Goal: Transaction & Acquisition: Purchase product/service

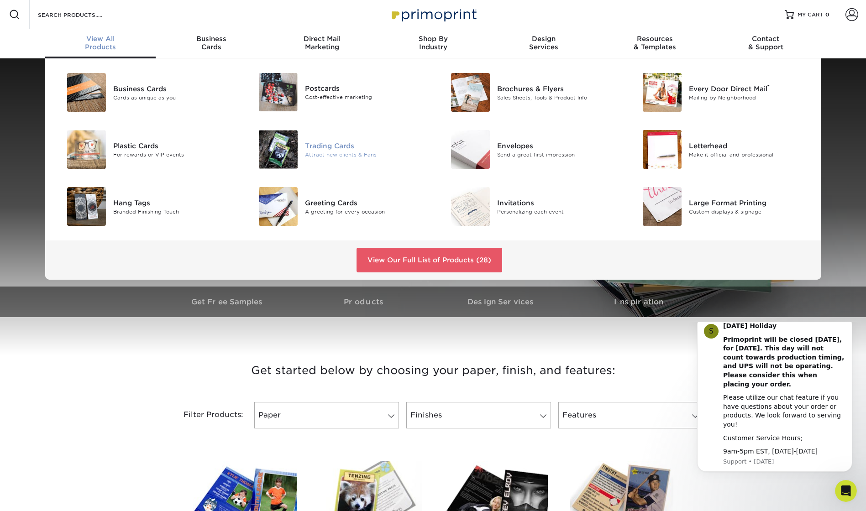
click at [327, 152] on div "Attract new clients & Fans" at bounding box center [365, 155] width 121 height 8
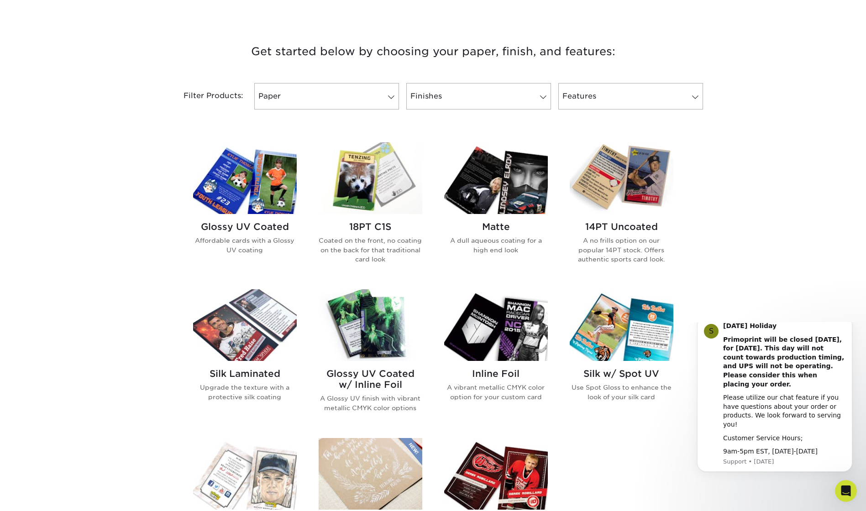
scroll to position [320, 0]
click at [263, 226] on h2 "Glossy UV Coated" at bounding box center [245, 226] width 104 height 11
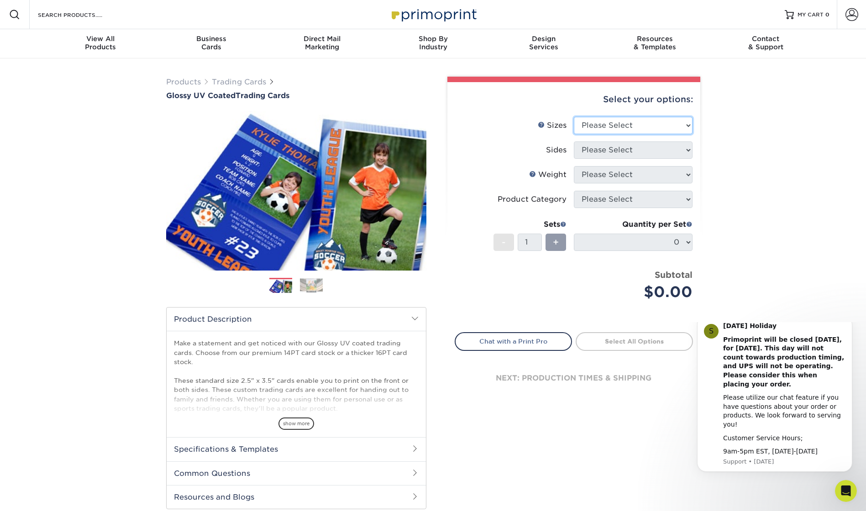
click at [596, 118] on select "Please Select 2.5" x 3.5"" at bounding box center [633, 125] width 119 height 17
select select "2.50x3.50"
click at [574, 117] on select "Please Select 2.5" x 3.5"" at bounding box center [633, 125] width 119 height 17
click at [611, 153] on select "Please Select Print Both Sides Print Front Only" at bounding box center [633, 150] width 119 height 17
select select "13abbda7-1d64-4f25-8bb2-c179b224825d"
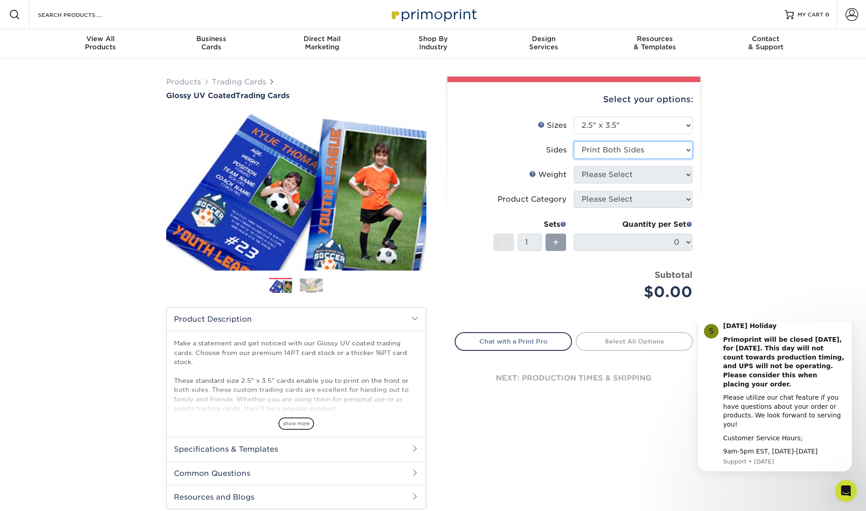
click at [574, 142] on select "Please Select Print Both Sides Print Front Only" at bounding box center [633, 150] width 119 height 17
click at [587, 175] on select "Please Select 16PT 14PT 18PT C1S" at bounding box center [633, 174] width 119 height 17
select select "18PTC1S"
click at [574, 166] on select "Please Select 16PT 14PT 18PT C1S" at bounding box center [633, 174] width 119 height 17
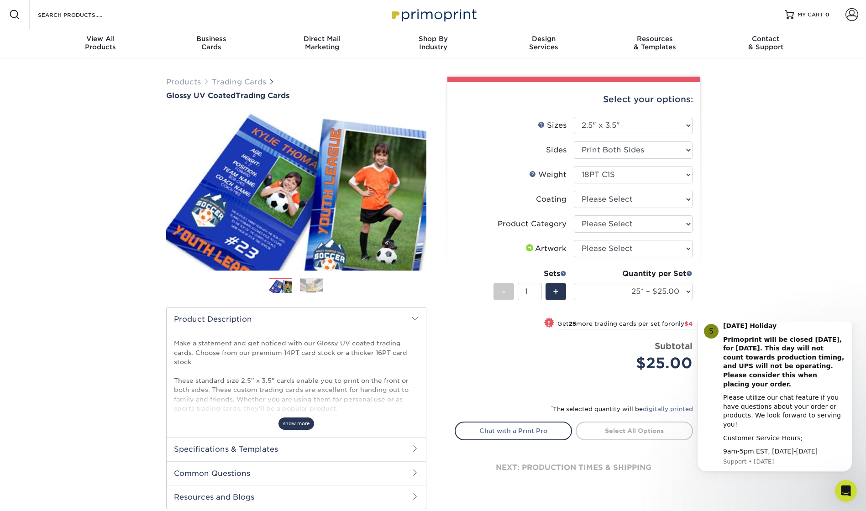
click at [305, 425] on span "show more" at bounding box center [297, 424] width 36 height 12
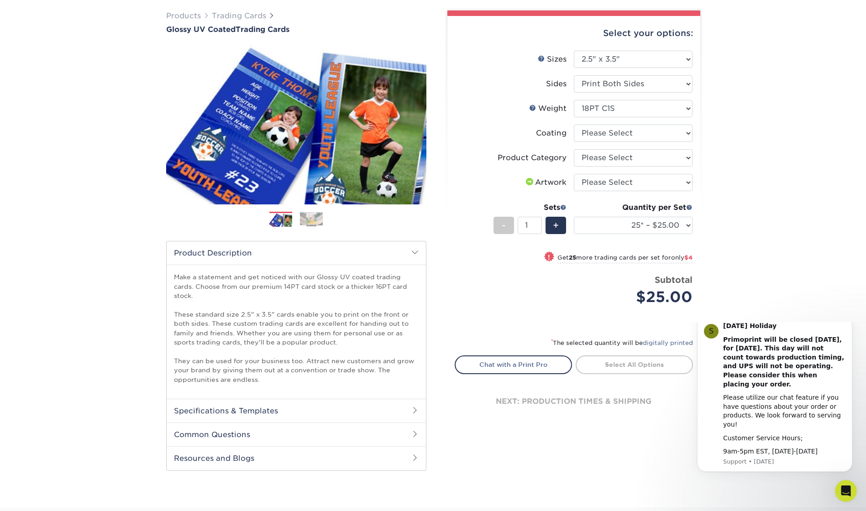
scroll to position [46, 0]
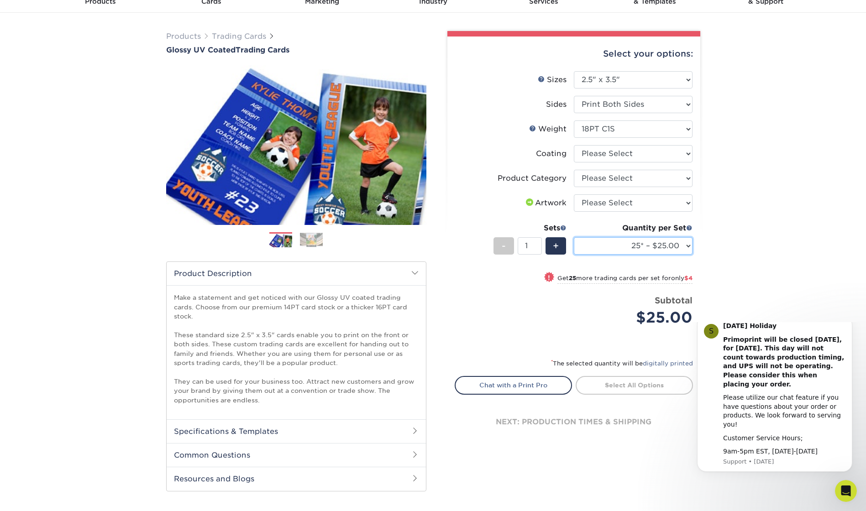
click at [647, 245] on select "25* – $25.00 50* – $29.00 75* – $37.00 100* – $41.00 250* – $48.00 500 – $58.00…" at bounding box center [633, 245] width 119 height 17
select select "5000 – $212.00"
click at [574, 237] on select "25* – $25.00 50* – $29.00 75* – $37.00 100* – $41.00 250* – $48.00 500 – $58.00…" at bounding box center [633, 245] width 119 height 17
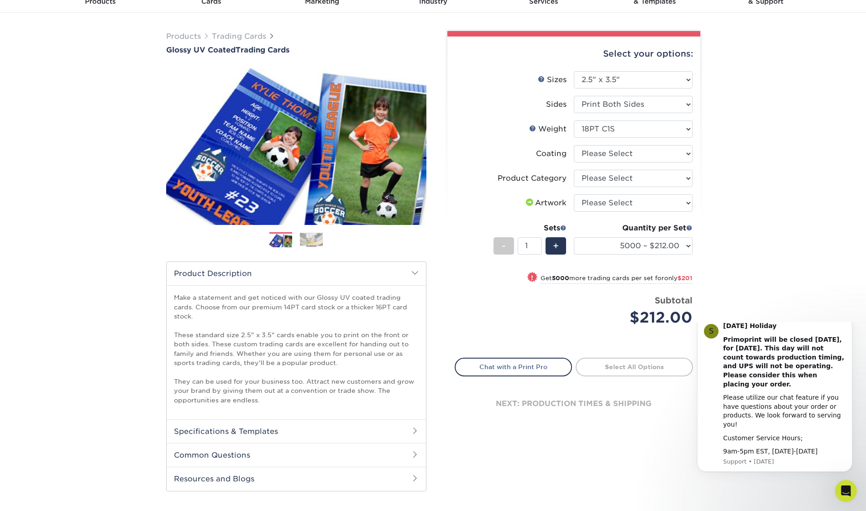
click at [600, 300] on div "Subtotal $212.00" at bounding box center [637, 312] width 112 height 35
drag, startPoint x: 531, startPoint y: 244, endPoint x: 521, endPoint y: 243, distance: 9.6
click at [521, 243] on input "1" at bounding box center [530, 245] width 24 height 17
type input "20"
click at [546, 317] on div "Price per set $212.00" at bounding box center [514, 312] width 119 height 35
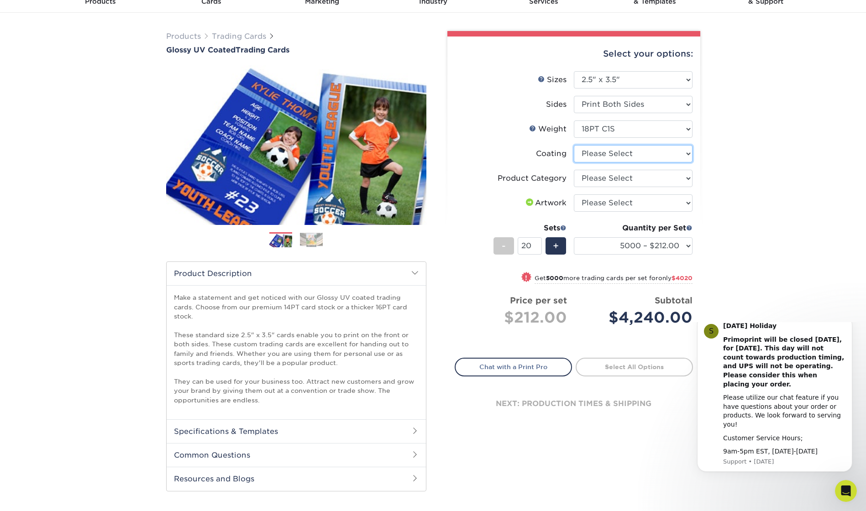
click at [643, 153] on select at bounding box center [633, 153] width 119 height 17
select select "1e8116af-acfc-44b1-83dc-8181aa338834"
click at [574, 145] on select at bounding box center [633, 153] width 119 height 17
select select "-1"
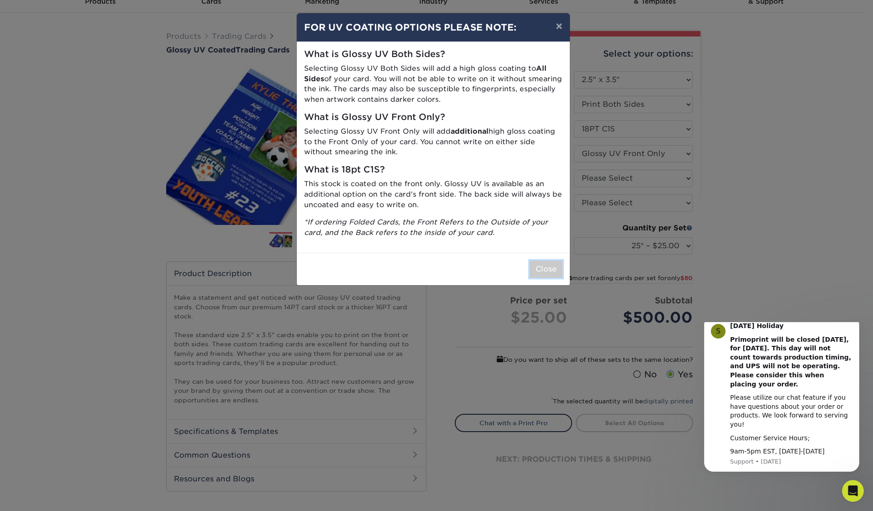
click at [548, 269] on button "Close" at bounding box center [546, 269] width 33 height 17
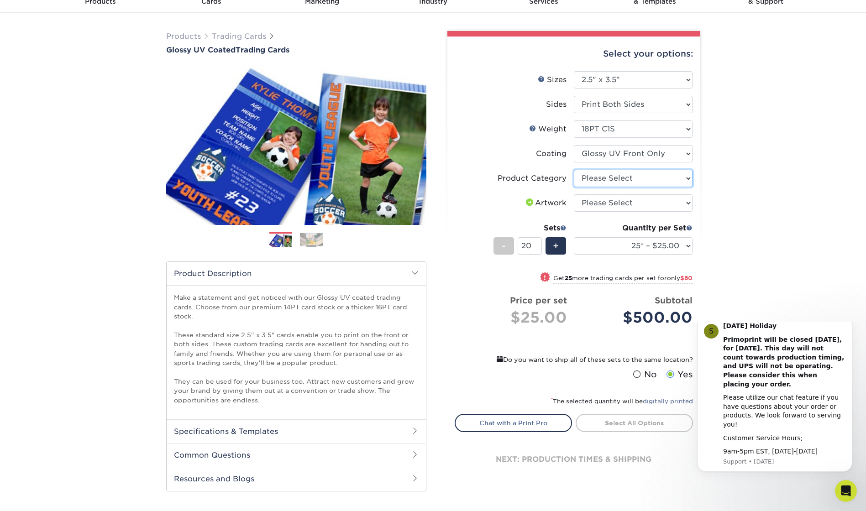
click at [644, 177] on select "Please Select Trading Cards" at bounding box center [633, 178] width 119 height 17
select select "c2f9bce9-36c2-409d-b101-c29d9d031e18"
click at [574, 170] on select "Please Select Trading Cards" at bounding box center [633, 178] width 119 height 17
click at [625, 202] on select "Please Select I will upload files I need a design - $100" at bounding box center [633, 203] width 119 height 17
select select "upload"
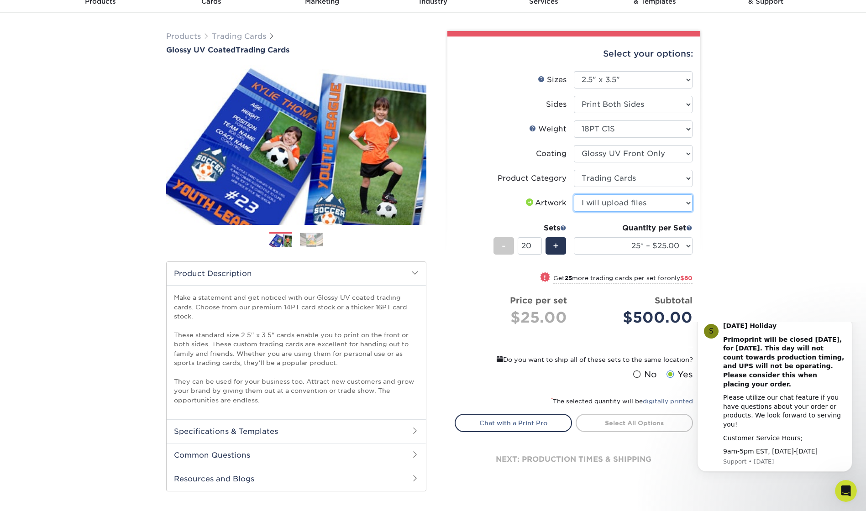
click at [574, 195] on select "Please Select I will upload files I need a design - $100" at bounding box center [633, 203] width 119 height 17
click at [739, 220] on div "Products Trading Cards Glossy UV Coated Trading Cards Previous Next /" at bounding box center [433, 271] width 866 height 516
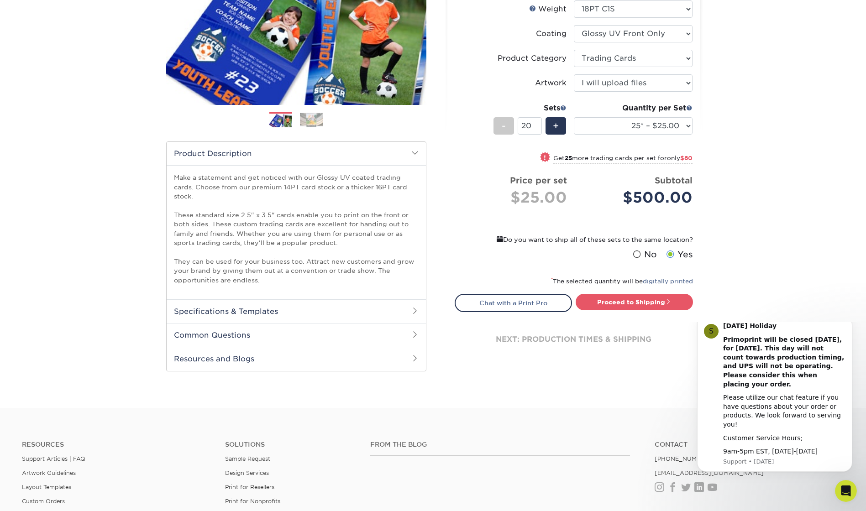
scroll to position [183, 0]
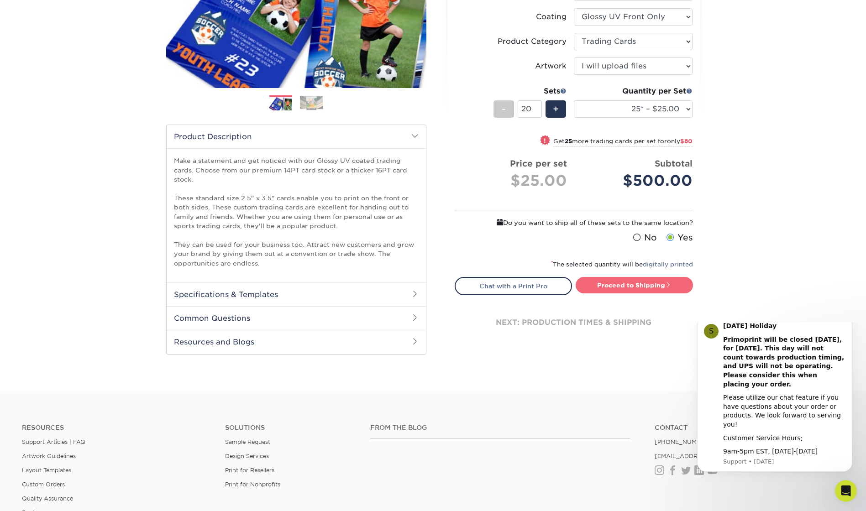
click at [632, 285] on link "Proceed to Shipping" at bounding box center [634, 285] width 117 height 16
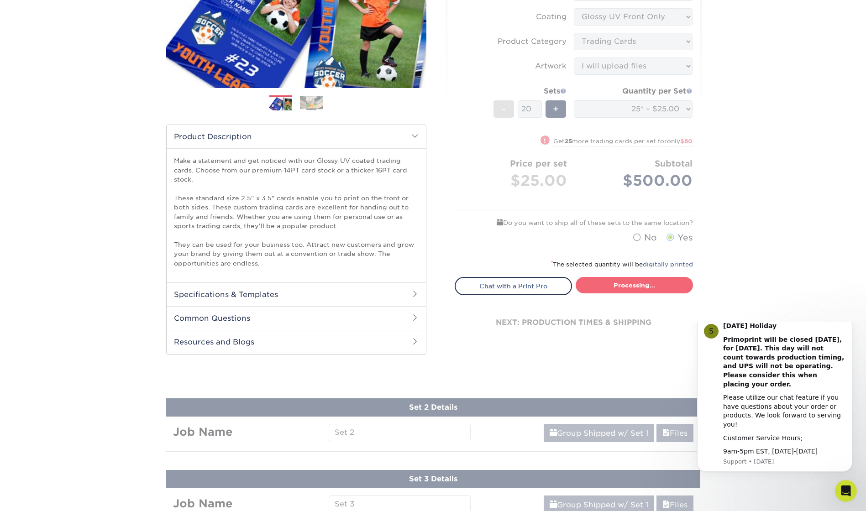
type input "Set 1"
select select "08588386-0599-420e-8c79-4535039915a0"
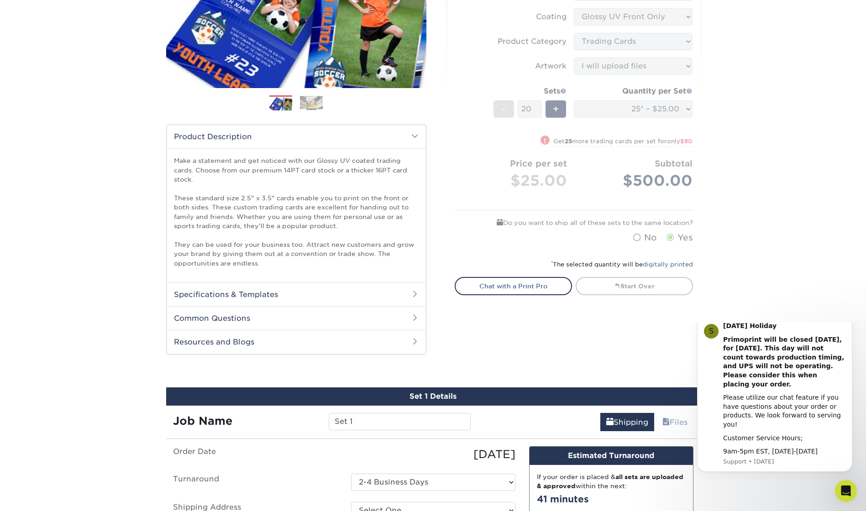
scroll to position [493, 0]
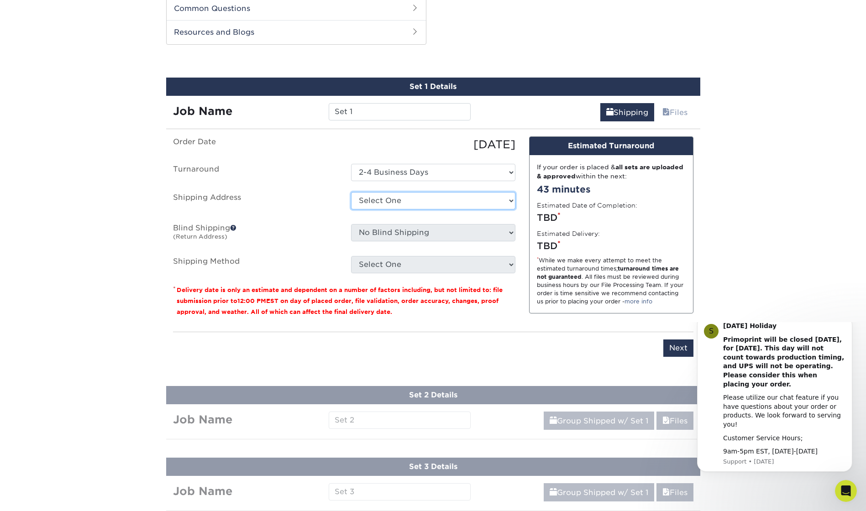
click at [400, 198] on select "Select One + Add New Address - Login" at bounding box center [433, 200] width 164 height 17
drag, startPoint x: 400, startPoint y: 198, endPoint x: 410, endPoint y: 194, distance: 11.0
click at [402, 197] on select "Select One + Add New Address - Login" at bounding box center [433, 200] width 164 height 17
click at [418, 170] on select "Select One 2-4 Business Days" at bounding box center [433, 172] width 164 height 17
click at [351, 164] on select "Select One 2-4 Business Days" at bounding box center [433, 172] width 164 height 17
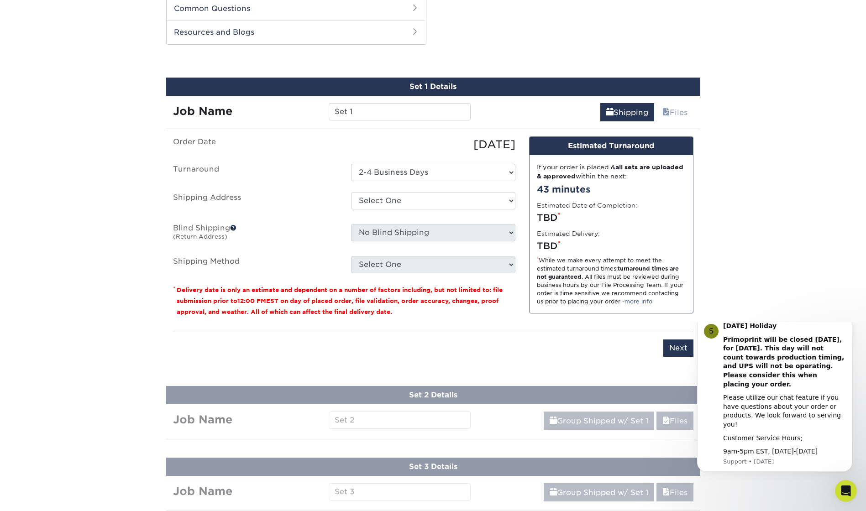
click at [317, 206] on label "Shipping Address" at bounding box center [255, 202] width 178 height 21
click at [404, 201] on select "Select One + Add New Address - Login" at bounding box center [433, 200] width 164 height 17
select select "newaddress"
click at [351, 192] on select "Select One + Add New Address - Login" at bounding box center [433, 200] width 164 height 17
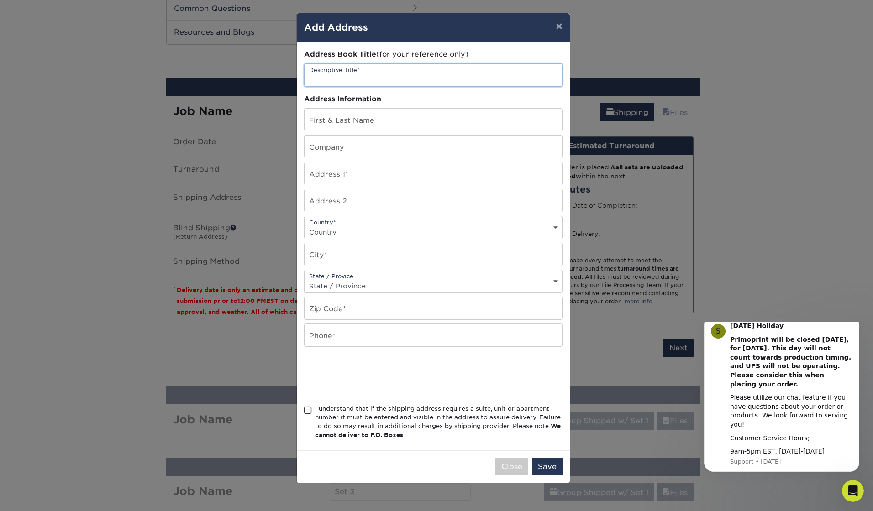
click at [363, 78] on input "text" at bounding box center [434, 75] width 258 height 22
type input "911 Program Office"
click at [353, 121] on input "text" at bounding box center [434, 120] width 258 height 22
type input "[PERSON_NAME]"
type input "King County 911 Program Office"
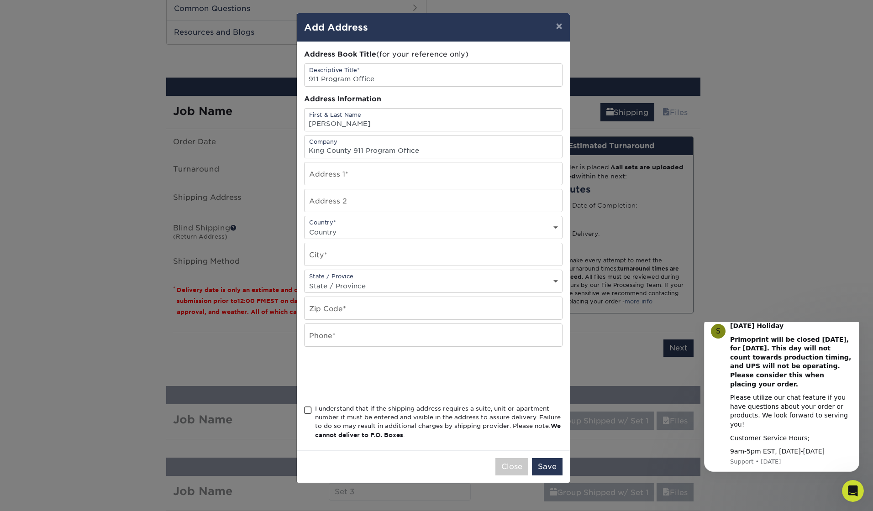
type input "20811 84th Ave S, Suite 105, Kent, WA 98032"
select select "US"
type input "[GEOGRAPHIC_DATA]"
select select "WA"
type input "98032"
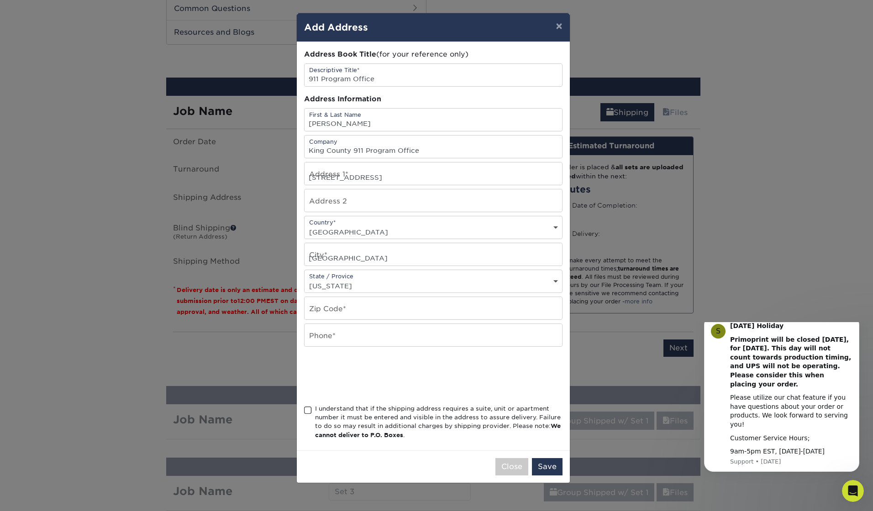
type input "2062633550"
click at [372, 176] on input "20811 84th Ave S, Suite 105, Kent, WA 98032" at bounding box center [434, 174] width 258 height 22
click at [368, 177] on input "20811 84th Ave S, Suite 105, Kent, WA 98032" at bounding box center [434, 174] width 258 height 22
type input "20811 84th Ave S Suite 105, Kent, WA 98032"
type input ","
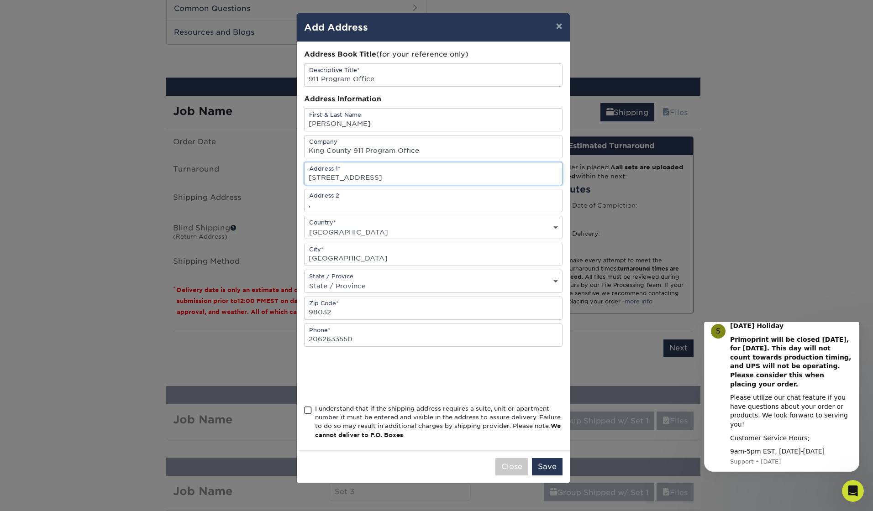
drag, startPoint x: 463, startPoint y: 174, endPoint x: 367, endPoint y: 163, distance: 97.0
click at [367, 163] on input "20811 84th Ave S Suite 105, Kent, WA 98032" at bounding box center [434, 174] width 258 height 22
type input "[STREET_ADDRESS]"
click at [315, 206] on input "," at bounding box center [434, 201] width 258 height 22
drag, startPoint x: 313, startPoint y: 205, endPoint x: 296, endPoint y: 203, distance: 17.5
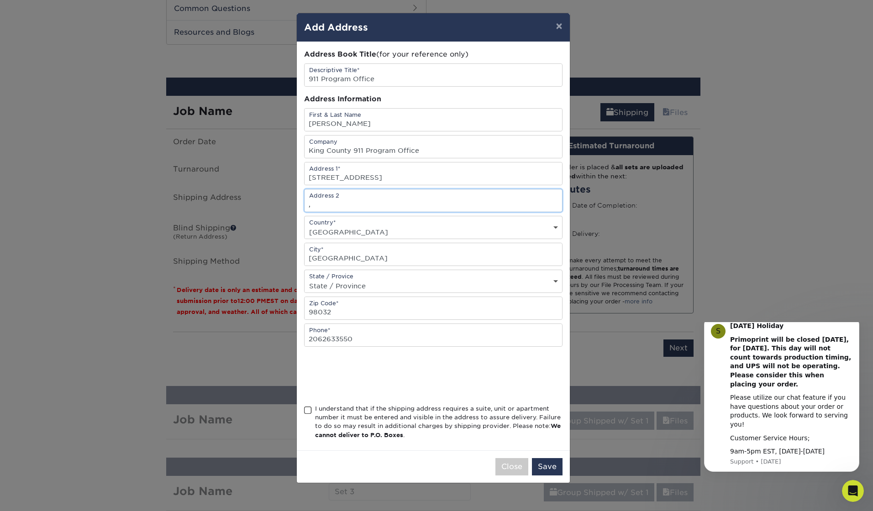
click at [296, 203] on div "× Add Address Address Book Title (for your reference only) Descriptive Title* 9…" at bounding box center [433, 248] width 274 height 471
type input "Suite 105"
click at [501, 231] on select "Country [GEOGRAPHIC_DATA] [GEOGRAPHIC_DATA] ----------------------------- [GEOG…" at bounding box center [434, 232] width 258 height 13
click at [305, 226] on select "Country [GEOGRAPHIC_DATA] [GEOGRAPHIC_DATA] ----------------------------- [GEOG…" at bounding box center [434, 232] width 258 height 13
click at [326, 257] on input "[GEOGRAPHIC_DATA]" at bounding box center [434, 254] width 258 height 22
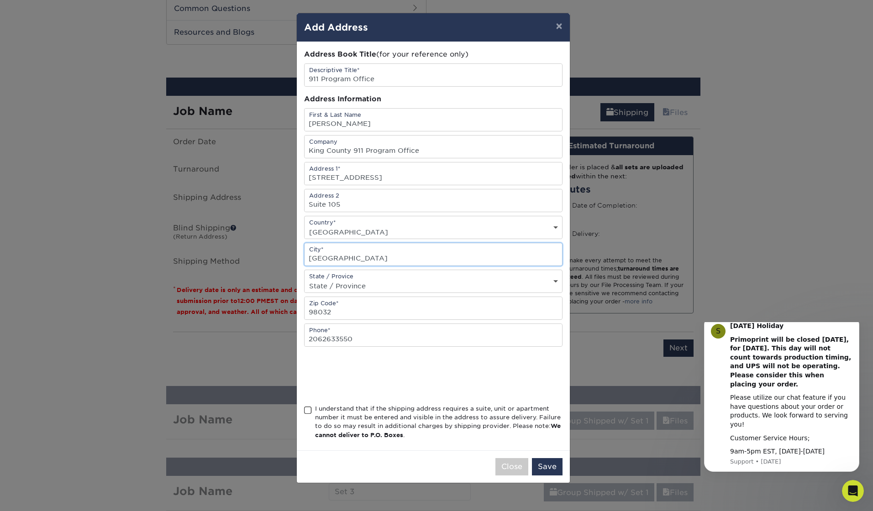
drag, startPoint x: 324, startPoint y: 258, endPoint x: 402, endPoint y: 265, distance: 78.4
click at [402, 265] on input "[GEOGRAPHIC_DATA]" at bounding box center [434, 254] width 258 height 22
type input "Kent"
click at [779, 274] on div "× Add Address Address Book Title (for your reference only) Descriptive Title* 9…" at bounding box center [436, 255] width 873 height 511
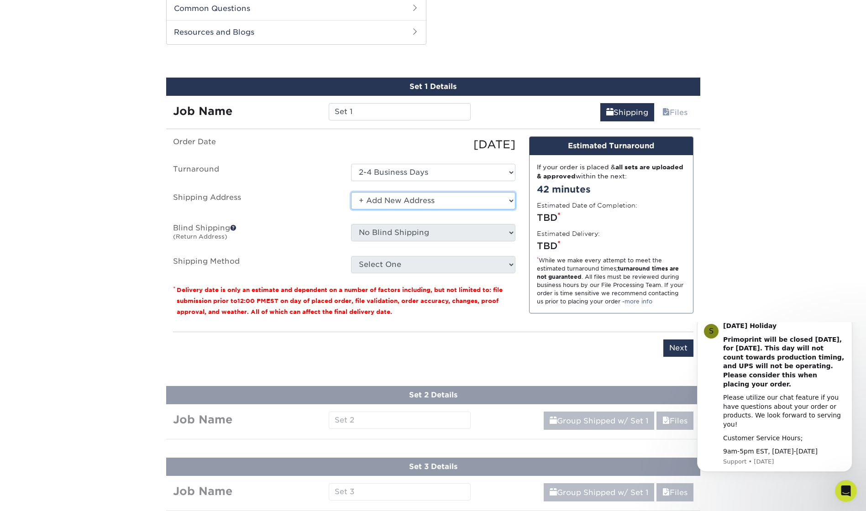
click at [385, 200] on select "Select One + Add New Address - Login" at bounding box center [433, 200] width 164 height 17
click at [351, 192] on select "Select One + Add New Address - Login" at bounding box center [433, 200] width 164 height 17
click at [387, 195] on select "Select One + Add New Address - Login" at bounding box center [433, 200] width 164 height 17
click at [387, 196] on select "Select One + Add New Address - Login" at bounding box center [433, 200] width 164 height 17
click at [351, 192] on select "Select One + Add New Address - Login" at bounding box center [433, 200] width 164 height 17
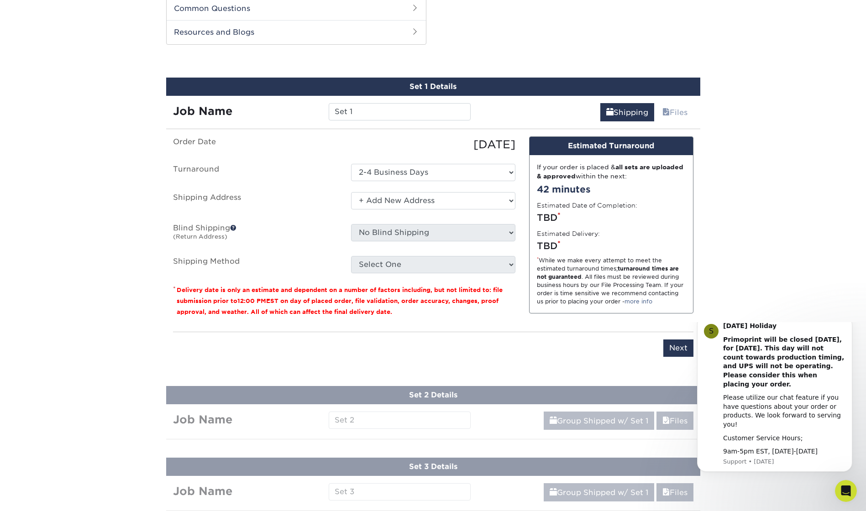
click at [306, 269] on label "Shipping Method" at bounding box center [255, 264] width 178 height 17
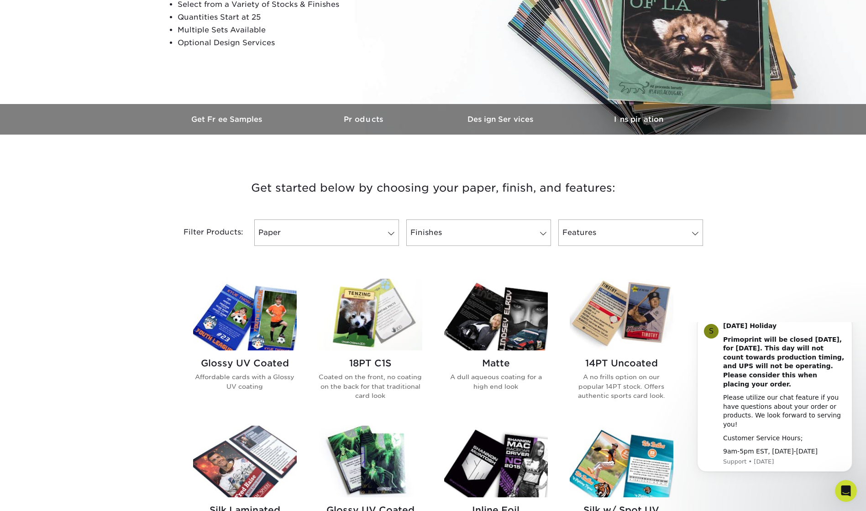
click at [252, 363] on h2 "Glossy UV Coated" at bounding box center [245, 363] width 104 height 11
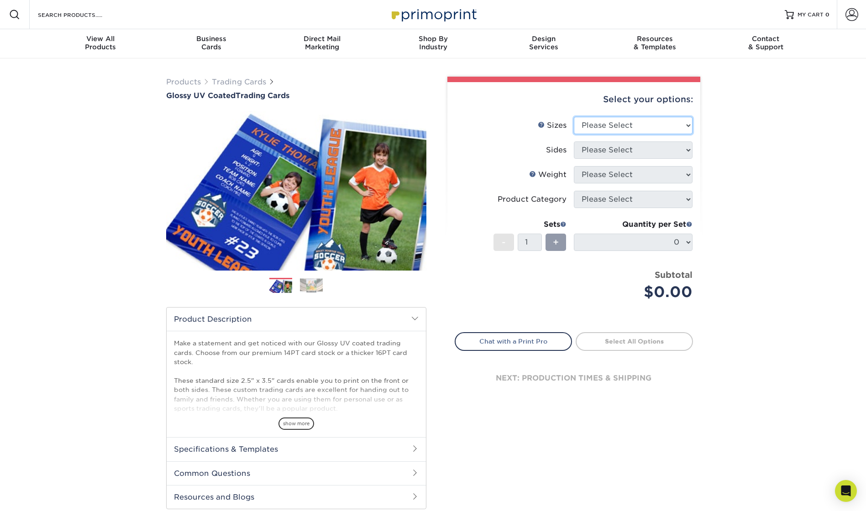
click at [595, 127] on select "Please Select 2.5" x 3.5"" at bounding box center [633, 125] width 119 height 17
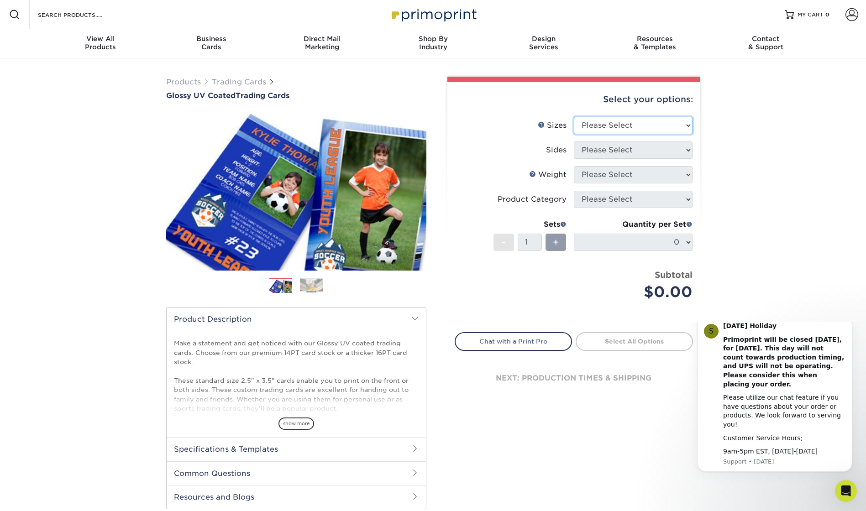
select select "2.50x3.50"
click at [574, 117] on select "Please Select 2.5" x 3.5"" at bounding box center [633, 125] width 119 height 17
click at [602, 149] on select "Please Select Print Both Sides Print Front Only" at bounding box center [633, 150] width 119 height 17
select select "13abbda7-1d64-4f25-8bb2-c179b224825d"
click at [574, 142] on select "Please Select Print Both Sides Print Front Only" at bounding box center [633, 150] width 119 height 17
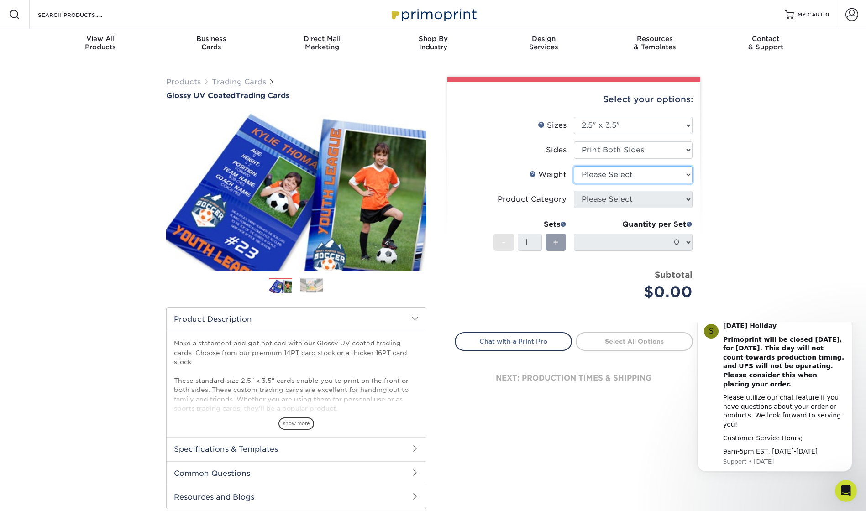
click at [605, 176] on select "Please Select 16PT 14PT 18PT C1S" at bounding box center [633, 174] width 119 height 17
select select "18PTC1S"
click at [574, 166] on select "Please Select 16PT 14PT 18PT C1S" at bounding box center [633, 174] width 119 height 17
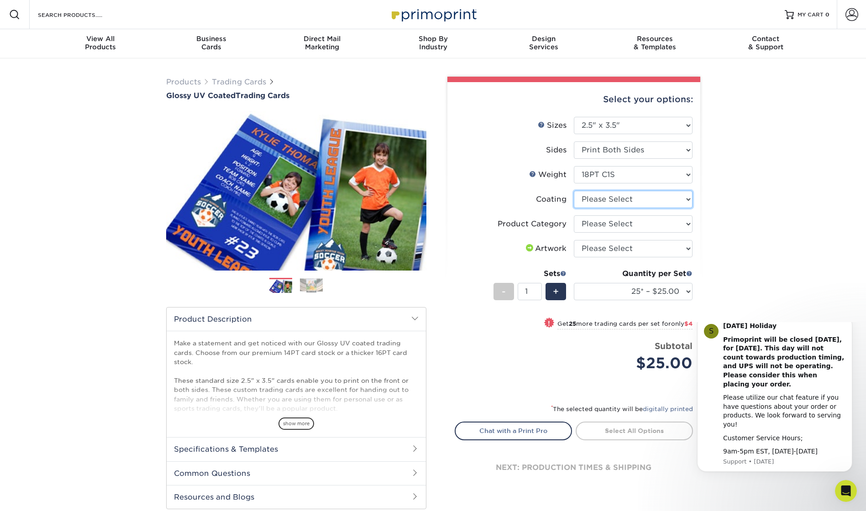
click at [612, 199] on select at bounding box center [633, 199] width 119 height 17
select select "1e8116af-acfc-44b1-83dc-8181aa338834"
click at [574, 191] on select at bounding box center [633, 199] width 119 height 17
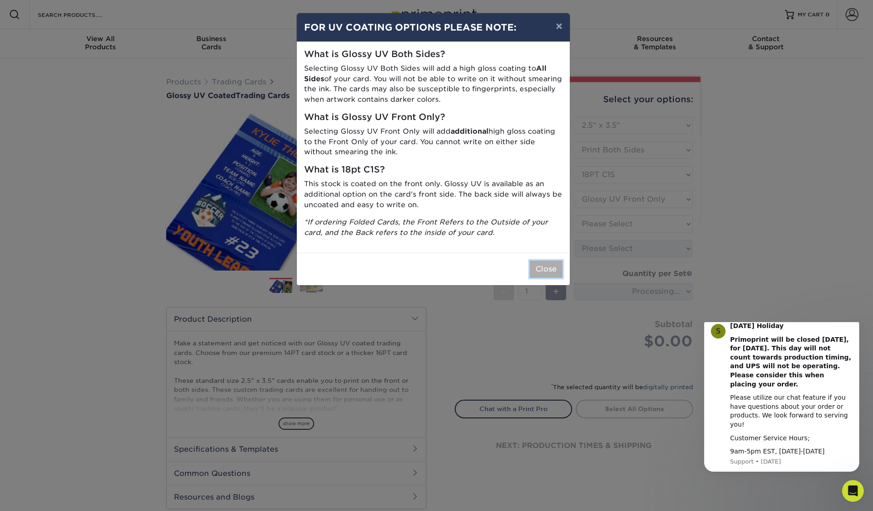
click at [549, 274] on button "Close" at bounding box center [546, 269] width 33 height 17
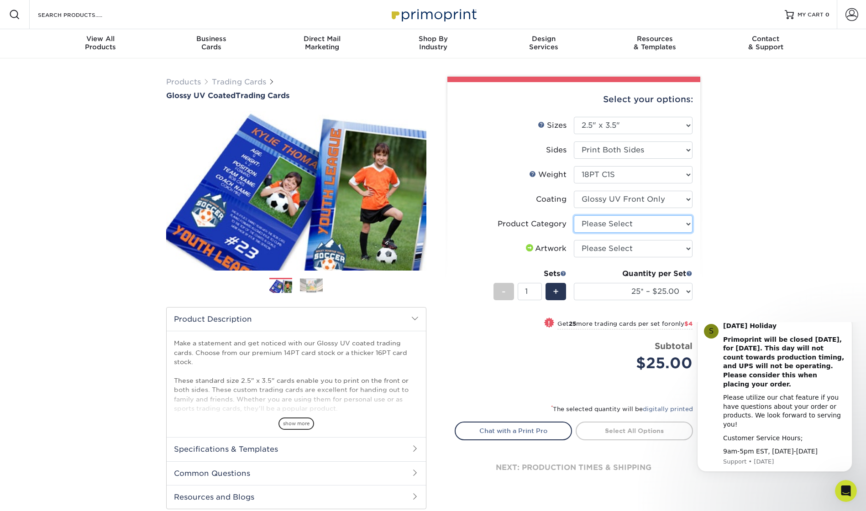
click at [614, 227] on select "Please Select Trading Cards" at bounding box center [633, 224] width 119 height 17
select select "c2f9bce9-36c2-409d-b101-c29d9d031e18"
click at [574, 216] on select "Please Select Trading Cards" at bounding box center [633, 224] width 119 height 17
click at [614, 247] on select "Please Select I will upload files I need a design - $100" at bounding box center [633, 248] width 119 height 17
select select "upload"
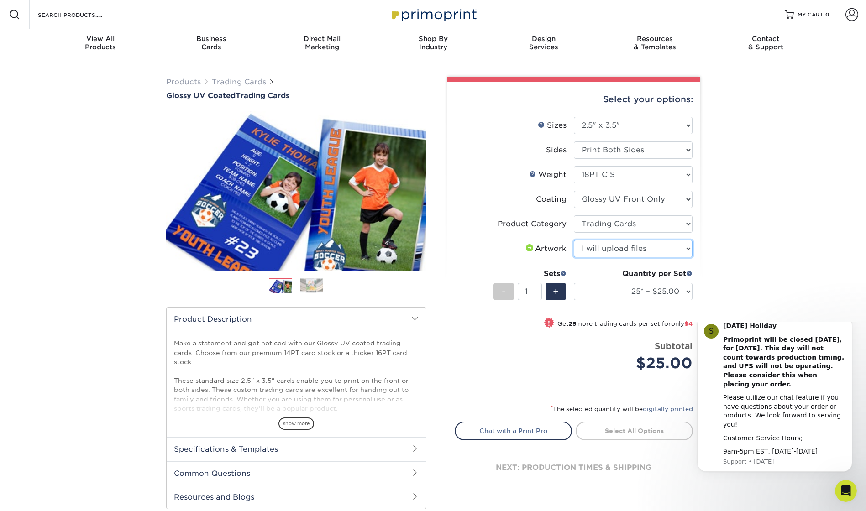
click at [574, 240] on select "Please Select I will upload files I need a design - $100" at bounding box center [633, 248] width 119 height 17
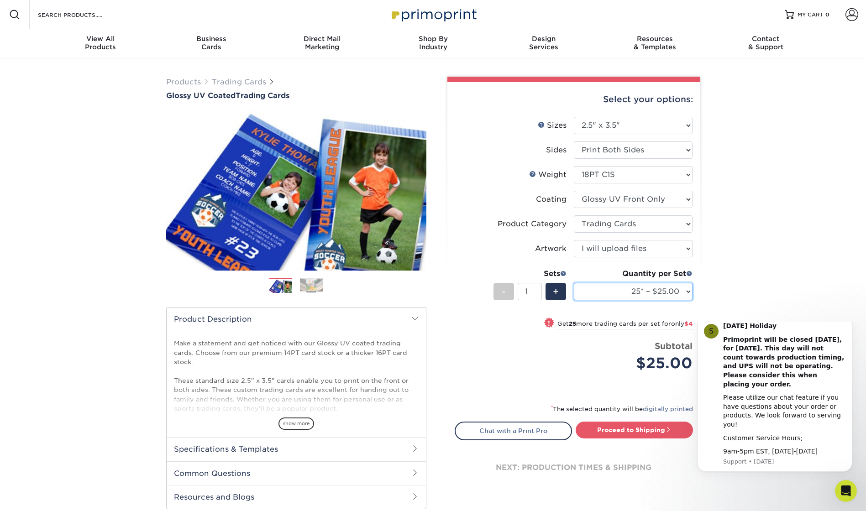
click at [684, 290] on select "25* – $25.00 50* – $29.00 75* – $37.00 100* – $41.00 250* – $48.00 500 – $58.00…" at bounding box center [633, 291] width 119 height 17
select select "5000 – $212.00"
click at [574, 283] on select "25* – $25.00 50* – $29.00 75* – $37.00 100* – $41.00 250* – $48.00 500 – $58.00…" at bounding box center [633, 291] width 119 height 17
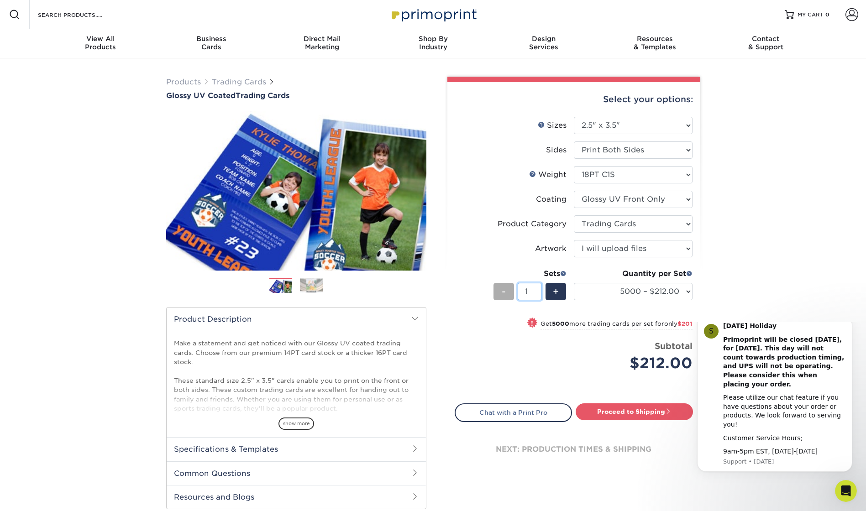
drag, startPoint x: 534, startPoint y: 291, endPoint x: 513, endPoint y: 286, distance: 22.0
click at [513, 286] on div "- 1 +" at bounding box center [530, 293] width 73 height 21
type input "20"
click at [644, 412] on link "Proceed to Shipping" at bounding box center [634, 412] width 117 height 16
type input "Set 1"
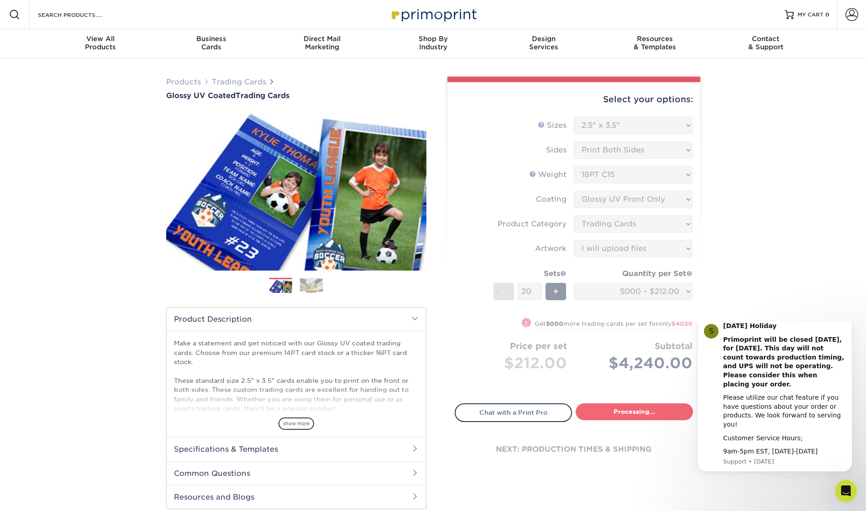
select select "86c4f591-d13e-45d2-85f7-3203eb8c5cca"
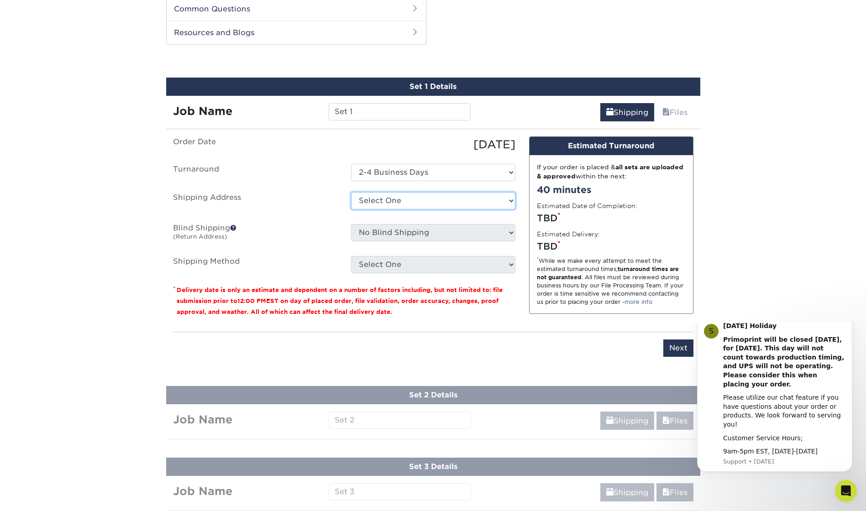
click at [417, 201] on select "Select One + Add New Address - Login" at bounding box center [433, 200] width 164 height 17
select select "newaddress"
click at [351, 192] on select "Select One + Add New Address - Login" at bounding box center [433, 200] width 164 height 17
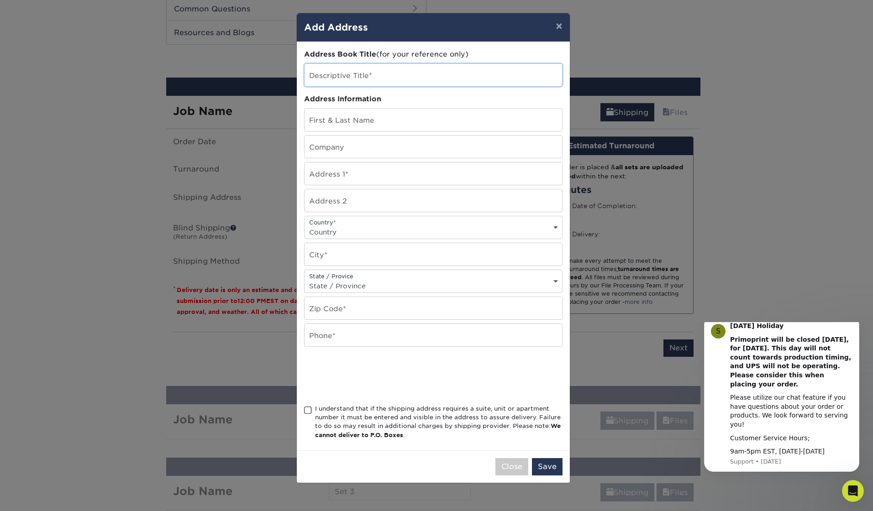
click at [353, 75] on input "text" at bounding box center [434, 75] width 258 height 22
type input "911 Program Office"
type input "[PERSON_NAME]"
type input "King County 911 Program Office"
type input "[STREET_ADDRESS]"
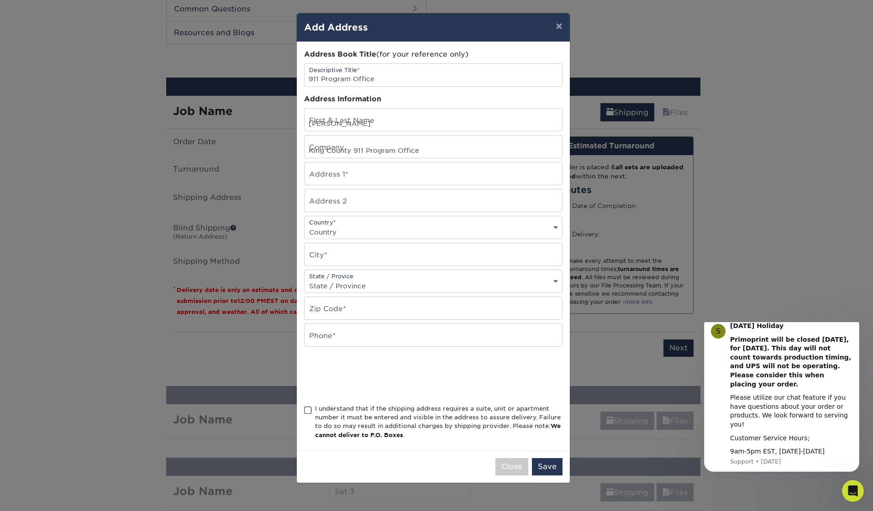
type input "Suite 105"
select select "US"
type input "Kent"
select select "WA"
type input "98032"
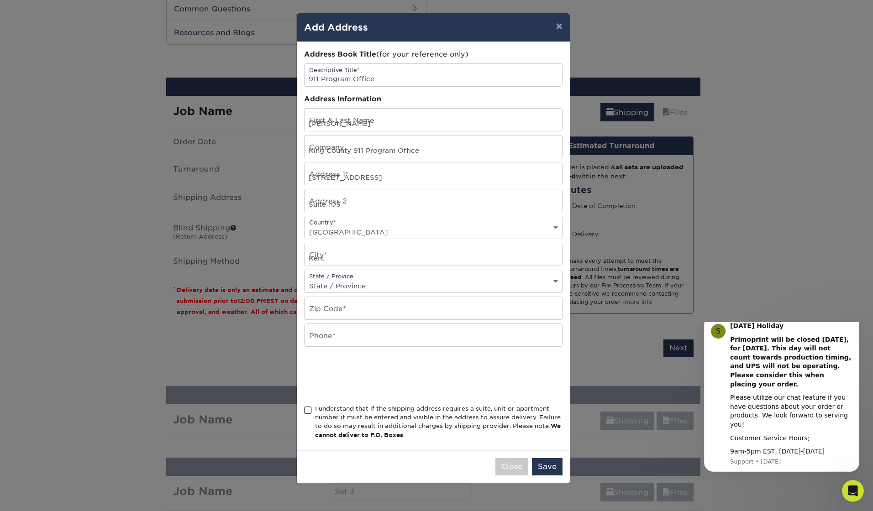
type input "2062633550"
click at [308, 412] on span at bounding box center [308, 410] width 8 height 9
click at [0, 0] on input "I understand that if the shipping address requires a suite, unit or apartment n…" at bounding box center [0, 0] width 0 height 0
click at [549, 467] on button "Save" at bounding box center [547, 466] width 31 height 17
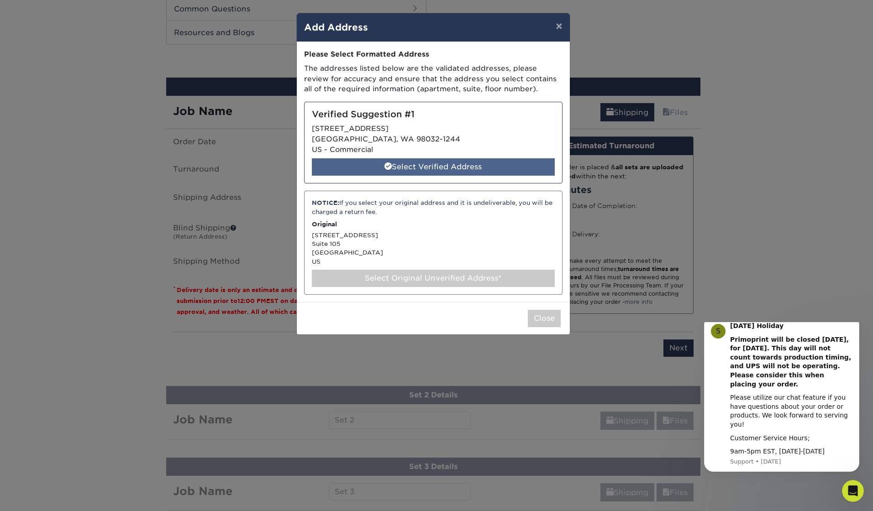
click at [440, 166] on div "Select Verified Address" at bounding box center [433, 166] width 243 height 17
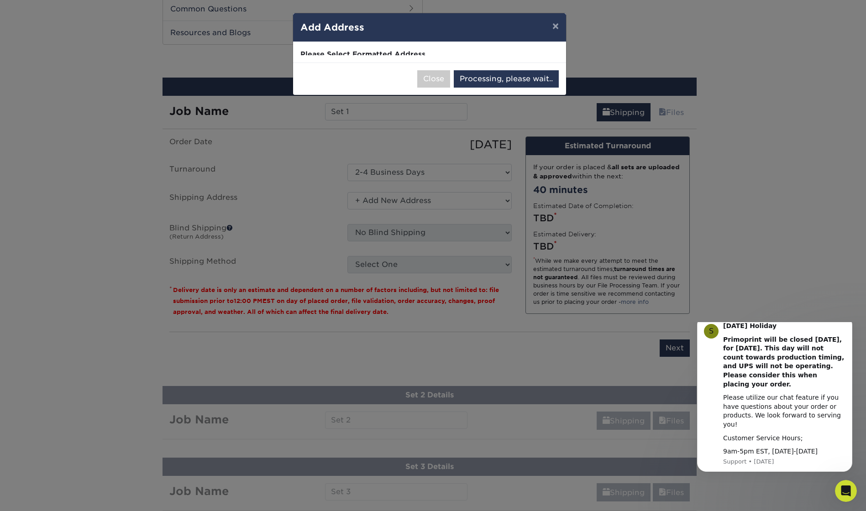
select select "286729"
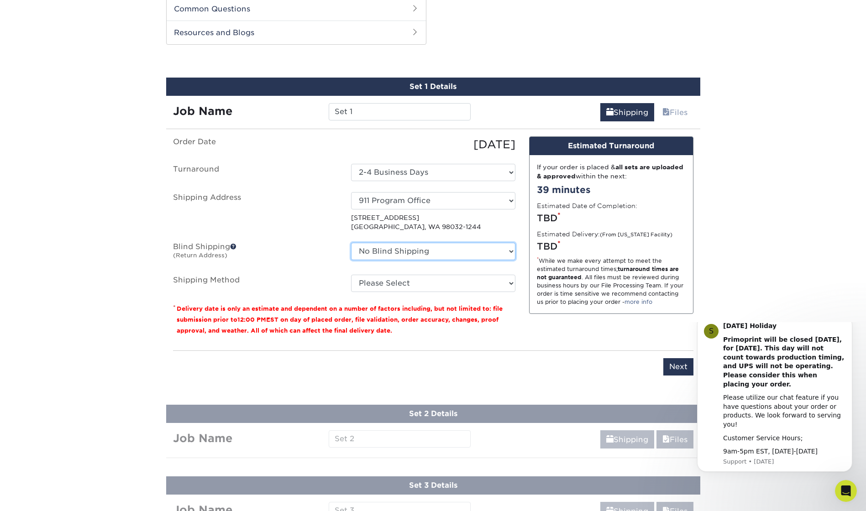
click at [431, 253] on select "No Blind Shipping + Add New Address" at bounding box center [433, 251] width 164 height 17
select select "newaddress"
click at [351, 243] on select "No Blind Shipping + Add New Address" at bounding box center [433, 251] width 164 height 17
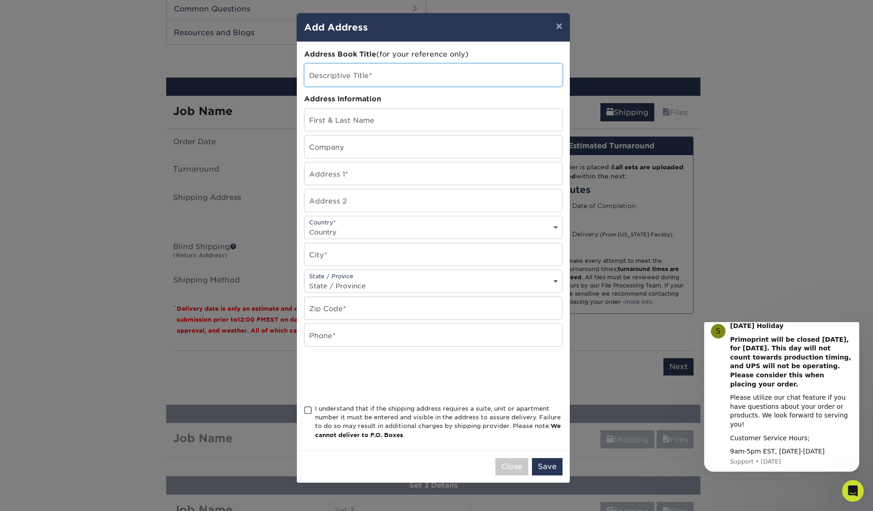
click at [347, 79] on input "text" at bounding box center [434, 75] width 258 height 22
type input "911 Program Office"
type input "[PERSON_NAME]"
type input "King County 911 Program Office"
type input "[STREET_ADDRESS]"
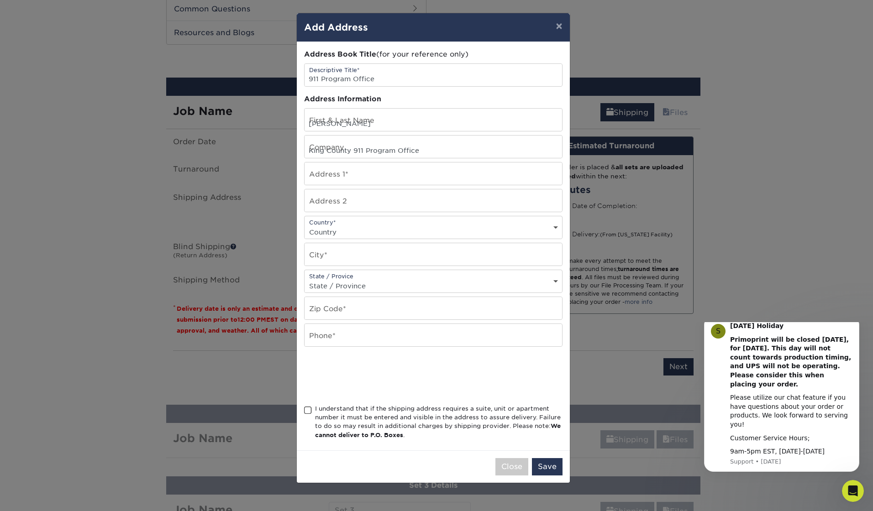
type input "Suite 105"
select select "US"
type input "Kent"
select select "WA"
type input "98032"
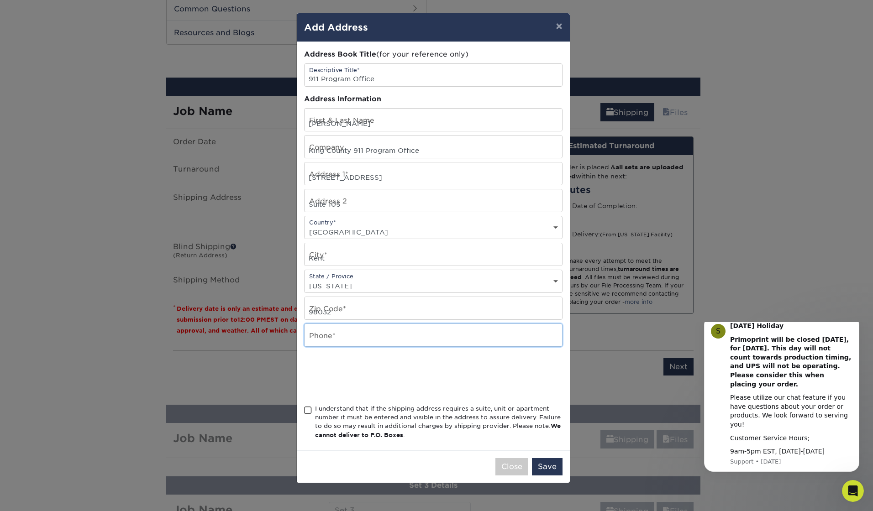
type input "2062633550"
click at [307, 414] on span at bounding box center [308, 410] width 8 height 9
click at [0, 0] on input "I understand that if the shipping address requires a suite, unit or apartment n…" at bounding box center [0, 0] width 0 height 0
click at [543, 469] on button "Save" at bounding box center [547, 466] width 31 height 17
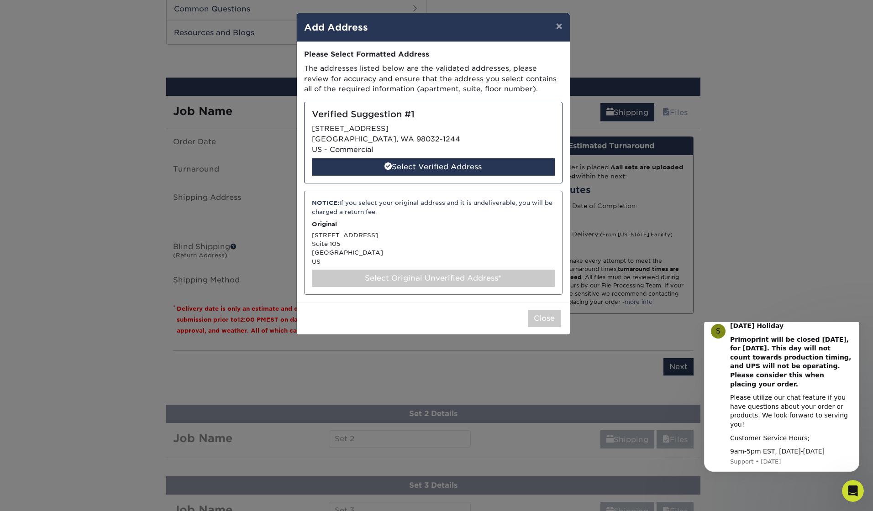
click at [460, 279] on div "Select Original Unverified Address*" at bounding box center [433, 278] width 243 height 17
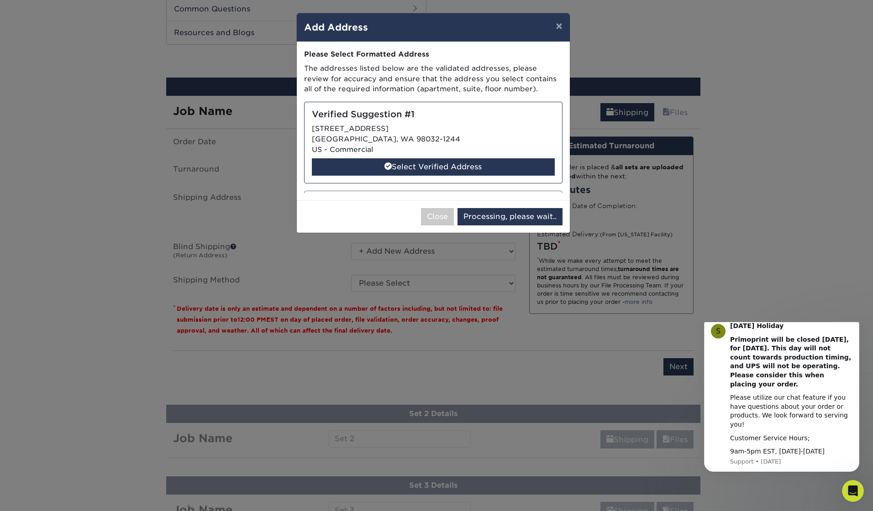
select select "286730"
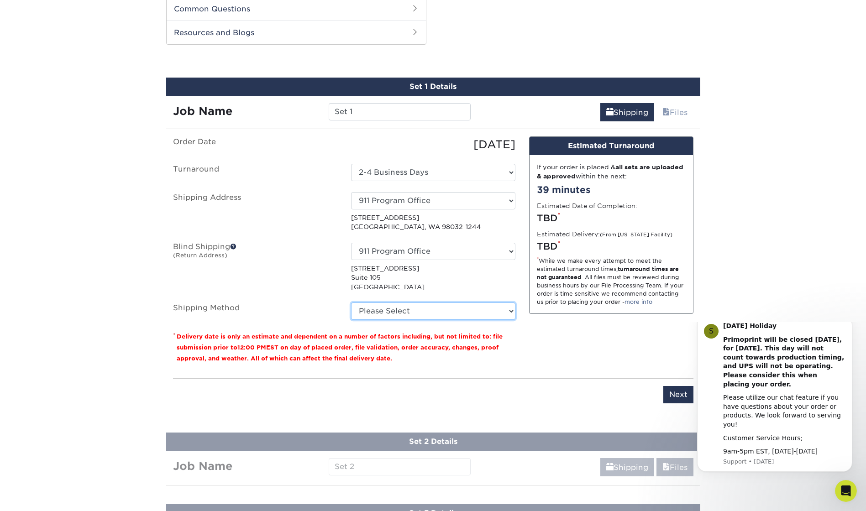
click at [400, 308] on select "Please Select Ground Shipping (+$24.21) 3 Day Shipping Service (+$43.75) 2 Day …" at bounding box center [433, 311] width 164 height 17
select select "03"
click at [351, 303] on select "Please Select Ground Shipping (+$24.21) 3 Day Shipping Service (+$43.75) 2 Day …" at bounding box center [433, 311] width 164 height 17
click at [539, 364] on div "Design Estimated Turnaround If your order is placed & all sets are uploaded & a…" at bounding box center [611, 254] width 178 height 235
click at [678, 391] on input "Next" at bounding box center [678, 394] width 30 height 17
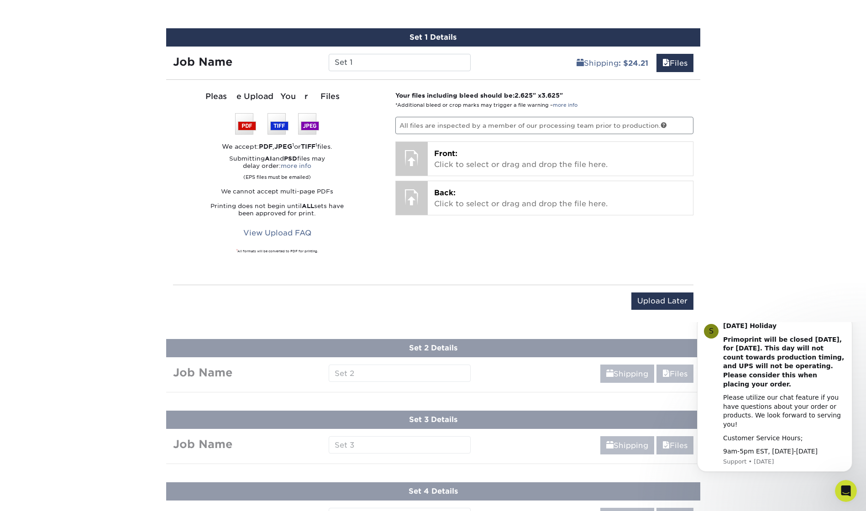
scroll to position [511, 0]
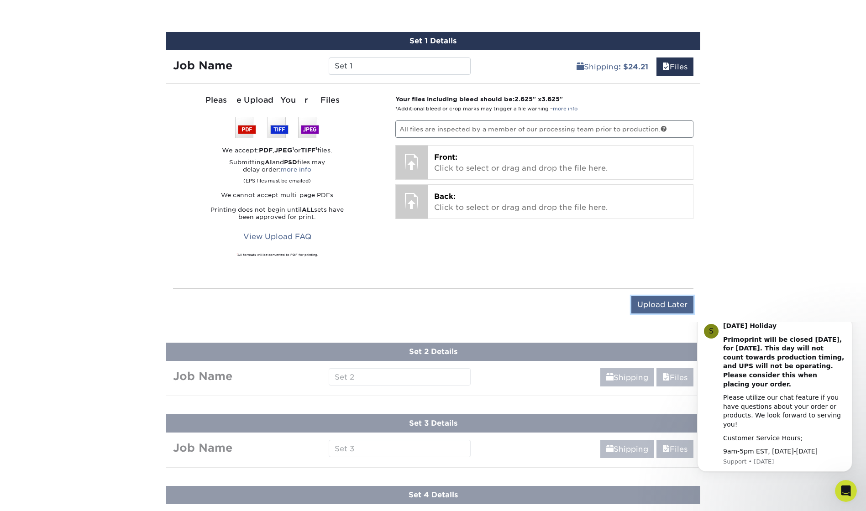
click at [657, 304] on input "Upload Later" at bounding box center [663, 304] width 62 height 17
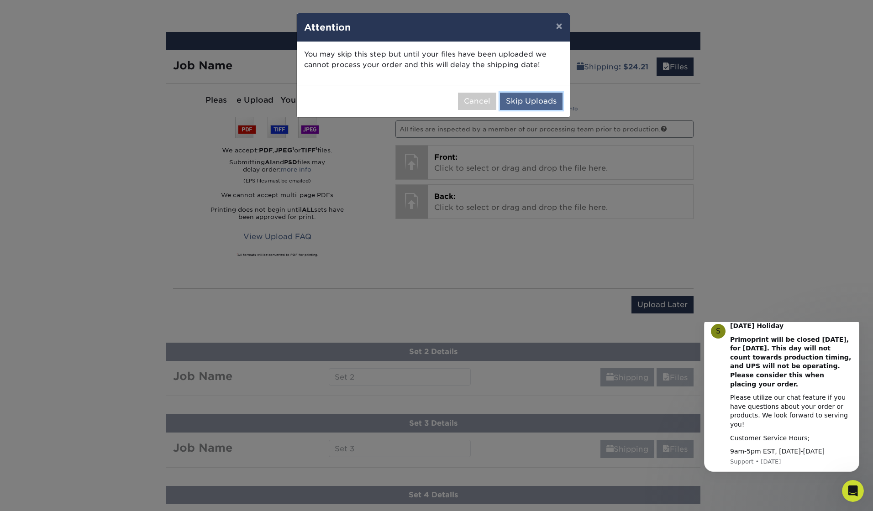
click at [543, 102] on button "Skip Uploads" at bounding box center [531, 101] width 63 height 17
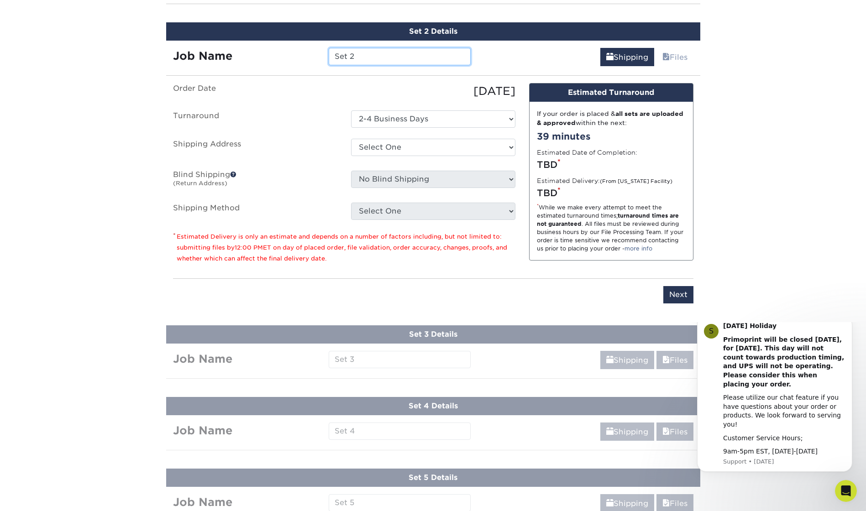
scroll to position [591, 0]
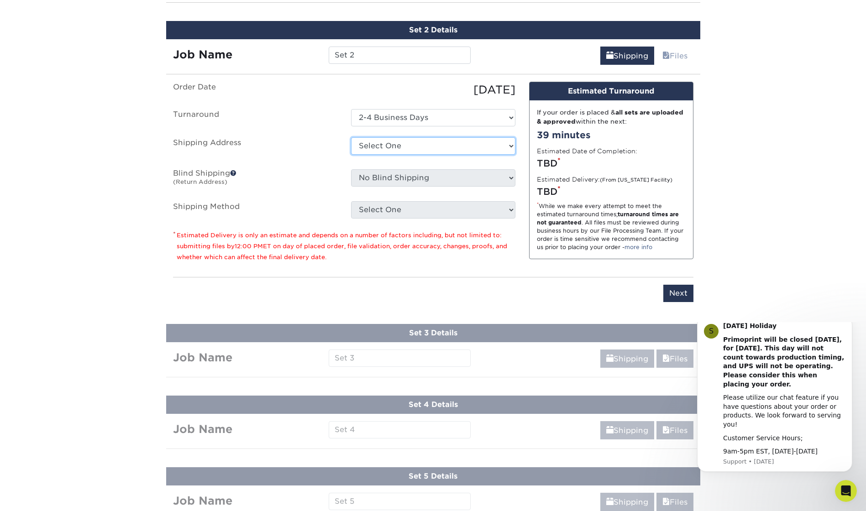
click at [433, 142] on select "Select One + Add New Address - Login" at bounding box center [433, 145] width 164 height 17
select select "newaddress"
click at [351, 137] on select "Select One + Add New Address - Login" at bounding box center [433, 145] width 164 height 17
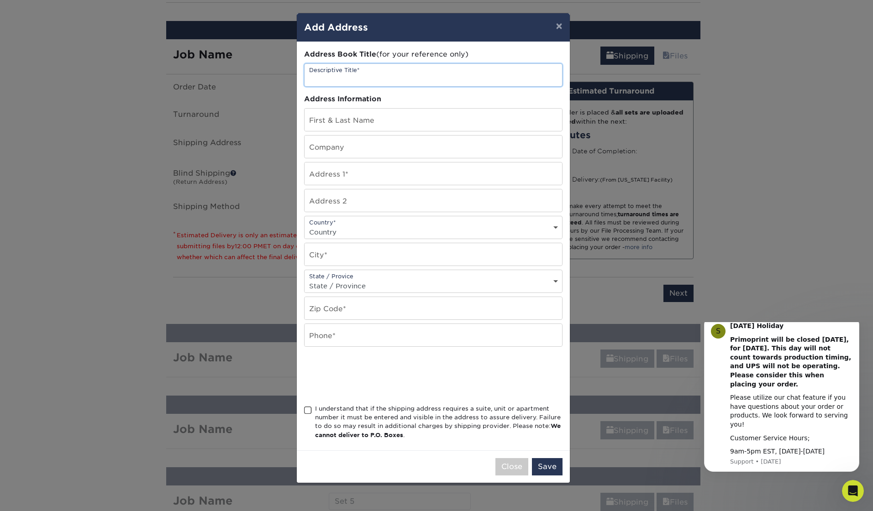
click at [378, 71] on input "text" at bounding box center [434, 75] width 258 height 22
type input "911 Program Office"
type input "[PERSON_NAME]"
type input "King County 911 Program Office"
type input "[STREET_ADDRESS]"
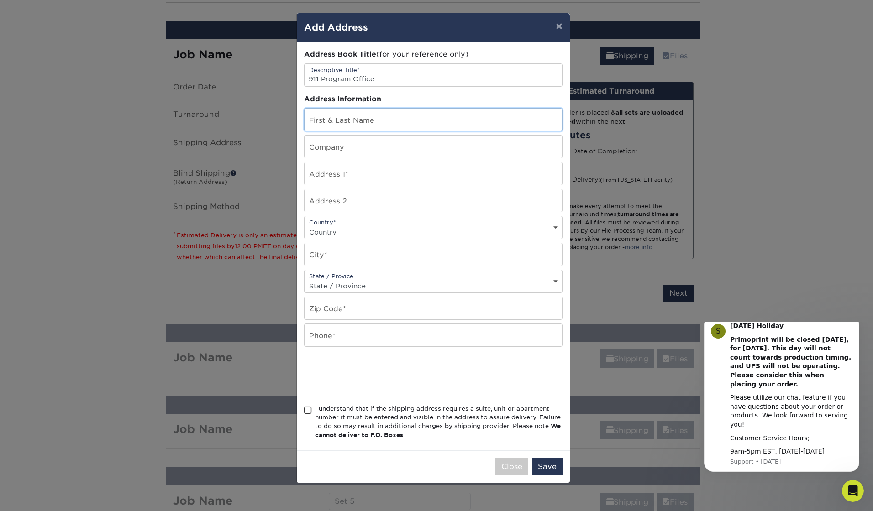
type input "Suite 105"
select select "US"
type input "Kent"
select select "WA"
type input "98032"
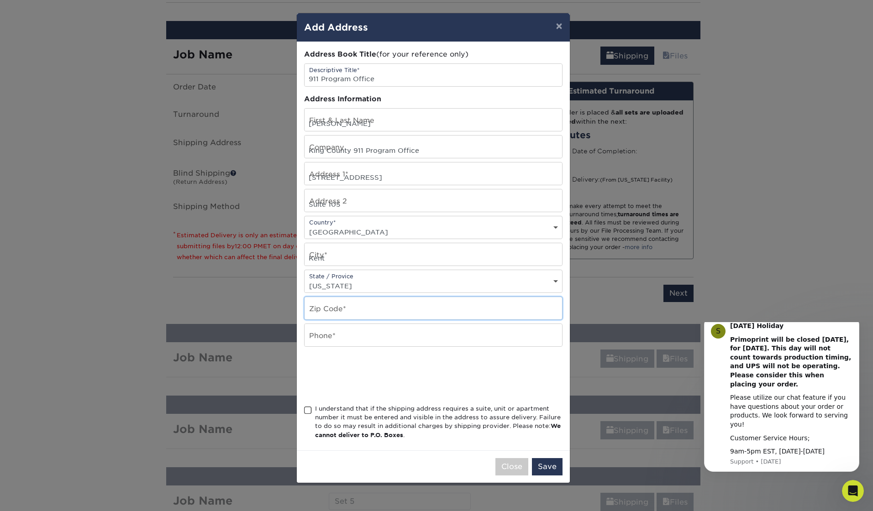
type input "2062633550"
click at [306, 412] on span at bounding box center [308, 410] width 8 height 9
click at [0, 0] on input "I understand that if the shipping address requires a suite, unit or apartment n…" at bounding box center [0, 0] width 0 height 0
click at [558, 462] on button "Save" at bounding box center [547, 466] width 31 height 17
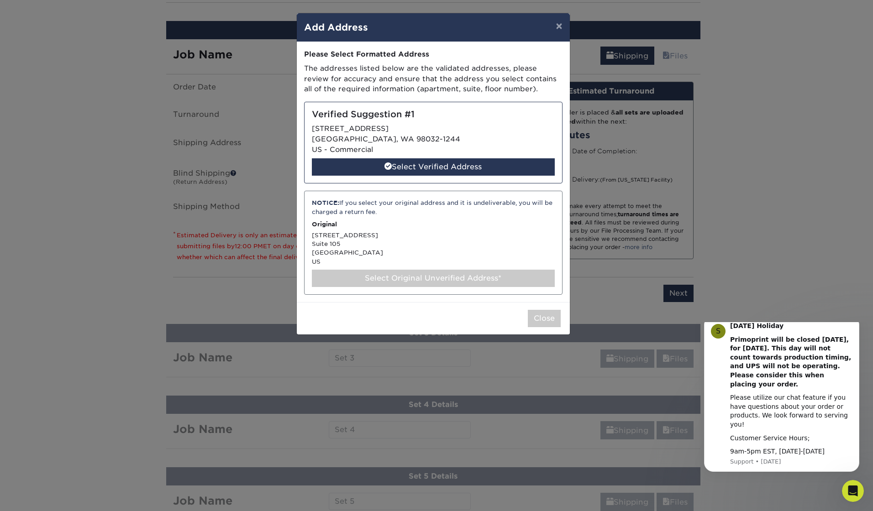
click at [388, 282] on div "Select Original Unverified Address*" at bounding box center [433, 278] width 243 height 17
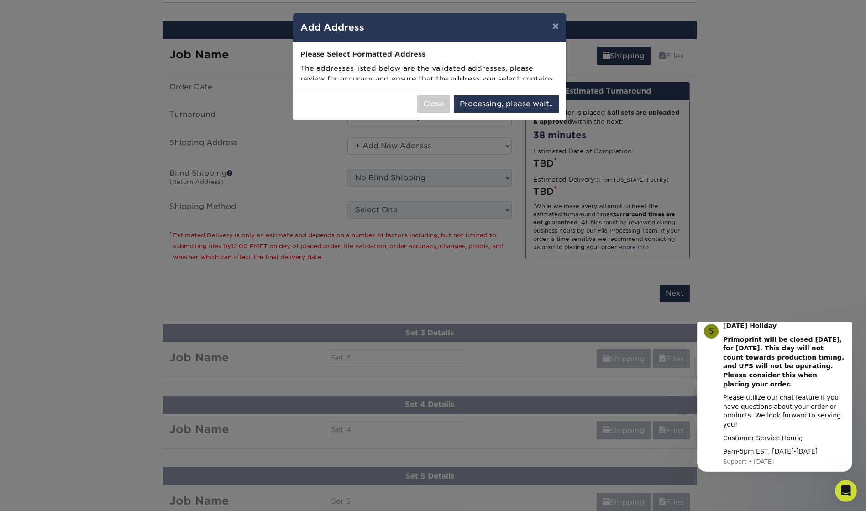
select select "286731"
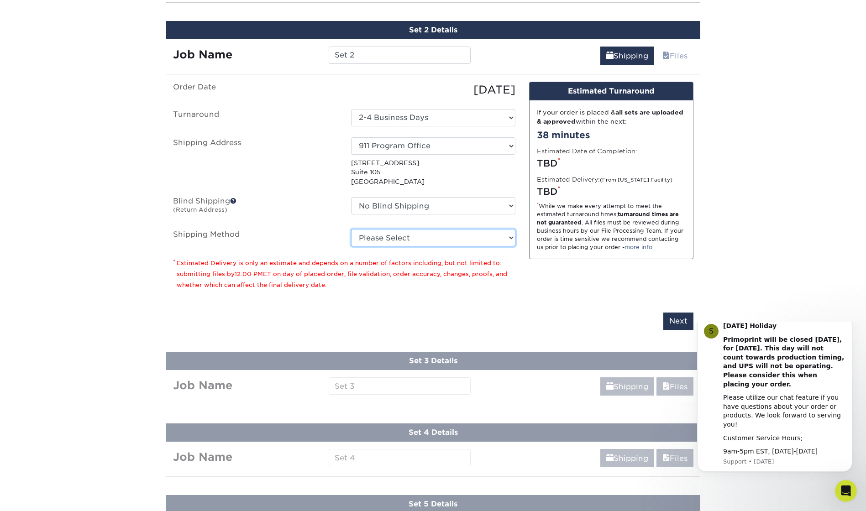
click at [444, 238] on select "Please Select Ground Shipping (+$24.21) 3 Day Shipping Service (+$43.75) 2 Day …" at bounding box center [433, 237] width 164 height 17
select select "03"
click at [351, 229] on select "Please Select Ground Shipping (+$24.21) 3 Day Shipping Service (+$43.75) 2 Day …" at bounding box center [433, 237] width 164 height 17
click at [509, 311] on div "Please enter job name and select desired turnaround time, shipping address and …" at bounding box center [433, 317] width 521 height 25
click at [671, 320] on input "Next" at bounding box center [678, 321] width 30 height 17
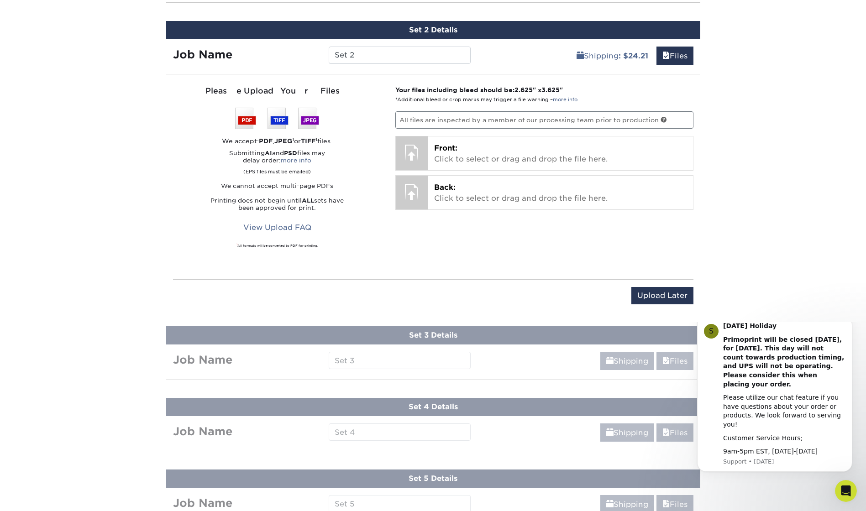
click at [648, 286] on div "Upload Later Save & Continue Continue" at bounding box center [433, 297] width 521 height 36
click at [649, 295] on input "Upload Later" at bounding box center [663, 295] width 62 height 17
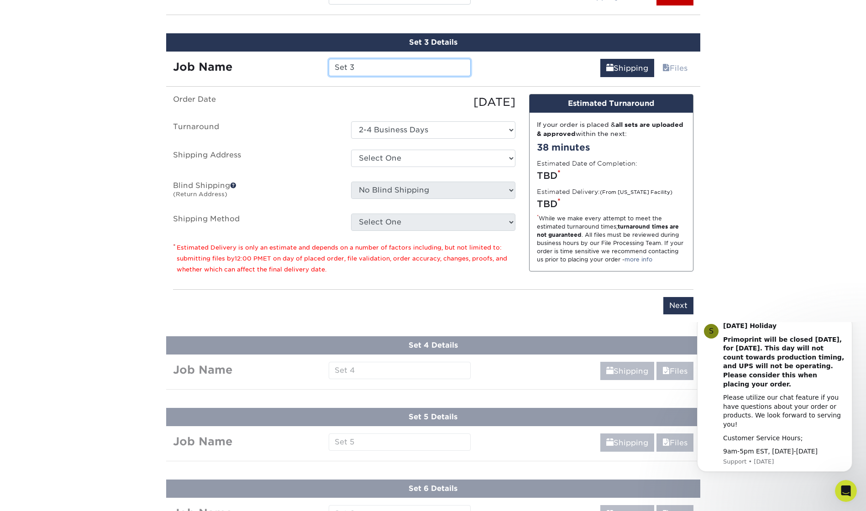
scroll to position [663, 0]
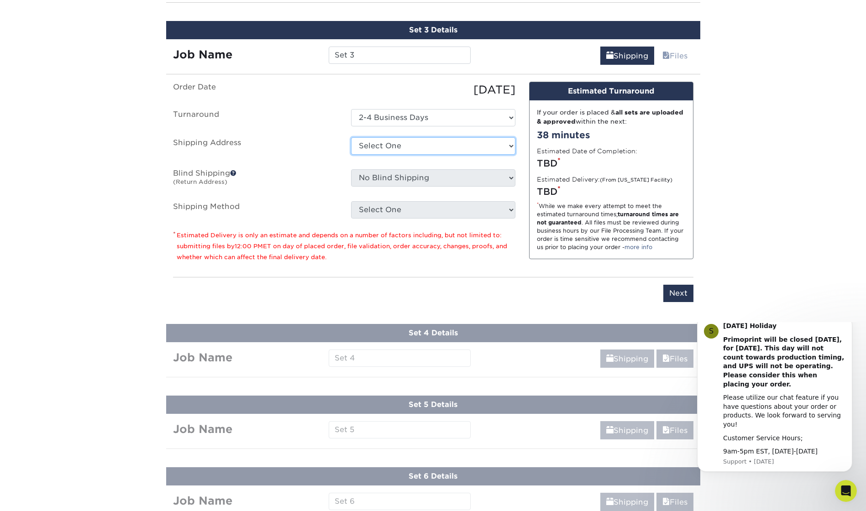
click at [405, 142] on select "Select One + Add New Address - Login" at bounding box center [433, 145] width 164 height 17
select select "newaddress"
click at [351, 137] on select "Select One + Add New Address - Login" at bounding box center [433, 145] width 164 height 17
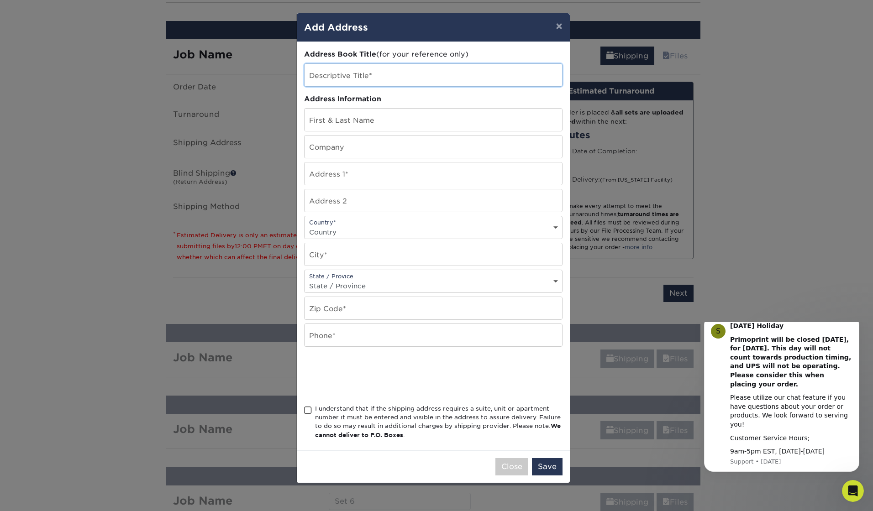
click at [371, 78] on input "text" at bounding box center [434, 75] width 258 height 22
type input "911 Program Office"
click at [379, 76] on input "911 Program Office" at bounding box center [434, 75] width 258 height 22
drag, startPoint x: 384, startPoint y: 80, endPoint x: 304, endPoint y: 91, distance: 80.6
click at [304, 90] on div "Address Book Title (for your reference only) Descriptive Title* 911 Program Off…" at bounding box center [433, 246] width 258 height 394
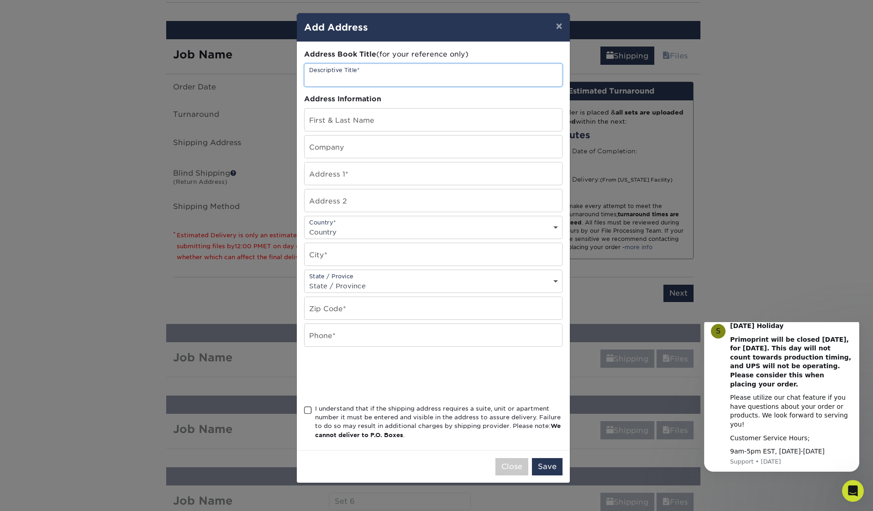
click at [371, 69] on input "text" at bounding box center [434, 75] width 258 height 22
type input "911 Program Office"
click at [389, 124] on input "text" at bounding box center [434, 120] width 258 height 22
type input "[PERSON_NAME]"
type input "Suite 105"
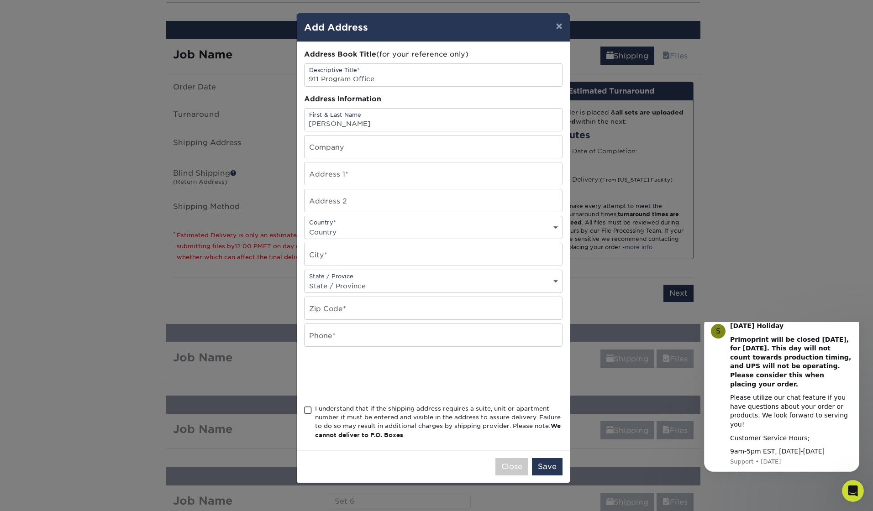
type input "Suite 105"
type input "[GEOGRAPHIC_DATA]"
type input "2062633550"
click at [377, 148] on input "text" at bounding box center [434, 147] width 258 height 22
type input "King County 911 Program Office"
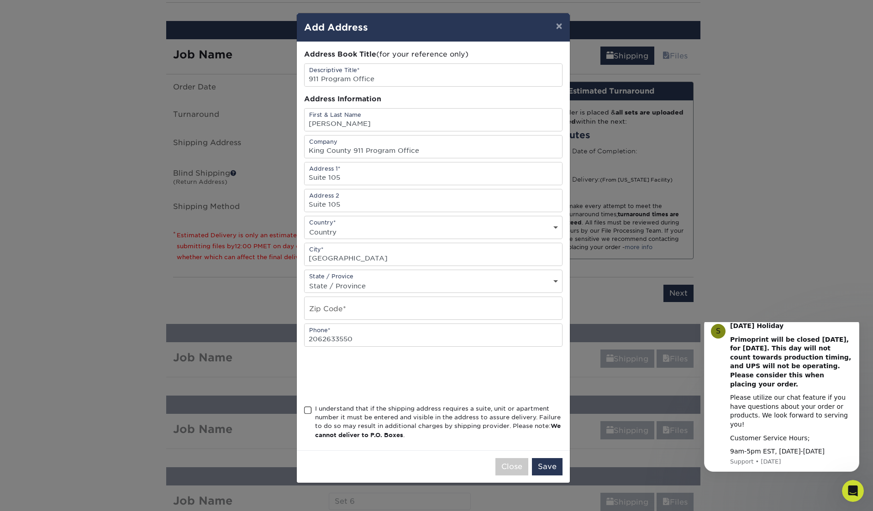
select select "US"
select select "WA"
type input "98032"
drag, startPoint x: 332, startPoint y: 170, endPoint x: 288, endPoint y: 166, distance: 44.1
click at [288, 166] on div "× Add Address Address Book Title (for your reference only) Descriptive Title* 9…" at bounding box center [436, 255] width 873 height 511
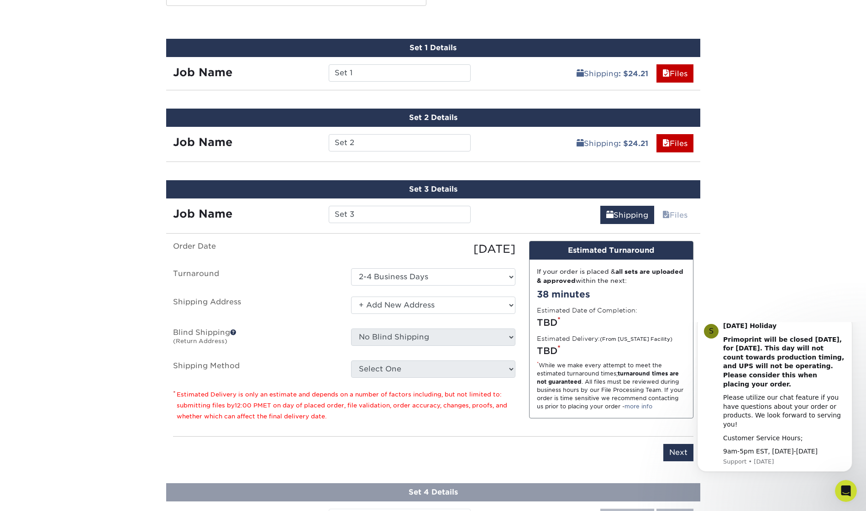
scroll to position [480, 0]
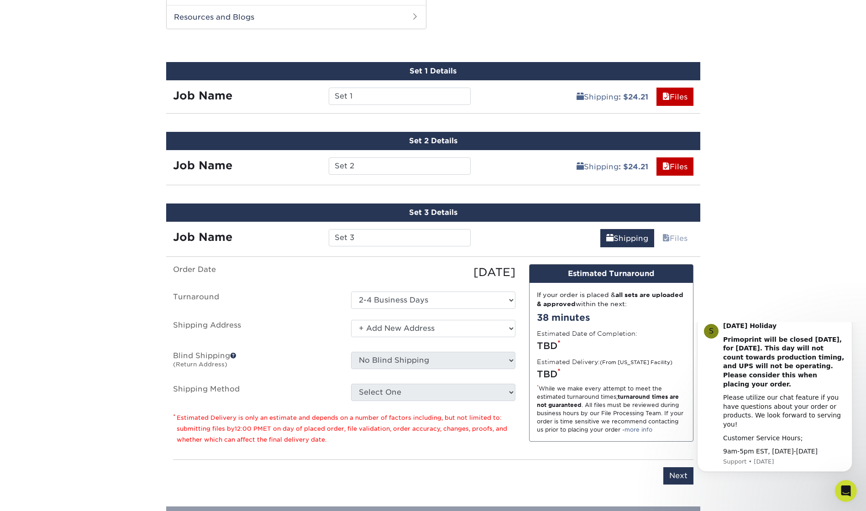
click at [518, 163] on div "Shipping : $24.21 Files Continue" at bounding box center [589, 163] width 223 height 27
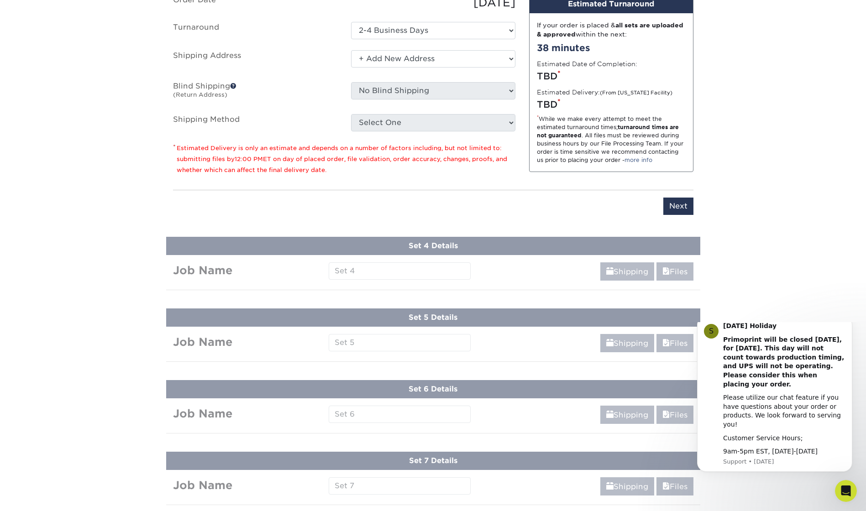
scroll to position [754, 0]
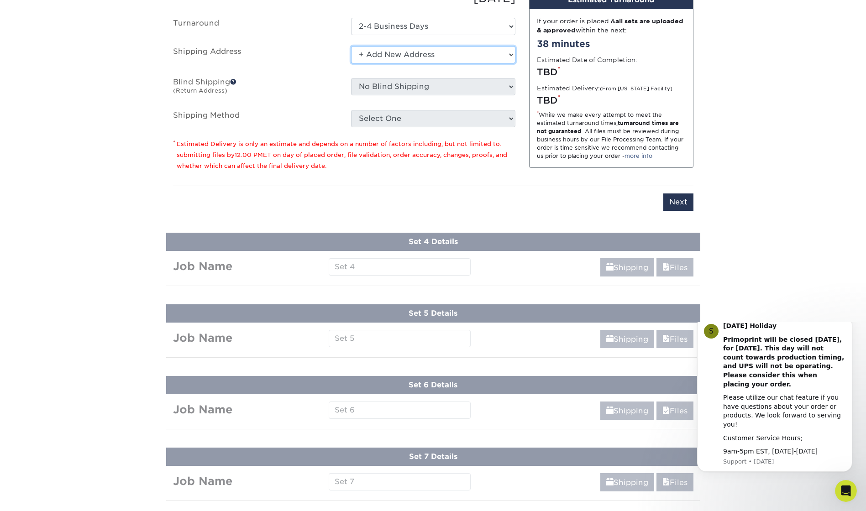
click at [409, 53] on select "Select One + Add New Address - Login" at bounding box center [433, 54] width 164 height 17
click at [351, 46] on select "Select One + Add New Address - Login" at bounding box center [433, 54] width 164 height 17
click at [391, 54] on select "Select One + Add New Address - Login" at bounding box center [433, 54] width 164 height 17
click at [351, 63] on select "Select One + Add New Address - Login" at bounding box center [433, 54] width 164 height 17
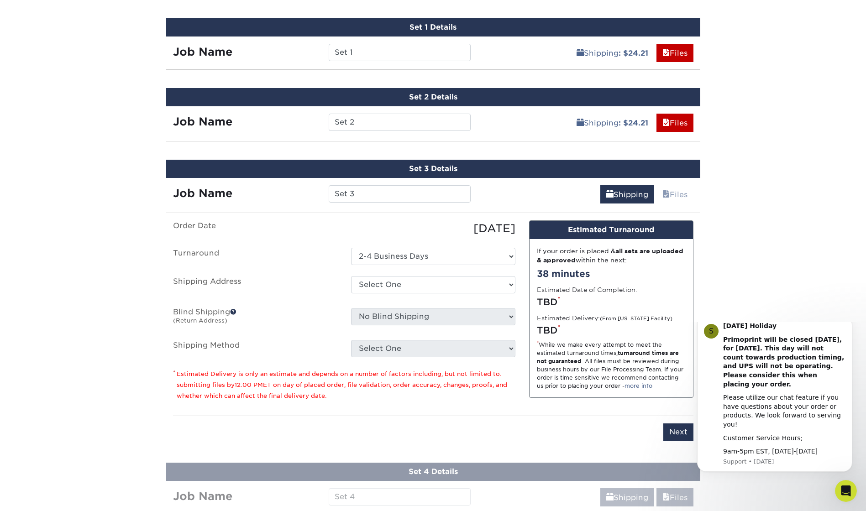
scroll to position [548, 0]
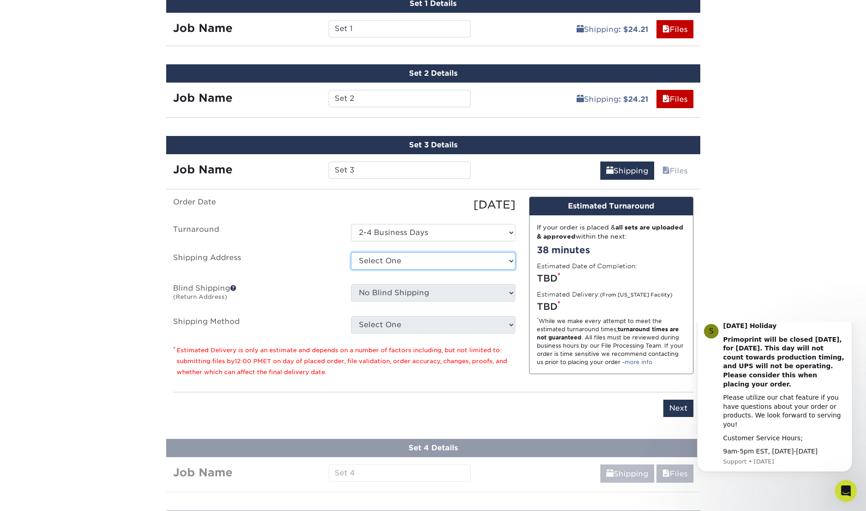
click at [395, 264] on select "Select One + Add New Address - Login" at bounding box center [433, 261] width 164 height 17
select select "newaddress"
click at [351, 253] on select "Select One + Add New Address - Login" at bounding box center [433, 261] width 164 height 17
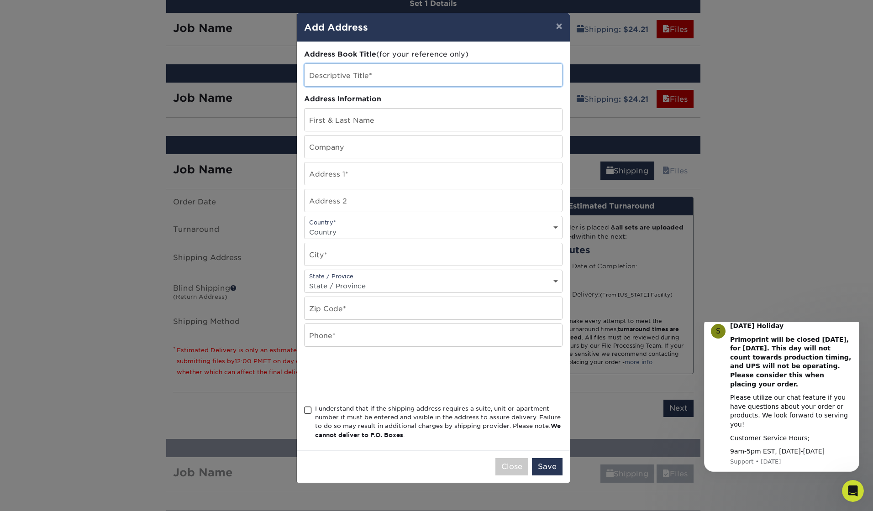
click at [342, 78] on input "text" at bounding box center [434, 75] width 258 height 22
type input "911 Program Office"
type input "[PERSON_NAME]"
type input "King County 911 Program Office"
type input "Suite 105"
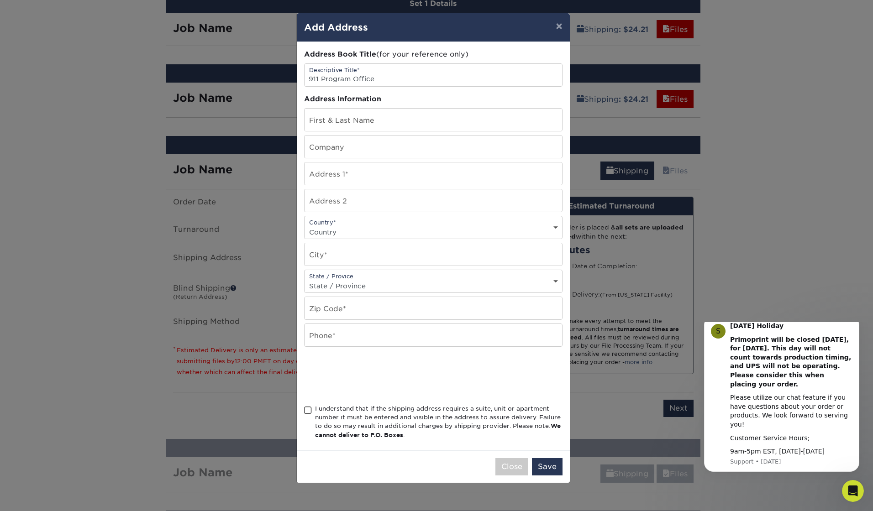
type input "Suite 105"
select select "US"
type input "[GEOGRAPHIC_DATA]"
select select "WA"
type input "98032"
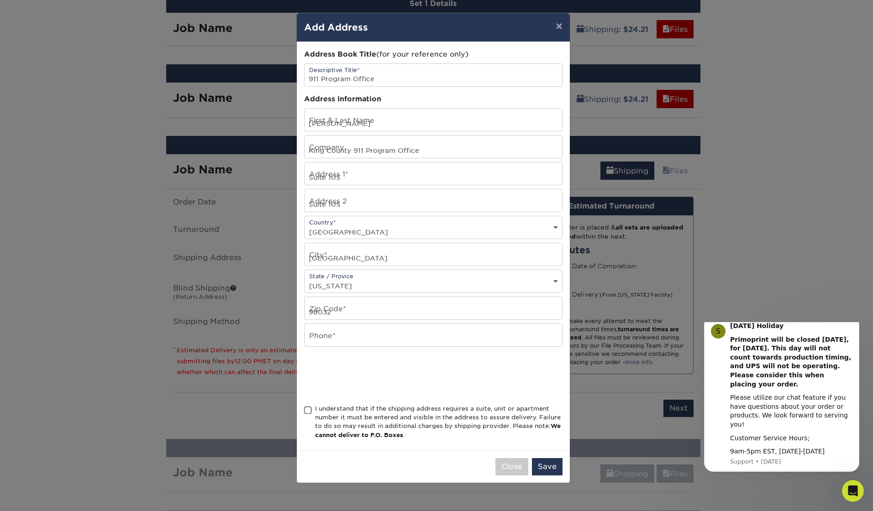
type input "2062633550"
click at [307, 412] on span at bounding box center [308, 410] width 8 height 9
click at [0, 0] on input "I understand that if the shipping address requires a suite, unit or apartment n…" at bounding box center [0, 0] width 0 height 0
click at [552, 464] on button "Save" at bounding box center [547, 466] width 31 height 17
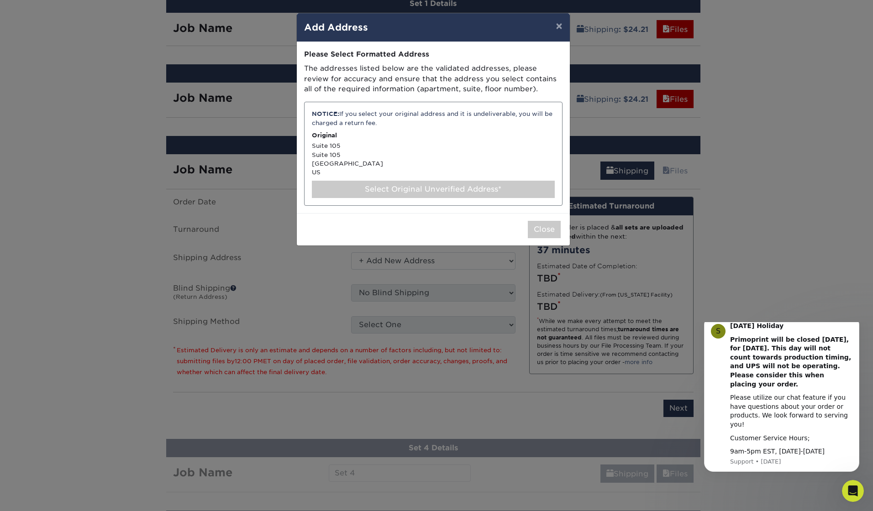
click at [417, 186] on div "Select Original Unverified Address*" at bounding box center [433, 189] width 243 height 17
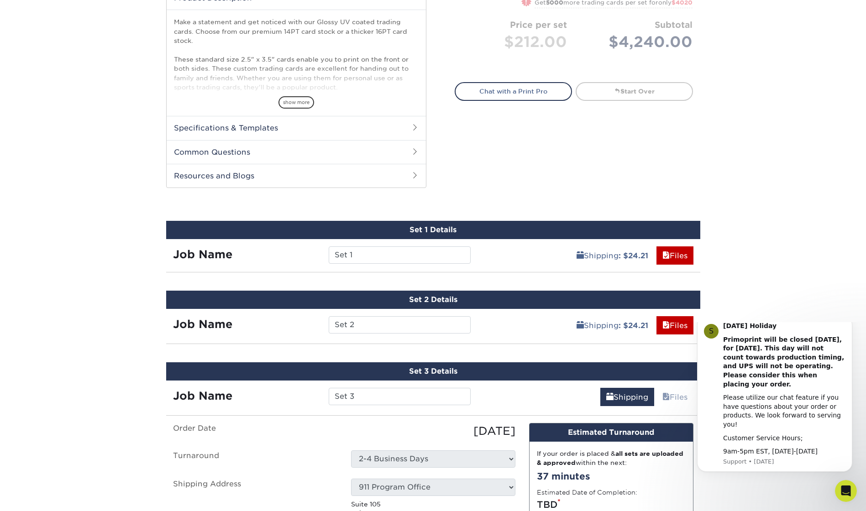
scroll to position [320, 0]
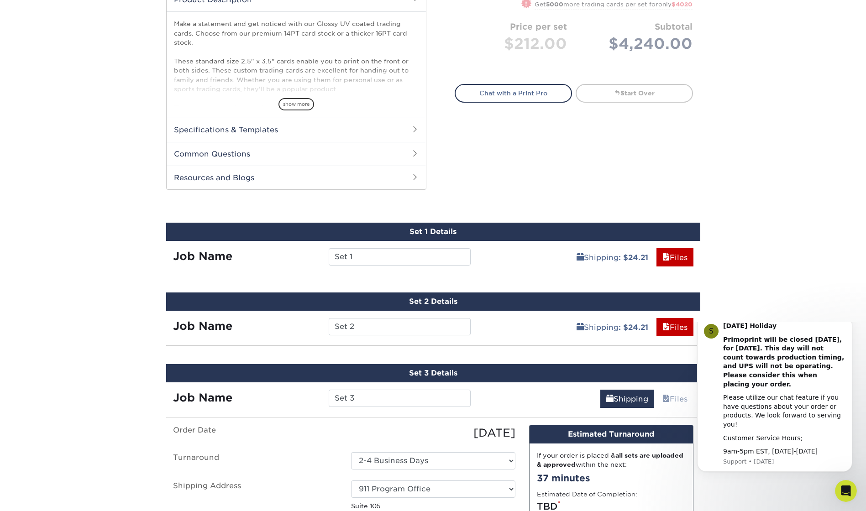
drag, startPoint x: 521, startPoint y: 333, endPoint x: 503, endPoint y: 326, distance: 19.5
click at [519, 332] on div "Shipping : $24.21 Files Continue" at bounding box center [589, 324] width 223 height 27
click at [448, 300] on div "Set 2 Details" at bounding box center [433, 302] width 534 height 18
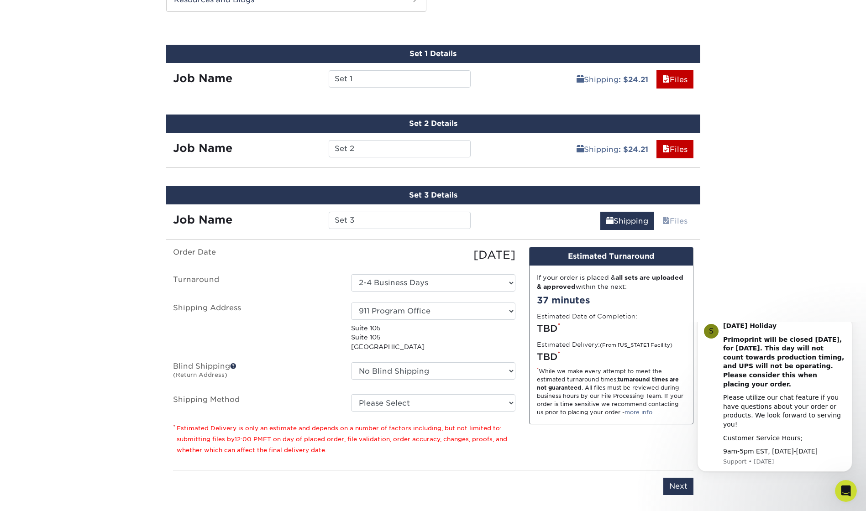
scroll to position [502, 0]
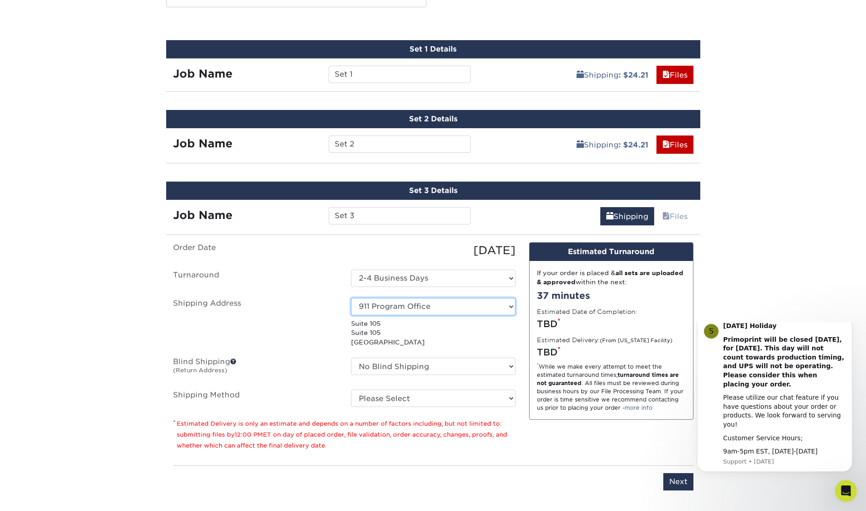
click at [424, 309] on select "Select One 911 Program Office + Add New Address - Login" at bounding box center [433, 306] width 164 height 17
select select "newaddress"
click at [351, 298] on select "Select One 911 Program Office + Add New Address - Login" at bounding box center [433, 306] width 164 height 17
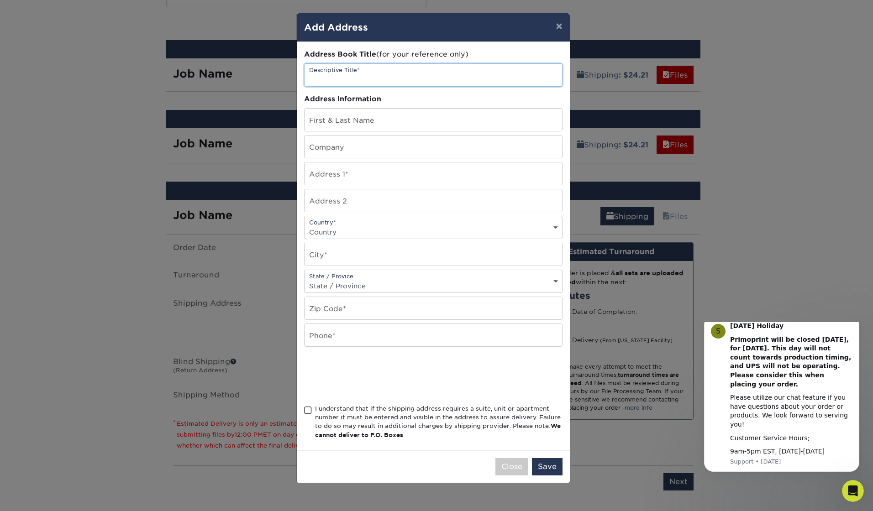
click at [328, 79] on input "text" at bounding box center [434, 75] width 258 height 22
type input "911 Program Office"
type input "[PERSON_NAME]"
type input "King County 911 Program Office"
type input "Suite 105"
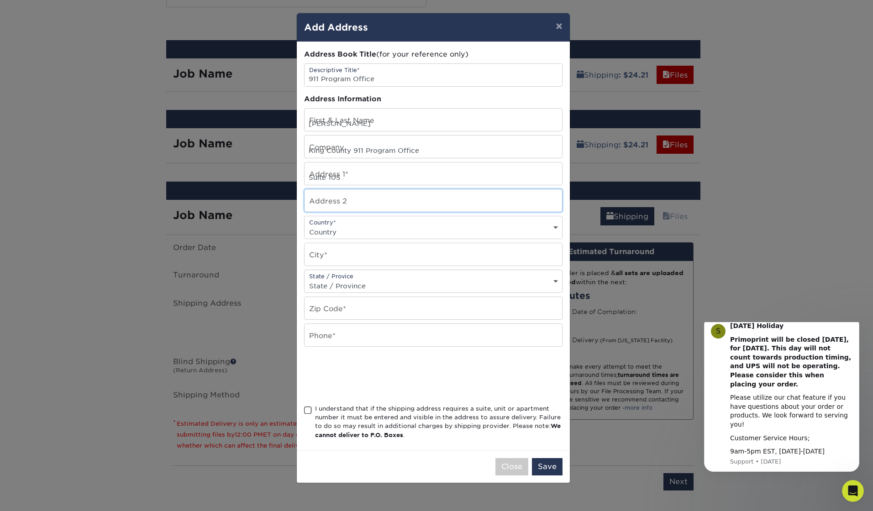
type input "Suite 105"
select select "US"
type input "[GEOGRAPHIC_DATA]"
select select "WA"
type input "98032"
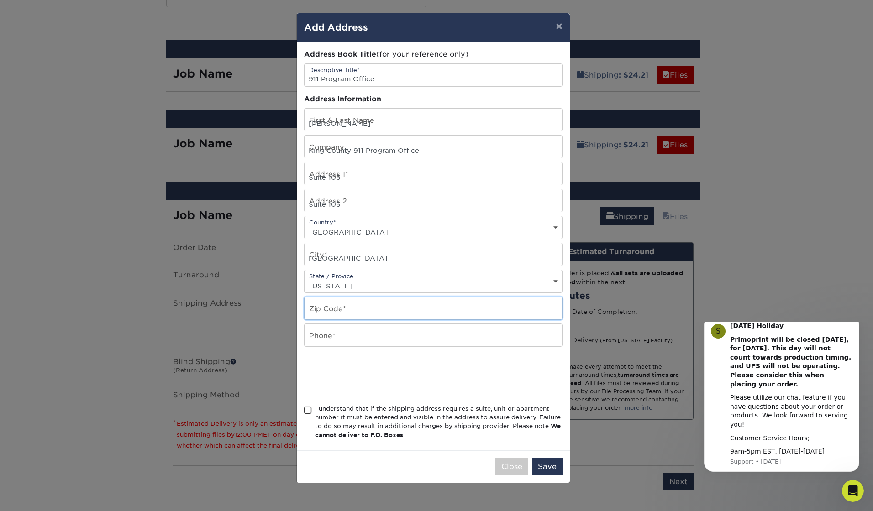
type input "2062633550"
click at [306, 411] on span at bounding box center [308, 410] width 8 height 9
click at [0, 0] on input "I understand that if the shipping address requires a suite, unit or apartment n…" at bounding box center [0, 0] width 0 height 0
drag, startPoint x: 537, startPoint y: 464, endPoint x: 552, endPoint y: 468, distance: 15.4
click at [538, 464] on button "Save" at bounding box center [547, 466] width 31 height 17
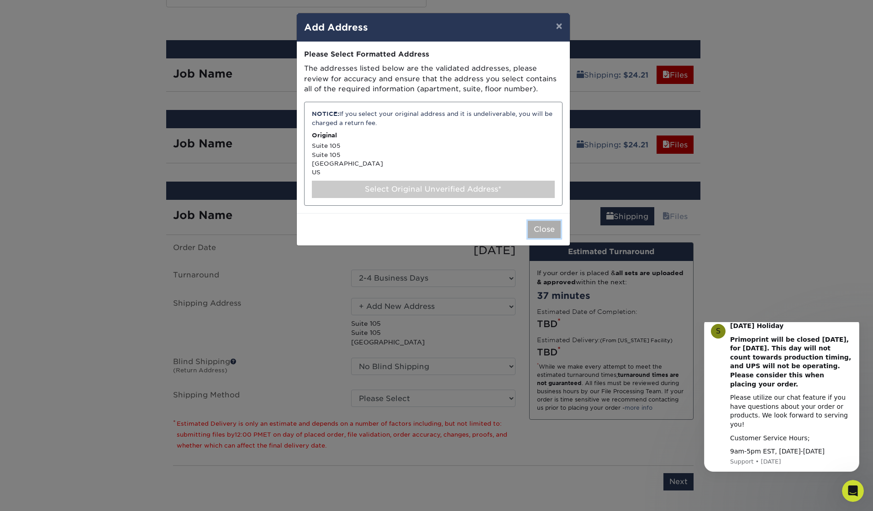
click at [543, 229] on button "Close" at bounding box center [544, 229] width 33 height 17
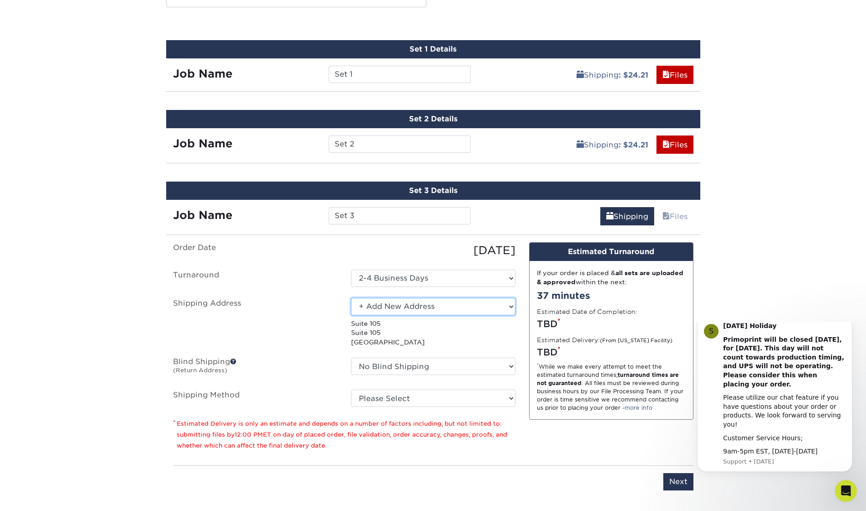
click at [449, 304] on select "Select One 911 Program Office + Add New Address - Login" at bounding box center [433, 306] width 164 height 17
click at [351, 298] on select "Select One 911 Program Office + Add New Address - Login" at bounding box center [433, 306] width 164 height 17
click at [396, 299] on select "Select One 911 Program Office + Add New Address - Login" at bounding box center [433, 306] width 164 height 17
click at [351, 298] on select "Select One 911 Program Office + Add New Address - Login" at bounding box center [433, 306] width 164 height 17
click at [374, 303] on select "Select One 911 Program Office + Add New Address - Login" at bounding box center [433, 306] width 164 height 17
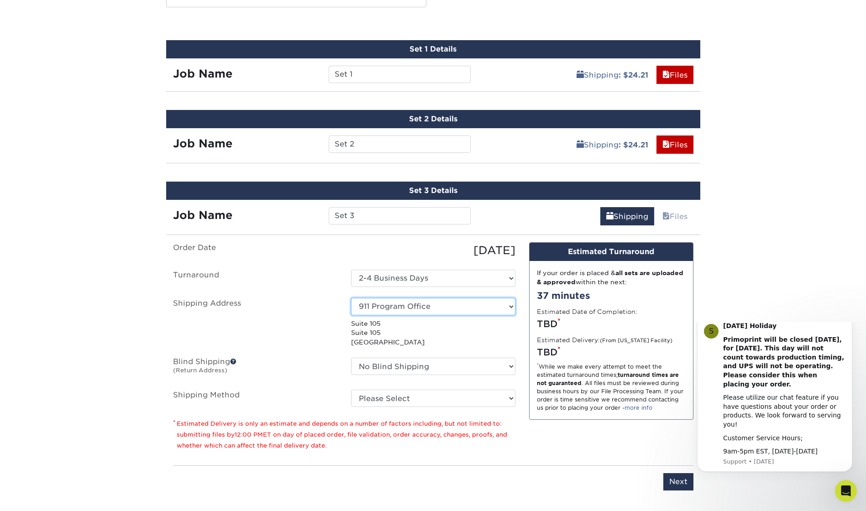
click at [420, 310] on select "Select One 911 Program Office + Add New Address - Login" at bounding box center [433, 306] width 164 height 17
click at [351, 298] on select "Select One 911 Program Office + Add New Address - Login" at bounding box center [433, 306] width 164 height 17
click at [410, 308] on select "Select One 911 Program Office + Add New Address - Login" at bounding box center [433, 306] width 164 height 17
select select "newaddress"
click at [351, 298] on select "Select One 911 Program Office + Add New Address - Login" at bounding box center [433, 306] width 164 height 17
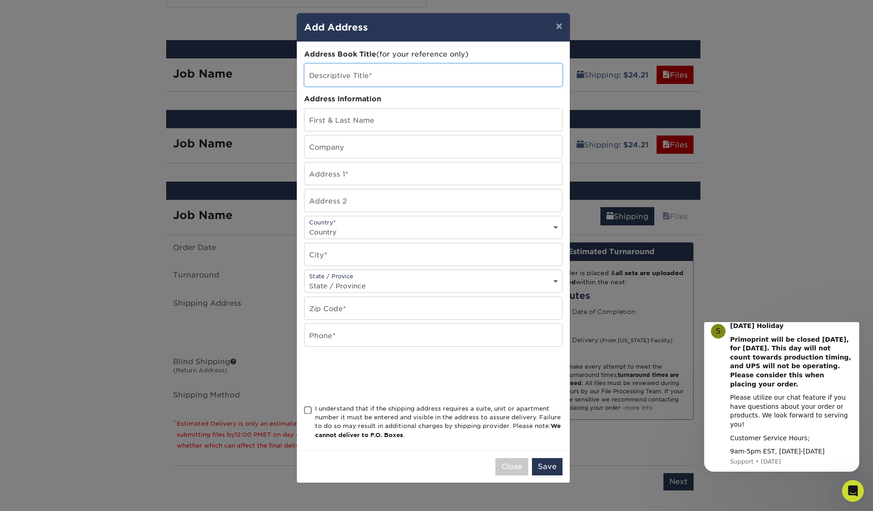
click at [331, 72] on input "text" at bounding box center [434, 75] width 258 height 22
type input "[GEOGRAPHIC_DATA]"
type input "[PERSON_NAME]"
type input "King County 911 Program Office"
type input "Suite 105"
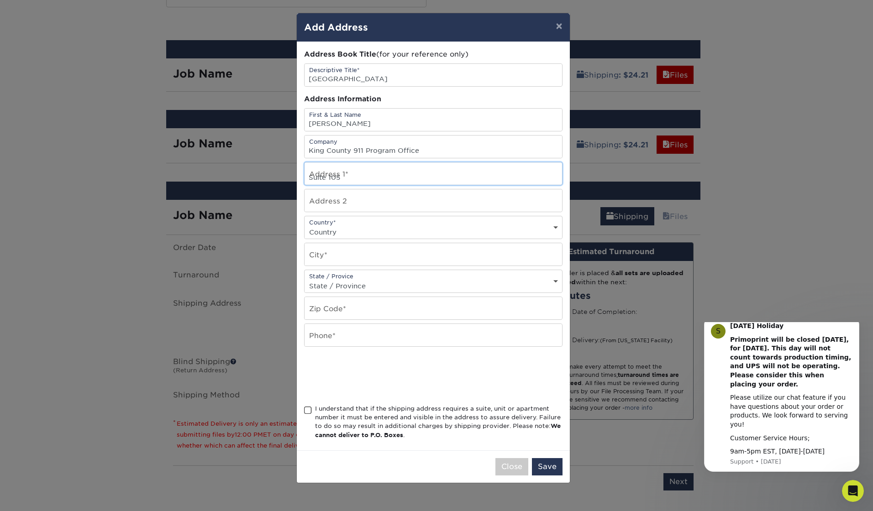
type input "Suite 105"
select select "US"
type input "[GEOGRAPHIC_DATA]"
select select "WA"
type input "98032"
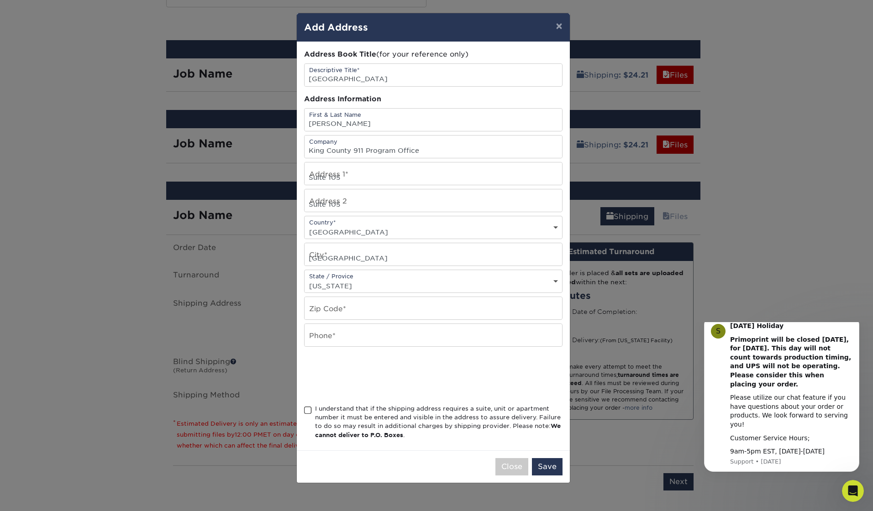
type input "2062633550"
drag, startPoint x: 350, startPoint y: 178, endPoint x: 295, endPoint y: 176, distance: 55.8
click at [295, 176] on div "× Add Address Address Book Title (for your reference only) Descriptive Title* […" at bounding box center [436, 255] width 873 height 511
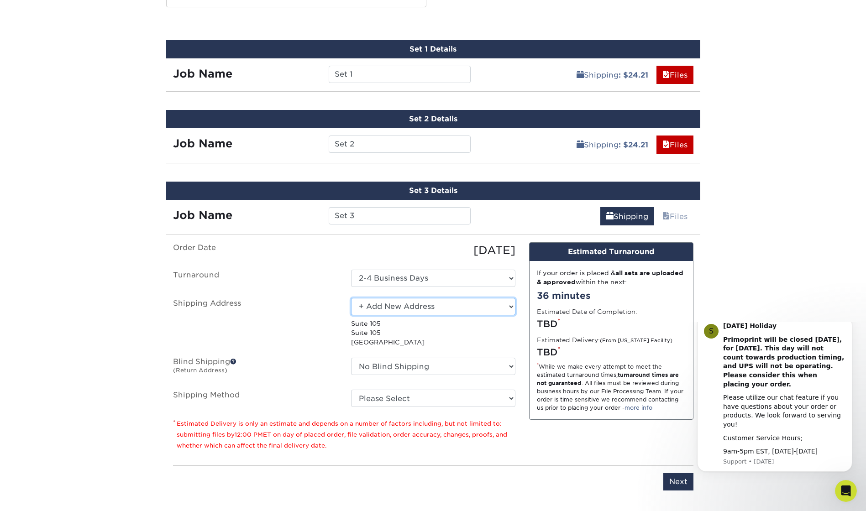
click at [435, 308] on select "Select One 911 Program Office + Add New Address - Login" at bounding box center [433, 306] width 164 height 17
click at [351, 298] on select "Select One 911 Program Office + Add New Address - Login" at bounding box center [433, 306] width 164 height 17
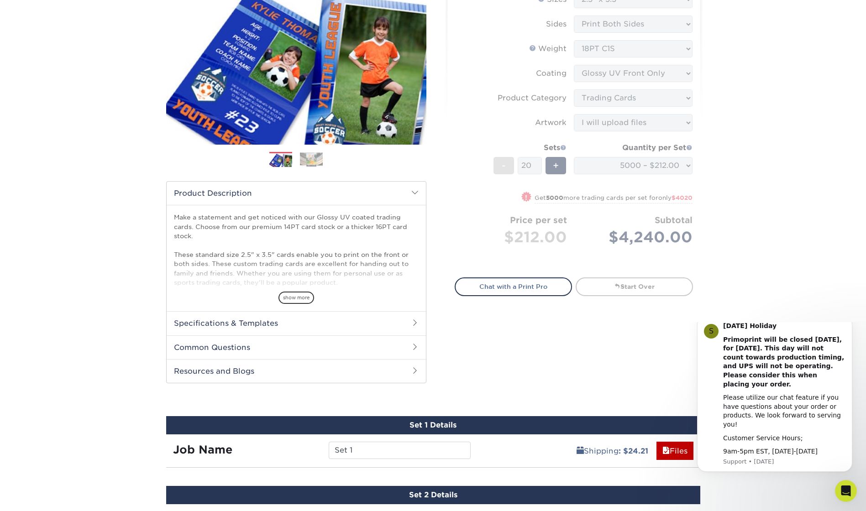
scroll to position [110, 0]
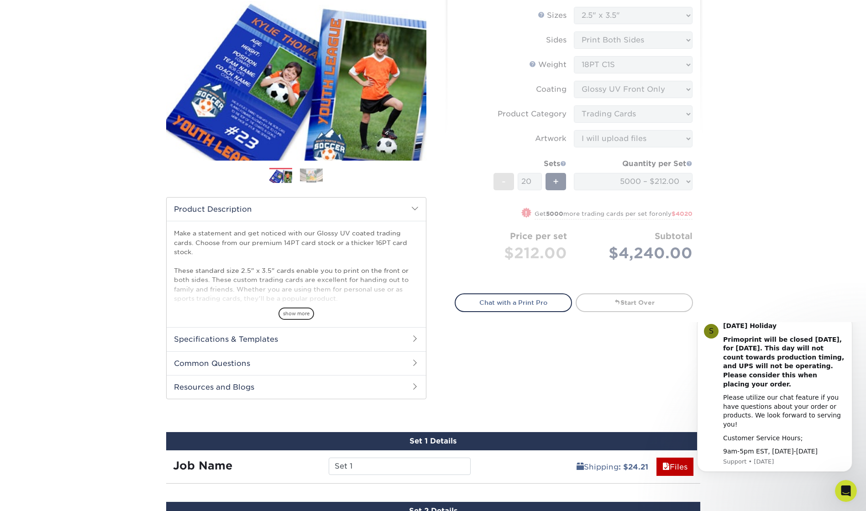
click at [415, 340] on span at bounding box center [414, 338] width 7 height 7
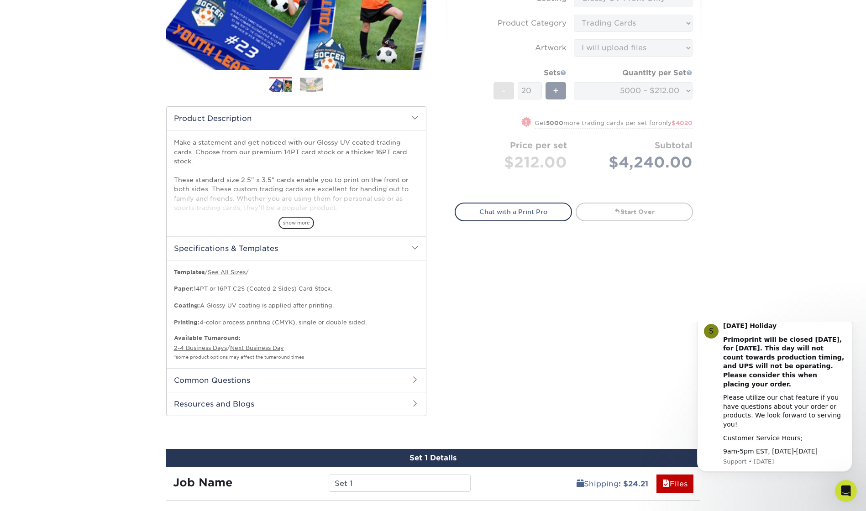
scroll to position [201, 0]
click at [412, 377] on span at bounding box center [414, 379] width 7 height 7
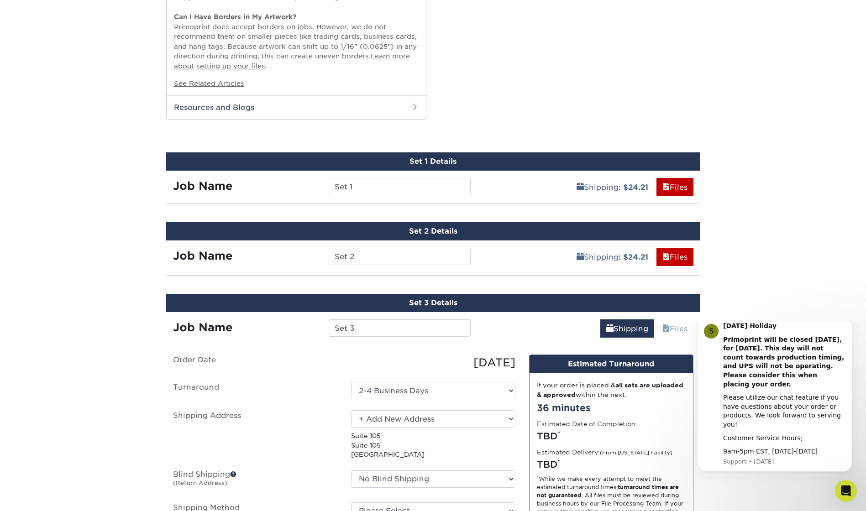
scroll to position [749, 0]
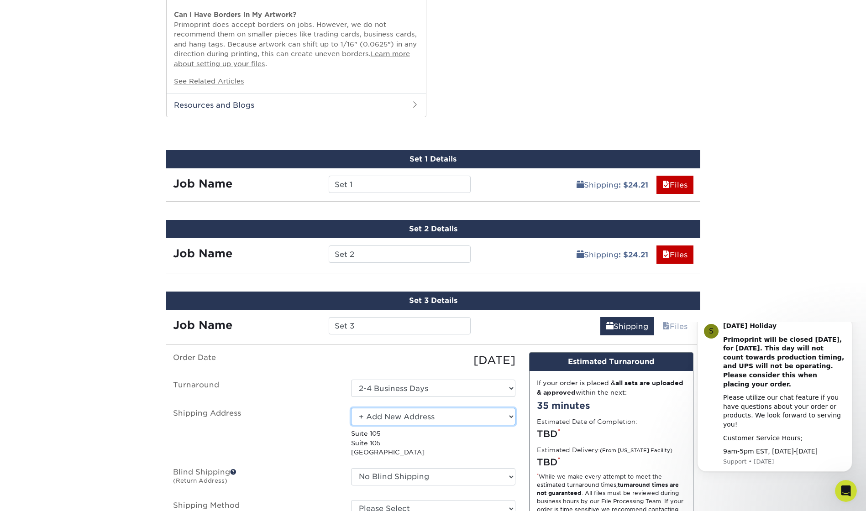
click at [417, 416] on select "Select One 911 Program Office + Add New Address - Login" at bounding box center [433, 416] width 164 height 17
click at [351, 408] on select "Select One 911 Program Office + Add New Address - Login" at bounding box center [433, 416] width 164 height 17
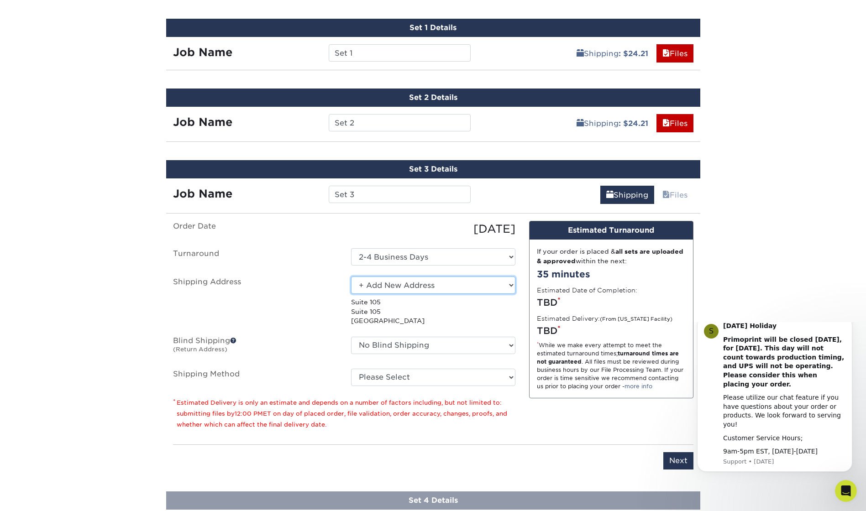
scroll to position [932, 0]
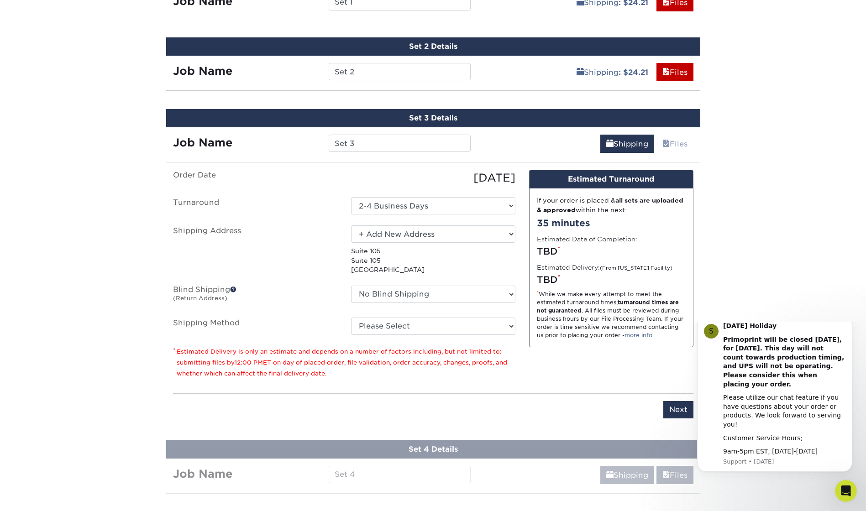
drag, startPoint x: 489, startPoint y: 382, endPoint x: 453, endPoint y: 323, distance: 68.7
click at [486, 379] on div "Order Date [DATE] [GEOGRAPHIC_DATA] Select One 2-4 Business Days Shipping Addre…" at bounding box center [344, 278] width 356 height 216
click at [428, 290] on select "No Blind Shipping + Add New Address" at bounding box center [433, 294] width 164 height 17
click at [351, 286] on select "No Blind Shipping + Add New Address" at bounding box center [433, 294] width 164 height 17
click at [424, 336] on fieldset "Order Date [DATE] [GEOGRAPHIC_DATA] Select One 2-4 Business Days Shipping Addre…" at bounding box center [344, 258] width 342 height 176
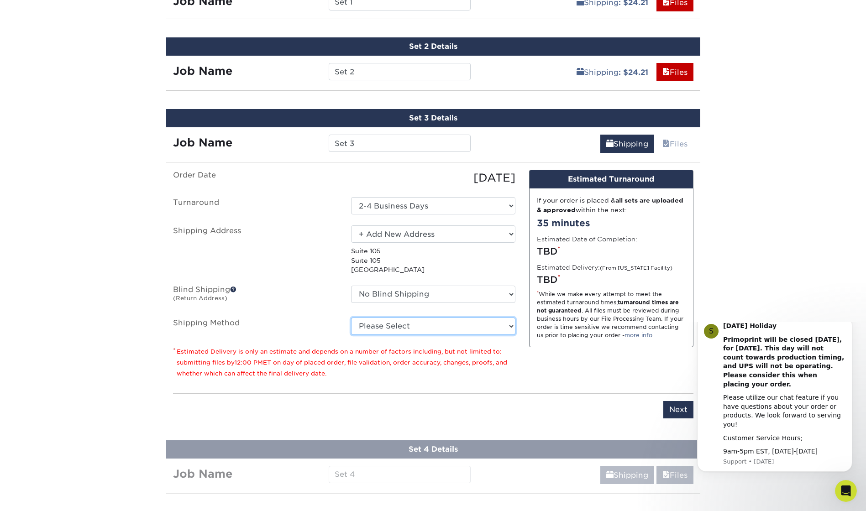
click at [420, 328] on select "Please Select Ground Shipping (+$24.21) 3 Day Shipping Service (+$43.75) 2 Day …" at bounding box center [433, 326] width 164 height 17
select select "03"
click at [351, 318] on select "Please Select Ground Shipping (+$24.21) 3 Day Shipping Service (+$43.75) 2 Day …" at bounding box center [433, 326] width 164 height 17
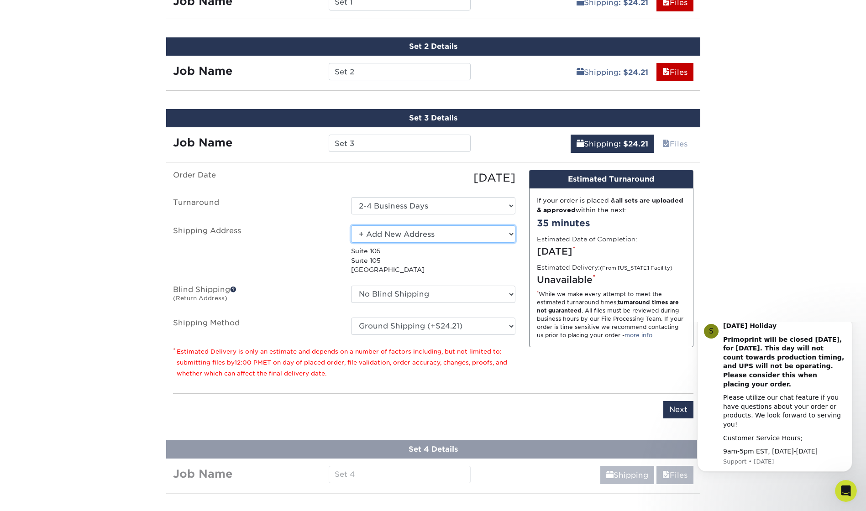
click at [407, 238] on select "Select One 911 Program Office + Add New Address - Login" at bounding box center [433, 234] width 164 height 17
click at [394, 233] on select "Select One 911 Program Office + Add New Address - Login" at bounding box center [433, 234] width 164 height 17
select select "newaddress"
click at [351, 226] on select "Select One 911 Program Office + Add New Address - Login" at bounding box center [433, 234] width 164 height 17
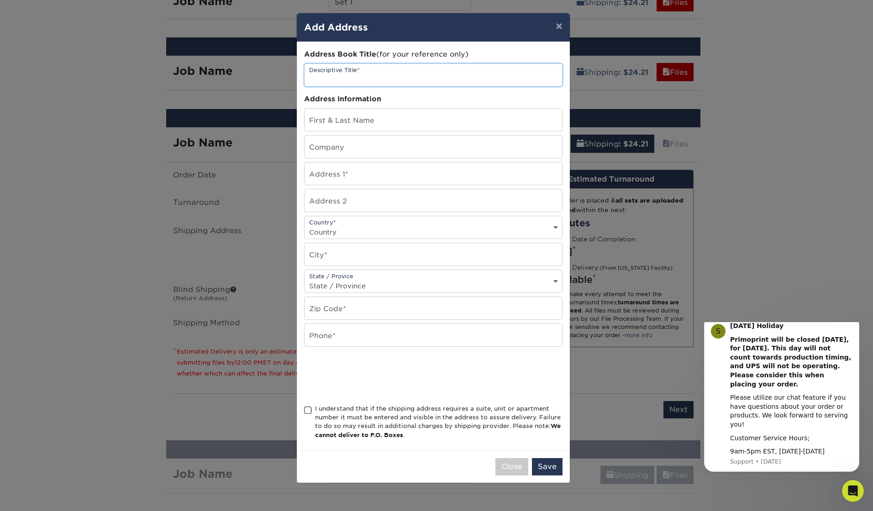
click at [352, 72] on input "text" at bounding box center [434, 75] width 258 height 22
type input "[GEOGRAPHIC_DATA]"
type input "[PERSON_NAME]"
type input "King County 911 Program Office"
type input "[STREET_ADDRESS]"
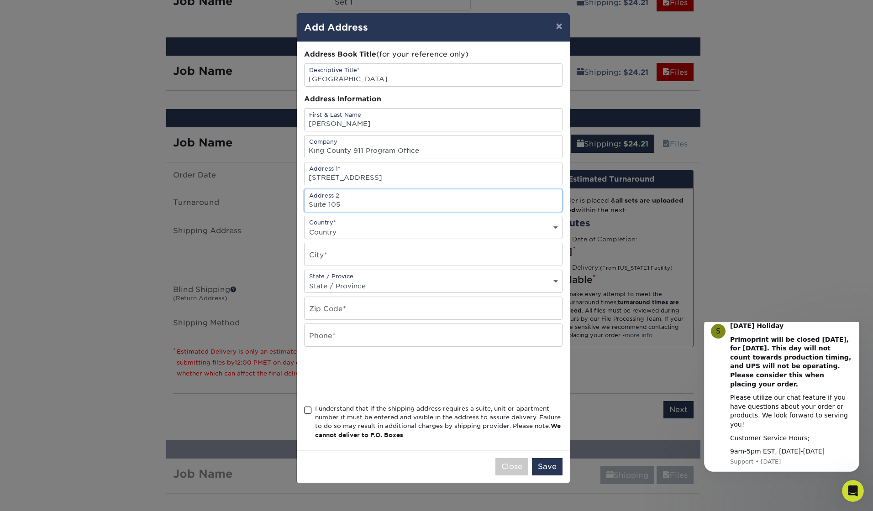
type input "Suite 105"
click at [492, 233] on select "Country [GEOGRAPHIC_DATA] [GEOGRAPHIC_DATA] ----------------------------- [GEOG…" at bounding box center [434, 232] width 258 height 13
select select "US"
click at [305, 226] on select "Country [GEOGRAPHIC_DATA] [GEOGRAPHIC_DATA] ----------------------------- [GEOG…" at bounding box center [434, 232] width 258 height 13
click at [350, 255] on input "text" at bounding box center [434, 254] width 258 height 22
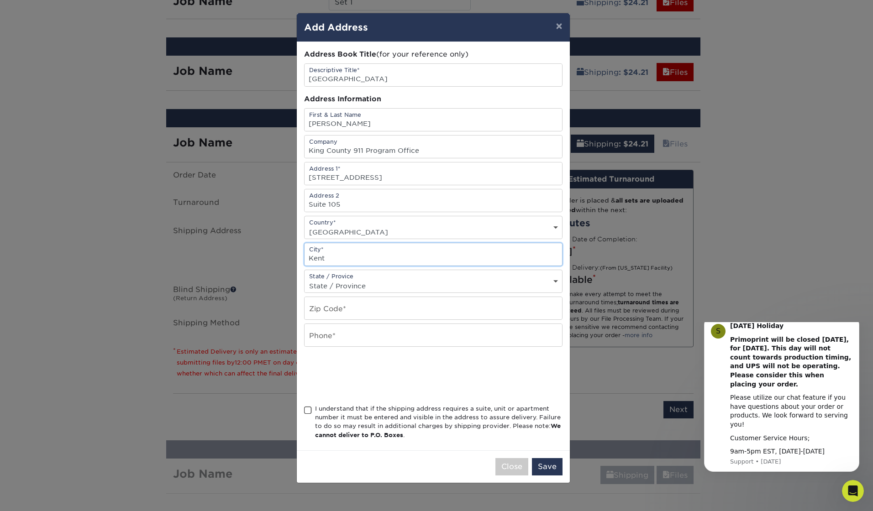
type input "Kent"
click at [365, 275] on div "State / Provice State / Province [US_STATE] [US_STATE] [US_STATE] [US_STATE] [U…" at bounding box center [433, 281] width 258 height 23
click at [364, 284] on select "State / Province [US_STATE] [US_STATE] [US_STATE] [US_STATE] [US_STATE] [US_STA…" at bounding box center [434, 285] width 258 height 13
select select "WA"
click at [305, 279] on select "State / Province [US_STATE] [US_STATE] [US_STATE] [US_STATE] [US_STATE] [US_STA…" at bounding box center [434, 285] width 258 height 13
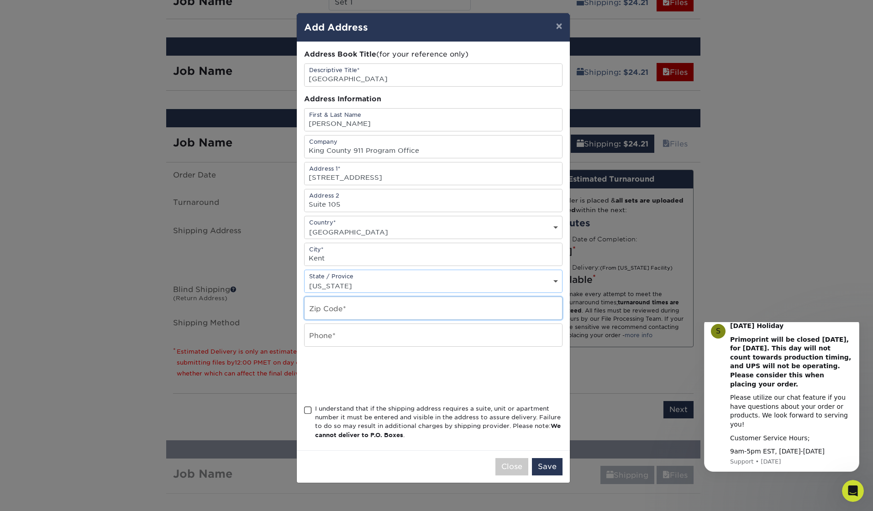
click at [342, 310] on input "text" at bounding box center [434, 308] width 258 height 22
type input "98032"
type input "2062633550"
click at [312, 412] on div "I understand that if the shipping address requires a suite, unit or apartment n…" at bounding box center [433, 424] width 258 height 39
click at [311, 412] on span at bounding box center [308, 410] width 8 height 9
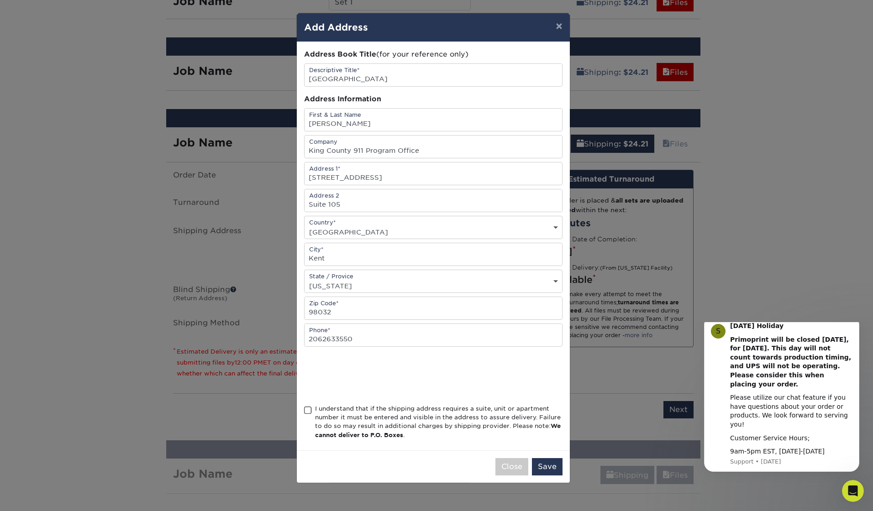
click at [0, 0] on input "I understand that if the shipping address requires a suite, unit or apartment n…" at bounding box center [0, 0] width 0 height 0
click at [550, 469] on button "Save" at bounding box center [547, 466] width 31 height 17
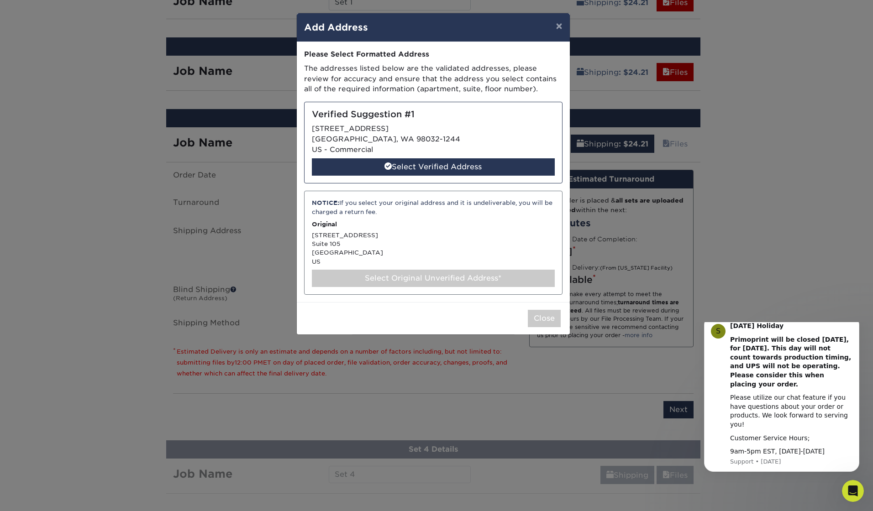
click at [442, 279] on div "Select Original Unverified Address*" at bounding box center [433, 278] width 243 height 17
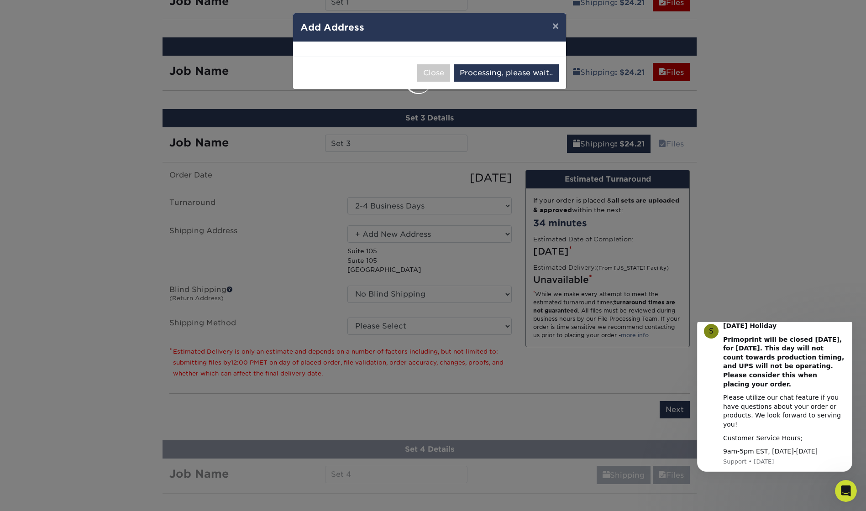
select select "286733"
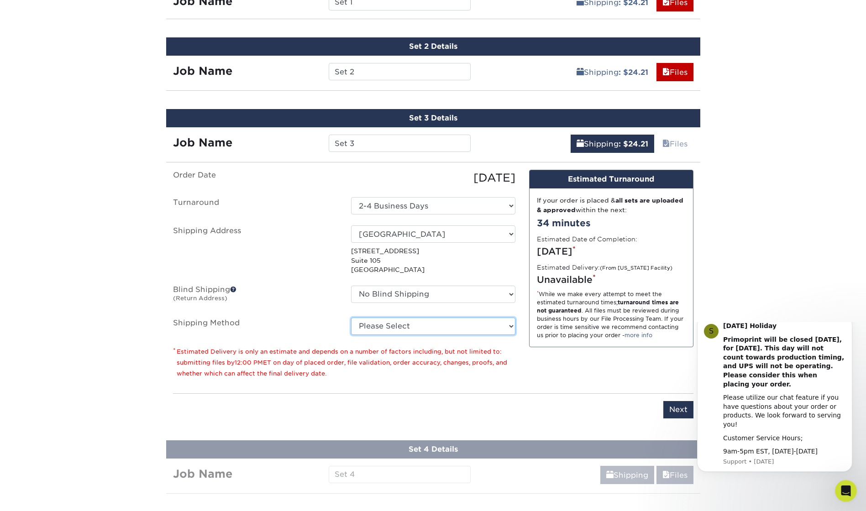
click at [445, 329] on select "Please Select Ground Shipping (+$24.21) 3 Day Shipping Service (+$43.75) 2 Day …" at bounding box center [433, 326] width 164 height 17
select select "03"
click at [351, 318] on select "Please Select Ground Shipping (+$24.21) 3 Day Shipping Service (+$43.75) 2 Day …" at bounding box center [433, 326] width 164 height 17
click at [679, 408] on input "Next" at bounding box center [678, 409] width 30 height 17
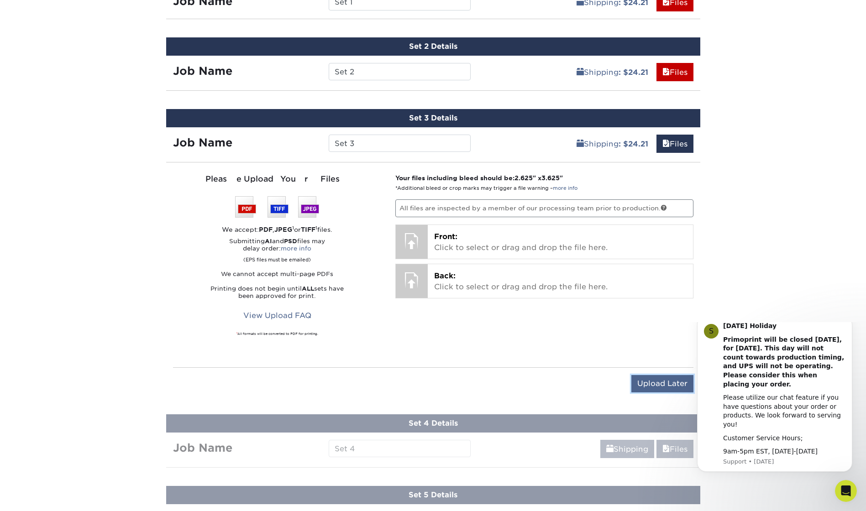
click at [650, 387] on input "Upload Later" at bounding box center [663, 383] width 62 height 17
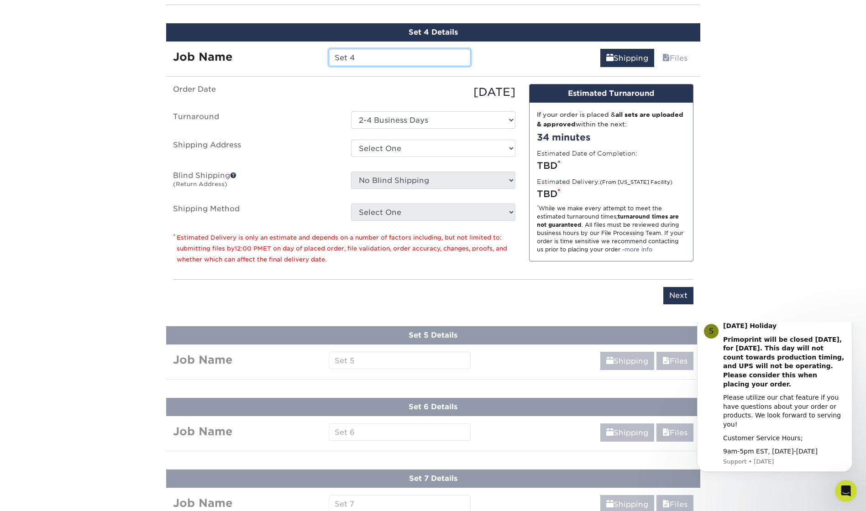
scroll to position [1092, 0]
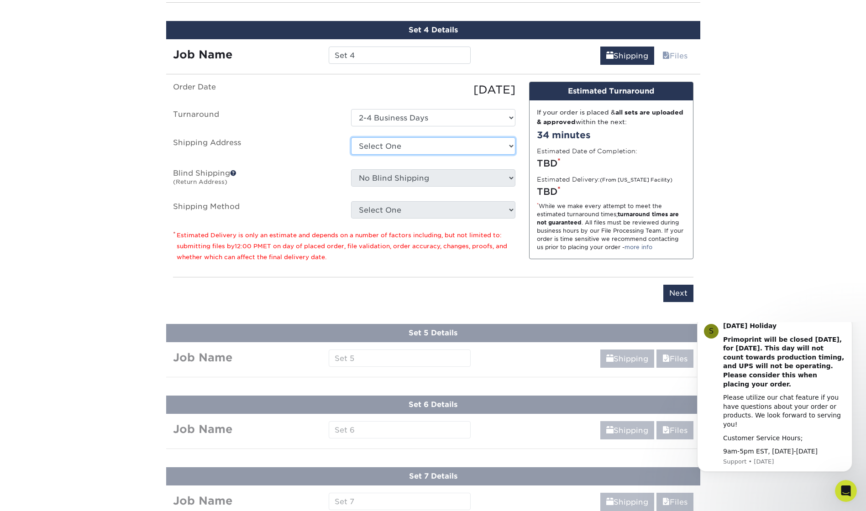
click at [397, 142] on select "Select One + Add New Address - Login" at bounding box center [433, 145] width 164 height 17
select select "newaddress"
click at [351, 137] on select "Select One + Add New Address - Login" at bounding box center [433, 145] width 164 height 17
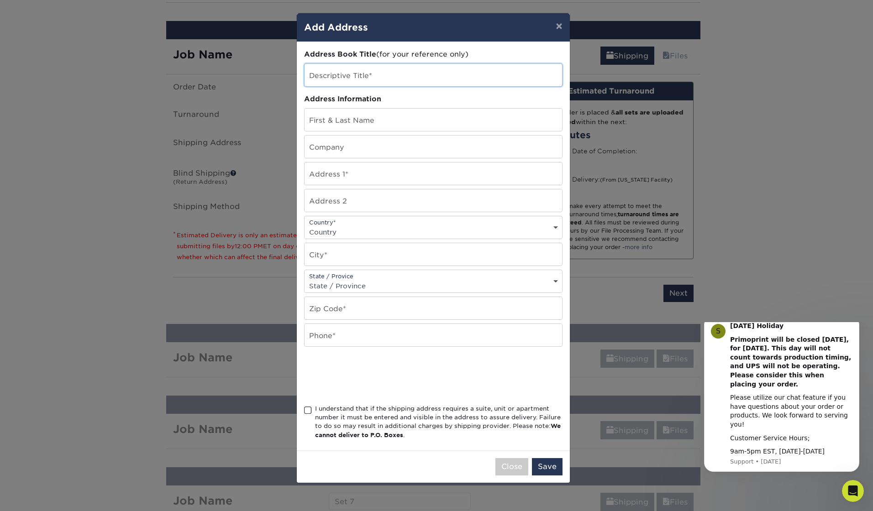
click at [343, 64] on input "text" at bounding box center [434, 75] width 258 height 22
type input "[GEOGRAPHIC_DATA]"
type input "[PERSON_NAME]"
type input "King County 911 Program Office"
type input "[STREET_ADDRESS]"
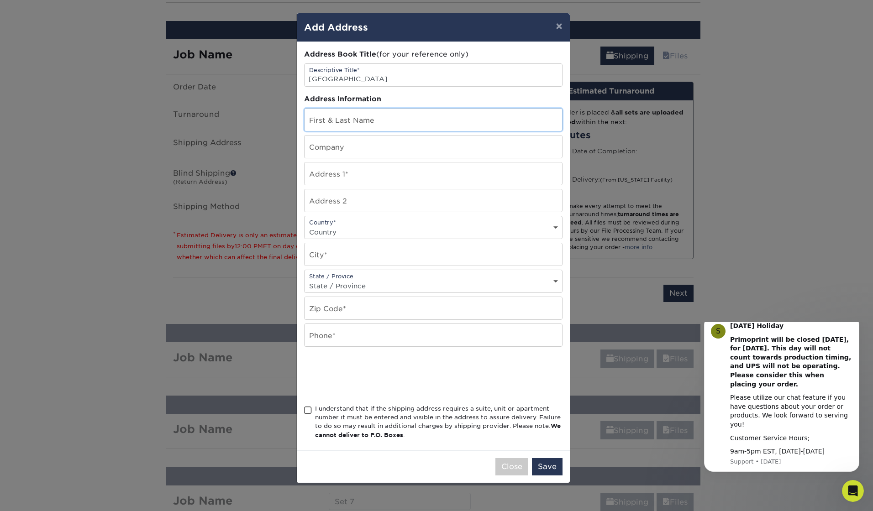
type input "Suite 105"
select select "US"
type input "Kent"
select select "WA"
type input "98032"
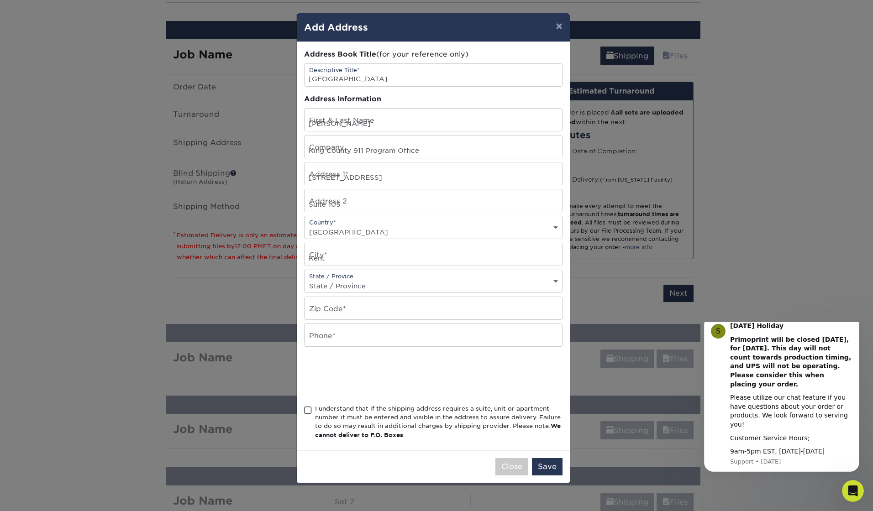
type input "2062633550"
click at [308, 411] on span at bounding box center [308, 410] width 8 height 9
click at [0, 0] on input "I understand that if the shipping address requires a suite, unit or apartment n…" at bounding box center [0, 0] width 0 height 0
click at [547, 473] on button "Save" at bounding box center [547, 466] width 31 height 17
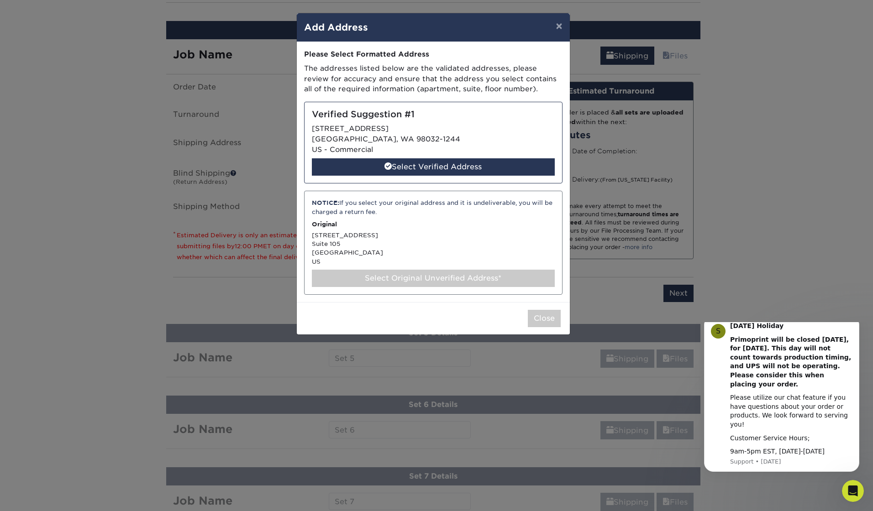
click at [393, 284] on div "Select Original Unverified Address*" at bounding box center [433, 278] width 243 height 17
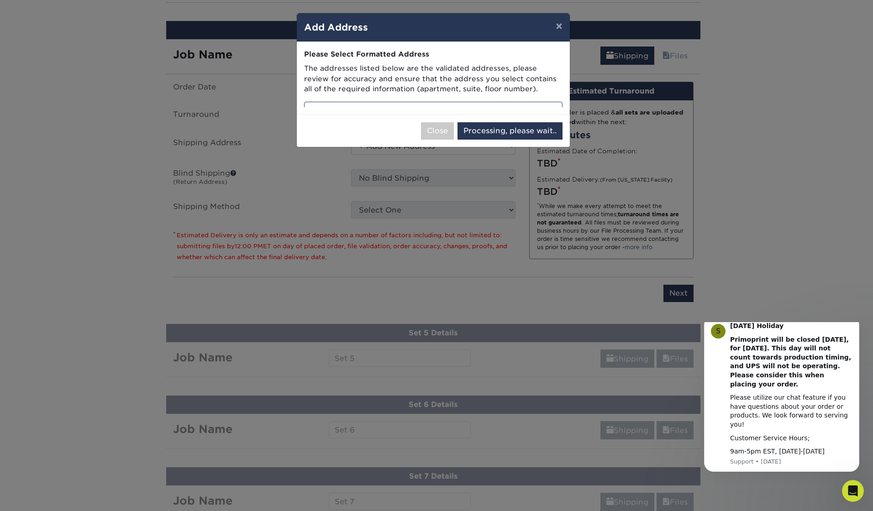
select select "286734"
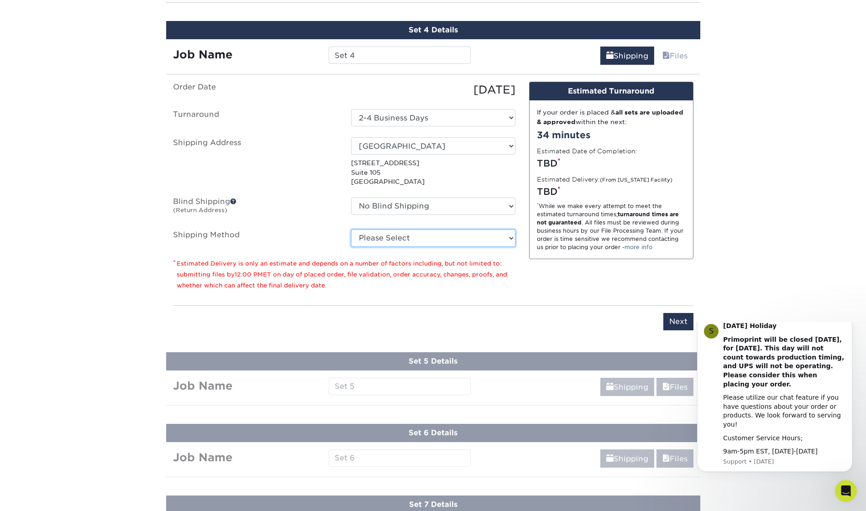
click at [384, 238] on select "Please Select Ground Shipping (+$24.21) 3 Day Shipping Service (+$43.75) 2 Day …" at bounding box center [433, 238] width 164 height 17
select select "03"
click at [351, 230] on select "Please Select Ground Shipping (+$24.21) 3 Day Shipping Service (+$43.75) 2 Day …" at bounding box center [433, 238] width 164 height 17
click at [678, 318] on input "Next" at bounding box center [678, 321] width 30 height 17
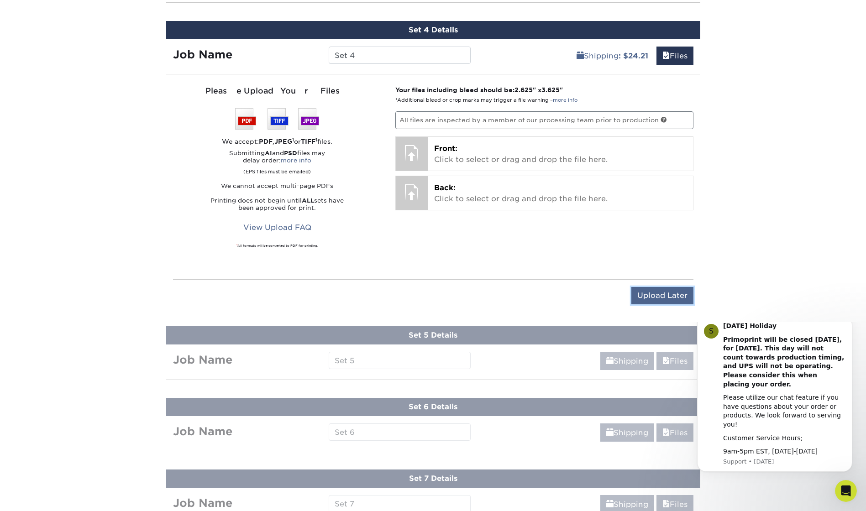
click at [664, 293] on input "Upload Later" at bounding box center [663, 295] width 62 height 17
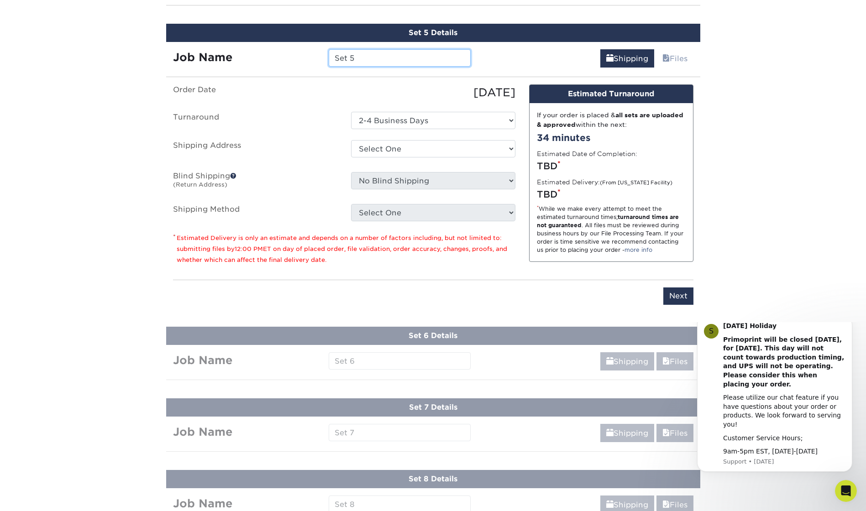
scroll to position [1164, 0]
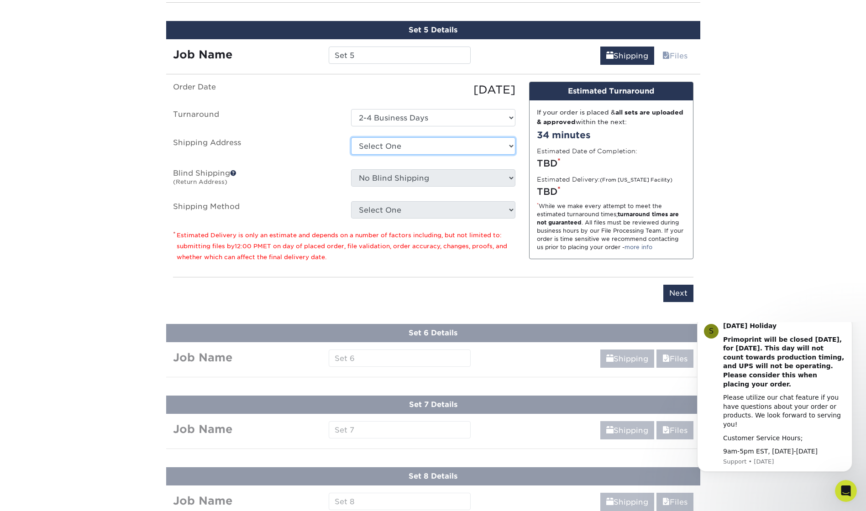
click at [399, 144] on select "Select One + Add New Address - Login" at bounding box center [433, 145] width 164 height 17
select select "newaddress"
click at [351, 137] on select "Select One + Add New Address - Login" at bounding box center [433, 145] width 164 height 17
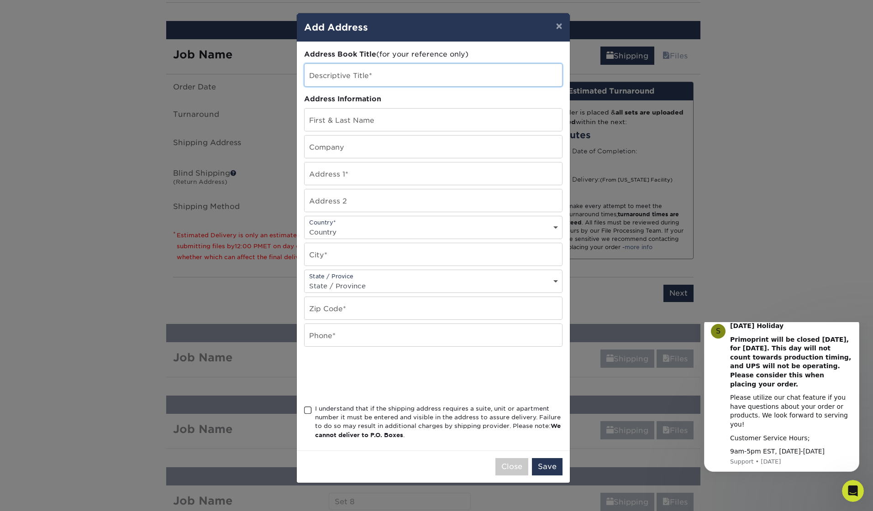
click at [353, 72] on input "text" at bounding box center [434, 75] width 258 height 22
type input "[GEOGRAPHIC_DATA]"
type input "[PERSON_NAME]"
type input "King County 911 Program Office"
type input "[STREET_ADDRESS]"
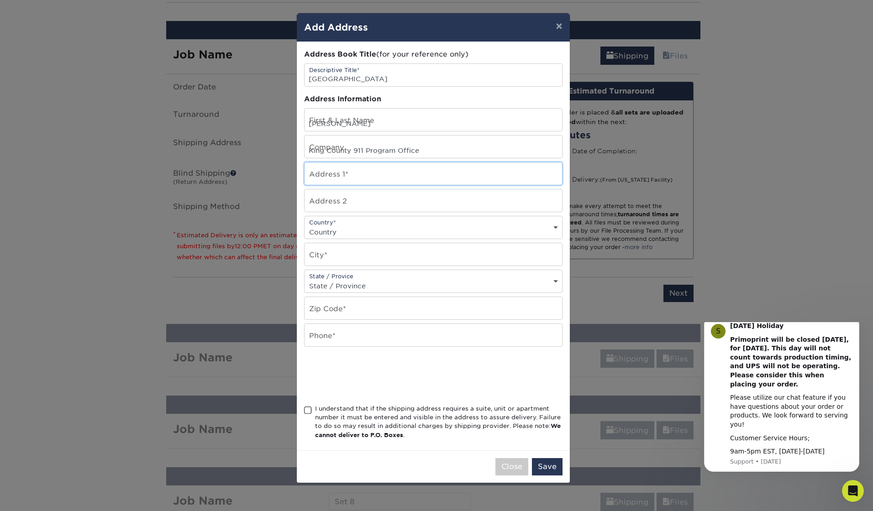
type input "Suite 105"
select select "US"
type input "Kent"
select select "WA"
type input "98032"
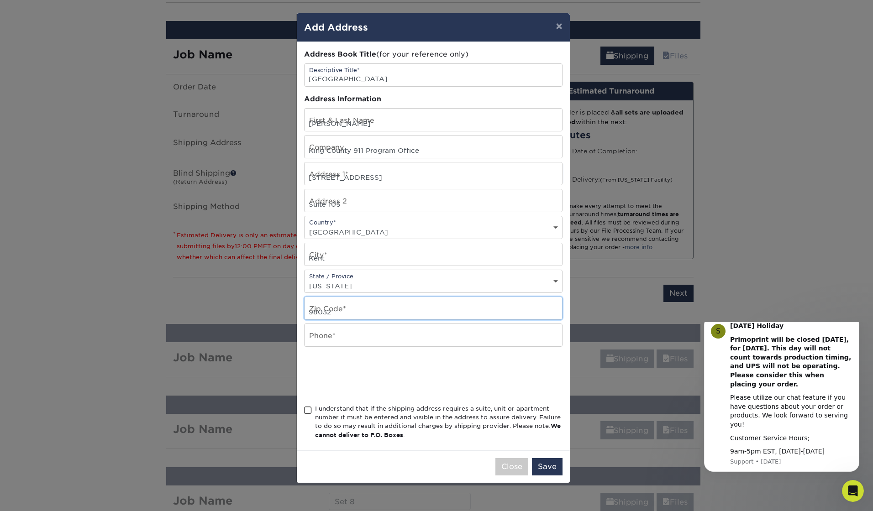
type input "2062633550"
click at [306, 409] on span at bounding box center [308, 410] width 8 height 9
click at [0, 0] on input "I understand that if the shipping address requires a suite, unit or apartment n…" at bounding box center [0, 0] width 0 height 0
click at [556, 471] on button "Save" at bounding box center [547, 466] width 31 height 17
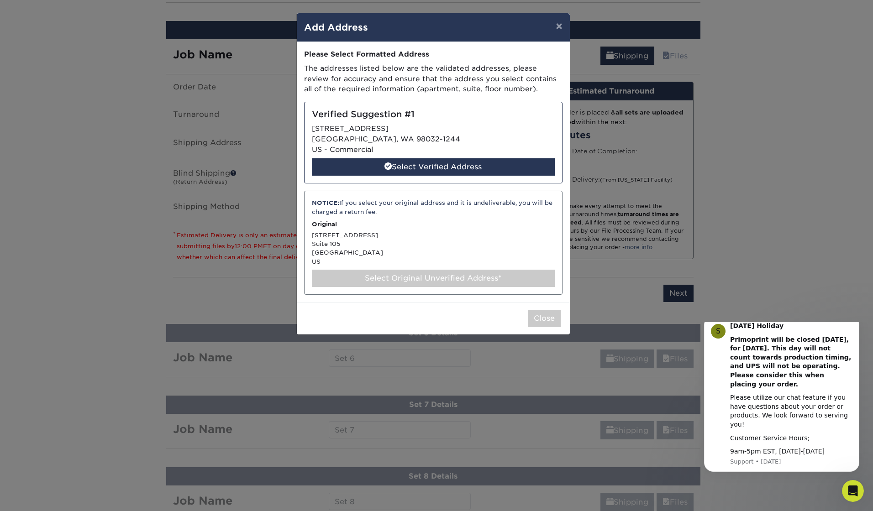
click at [455, 276] on div "Select Original Unverified Address*" at bounding box center [433, 278] width 243 height 17
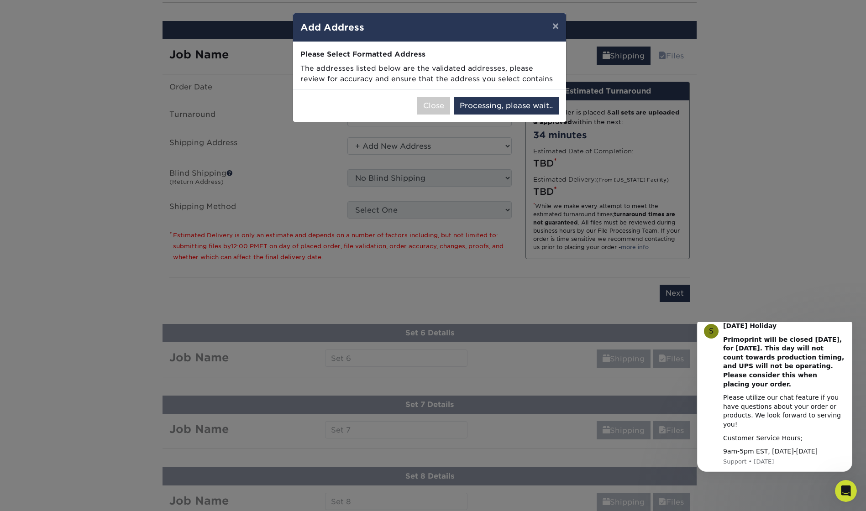
select select "286735"
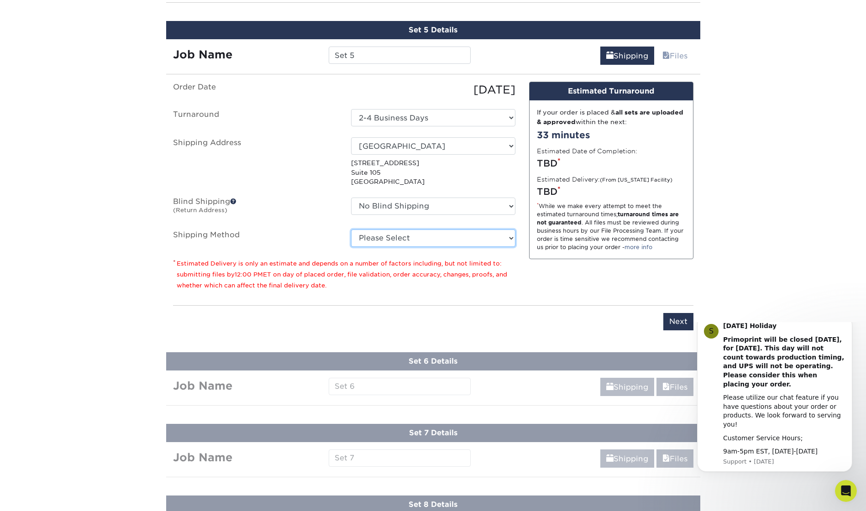
click at [392, 239] on select "Please Select Ground Shipping (+$24.21) 3 Day Shipping Service (+$43.75) 2 Day …" at bounding box center [433, 238] width 164 height 17
select select "03"
click at [351, 230] on select "Please Select Ground Shipping (+$24.21) 3 Day Shipping Service (+$43.75) 2 Day …" at bounding box center [433, 238] width 164 height 17
click at [674, 318] on input "Next" at bounding box center [678, 321] width 30 height 17
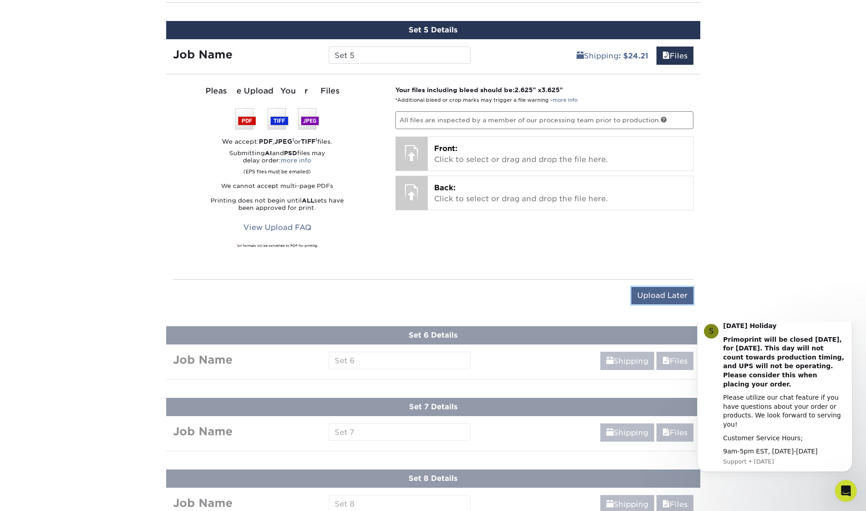
click at [653, 291] on input "Upload Later" at bounding box center [663, 295] width 62 height 17
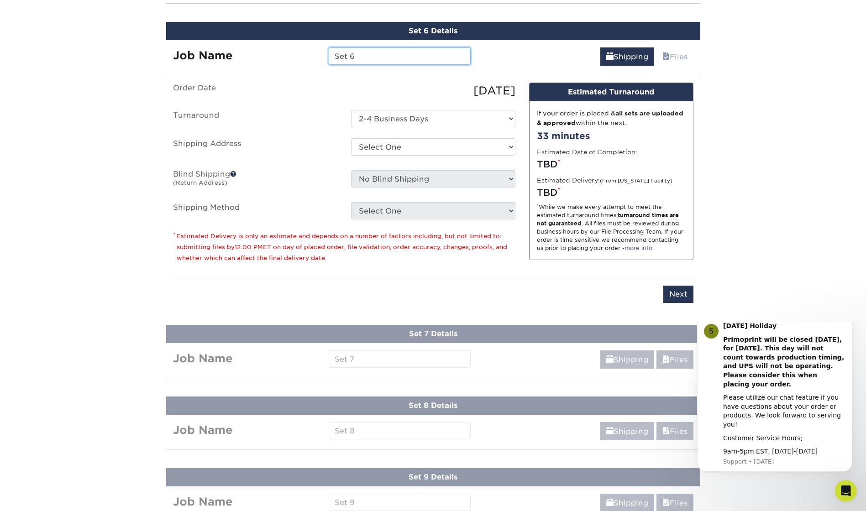
scroll to position [1235, 0]
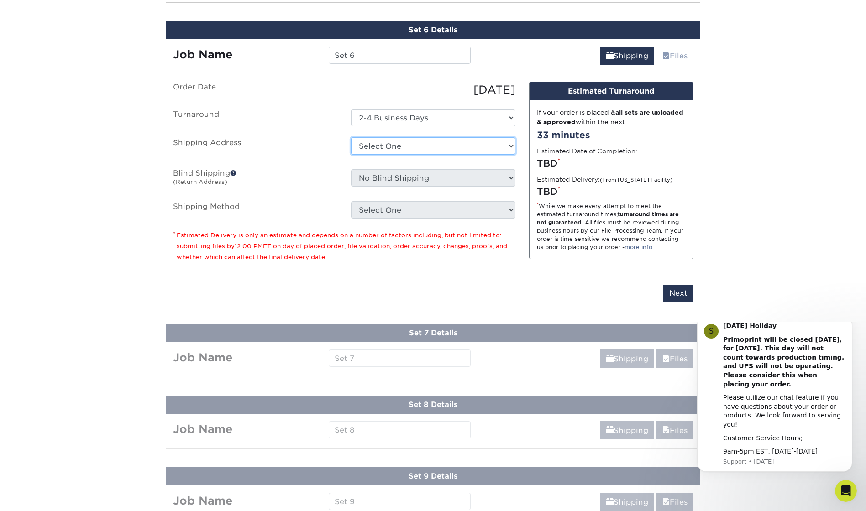
click at [415, 148] on select "Select One + Add New Address - Login" at bounding box center [433, 145] width 164 height 17
select select "newaddress"
click at [351, 137] on select "Select One + Add New Address - Login" at bounding box center [433, 145] width 164 height 17
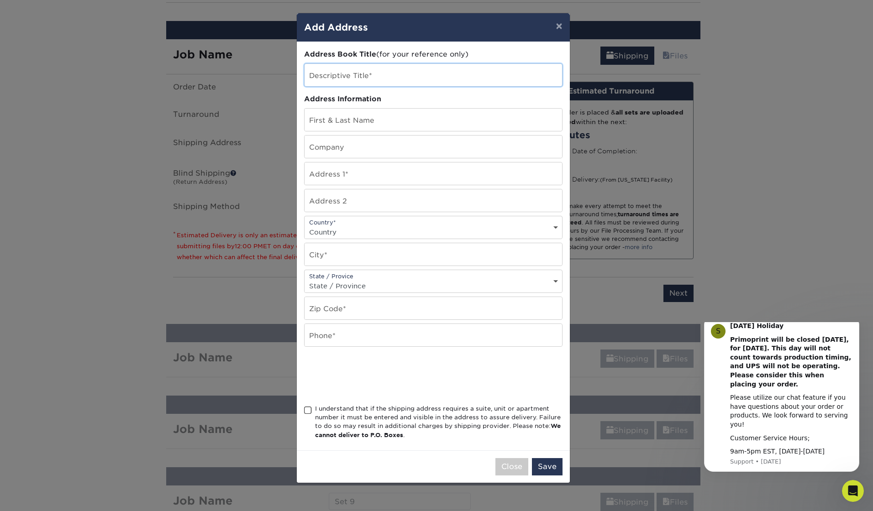
click at [339, 74] on input "text" at bounding box center [434, 75] width 258 height 22
type input "[GEOGRAPHIC_DATA]"
click at [354, 121] on input "text" at bounding box center [434, 120] width 258 height 22
click at [325, 71] on input "[GEOGRAPHIC_DATA]" at bounding box center [434, 75] width 258 height 22
click at [362, 79] on input "[GEOGRAPHIC_DATA]" at bounding box center [434, 75] width 258 height 22
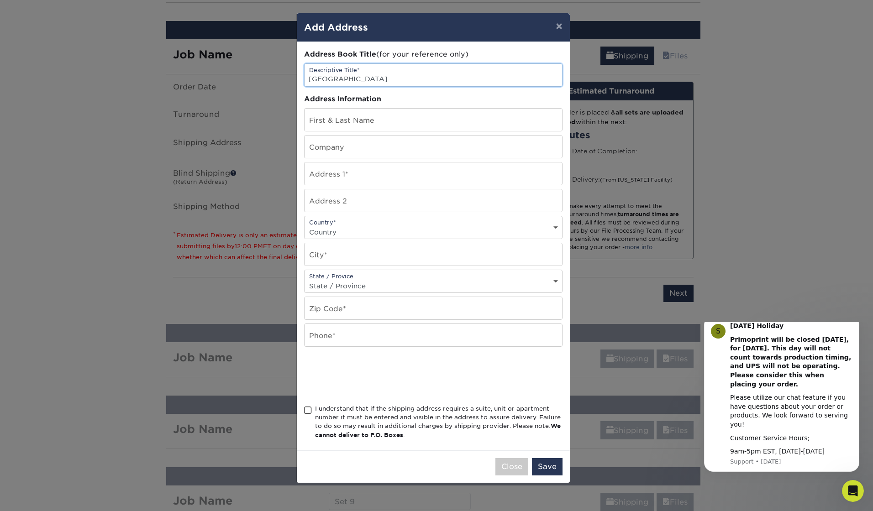
drag, startPoint x: 362, startPoint y: 79, endPoint x: 294, endPoint y: 80, distance: 67.6
click at [294, 80] on div "× Add Address Address Book Title (for your reference only) Descriptive Title* […" at bounding box center [436, 255] width 873 height 511
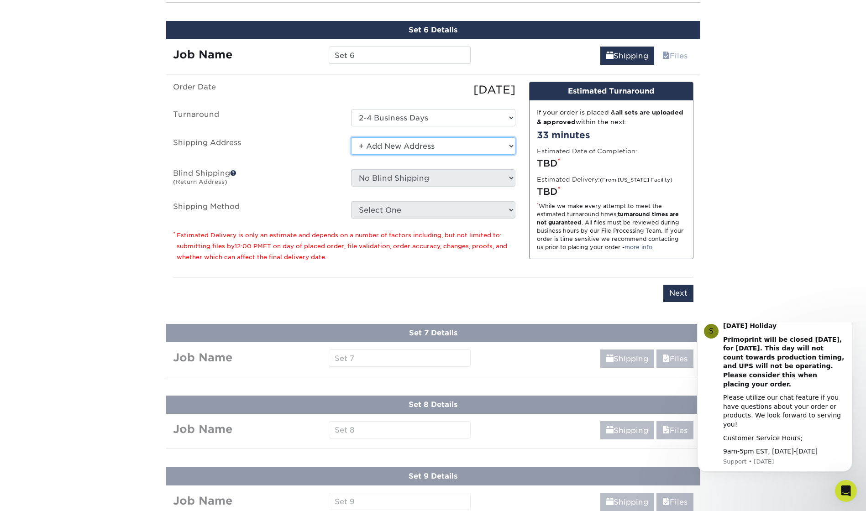
click at [393, 147] on select "Select One + Add New Address - Login" at bounding box center [433, 145] width 164 height 17
click at [351, 137] on select "Select One + Add New Address - Login" at bounding box center [433, 145] width 164 height 17
click at [379, 148] on select "Select One + Add New Address - Login" at bounding box center [433, 145] width 164 height 17
click at [351, 137] on select "Select One + Add New Address - Login" at bounding box center [433, 145] width 164 height 17
click at [380, 151] on select "Select One + Add New Address - Login" at bounding box center [433, 145] width 164 height 17
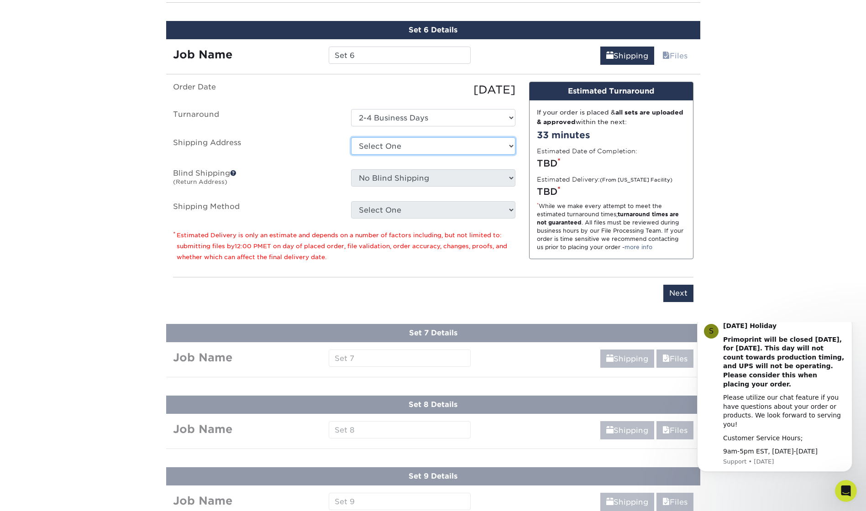
select select "newaddress"
click at [351, 137] on select "Select One + Add New Address - Login" at bounding box center [433, 145] width 164 height 17
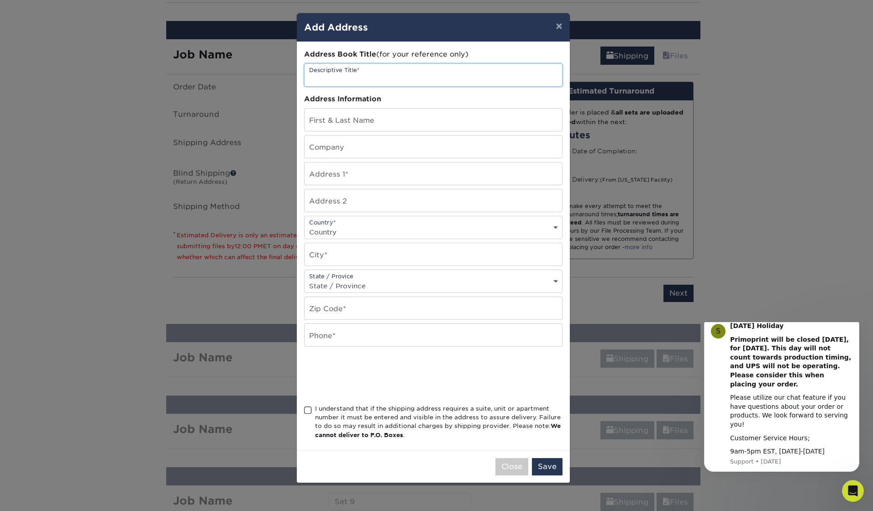
click at [342, 69] on input "text" at bounding box center [434, 75] width 258 height 22
type input "[GEOGRAPHIC_DATA]"
type input "[PERSON_NAME]"
type input "King County 911 Program Office"
type input "[STREET_ADDRESS]"
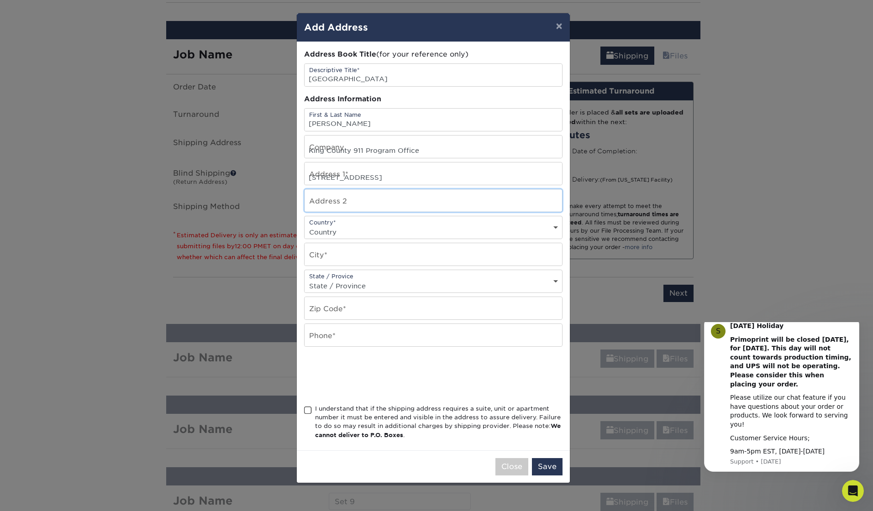
type input "Suite 105"
select select "US"
type input "Kent"
select select "WA"
type input "98032"
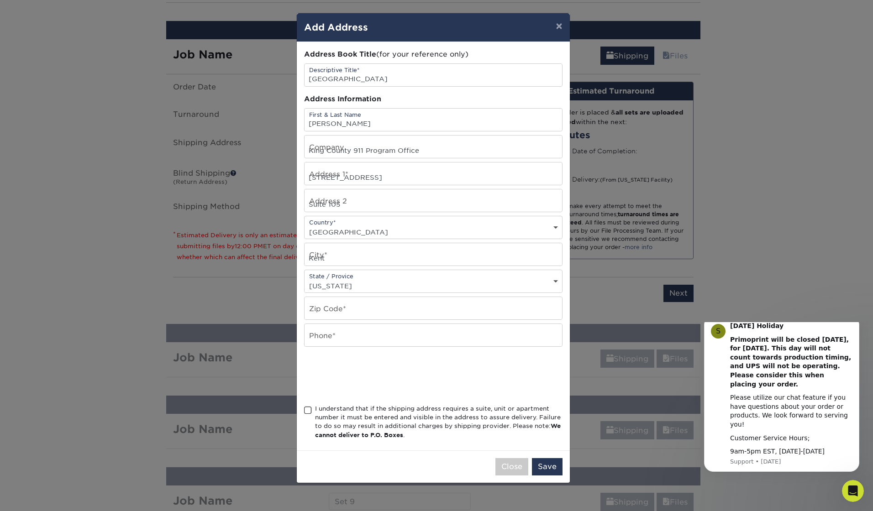
type input "2062633550"
click at [311, 410] on span at bounding box center [308, 410] width 8 height 9
click at [0, 0] on input "I understand that if the shipping address requires a suite, unit or apartment n…" at bounding box center [0, 0] width 0 height 0
click at [550, 464] on button "Save" at bounding box center [547, 466] width 31 height 17
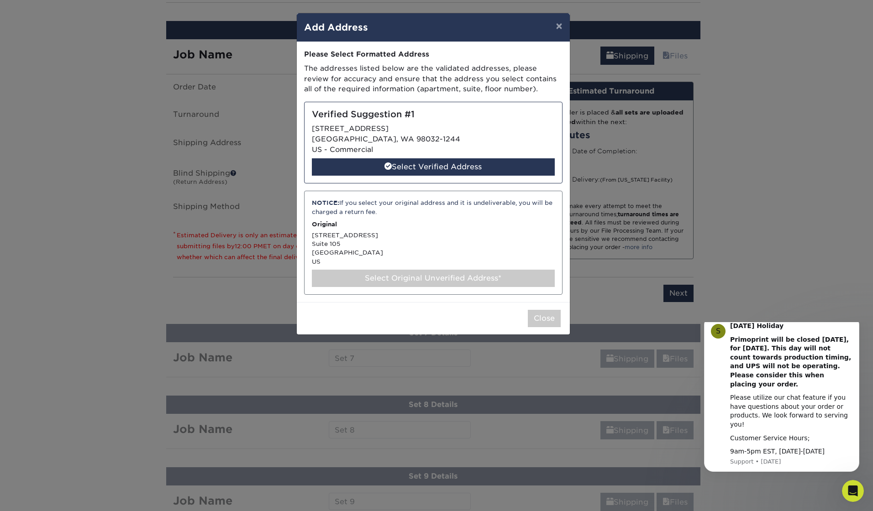
click at [362, 275] on div "Select Original Unverified Address*" at bounding box center [433, 278] width 243 height 17
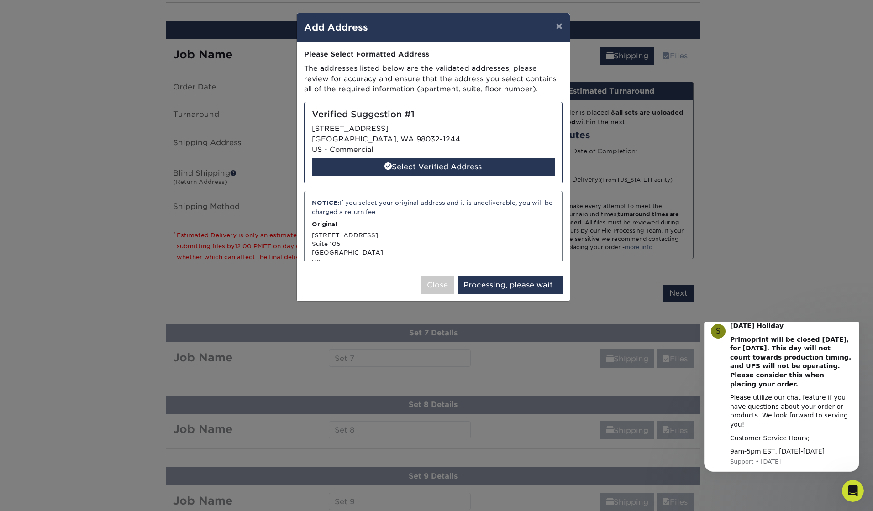
select select "286736"
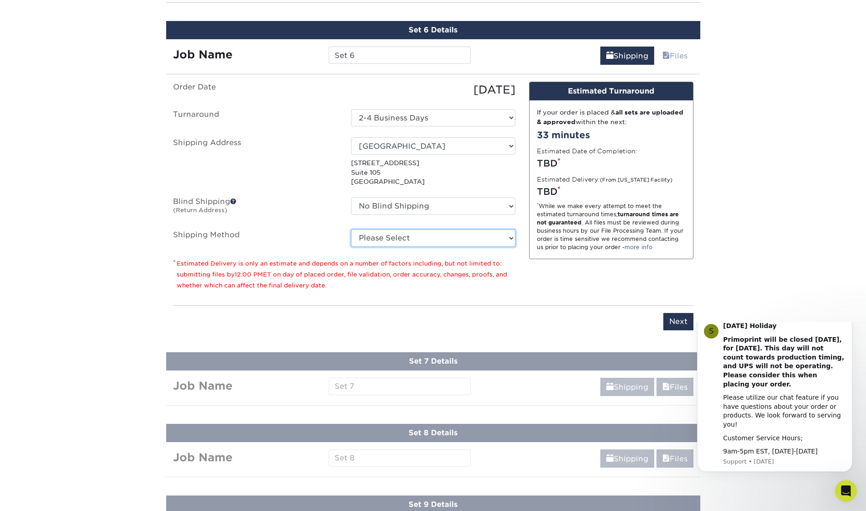
click at [409, 237] on select "Please Select Ground Shipping (+$24.21) 3 Day Shipping Service (+$43.75) 2 Day …" at bounding box center [433, 238] width 164 height 17
select select "03"
click at [351, 230] on select "Please Select Ground Shipping (+$24.21) 3 Day Shipping Service (+$43.75) 2 Day …" at bounding box center [433, 238] width 164 height 17
click at [672, 321] on input "Next" at bounding box center [678, 321] width 30 height 17
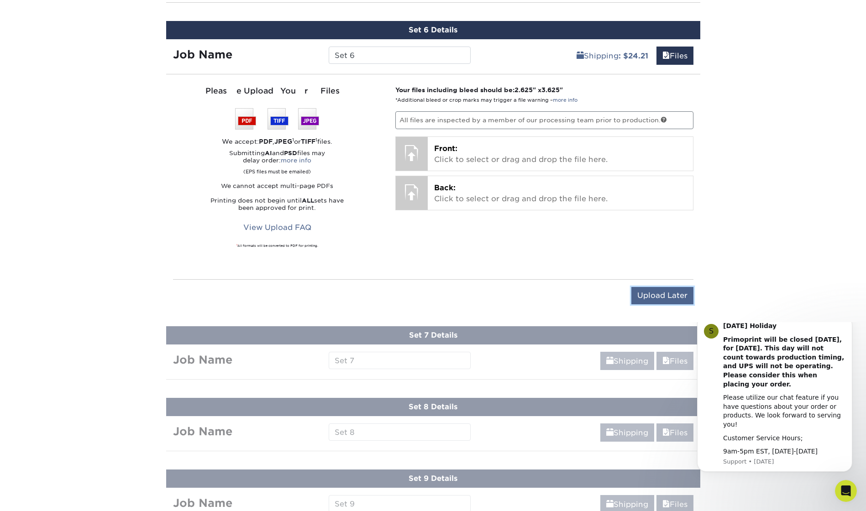
click at [647, 291] on input "Upload Later" at bounding box center [663, 295] width 62 height 17
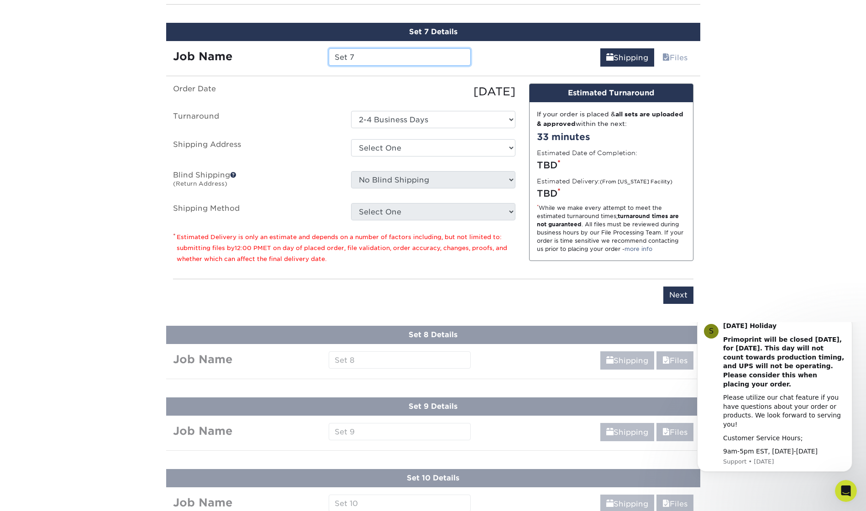
scroll to position [1307, 0]
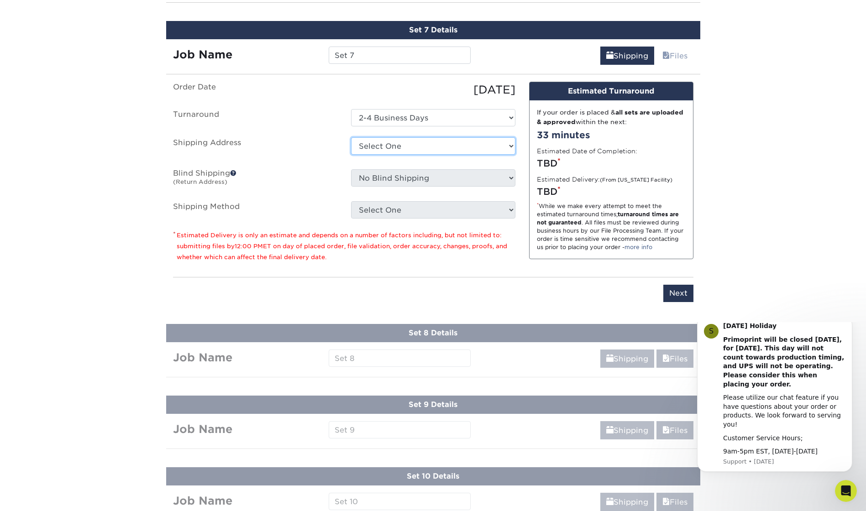
click at [387, 145] on select "Select One + Add New Address - Login" at bounding box center [433, 145] width 164 height 17
select select "newaddress"
click at [351, 137] on select "Select One + Add New Address - Login" at bounding box center [433, 145] width 164 height 17
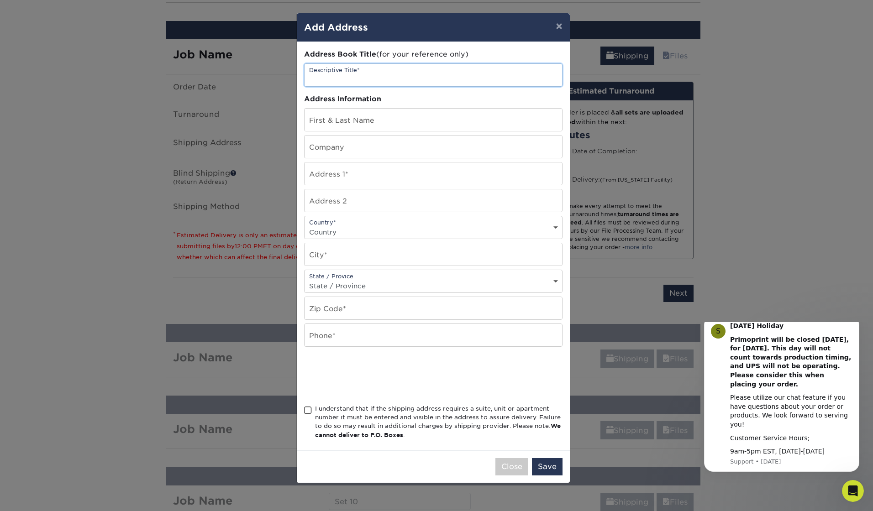
click at [354, 71] on input "text" at bounding box center [434, 75] width 258 height 22
type input "[GEOGRAPHIC_DATA]"
type input "[PERSON_NAME]"
type input "King County 911 Program Office"
type input "[STREET_ADDRESS]"
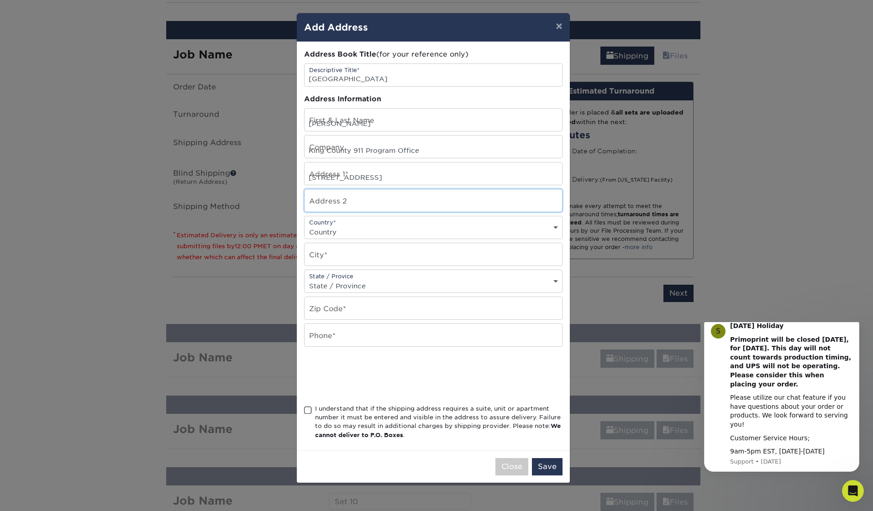
type input "Suite 105"
select select "US"
type input "Kent"
select select "WA"
type input "98032"
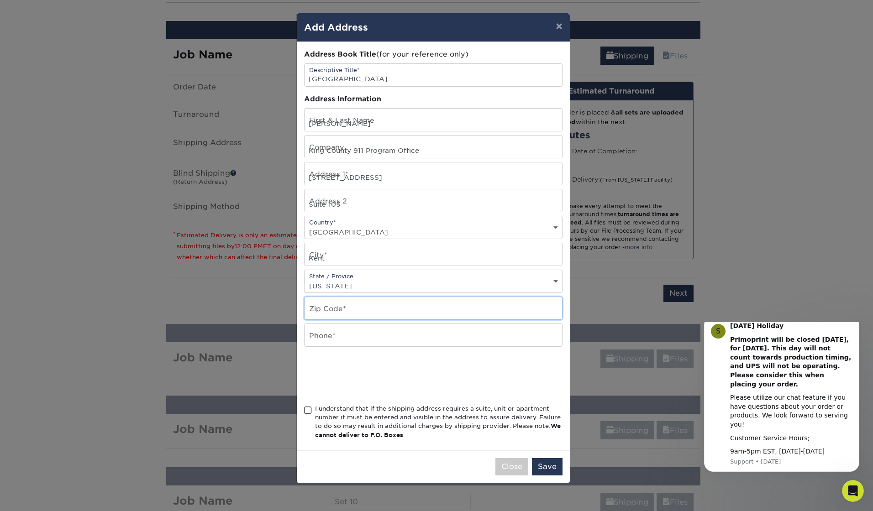
type input "2062633550"
click at [310, 411] on span at bounding box center [308, 410] width 8 height 9
click at [0, 0] on input "I understand that if the shipping address requires a suite, unit or apartment n…" at bounding box center [0, 0] width 0 height 0
click at [556, 464] on button "Save" at bounding box center [547, 466] width 31 height 17
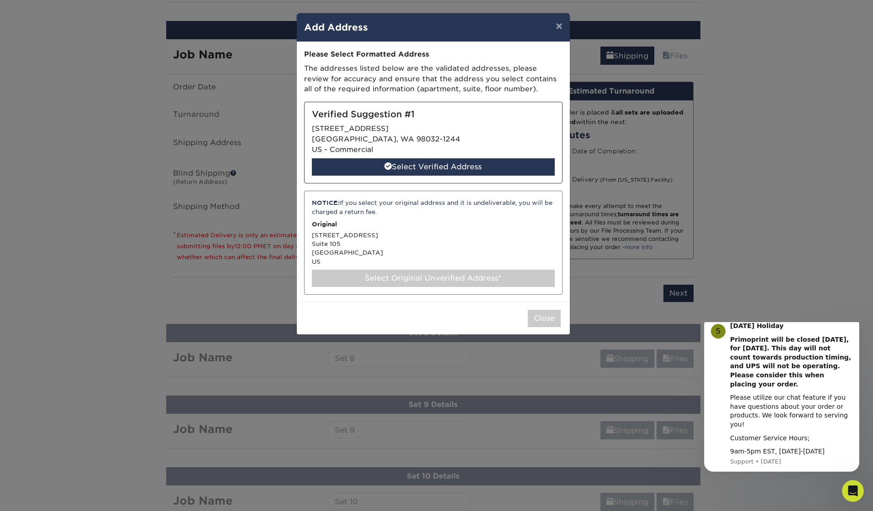
click at [380, 281] on div "Select Original Unverified Address*" at bounding box center [433, 278] width 243 height 17
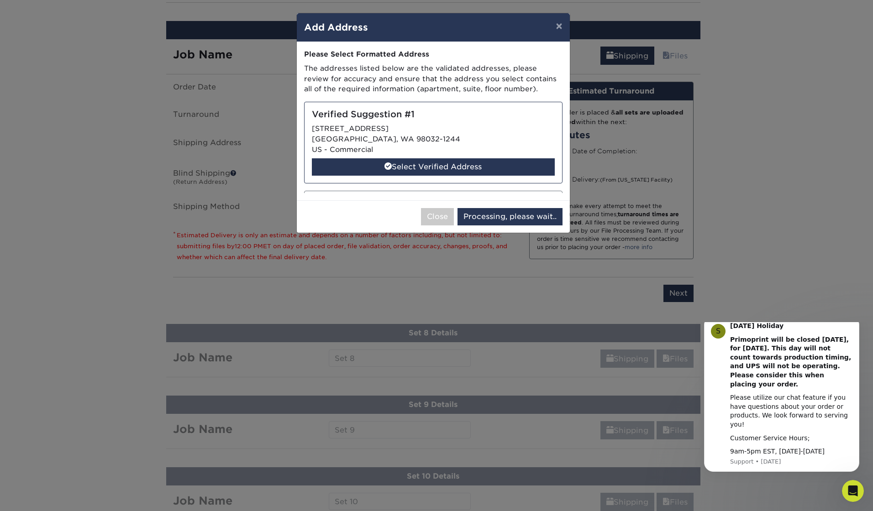
select select "286737"
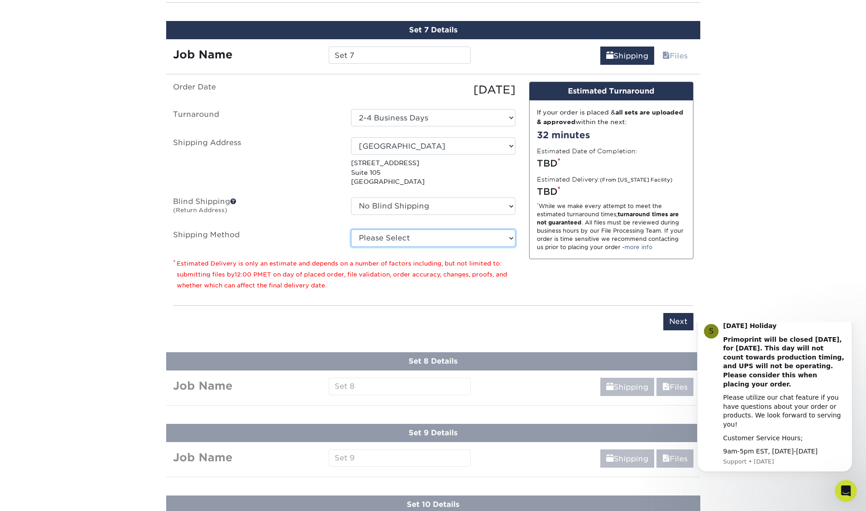
click at [394, 239] on select "Please Select Ground Shipping (+$24.21) 3 Day Shipping Service (+$43.75) 2 Day …" at bounding box center [433, 238] width 164 height 17
select select "03"
click at [351, 230] on select "Please Select Ground Shipping (+$24.21) 3 Day Shipping Service (+$43.75) 2 Day …" at bounding box center [433, 238] width 164 height 17
click at [677, 325] on input "Next" at bounding box center [678, 321] width 30 height 17
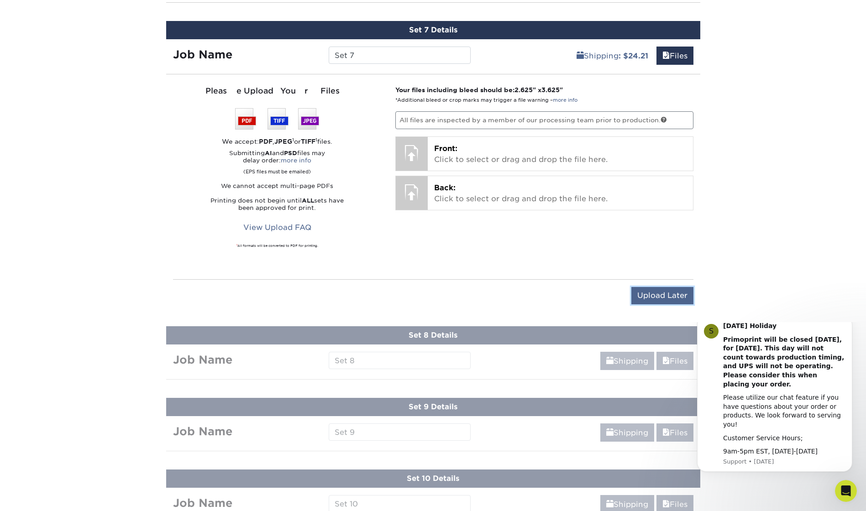
click at [644, 296] on input "Upload Later" at bounding box center [663, 295] width 62 height 17
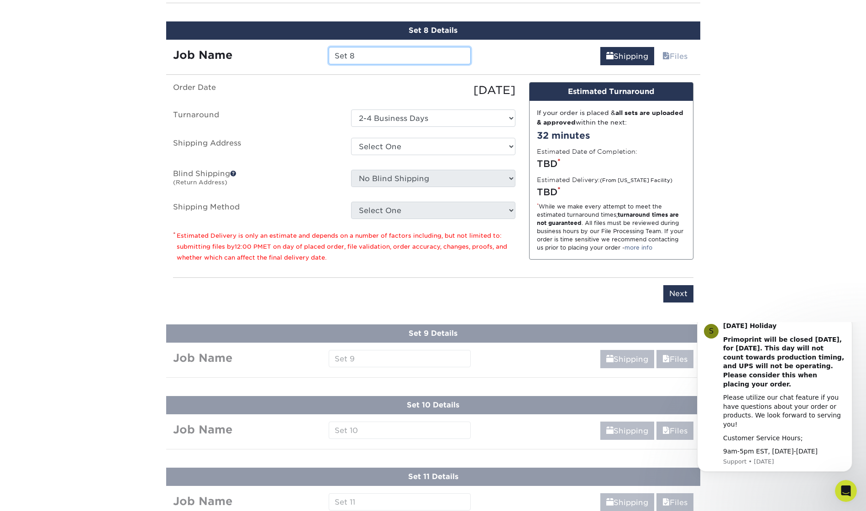
scroll to position [1379, 0]
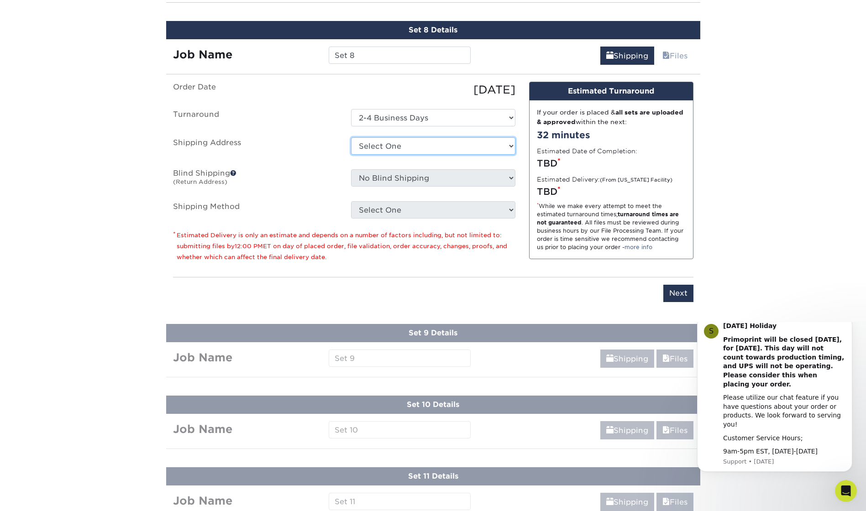
click at [397, 145] on select "Select One + Add New Address - Login" at bounding box center [433, 145] width 164 height 17
select select "newaddress"
click at [351, 137] on select "Select One + Add New Address - Login" at bounding box center [433, 145] width 164 height 17
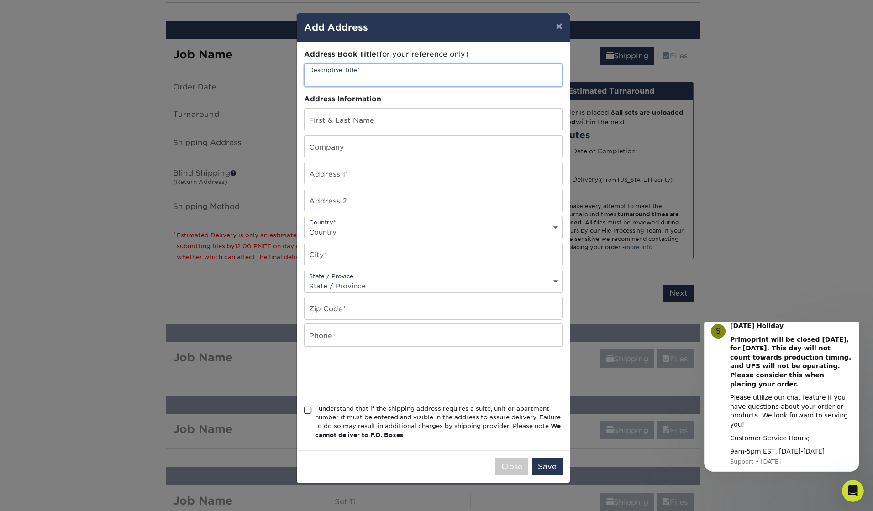
click at [355, 67] on input "text" at bounding box center [434, 75] width 258 height 22
type input "[GEOGRAPHIC_DATA]"
type input "[PERSON_NAME]"
type input "King County 911 Program Office"
type input "[STREET_ADDRESS]"
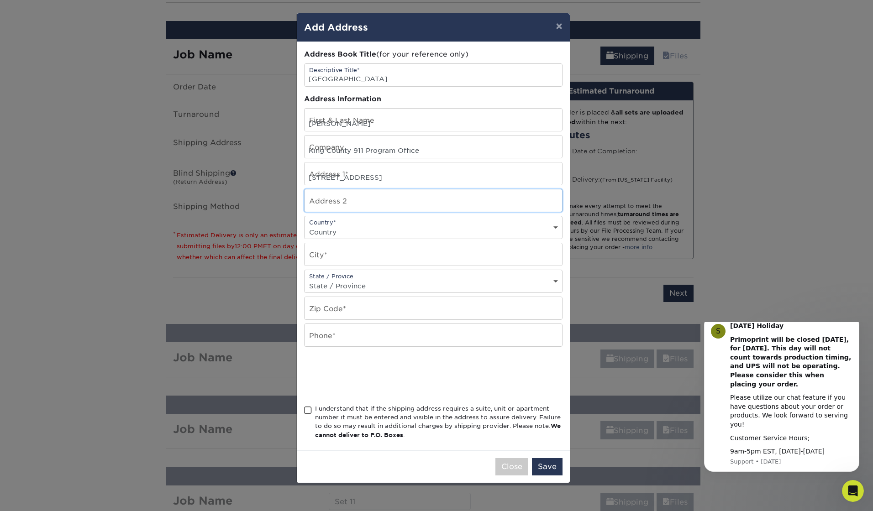
type input "Suite 105"
select select "US"
type input "Kent"
select select "WA"
type input "98032"
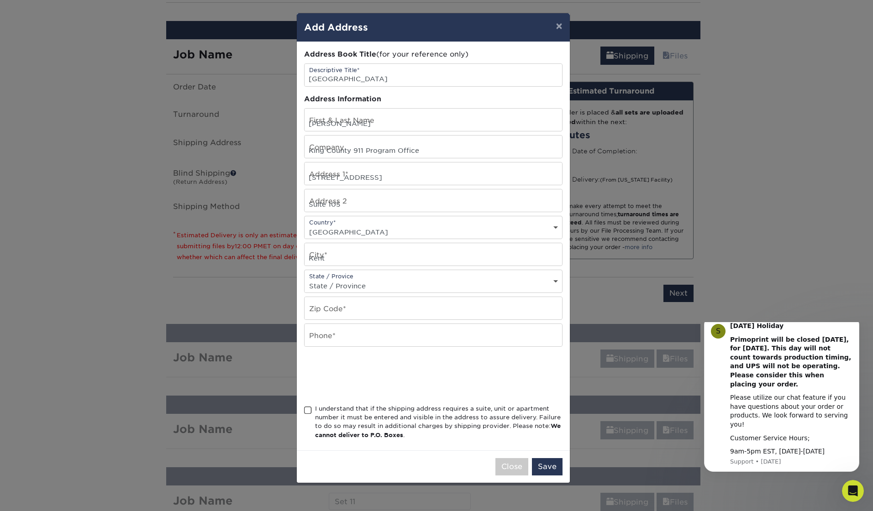
type input "2062633550"
click at [307, 414] on span at bounding box center [308, 410] width 8 height 9
click at [0, 0] on input "I understand that if the shipping address requires a suite, unit or apartment n…" at bounding box center [0, 0] width 0 height 0
click at [550, 466] on button "Save" at bounding box center [547, 466] width 31 height 17
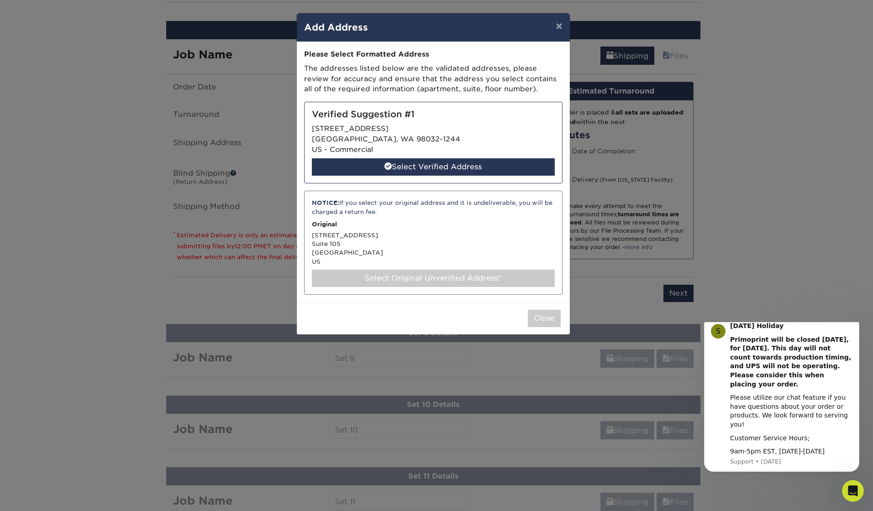
click at [456, 279] on div "Select Original Unverified Address*" at bounding box center [433, 278] width 243 height 17
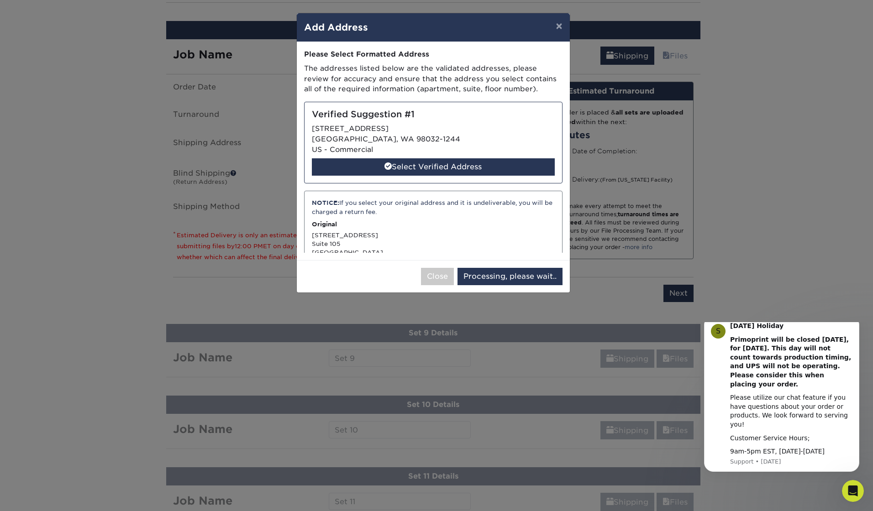
select select "286738"
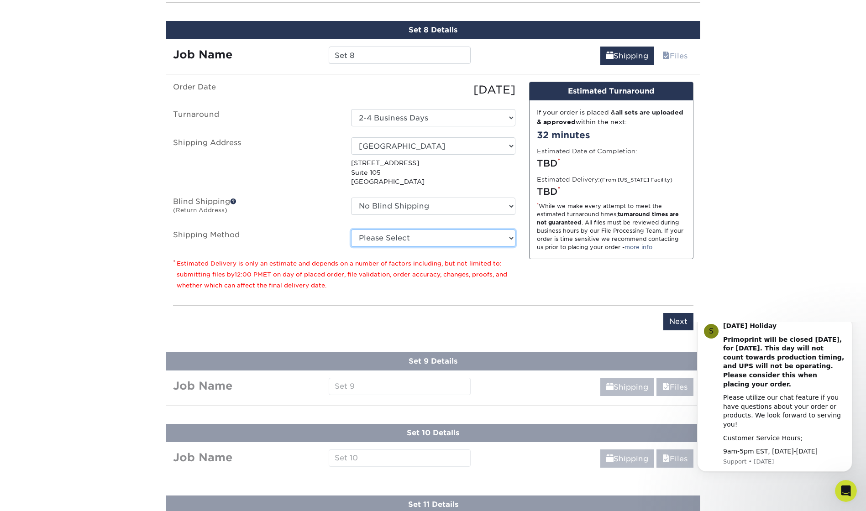
click at [404, 242] on select "Please Select Ground Shipping (+$24.21) 3 Day Shipping Service (+$43.75) 2 Day …" at bounding box center [433, 238] width 164 height 17
select select "03"
click at [351, 230] on select "Please Select Ground Shipping (+$24.21) 3 Day Shipping Service (+$43.75) 2 Day …" at bounding box center [433, 238] width 164 height 17
click at [676, 323] on input "Next" at bounding box center [678, 321] width 30 height 17
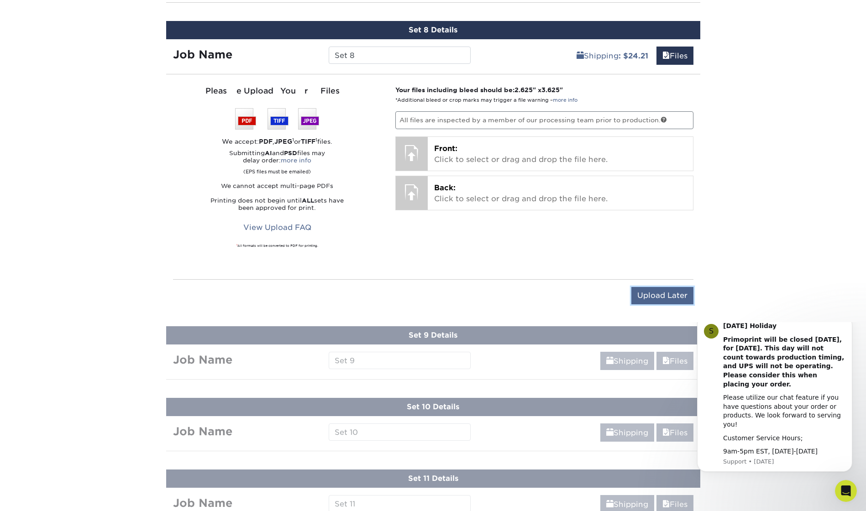
click at [648, 292] on input "Upload Later" at bounding box center [663, 295] width 62 height 17
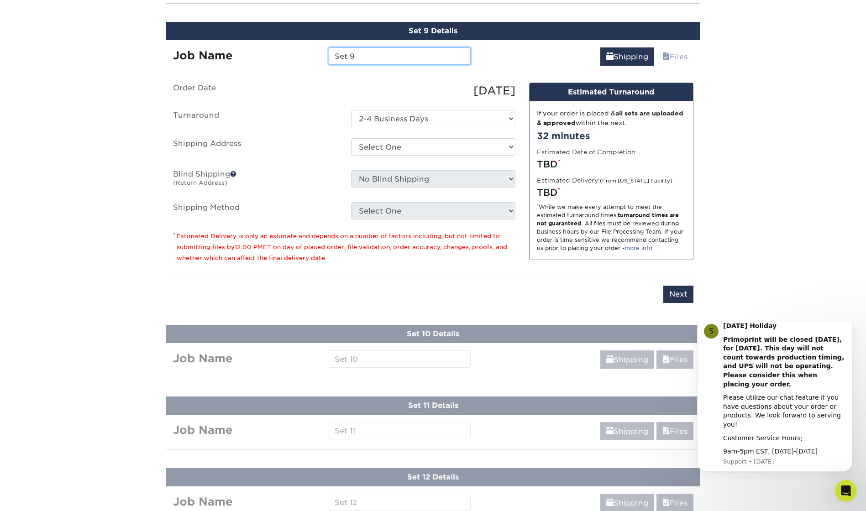
scroll to position [1450, 0]
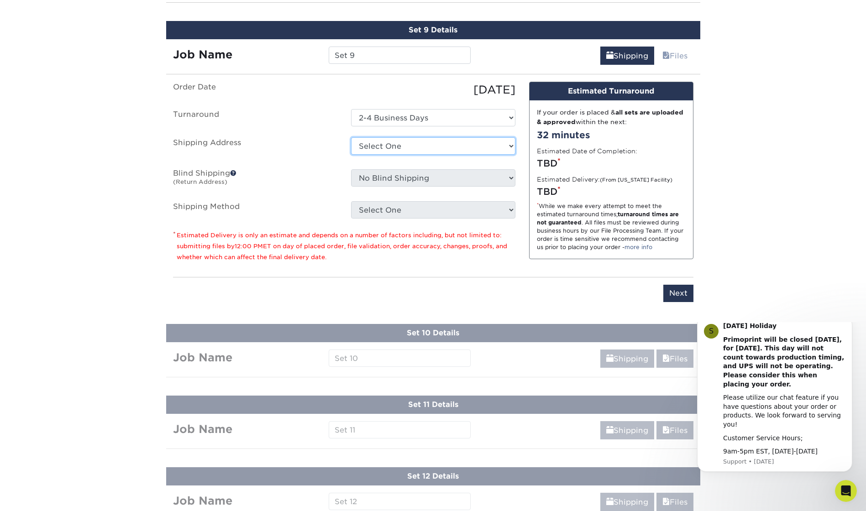
click at [393, 145] on select "Select One + Add New Address - Login" at bounding box center [433, 145] width 164 height 17
select select "newaddress"
click at [351, 137] on select "Select One + Add New Address - Login" at bounding box center [433, 145] width 164 height 17
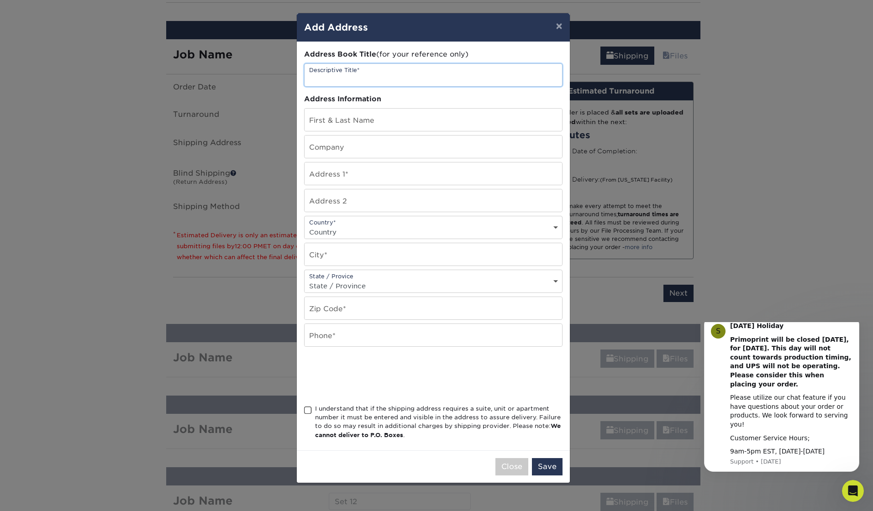
click at [360, 76] on input "text" at bounding box center [434, 75] width 258 height 22
type input "[GEOGRAPHIC_DATA]"
type input "[PERSON_NAME]"
type input "King County 911 Program Office"
type input "[STREET_ADDRESS]"
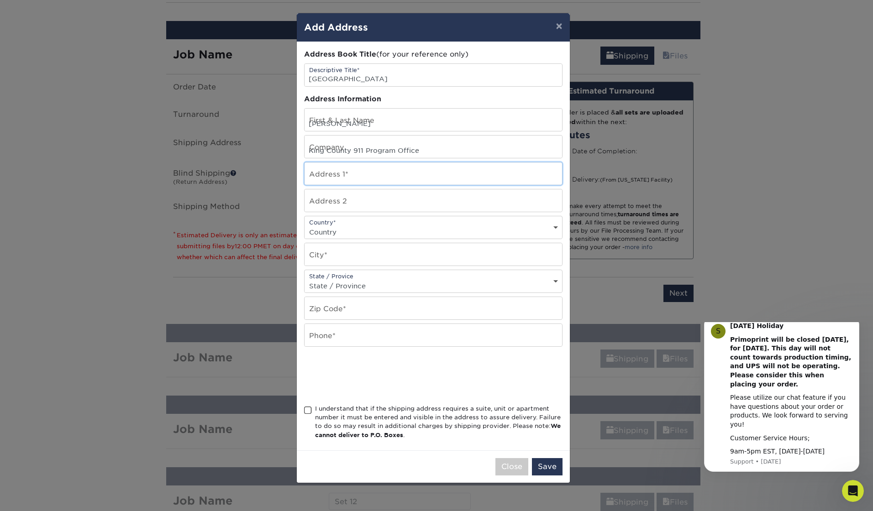
type input "Suite 105"
select select "US"
type input "Kent"
select select "WA"
type input "98032"
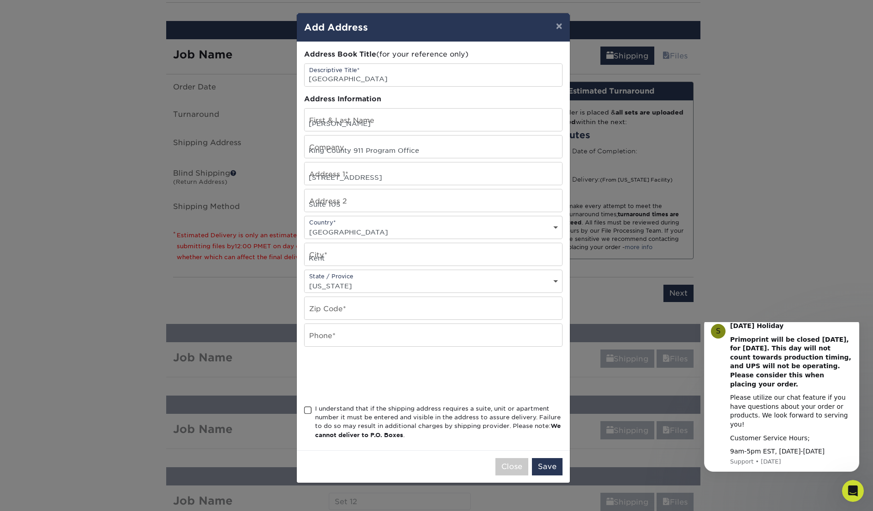
type input "2062633550"
drag, startPoint x: 307, startPoint y: 407, endPoint x: 334, endPoint y: 419, distance: 29.3
click at [308, 408] on span at bounding box center [308, 410] width 8 height 9
click at [0, 0] on input "I understand that if the shipping address requires a suite, unit or apartment n…" at bounding box center [0, 0] width 0 height 0
click at [553, 466] on button "Save" at bounding box center [547, 466] width 31 height 17
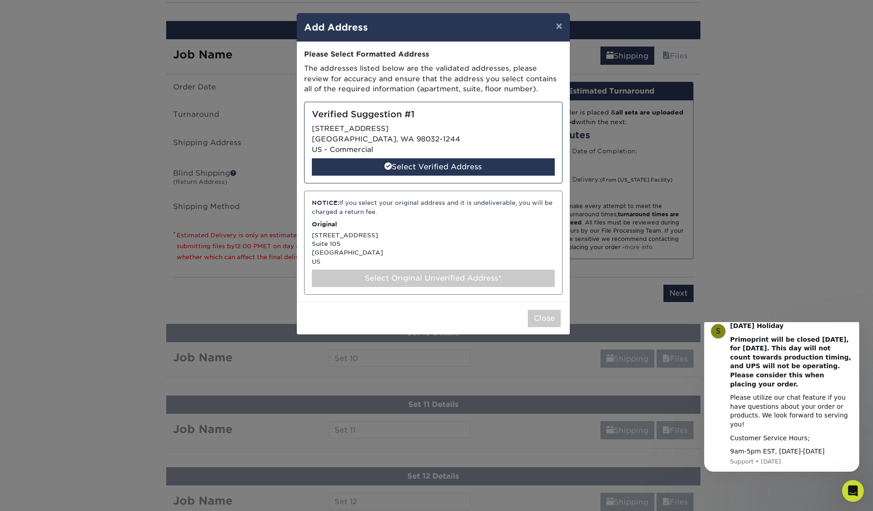
click at [400, 275] on div "Select Original Unverified Address*" at bounding box center [433, 278] width 243 height 17
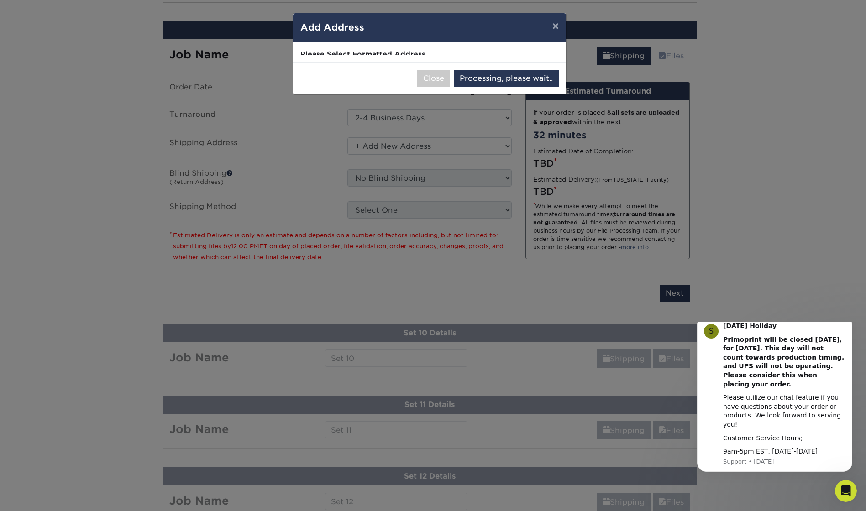
select select "286739"
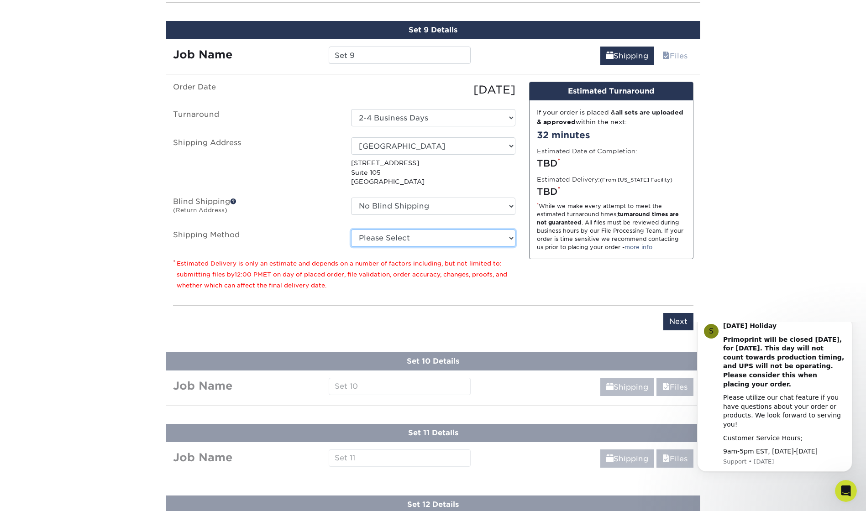
click at [416, 238] on select "Please Select Ground Shipping (+$24.21) 3 Day Shipping Service (+$43.75) 2 Day …" at bounding box center [433, 238] width 164 height 17
select select "03"
click at [351, 230] on select "Please Select Ground Shipping (+$24.21) 3 Day Shipping Service (+$43.75) 2 Day …" at bounding box center [433, 238] width 164 height 17
click at [685, 323] on input "Next" at bounding box center [678, 321] width 30 height 17
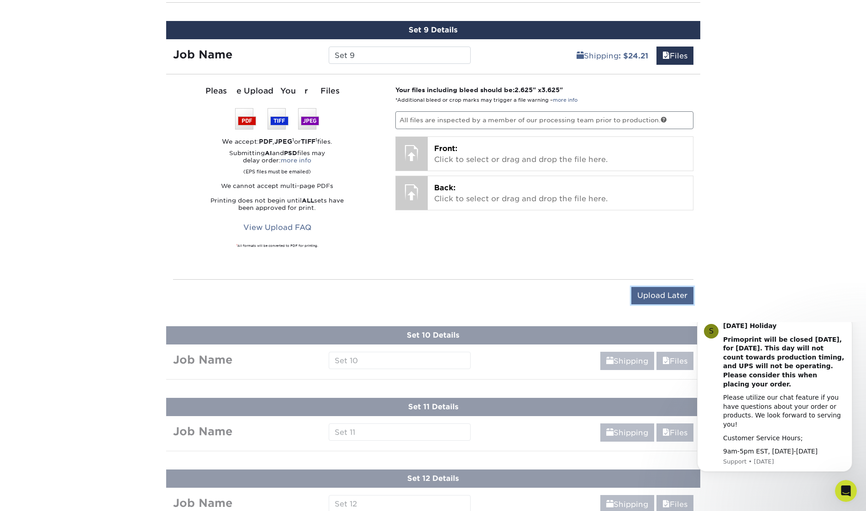
click at [673, 295] on input "Upload Later" at bounding box center [663, 295] width 62 height 17
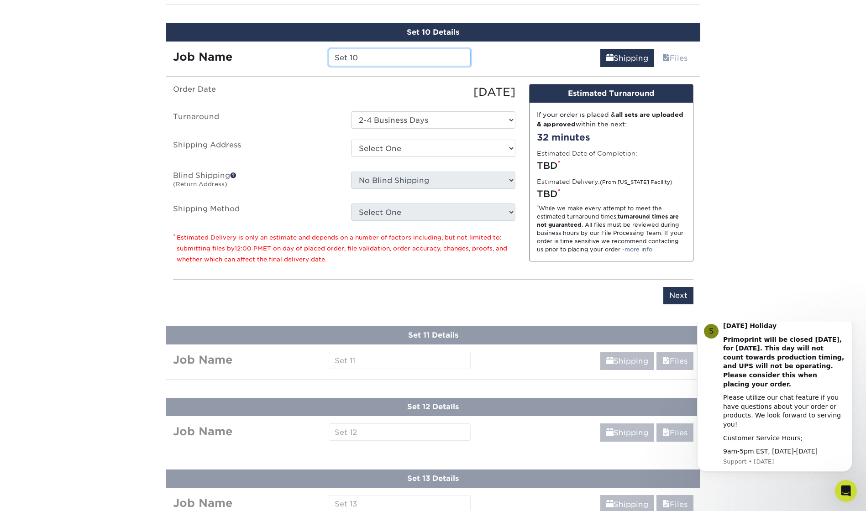
scroll to position [1522, 0]
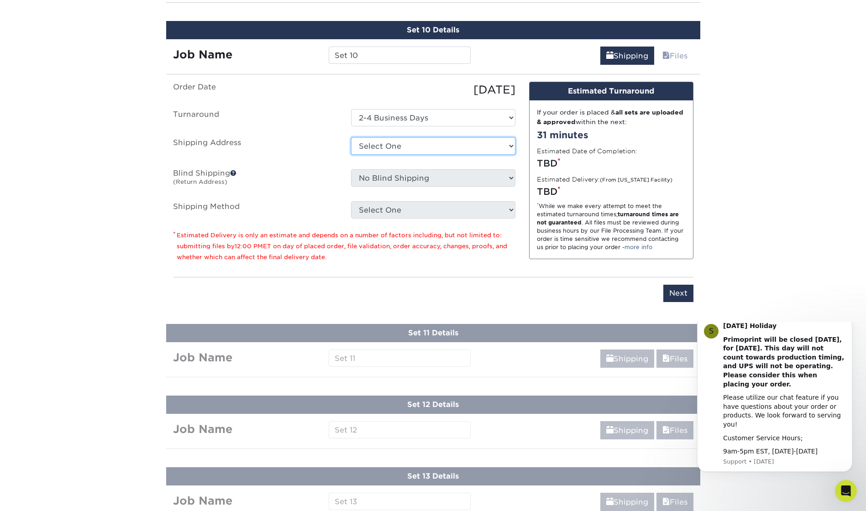
click at [418, 146] on select "Select One + Add New Address - Login" at bounding box center [433, 145] width 164 height 17
select select "newaddress"
click at [351, 137] on select "Select One + Add New Address - Login" at bounding box center [433, 145] width 164 height 17
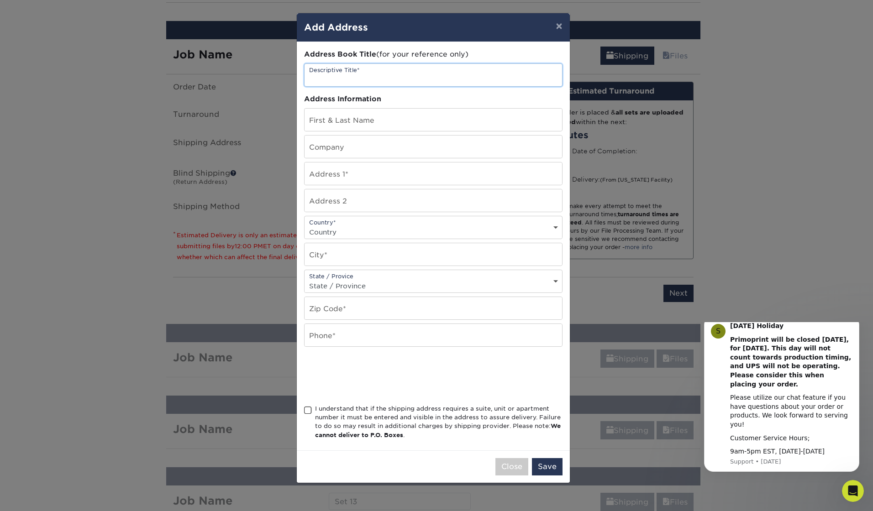
click at [368, 78] on input "text" at bounding box center [434, 75] width 258 height 22
type input "[GEOGRAPHIC_DATA]"
type input "[PERSON_NAME]"
type input "King County 911 Program Office"
type input "[STREET_ADDRESS]"
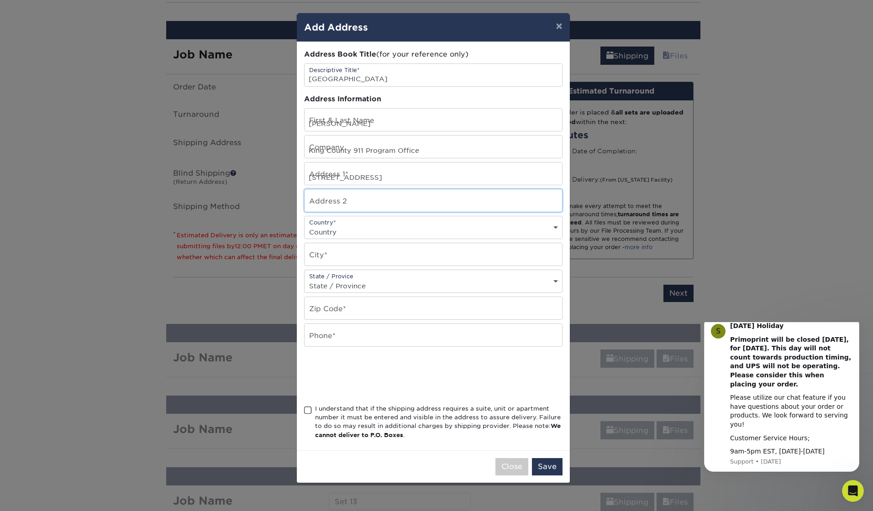
type input "Suite 105"
select select "US"
type input "Kent"
select select "WA"
type input "98032"
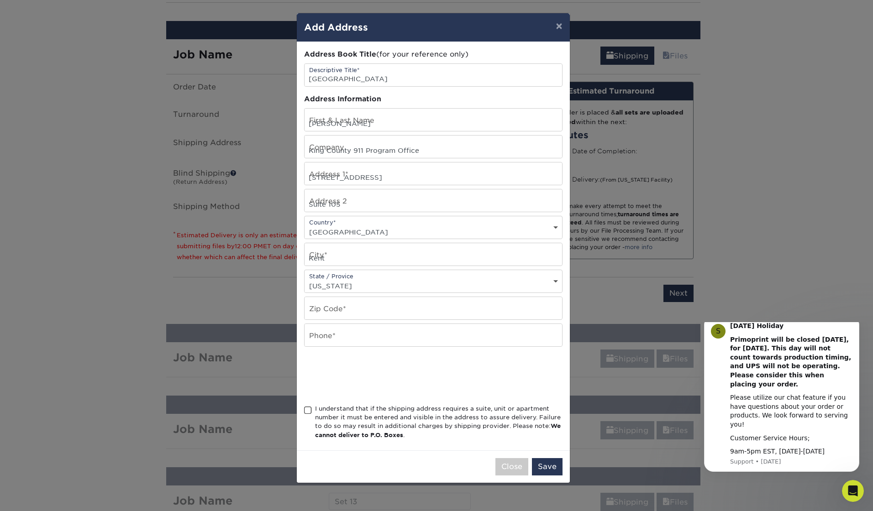
type input "2062633550"
click at [307, 407] on span at bounding box center [308, 410] width 8 height 9
click at [0, 0] on input "I understand that if the shipping address requires a suite, unit or apartment n…" at bounding box center [0, 0] width 0 height 0
click at [548, 469] on button "Save" at bounding box center [547, 466] width 31 height 17
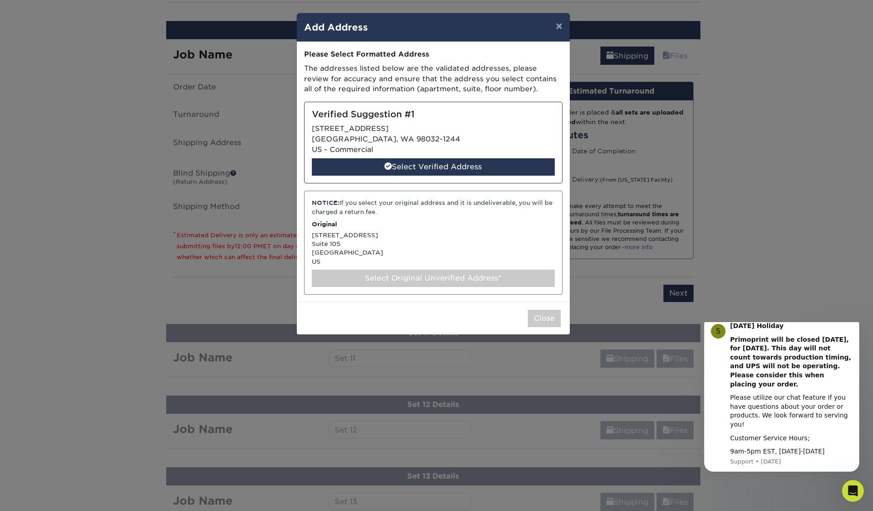
click at [390, 283] on div "Select Original Unverified Address*" at bounding box center [433, 278] width 243 height 17
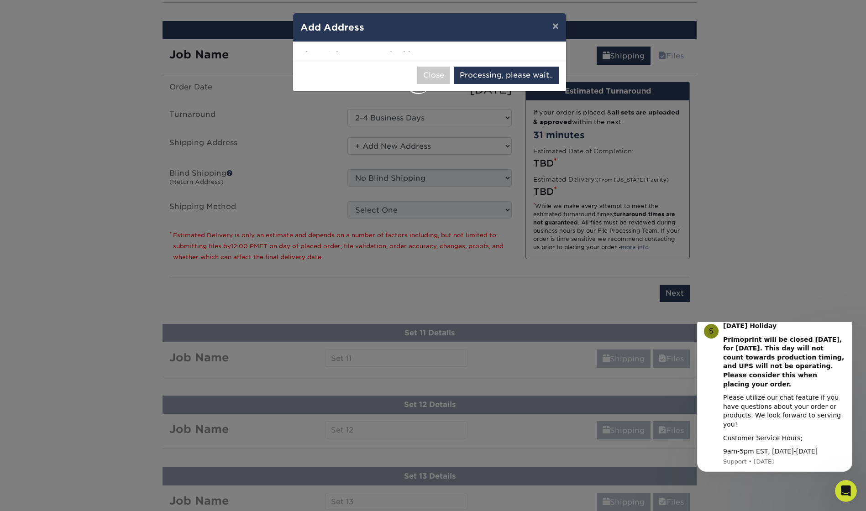
select select "286740"
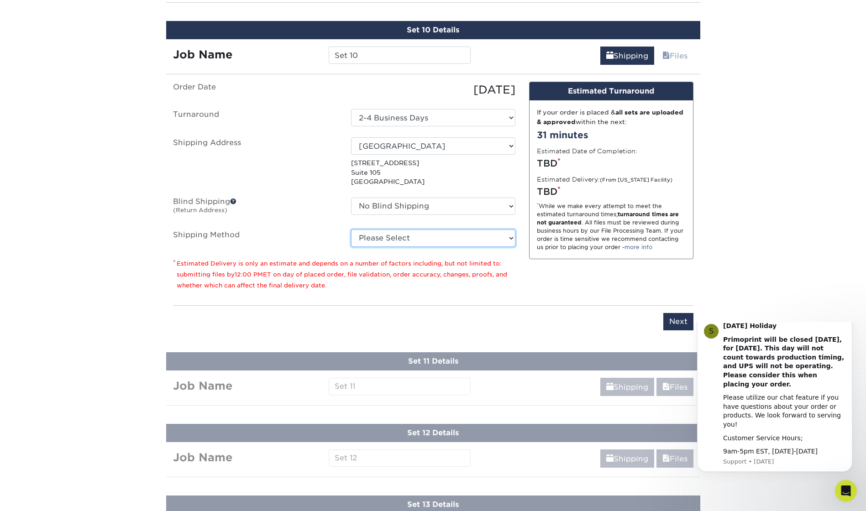
click at [411, 237] on select "Please Select Ground Shipping (+$24.21) 3 Day Shipping Service (+$43.75) 2 Day …" at bounding box center [433, 238] width 164 height 17
select select "03"
click at [351, 230] on select "Please Select Ground Shipping (+$24.21) 3 Day Shipping Service (+$43.75) 2 Day …" at bounding box center [433, 238] width 164 height 17
click at [671, 318] on input "Next" at bounding box center [678, 321] width 30 height 17
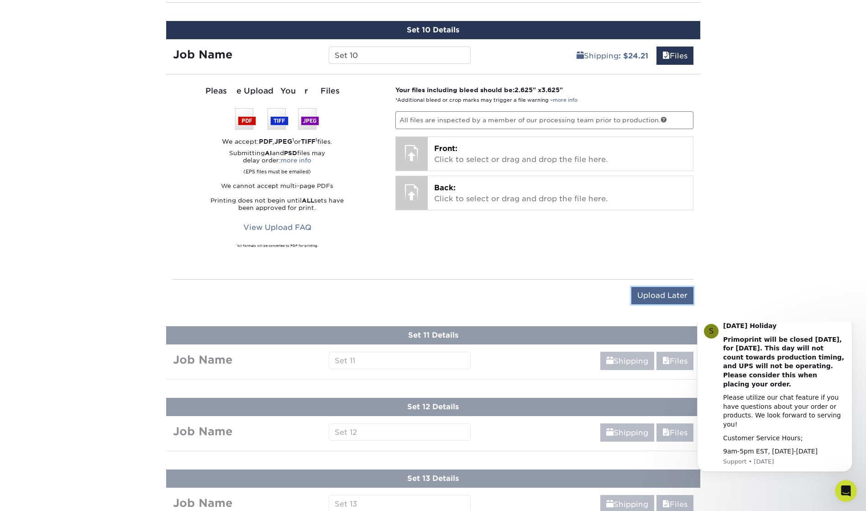
click at [657, 297] on input "Upload Later" at bounding box center [663, 295] width 62 height 17
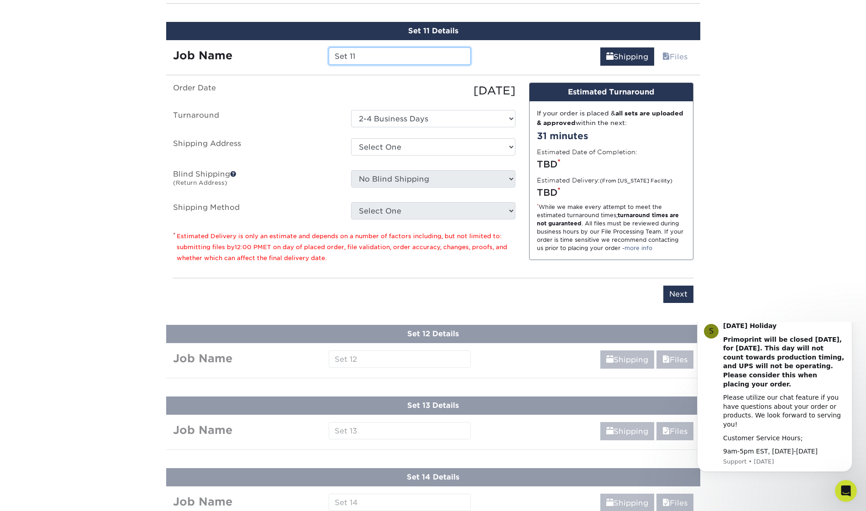
scroll to position [1594, 0]
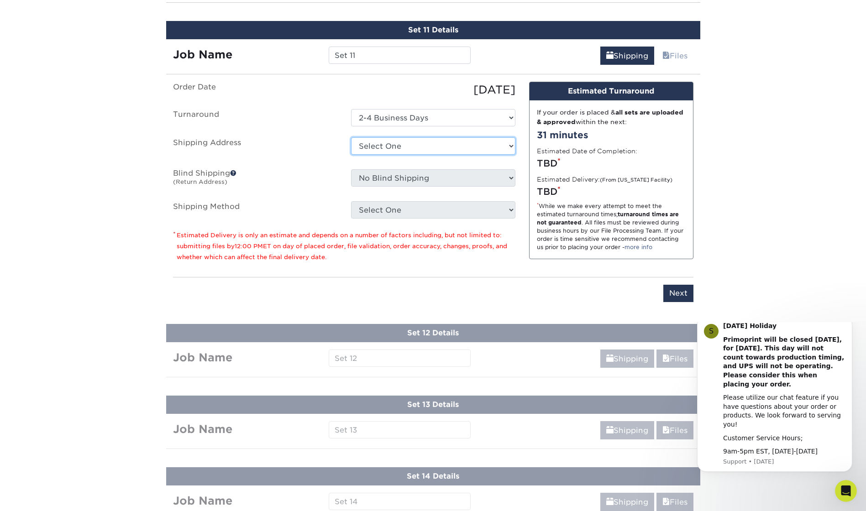
click at [414, 150] on select "Select One + Add New Address - Login" at bounding box center [433, 145] width 164 height 17
click at [351, 137] on select "Select One + Add New Address - Login" at bounding box center [433, 145] width 164 height 17
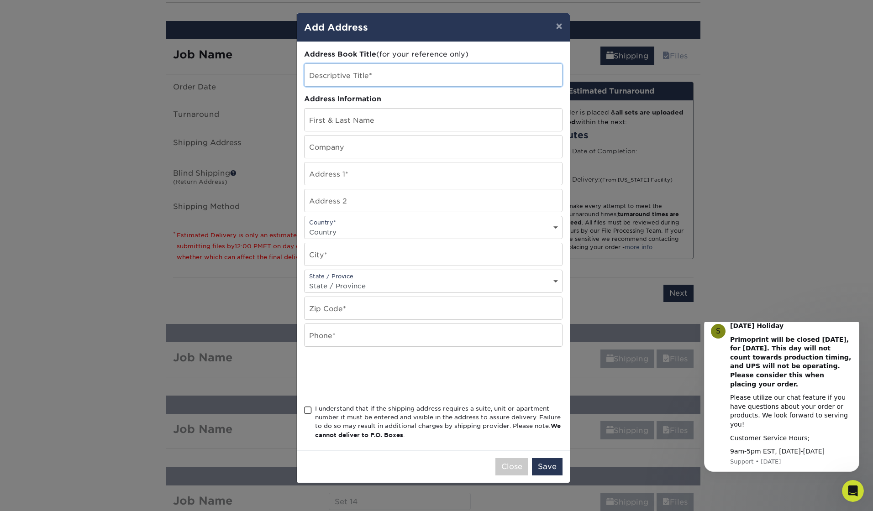
click at [388, 71] on input "text" at bounding box center [434, 75] width 258 height 22
click at [306, 411] on span at bounding box center [308, 410] width 8 height 9
click at [0, 0] on input "I understand that if the shipping address requires a suite, unit or apartment n…" at bounding box center [0, 0] width 0 height 0
click at [548, 462] on button "Save" at bounding box center [547, 466] width 31 height 17
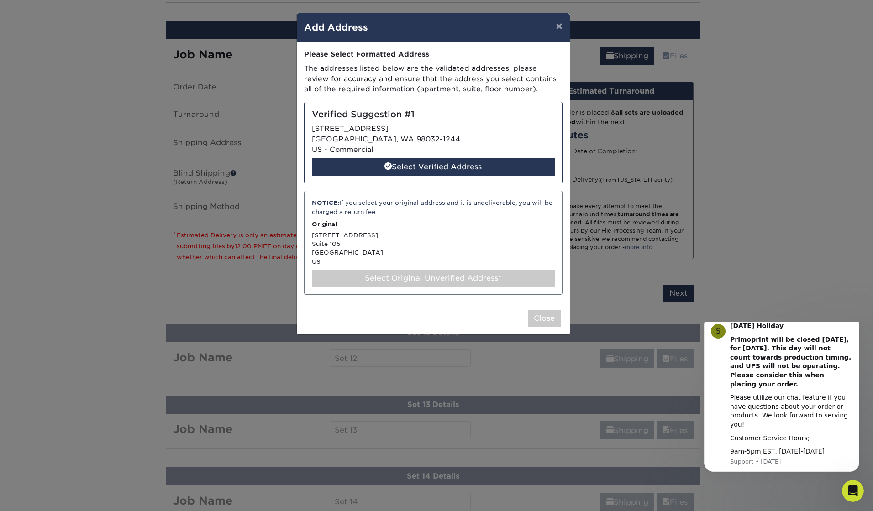
click at [395, 278] on div "Select Original Unverified Address*" at bounding box center [433, 278] width 243 height 17
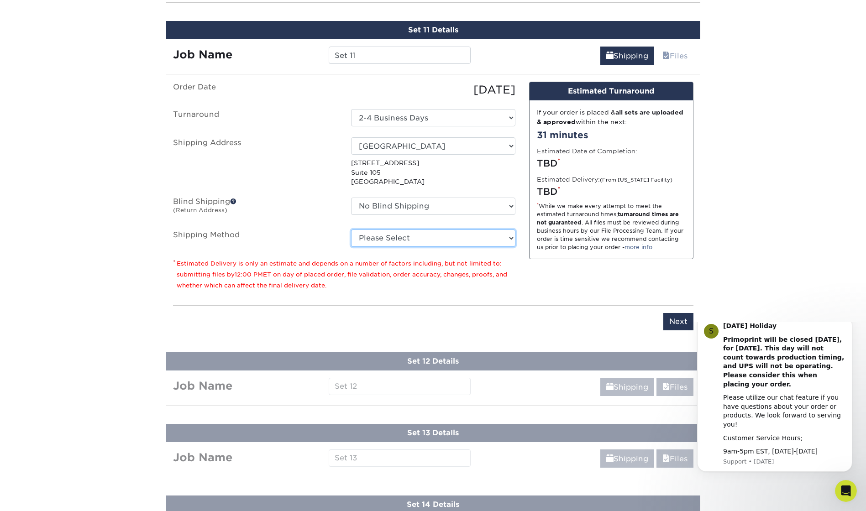
click at [403, 240] on select "Please Select Ground Shipping (+$24.21) 3 Day Shipping Service (+$43.75) 2 Day …" at bounding box center [433, 238] width 164 height 17
click at [351, 230] on select "Please Select Ground Shipping (+$24.21) 3 Day Shipping Service (+$43.75) 2 Day …" at bounding box center [433, 238] width 164 height 17
click at [675, 318] on input "Next" at bounding box center [678, 321] width 30 height 17
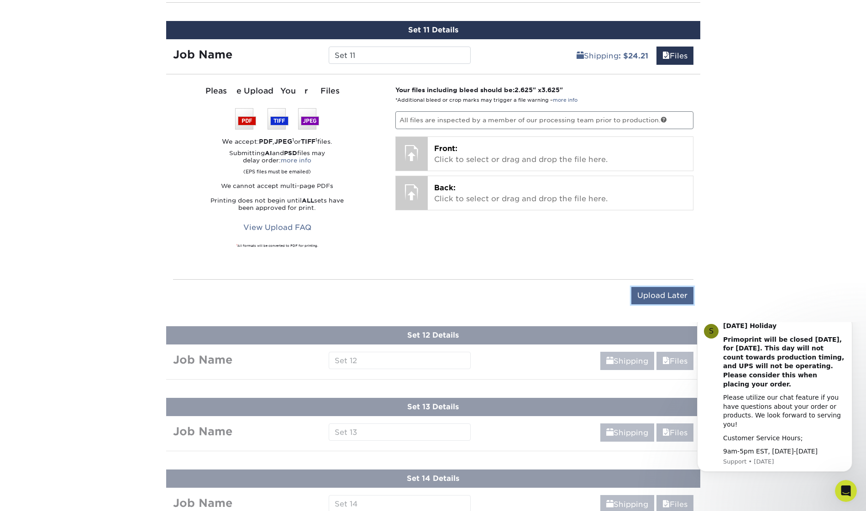
click at [661, 295] on input "Upload Later" at bounding box center [663, 295] width 62 height 17
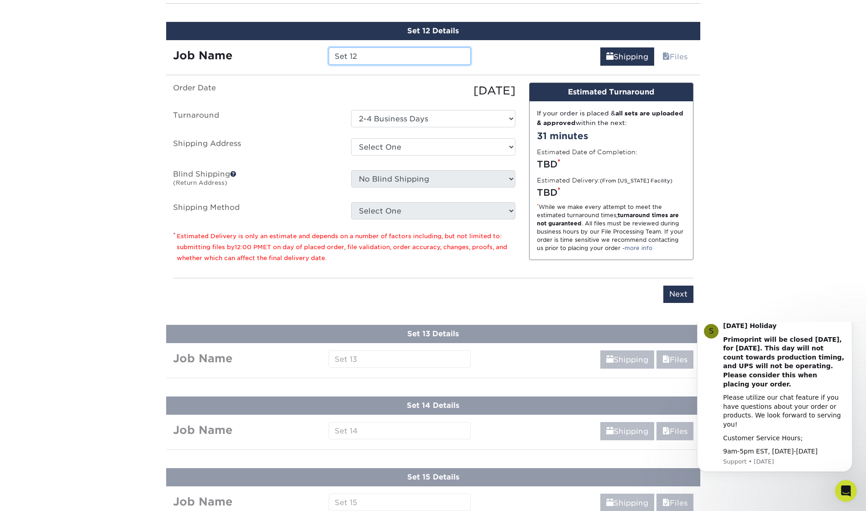
scroll to position [1665, 0]
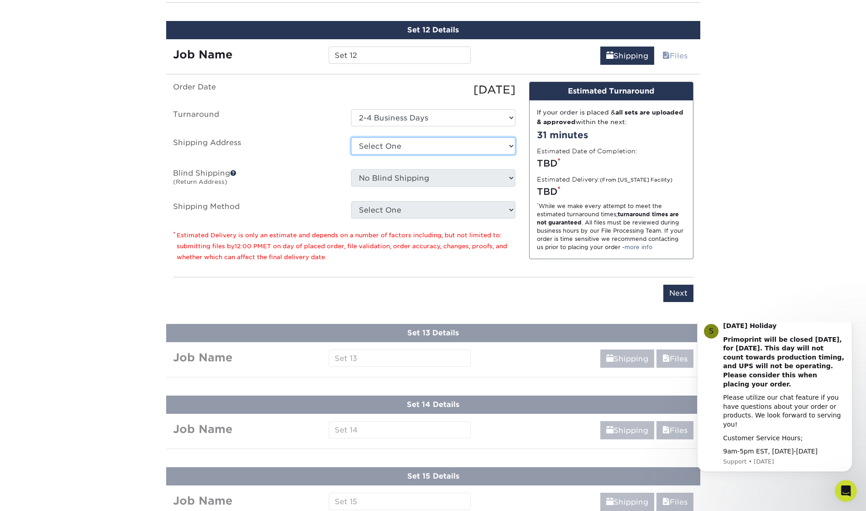
click at [376, 139] on select "Select One + Add New Address - Login" at bounding box center [433, 145] width 164 height 17
click at [351, 137] on select "Select One + Add New Address - Login" at bounding box center [433, 145] width 164 height 17
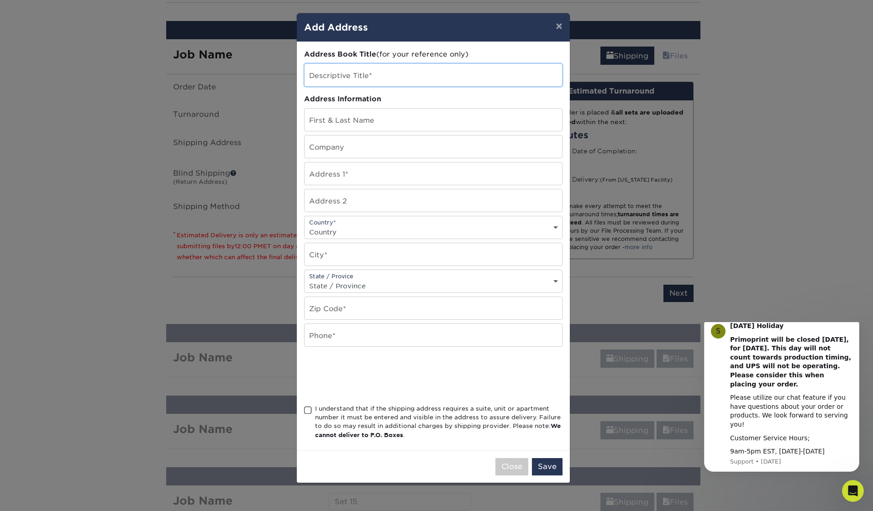
click at [335, 76] on input "text" at bounding box center [434, 75] width 258 height 22
click at [310, 411] on span at bounding box center [308, 410] width 8 height 9
click at [0, 0] on input "I understand that if the shipping address requires a suite, unit or apartment n…" at bounding box center [0, 0] width 0 height 0
click at [544, 463] on button "Save" at bounding box center [547, 466] width 31 height 17
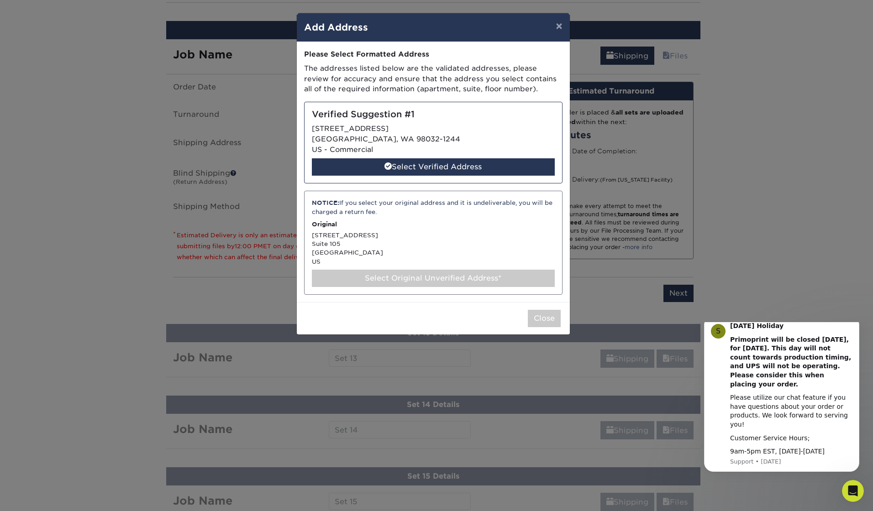
click at [374, 281] on div "Select Original Unverified Address*" at bounding box center [433, 278] width 243 height 17
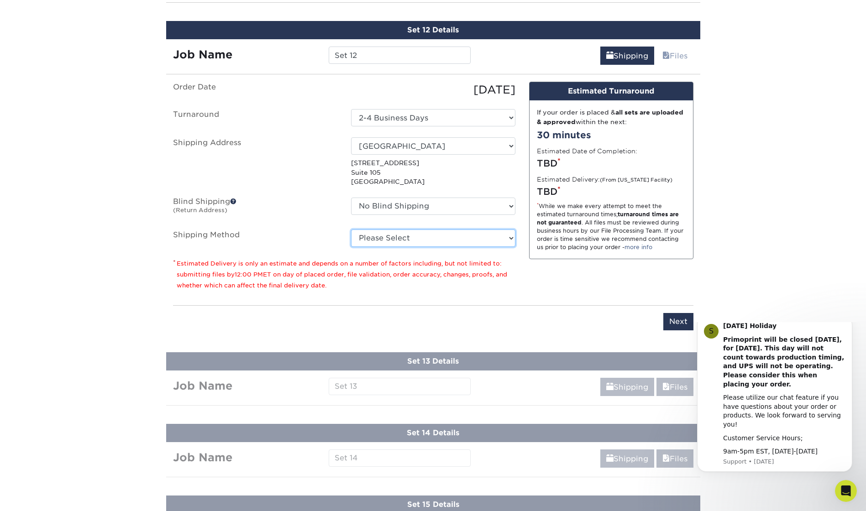
click at [383, 242] on select "Please Select Ground Shipping (+$24.21) 3 Day Shipping Service (+$43.75) 2 Day …" at bounding box center [433, 238] width 164 height 17
click at [351, 230] on select "Please Select Ground Shipping (+$24.21) 3 Day Shipping Service (+$43.75) 2 Day …" at bounding box center [433, 238] width 164 height 17
click at [675, 323] on input "Next" at bounding box center [678, 321] width 30 height 17
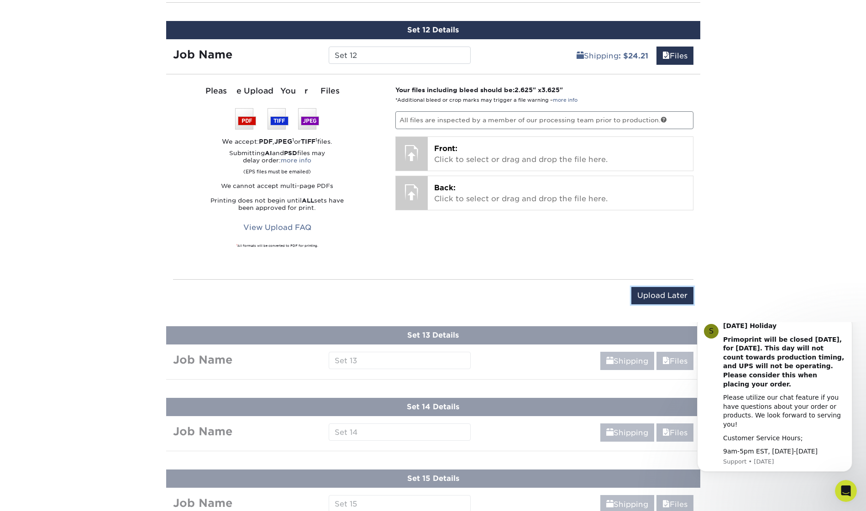
click at [662, 295] on input "Upload Later" at bounding box center [663, 295] width 62 height 17
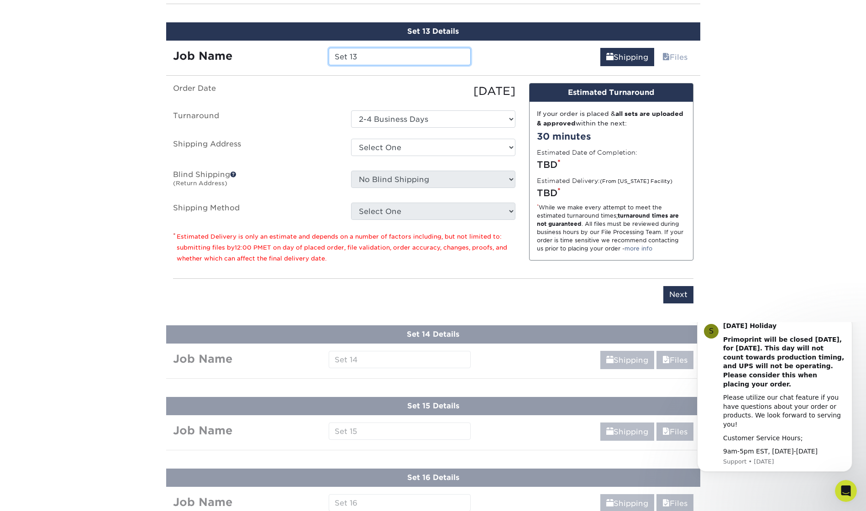
scroll to position [1737, 0]
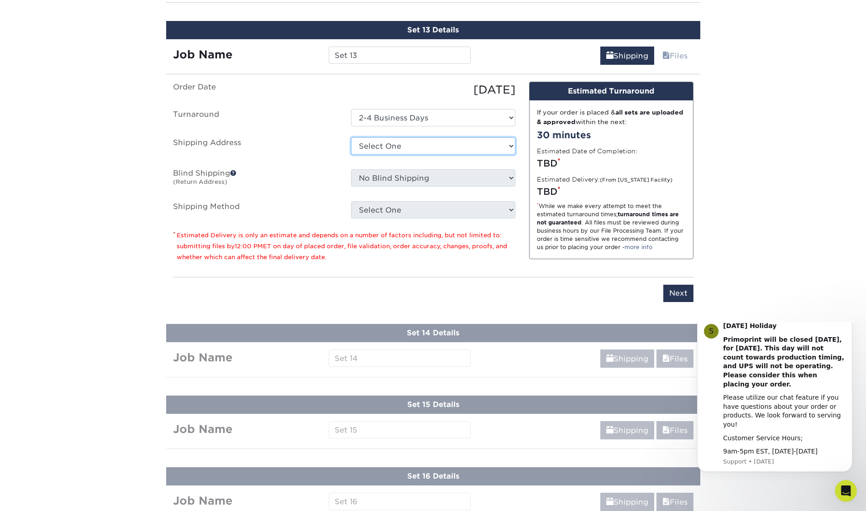
click at [388, 148] on select "Select One + Add New Address - Login" at bounding box center [433, 145] width 164 height 17
click at [351, 137] on select "Select One + Add New Address - Login" at bounding box center [433, 145] width 164 height 17
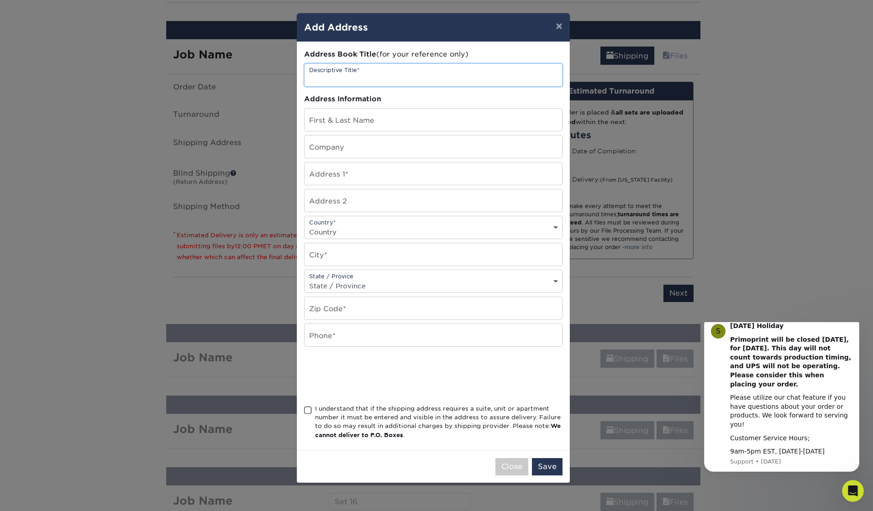
click at [364, 75] on input "text" at bounding box center [434, 75] width 258 height 22
click at [310, 411] on span at bounding box center [308, 410] width 8 height 9
click at [0, 0] on input "I understand that if the shipping address requires a suite, unit or apartment n…" at bounding box center [0, 0] width 0 height 0
click at [544, 470] on button "Save" at bounding box center [547, 466] width 31 height 17
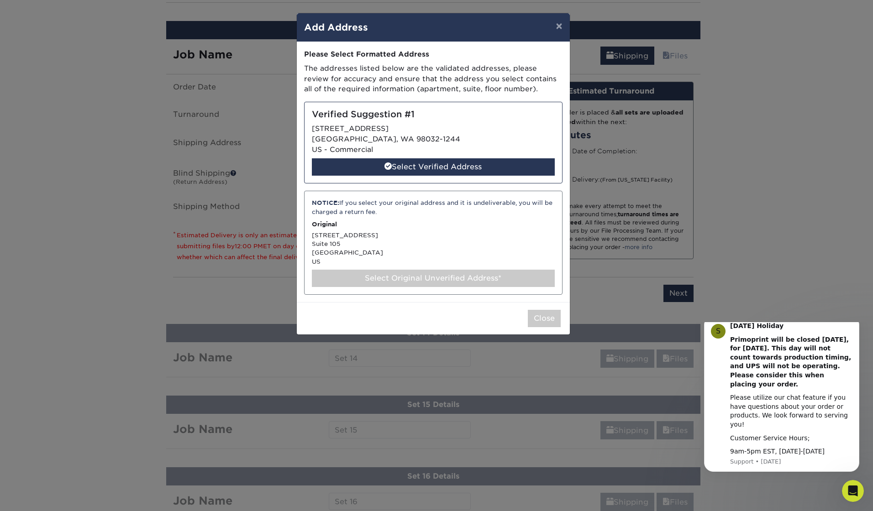
click at [343, 284] on div "Select Original Unverified Address*" at bounding box center [433, 278] width 243 height 17
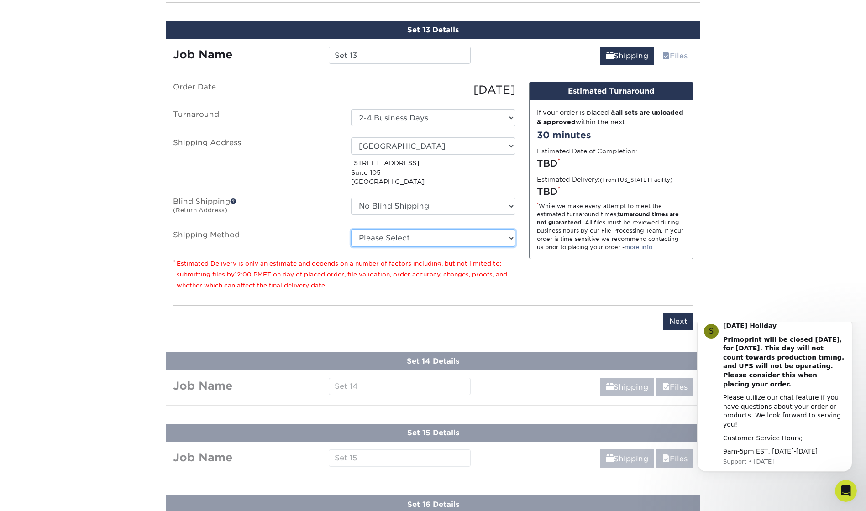
click at [393, 240] on select "Please Select Ground Shipping (+$24.21) 3 Day Shipping Service (+$43.75) 2 Day …" at bounding box center [433, 238] width 164 height 17
click at [351, 230] on select "Please Select Ground Shipping (+$24.21) 3 Day Shipping Service (+$43.75) 2 Day …" at bounding box center [433, 238] width 164 height 17
click at [679, 326] on input "Next" at bounding box center [678, 321] width 30 height 17
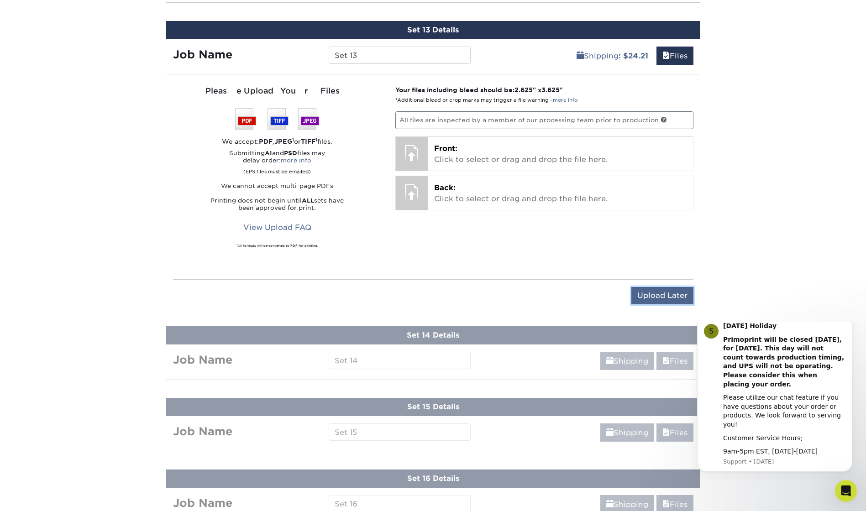
click at [637, 288] on input "Upload Later" at bounding box center [663, 295] width 62 height 17
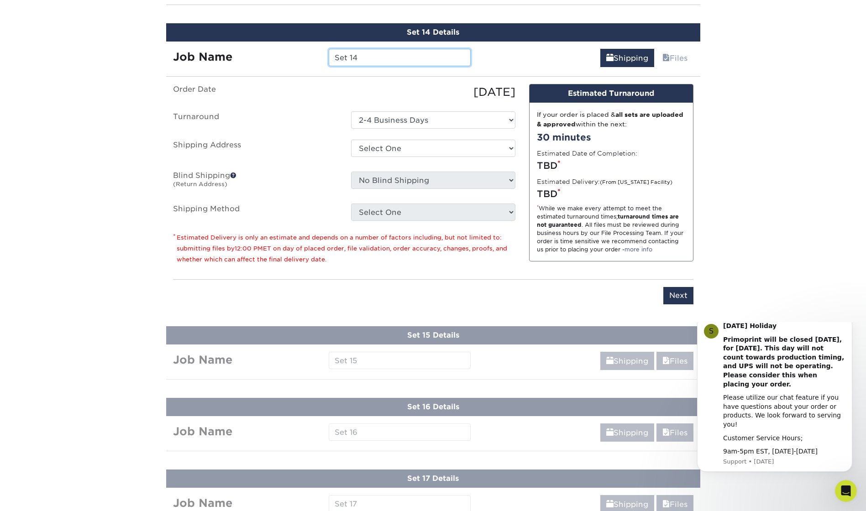
scroll to position [1809, 0]
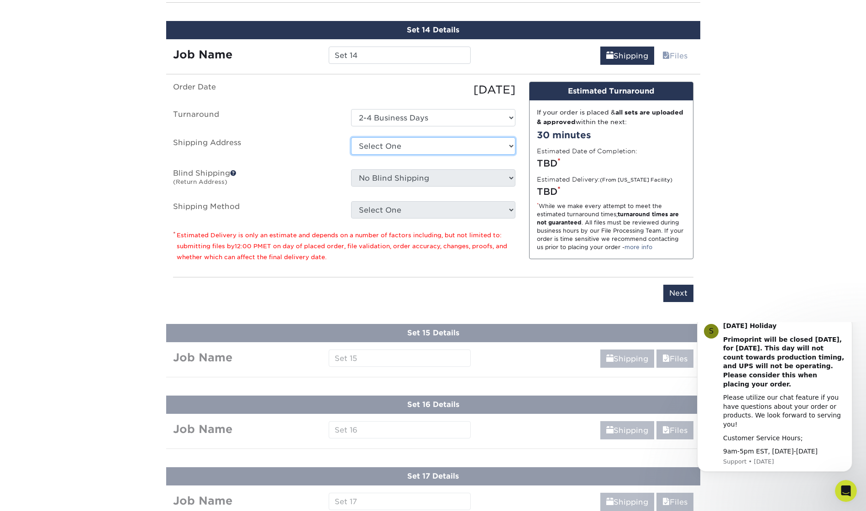
click at [383, 146] on select "Select One + Add New Address - Login" at bounding box center [433, 145] width 164 height 17
click at [351, 137] on select "Select One + Add New Address - Login" at bounding box center [433, 145] width 164 height 17
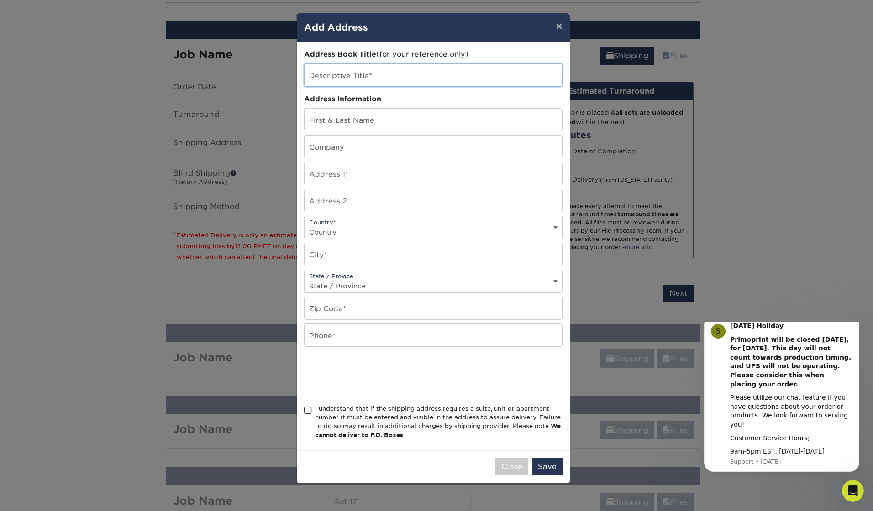
click at [362, 76] on input "text" at bounding box center [434, 75] width 258 height 22
drag, startPoint x: 309, startPoint y: 411, endPoint x: 321, endPoint y: 415, distance: 13.2
click at [311, 411] on span at bounding box center [308, 410] width 8 height 9
click at [0, 0] on input "I understand that if the shipping address requires a suite, unit or apartment n…" at bounding box center [0, 0] width 0 height 0
click at [541, 467] on button "Save" at bounding box center [547, 466] width 31 height 17
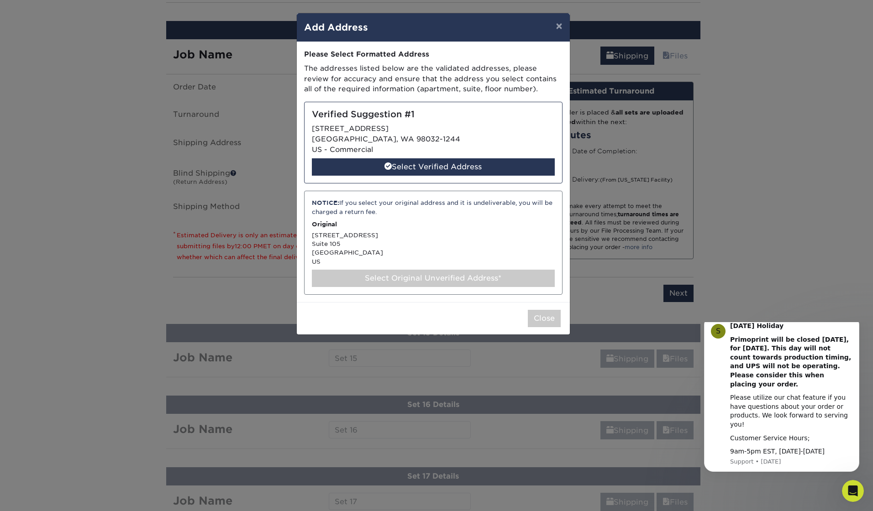
click at [397, 277] on div "Select Original Unverified Address*" at bounding box center [433, 278] width 243 height 17
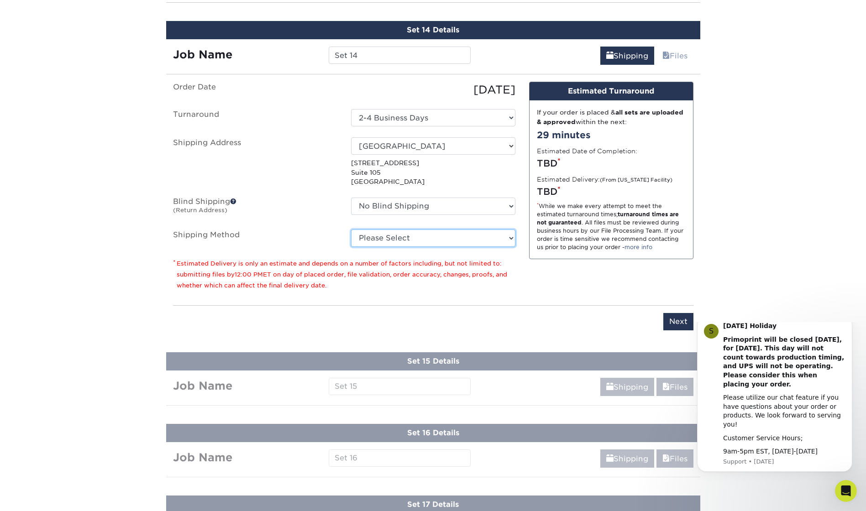
click at [410, 238] on select "Please Select Ground Shipping (+$24.21) 3 Day Shipping Service (+$43.75) 2 Day …" at bounding box center [433, 238] width 164 height 17
click at [351, 230] on select "Please Select Ground Shipping (+$24.21) 3 Day Shipping Service (+$43.75) 2 Day …" at bounding box center [433, 238] width 164 height 17
click at [671, 318] on input "Next" at bounding box center [678, 321] width 30 height 17
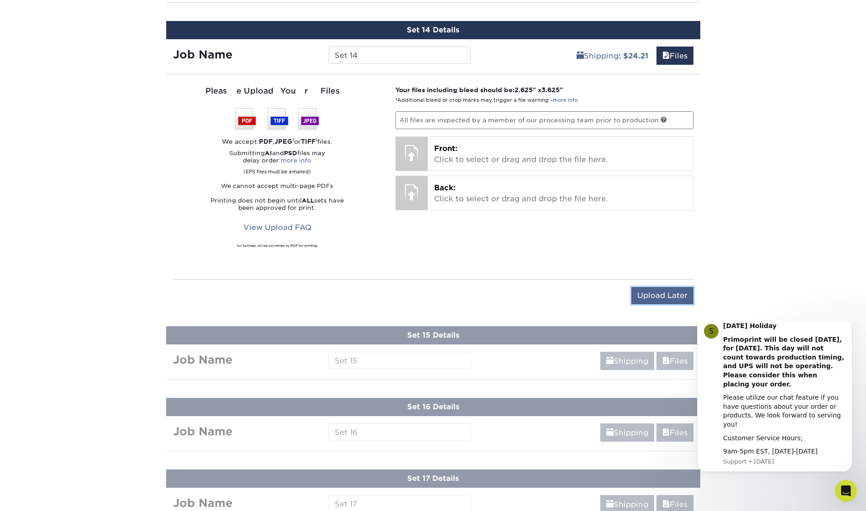
click at [657, 295] on input "Upload Later" at bounding box center [663, 295] width 62 height 17
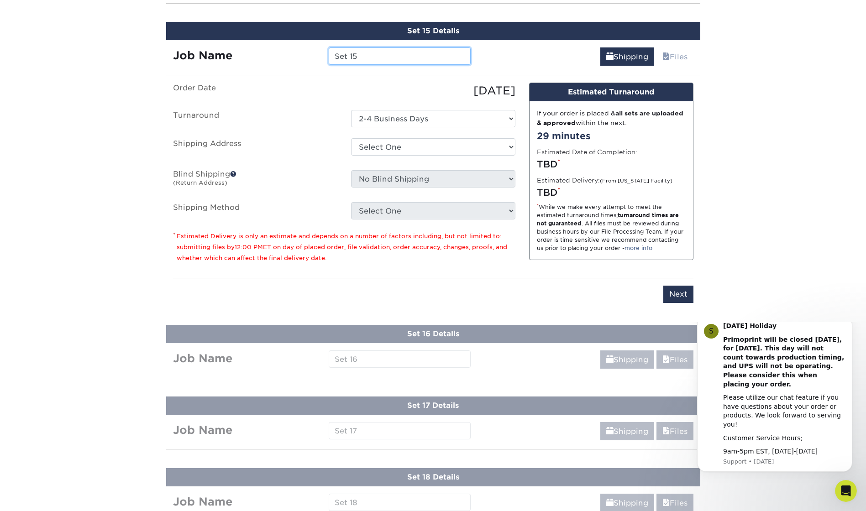
scroll to position [1880, 0]
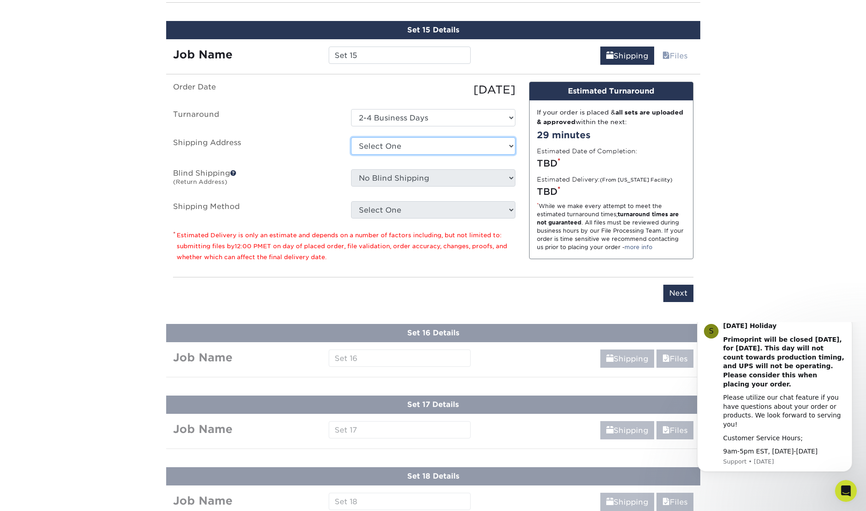
click at [412, 146] on select "Select One + Add New Address - Login" at bounding box center [433, 145] width 164 height 17
click at [351, 137] on select "Select One + Add New Address - Login" at bounding box center [433, 145] width 164 height 17
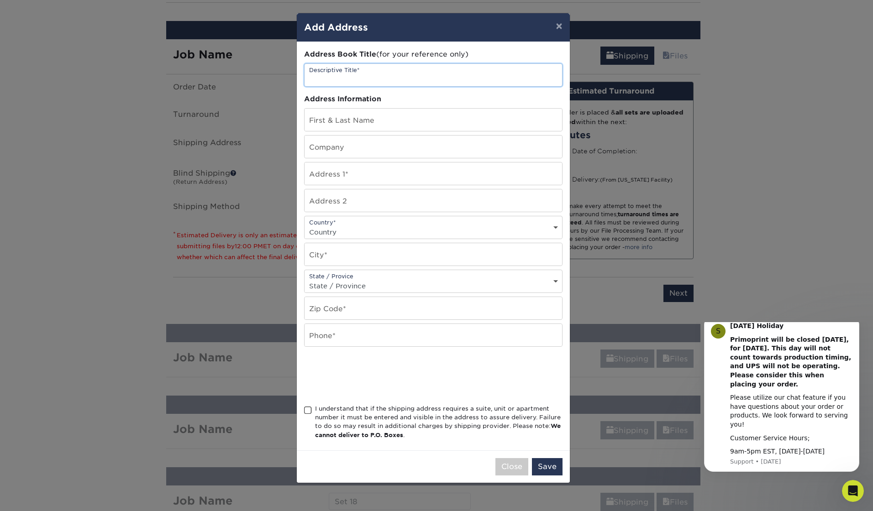
click at [346, 68] on input "text" at bounding box center [434, 75] width 258 height 22
drag, startPoint x: 308, startPoint y: 409, endPoint x: 316, endPoint y: 412, distance: 8.7
click at [308, 409] on span at bounding box center [308, 410] width 8 height 9
click at [0, 0] on input "I understand that if the shipping address requires a suite, unit or apartment n…" at bounding box center [0, 0] width 0 height 0
click at [542, 463] on button "Save" at bounding box center [547, 466] width 31 height 17
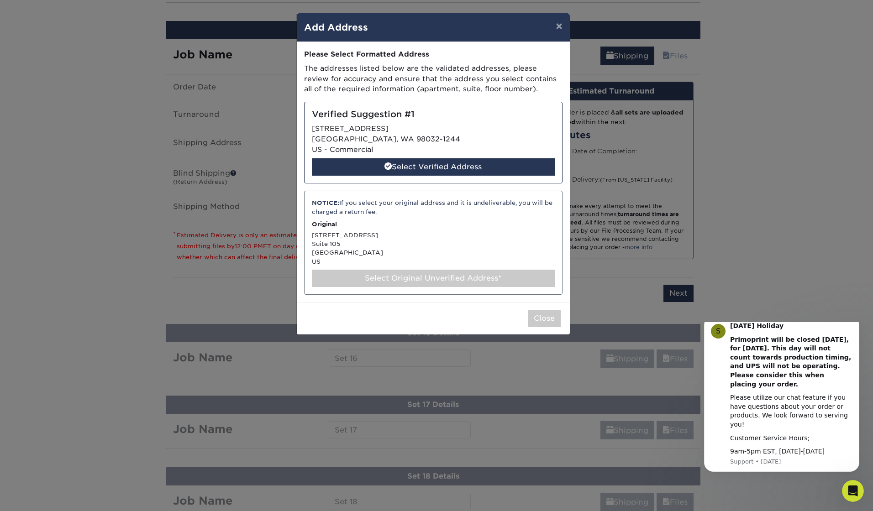
click at [416, 279] on div "Select Original Unverified Address*" at bounding box center [433, 278] width 243 height 17
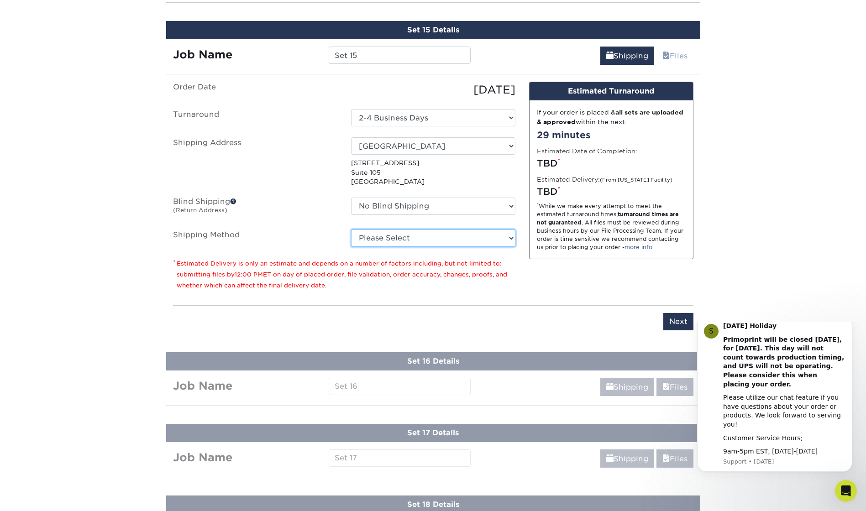
click at [384, 239] on select "Please Select Ground Shipping (+$24.21) 3 Day Shipping Service (+$43.75) 2 Day …" at bounding box center [433, 238] width 164 height 17
click at [351, 230] on select "Please Select Ground Shipping (+$24.21) 3 Day Shipping Service (+$43.75) 2 Day …" at bounding box center [433, 238] width 164 height 17
click at [687, 324] on input "Next" at bounding box center [678, 321] width 30 height 17
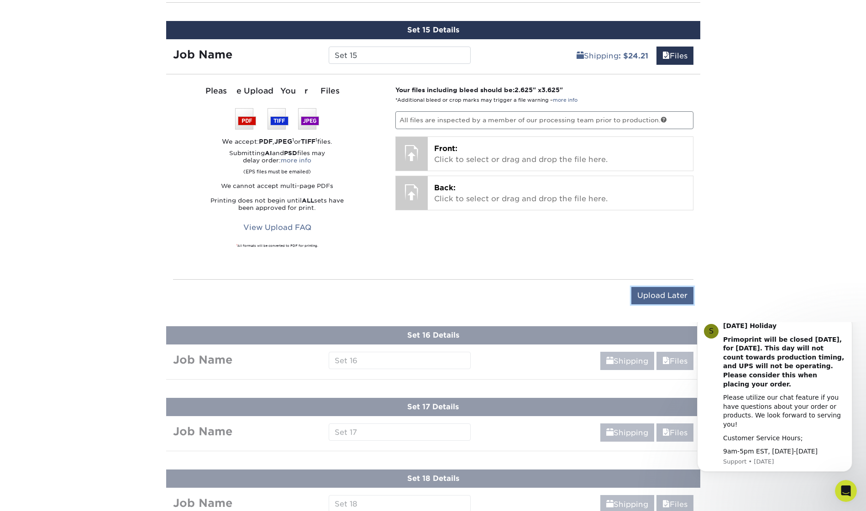
click at [657, 291] on input "Upload Later" at bounding box center [663, 295] width 62 height 17
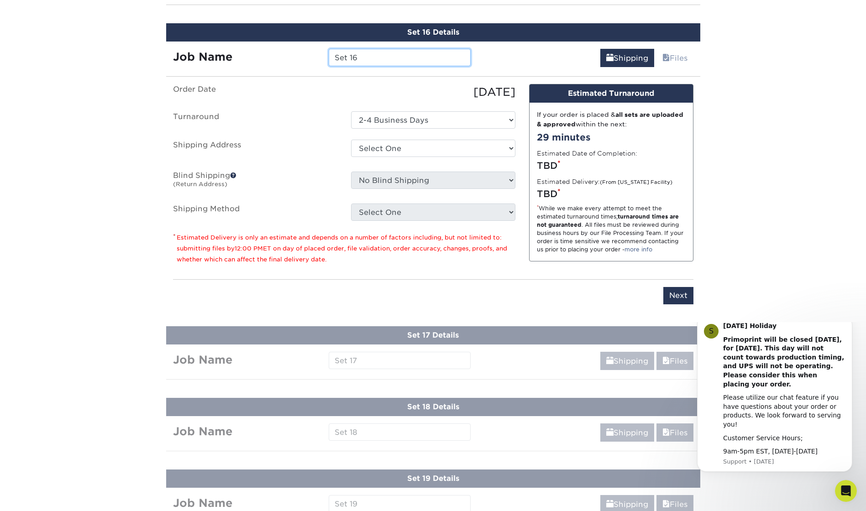
scroll to position [1952, 0]
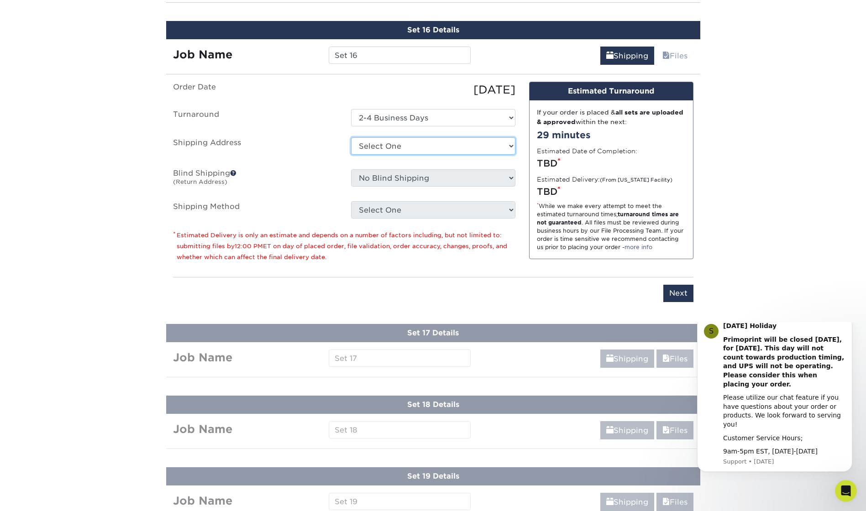
click at [392, 153] on select "Select One + Add New Address - Login" at bounding box center [433, 145] width 164 height 17
click at [351, 137] on select "Select One + Add New Address - Login" at bounding box center [433, 145] width 164 height 17
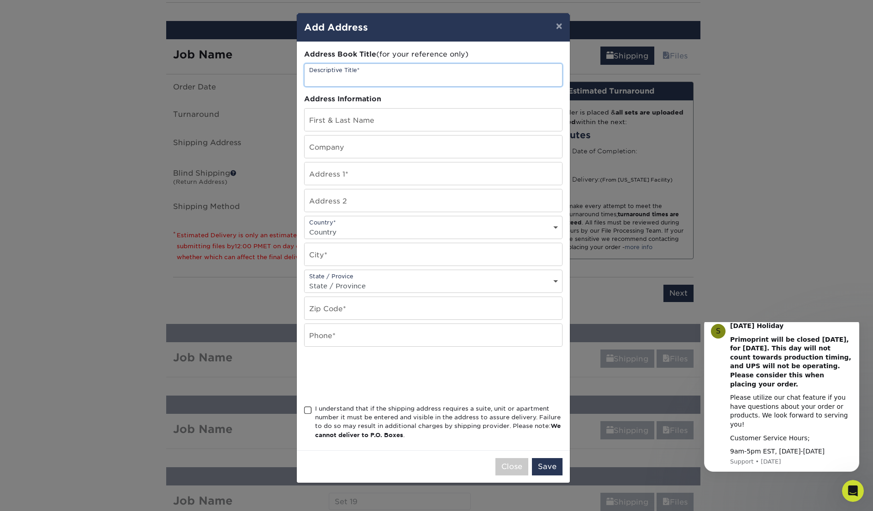
click at [365, 73] on input "text" at bounding box center [434, 75] width 258 height 22
click at [306, 409] on span at bounding box center [308, 410] width 8 height 9
click at [0, 0] on input "I understand that if the shipping address requires a suite, unit or apartment n…" at bounding box center [0, 0] width 0 height 0
click at [546, 469] on button "Save" at bounding box center [547, 466] width 31 height 17
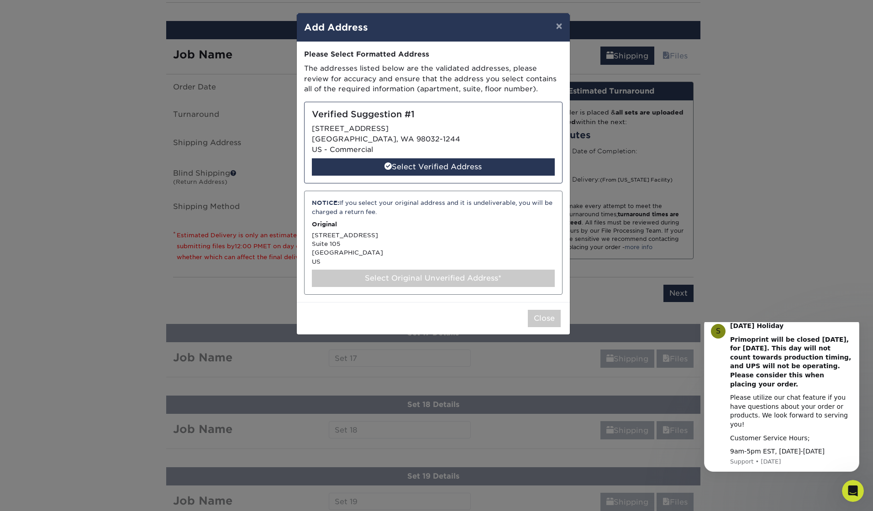
click at [394, 277] on div "Select Original Unverified Address*" at bounding box center [433, 278] width 243 height 17
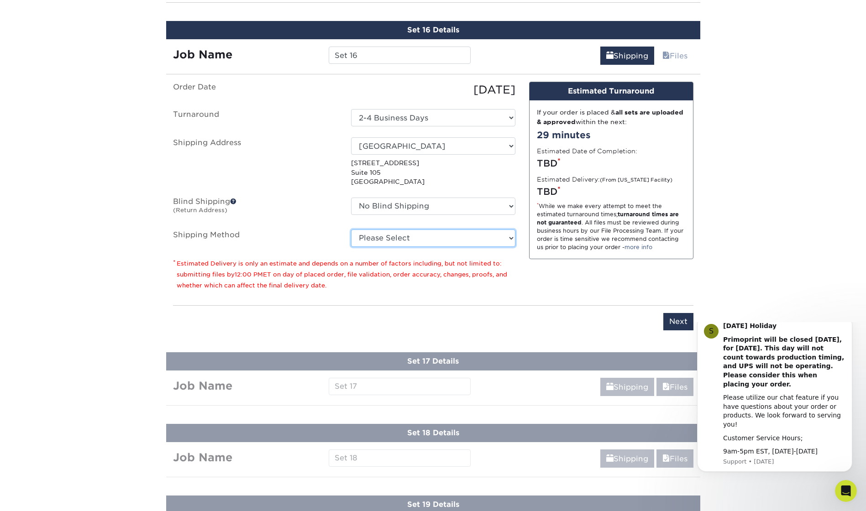
click at [400, 239] on select "Please Select Ground Shipping (+$24.21) 3 Day Shipping Service (+$43.75) 2 Day …" at bounding box center [433, 238] width 164 height 17
click at [351, 230] on select "Please Select Ground Shipping (+$24.21) 3 Day Shipping Service (+$43.75) 2 Day …" at bounding box center [433, 238] width 164 height 17
click at [686, 325] on input "Next" at bounding box center [678, 321] width 30 height 17
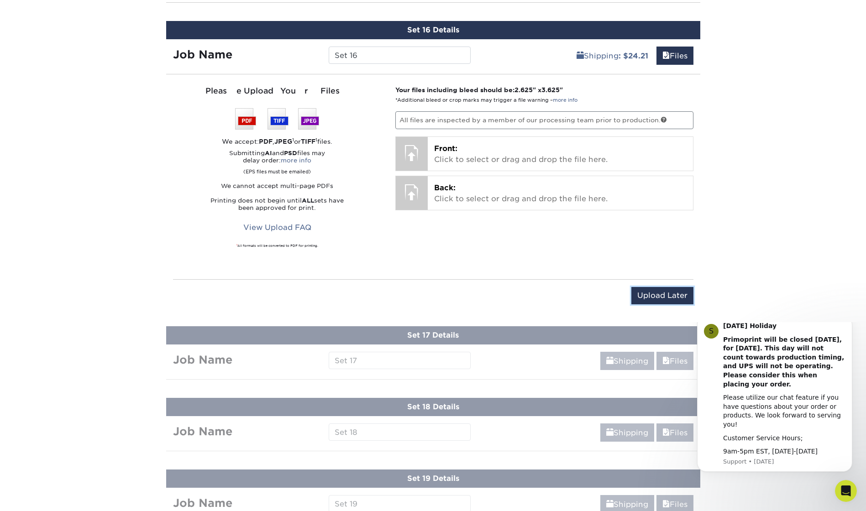
click at [663, 295] on input "Upload Later" at bounding box center [663, 295] width 62 height 17
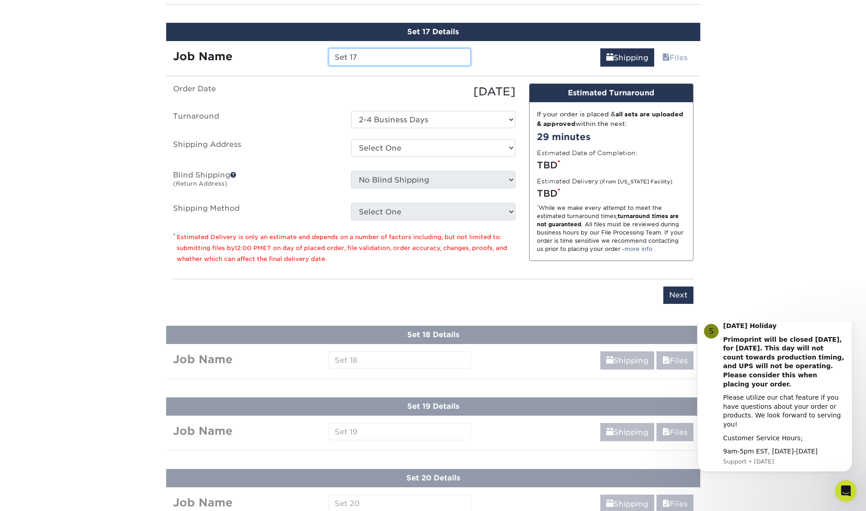
scroll to position [2024, 0]
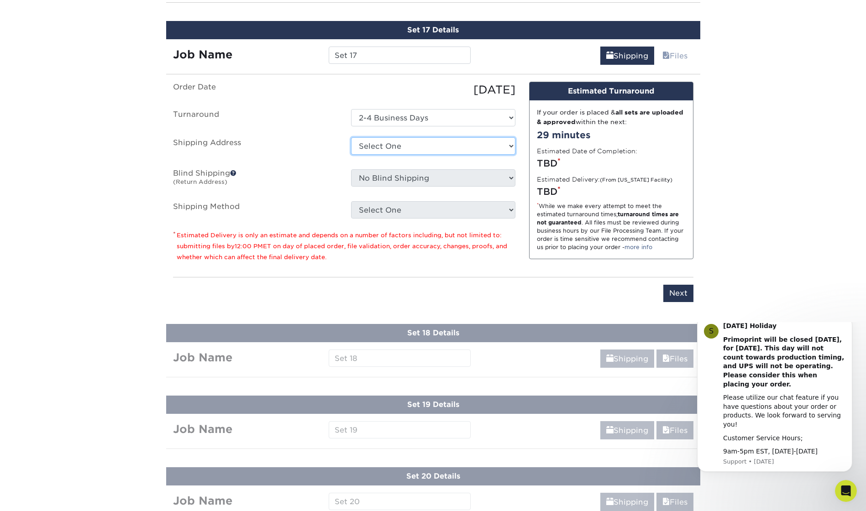
click at [397, 144] on select "Select One + Add New Address - Login" at bounding box center [433, 145] width 164 height 17
click at [351, 137] on select "Select One + Add New Address - Login" at bounding box center [433, 145] width 164 height 17
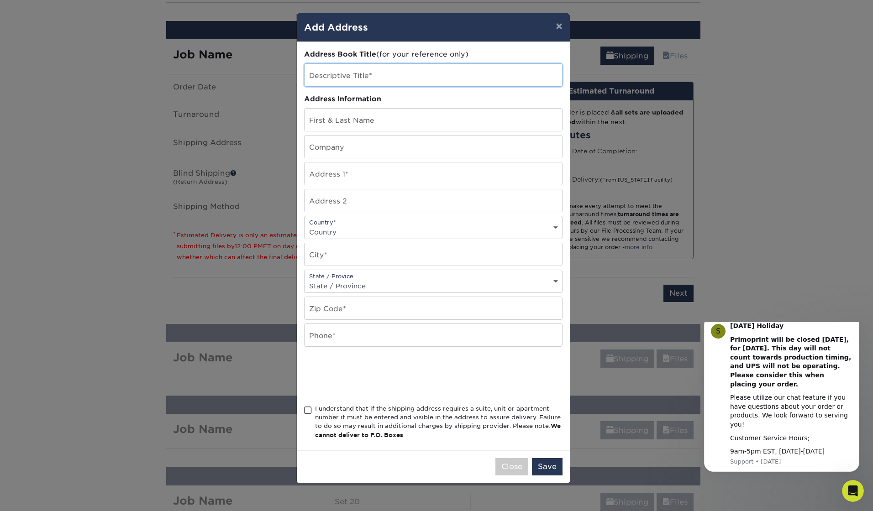
click at [344, 66] on input "text" at bounding box center [434, 75] width 258 height 22
click at [308, 409] on span at bounding box center [308, 410] width 8 height 9
click at [0, 0] on input "I understand that if the shipping address requires a suite, unit or apartment n…" at bounding box center [0, 0] width 0 height 0
click at [543, 469] on button "Save" at bounding box center [547, 466] width 31 height 17
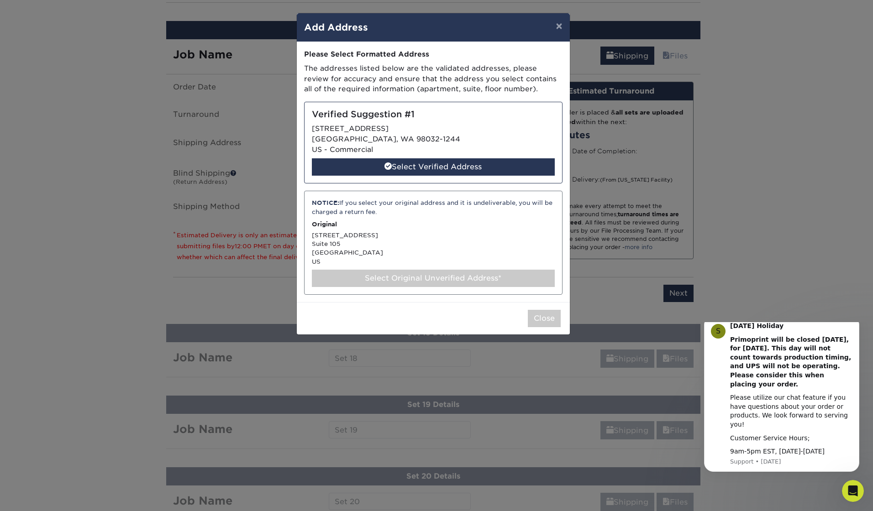
click at [376, 284] on div "Select Original Unverified Address*" at bounding box center [433, 278] width 243 height 17
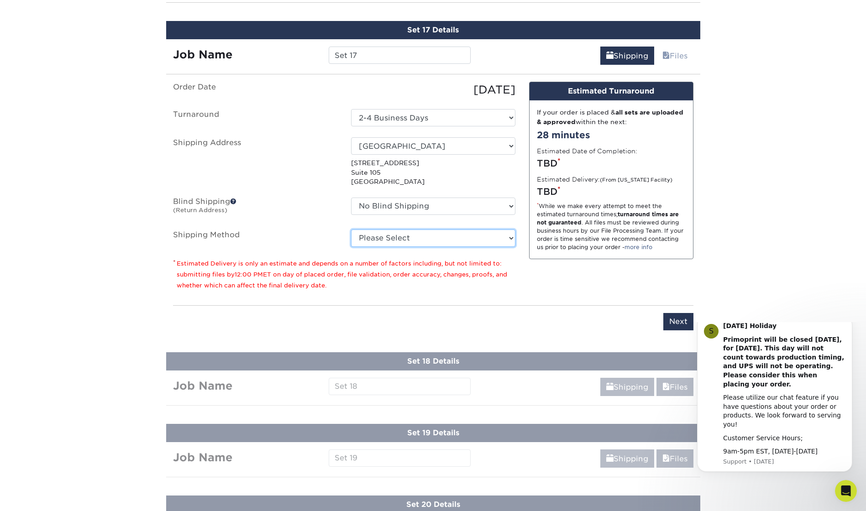
click at [416, 242] on select "Please Select Ground Shipping (+$24.21) 3 Day Shipping Service (+$43.75) 2 Day …" at bounding box center [433, 238] width 164 height 17
click at [351, 230] on select "Please Select Ground Shipping (+$24.21) 3 Day Shipping Service (+$43.75) 2 Day …" at bounding box center [433, 238] width 164 height 17
click at [672, 326] on input "Next" at bounding box center [678, 321] width 30 height 17
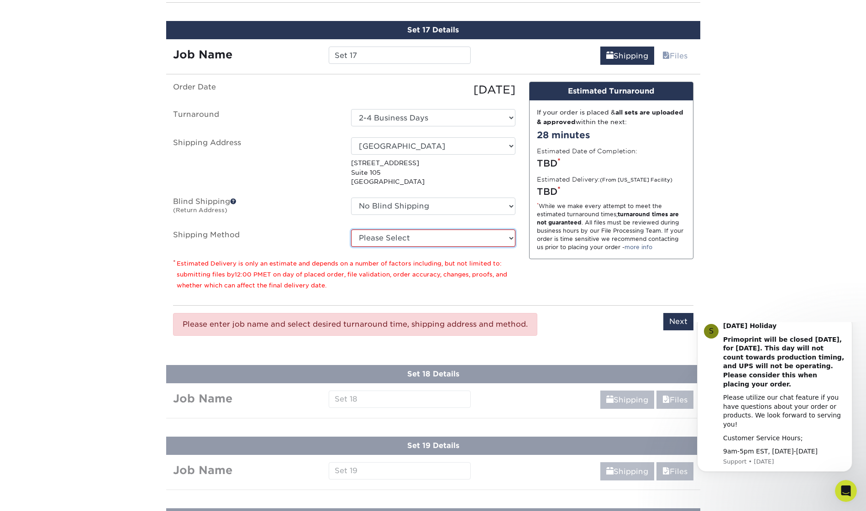
click at [411, 239] on select "Please Select Ground Shipping (+$24.21) 3 Day Shipping Service (+$43.75) 2 Day …" at bounding box center [433, 238] width 164 height 17
click at [351, 230] on select "Please Select Ground Shipping (+$24.21) 3 Day Shipping Service (+$43.75) 2 Day …" at bounding box center [433, 238] width 164 height 17
click at [679, 321] on input "Next" at bounding box center [678, 321] width 30 height 17
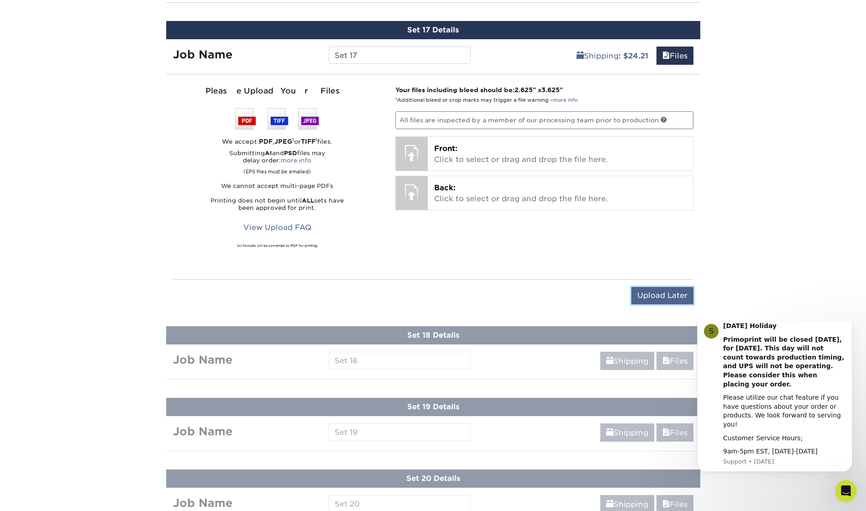
click at [650, 298] on input "Upload Later" at bounding box center [663, 295] width 62 height 17
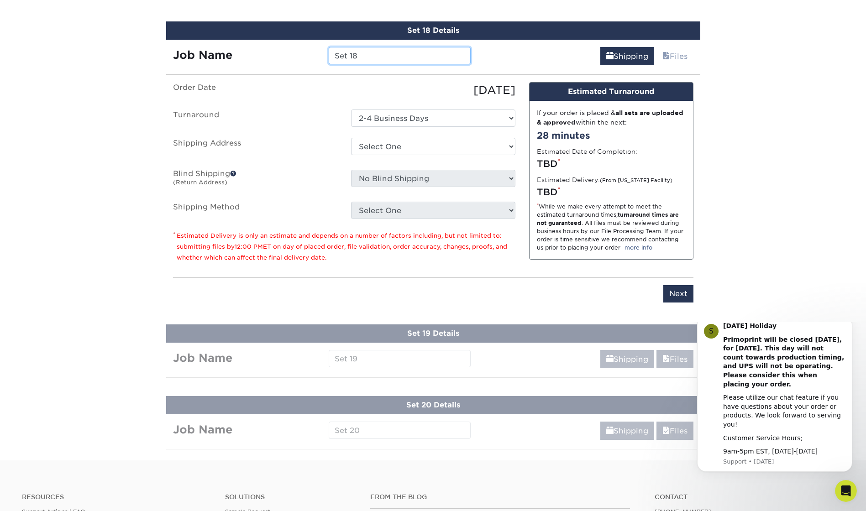
scroll to position [2095, 0]
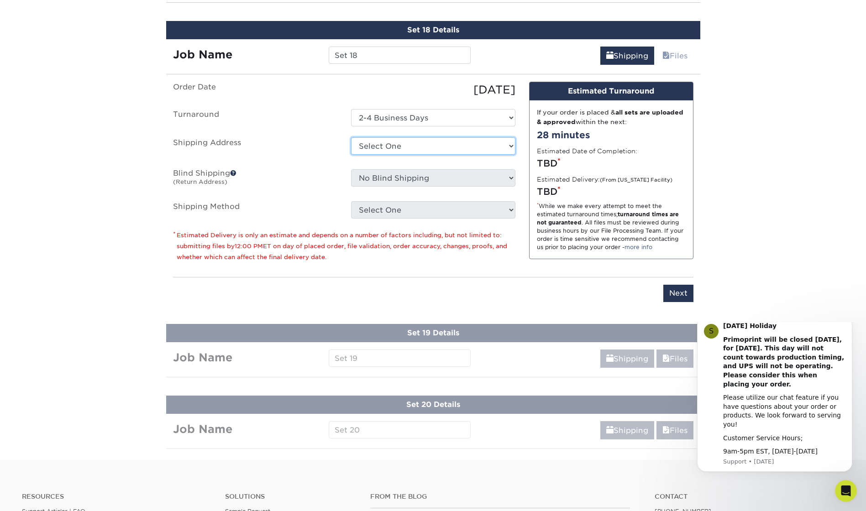
click at [377, 141] on select "Select One + Add New Address - Login" at bounding box center [433, 145] width 164 height 17
click at [351, 137] on select "Select One + Add New Address - Login" at bounding box center [433, 145] width 164 height 17
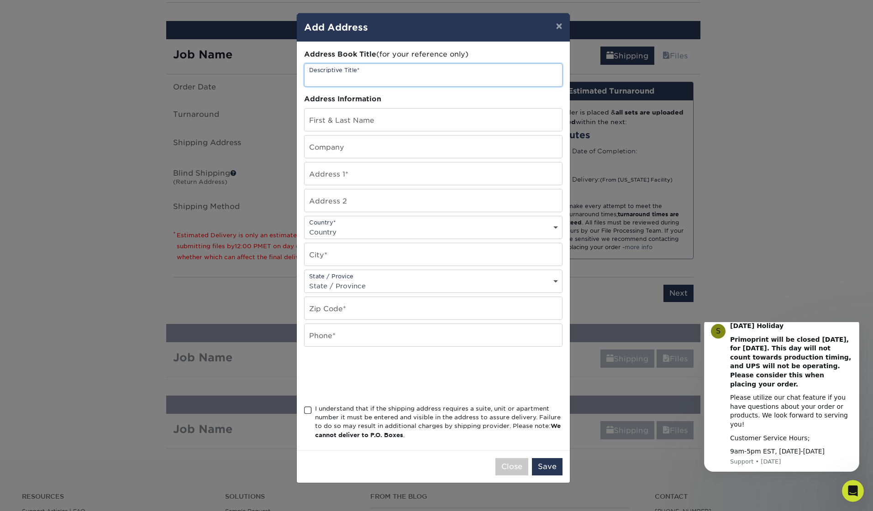
click at [348, 75] on input "text" at bounding box center [434, 75] width 258 height 22
click at [308, 411] on span at bounding box center [308, 410] width 8 height 9
click at [0, 0] on input "I understand that if the shipping address requires a suite, unit or apartment n…" at bounding box center [0, 0] width 0 height 0
click at [539, 468] on button "Save" at bounding box center [547, 466] width 31 height 17
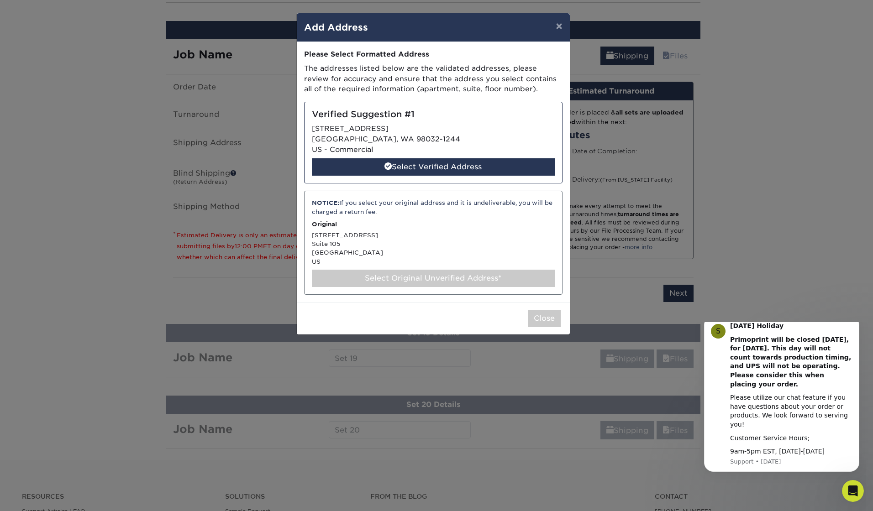
click at [360, 280] on div "Select Original Unverified Address*" at bounding box center [433, 278] width 243 height 17
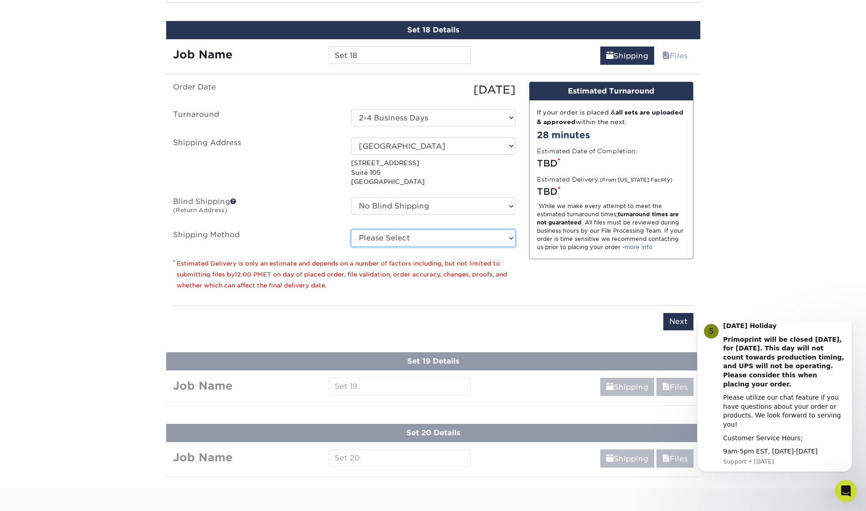
click at [372, 236] on select "Please Select Ground Shipping (+$24.21) 3 Day Shipping Service (+$43.75) 2 Day …" at bounding box center [433, 238] width 164 height 17
click at [351, 230] on select "Please Select Ground Shipping (+$24.21) 3 Day Shipping Service (+$43.75) 2 Day …" at bounding box center [433, 238] width 164 height 17
click at [680, 321] on input "Next" at bounding box center [678, 321] width 30 height 17
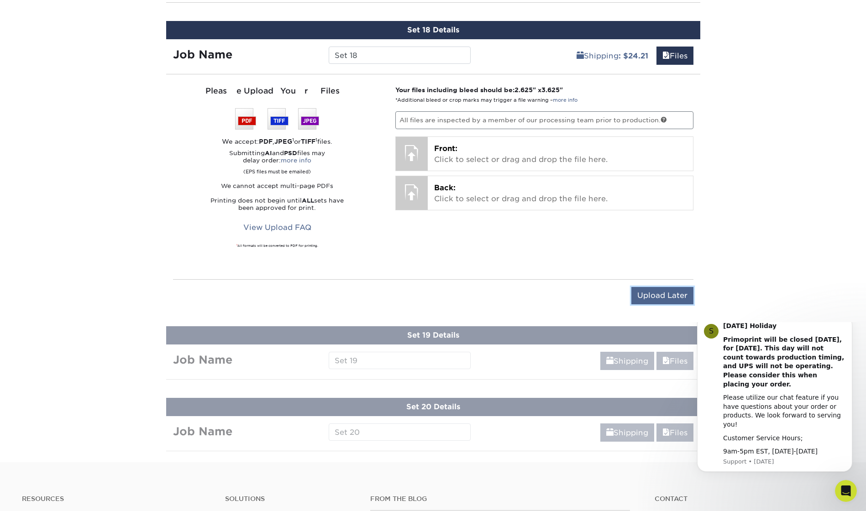
click at [659, 295] on input "Upload Later" at bounding box center [663, 295] width 62 height 17
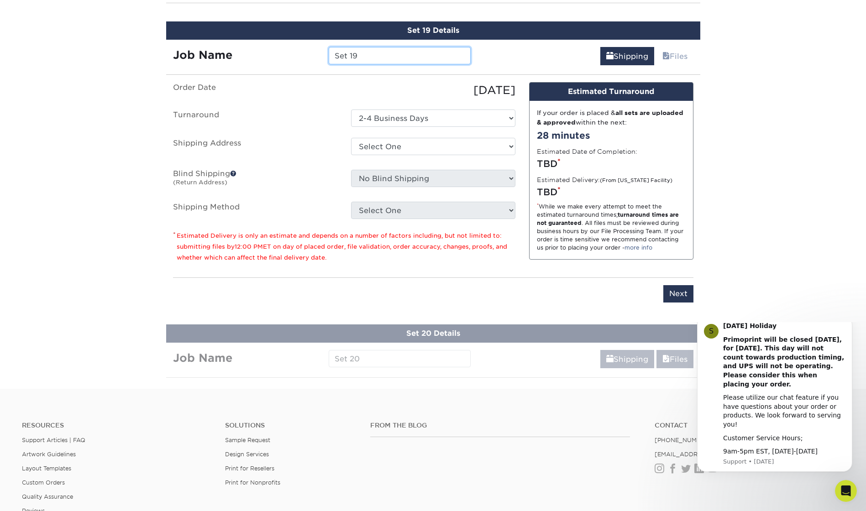
scroll to position [2167, 0]
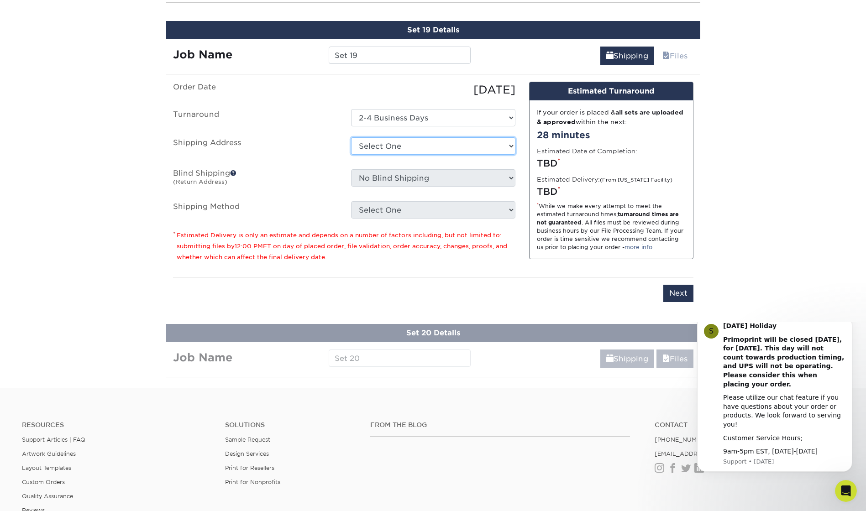
click at [390, 146] on select "Select One + Add New Address - Login" at bounding box center [433, 145] width 164 height 17
click at [351, 137] on select "Select One + Add New Address - Login" at bounding box center [433, 145] width 164 height 17
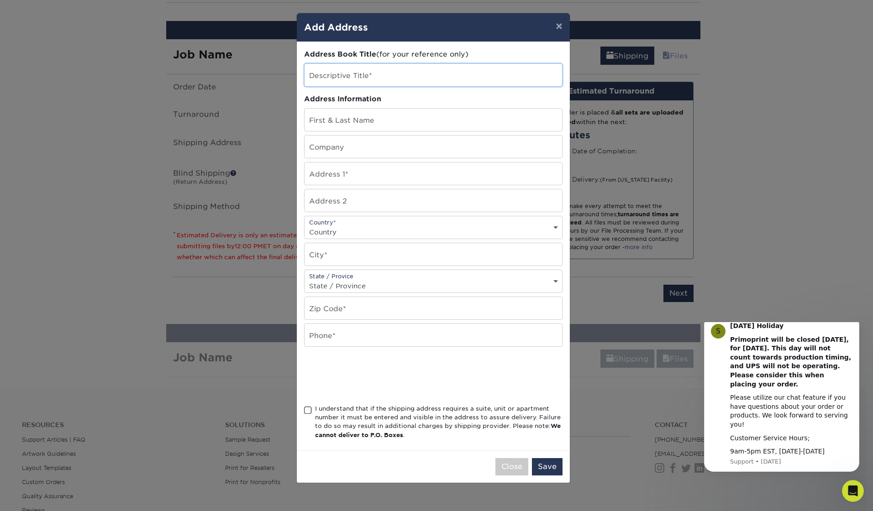
click at [334, 69] on input "text" at bounding box center [434, 75] width 258 height 22
click at [308, 409] on span at bounding box center [308, 410] width 8 height 9
click at [0, 0] on input "I understand that if the shipping address requires a suite, unit or apartment n…" at bounding box center [0, 0] width 0 height 0
click at [553, 464] on button "Save" at bounding box center [547, 466] width 31 height 17
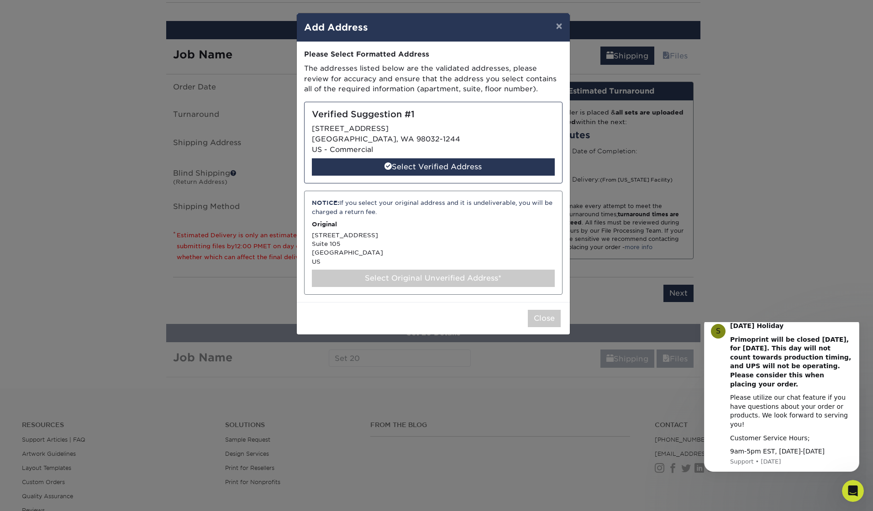
click at [368, 280] on div "Select Original Unverified Address*" at bounding box center [433, 278] width 243 height 17
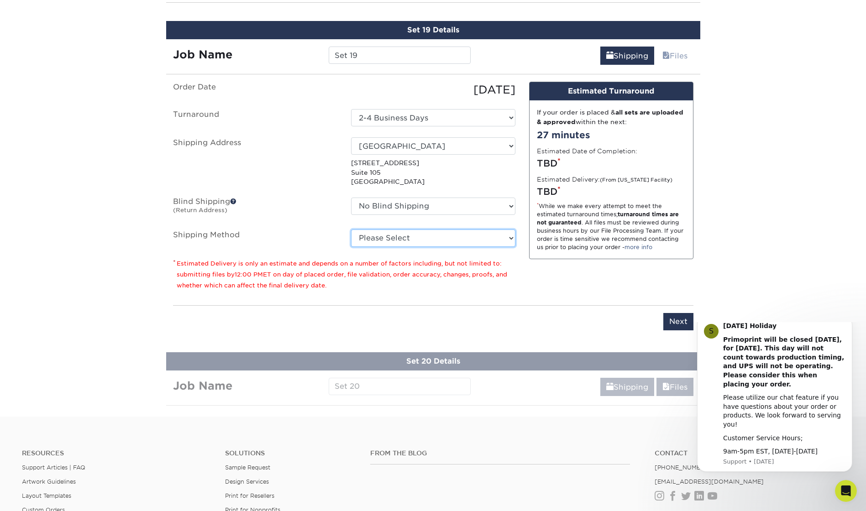
click at [411, 243] on select "Please Select Ground Shipping (+$24.21) 3 Day Shipping Service (+$43.75) 2 Day …" at bounding box center [433, 238] width 164 height 17
click at [351, 230] on select "Please Select Ground Shipping (+$24.21) 3 Day Shipping Service (+$43.75) 2 Day …" at bounding box center [433, 238] width 164 height 17
click at [677, 324] on input "Next" at bounding box center [678, 321] width 30 height 17
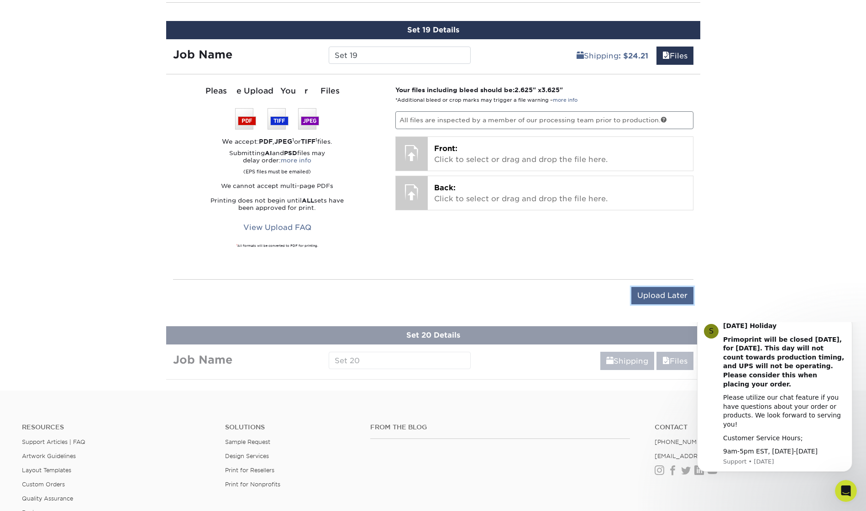
click at [655, 291] on input "Upload Later" at bounding box center [663, 295] width 62 height 17
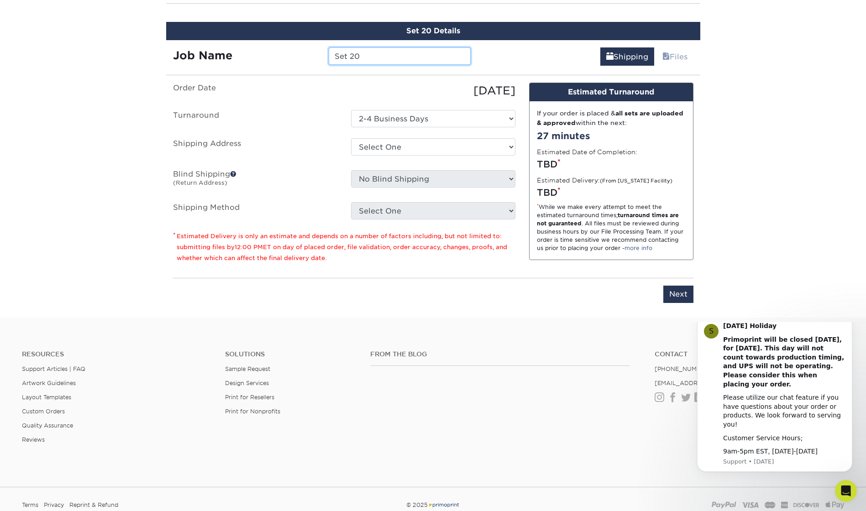
scroll to position [2239, 0]
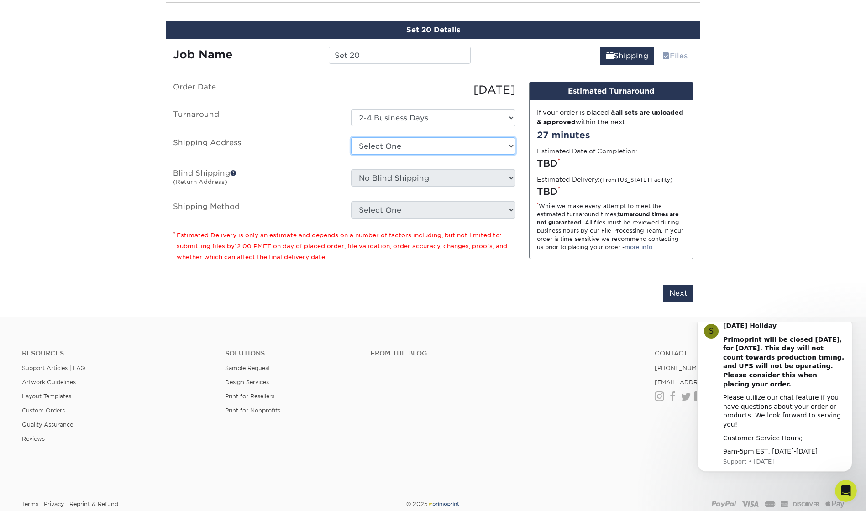
click at [363, 144] on select "Select One + Add New Address - Login" at bounding box center [433, 145] width 164 height 17
click at [351, 137] on select "Select One + Add New Address - Login" at bounding box center [433, 145] width 164 height 17
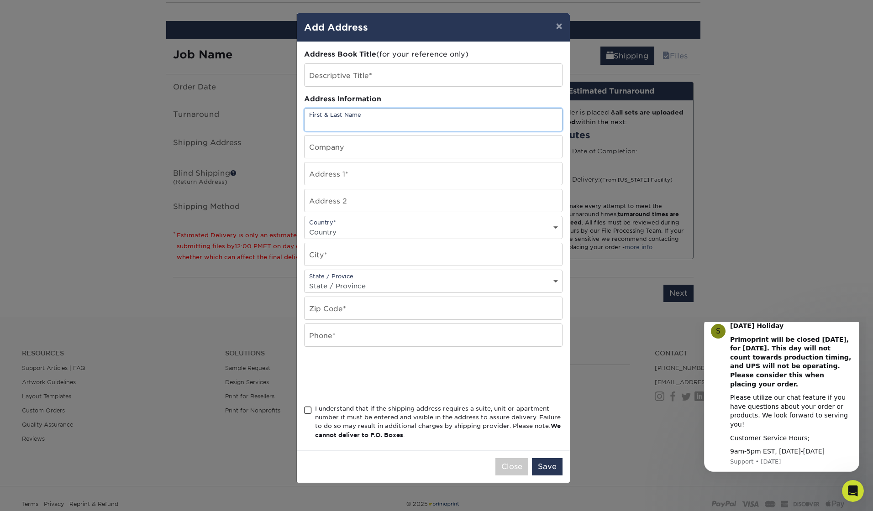
click at [364, 116] on input "text" at bounding box center [434, 120] width 258 height 22
click at [308, 410] on span at bounding box center [308, 410] width 8 height 9
click at [0, 0] on input "I understand that if the shipping address requires a suite, unit or apartment n…" at bounding box center [0, 0] width 0 height 0
click at [546, 467] on button "Save" at bounding box center [547, 466] width 31 height 17
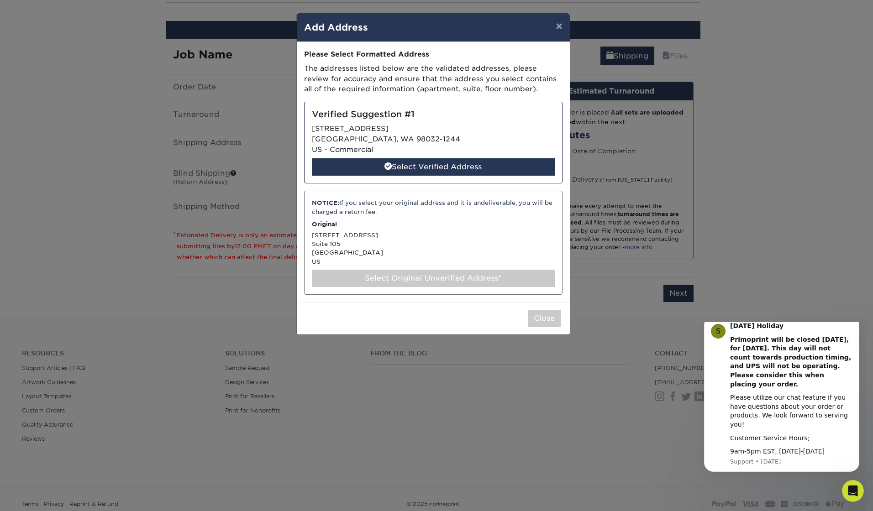
click at [363, 281] on div "Select Original Unverified Address*" at bounding box center [433, 278] width 243 height 17
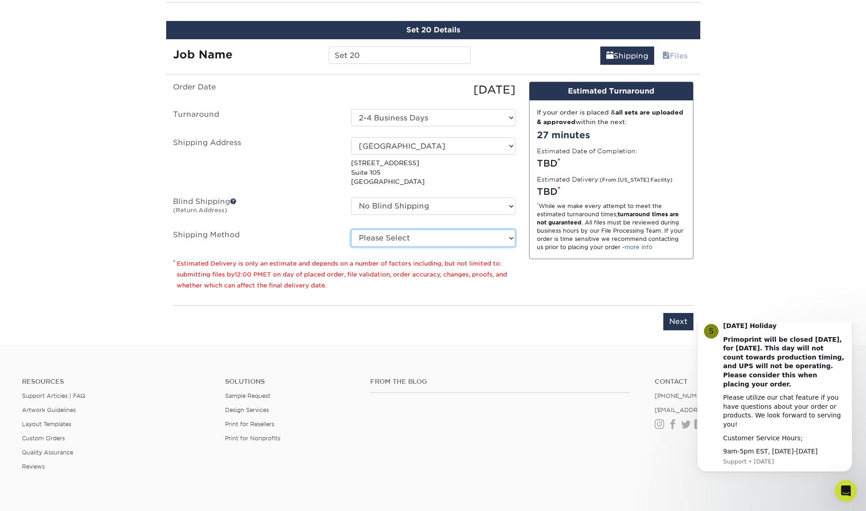
click at [386, 241] on select "Please Select Ground Shipping (+$24.21) 3 Day Shipping Service (+$43.75) 2 Day …" at bounding box center [433, 238] width 164 height 17
click at [351, 230] on select "Please Select Ground Shipping (+$24.21) 3 Day Shipping Service (+$43.75) 2 Day …" at bounding box center [433, 238] width 164 height 17
click at [673, 318] on input "Next" at bounding box center [678, 321] width 30 height 17
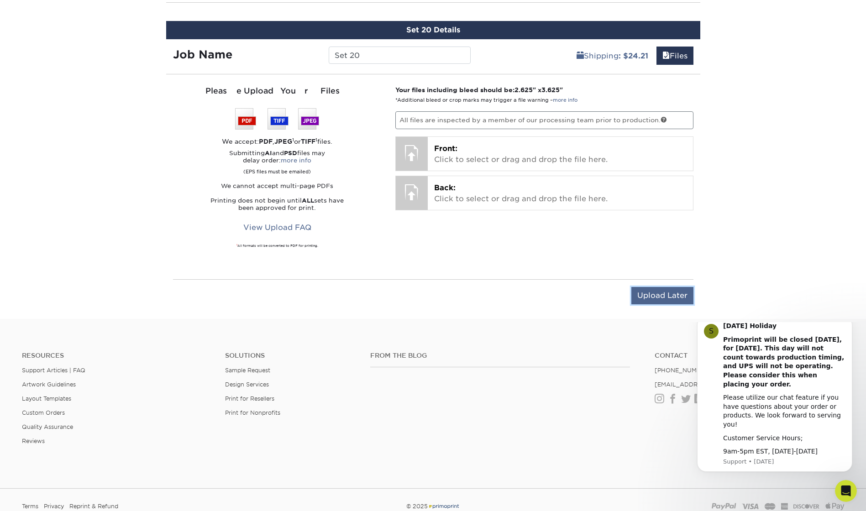
click at [654, 302] on input "Upload Later" at bounding box center [663, 295] width 62 height 17
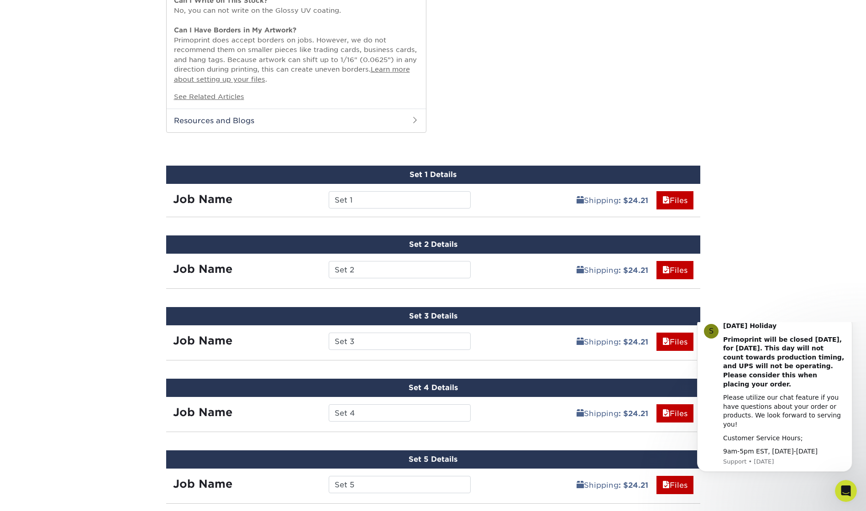
scroll to position [732, 0]
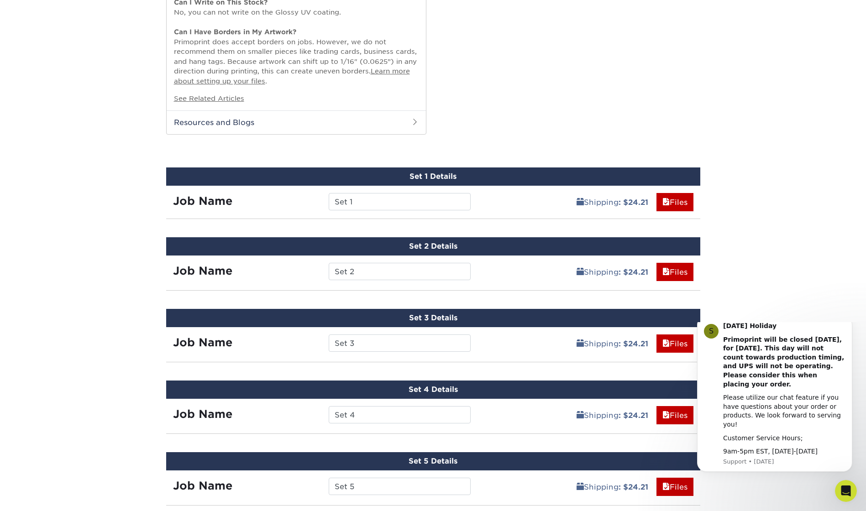
drag, startPoint x: 481, startPoint y: 277, endPoint x: 476, endPoint y: 271, distance: 7.8
click at [481, 276] on div "Shipping : $24.21 Files Continue" at bounding box center [589, 269] width 223 height 27
drag, startPoint x: 431, startPoint y: 247, endPoint x: 413, endPoint y: 247, distance: 18.3
click at [431, 247] on div "Set 2 Details" at bounding box center [433, 246] width 534 height 18
click at [214, 271] on strong "Job Name" at bounding box center [202, 270] width 59 height 13
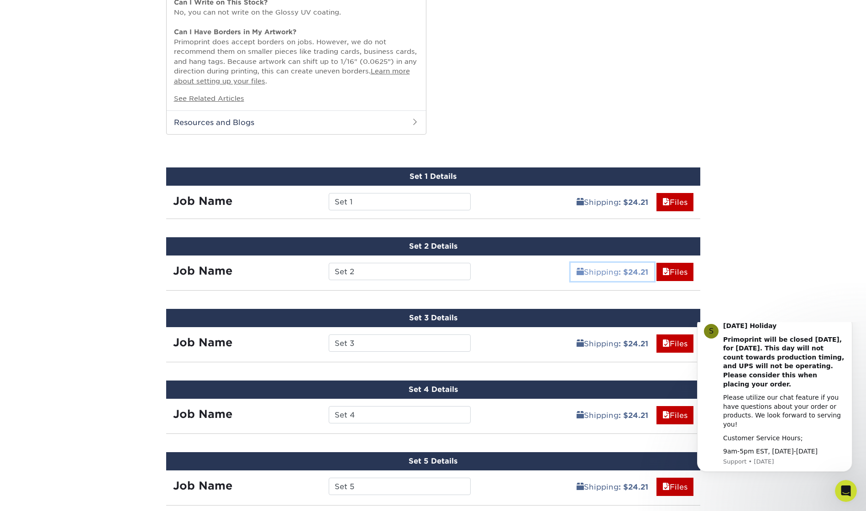
click at [620, 275] on b ": $24.21" at bounding box center [634, 272] width 30 height 9
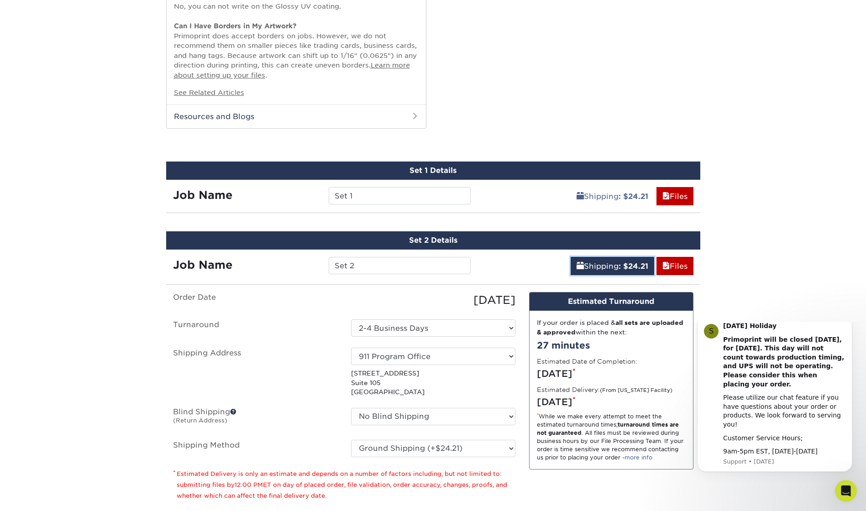
scroll to position [778, 0]
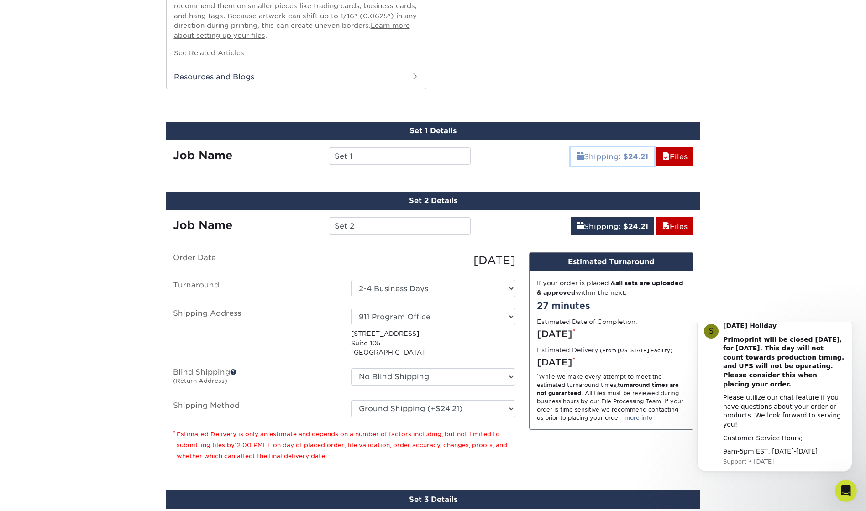
click at [593, 153] on link "Shipping : $24.21" at bounding box center [613, 156] width 84 height 18
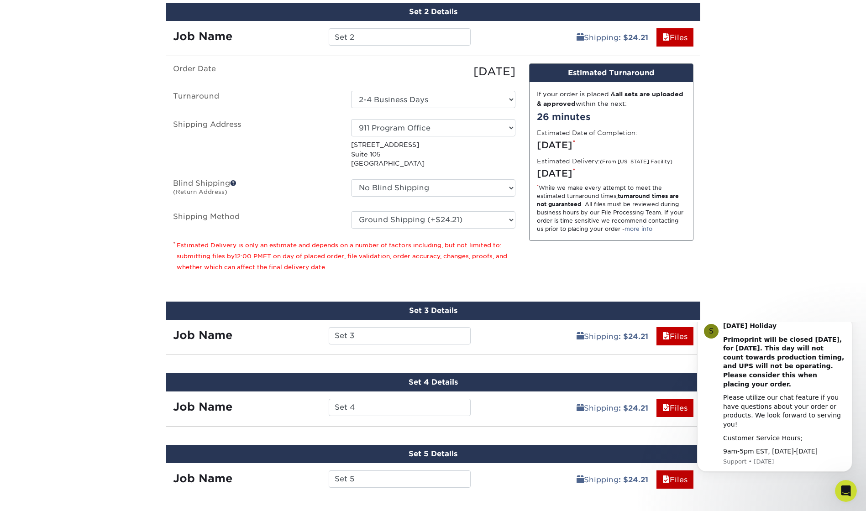
scroll to position [1371, 0]
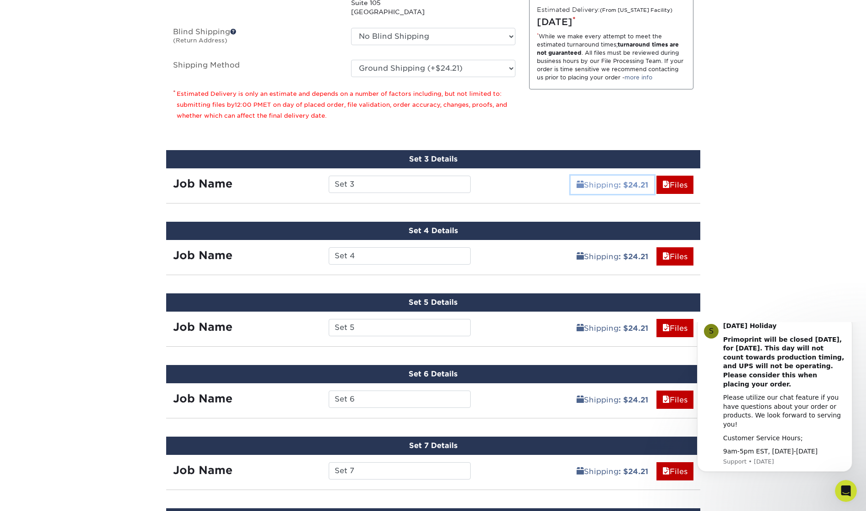
click at [588, 181] on link "Shipping : $24.21" at bounding box center [613, 185] width 84 height 18
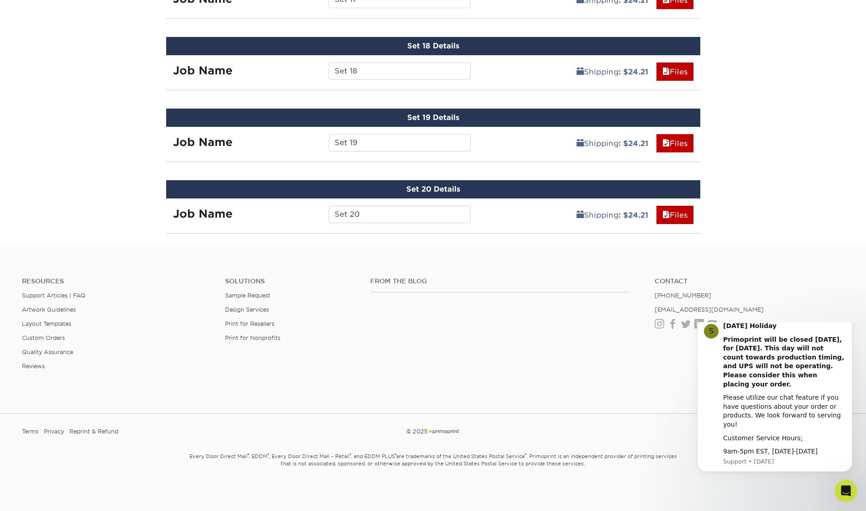
scroll to position [2787, 0]
click at [590, 216] on link "Shipping : $24.21" at bounding box center [613, 214] width 84 height 18
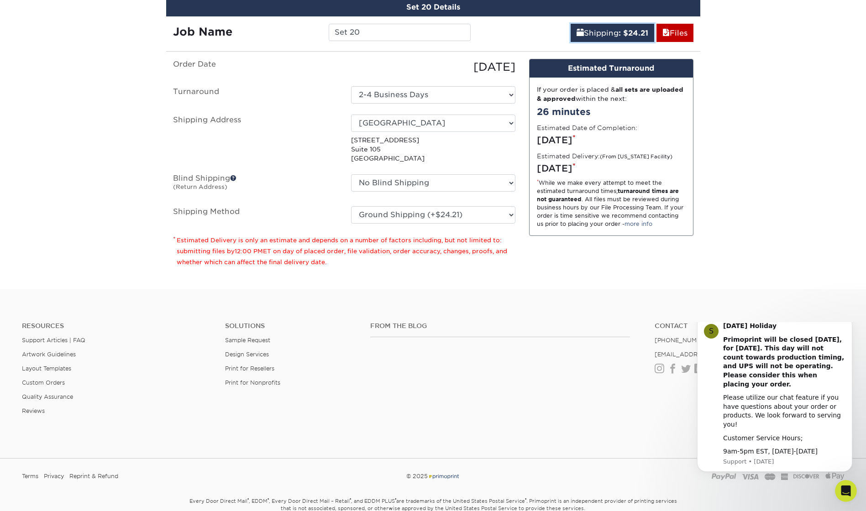
scroll to position [2970, 0]
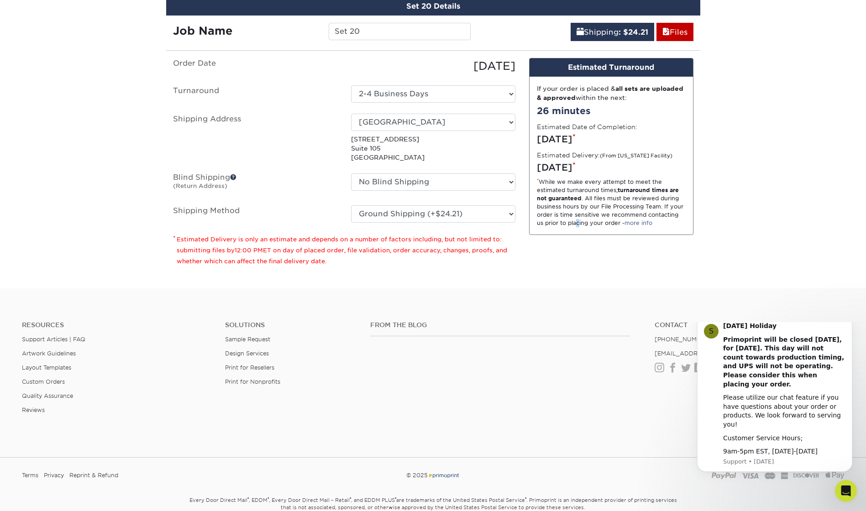
click at [578, 255] on div "Design Estimated Turnaround If your order is placed & all sets are uploaded & a…" at bounding box center [611, 166] width 178 height 216
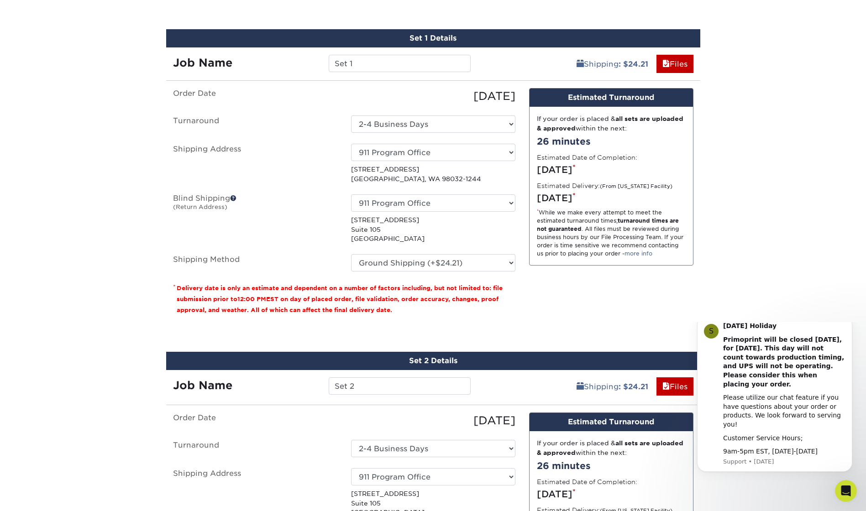
scroll to position [868, 0]
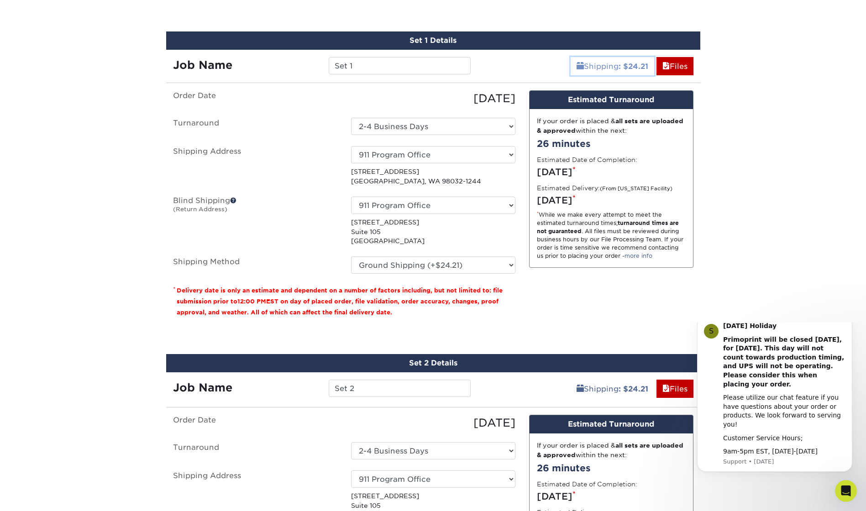
click at [612, 63] on link "Shipping : $24.21" at bounding box center [613, 66] width 84 height 18
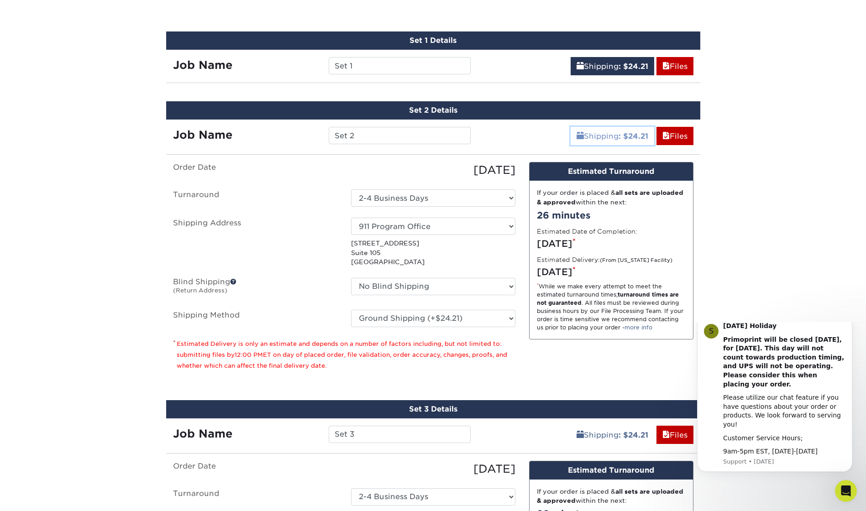
click at [616, 138] on link "Shipping : $24.21" at bounding box center [613, 136] width 84 height 18
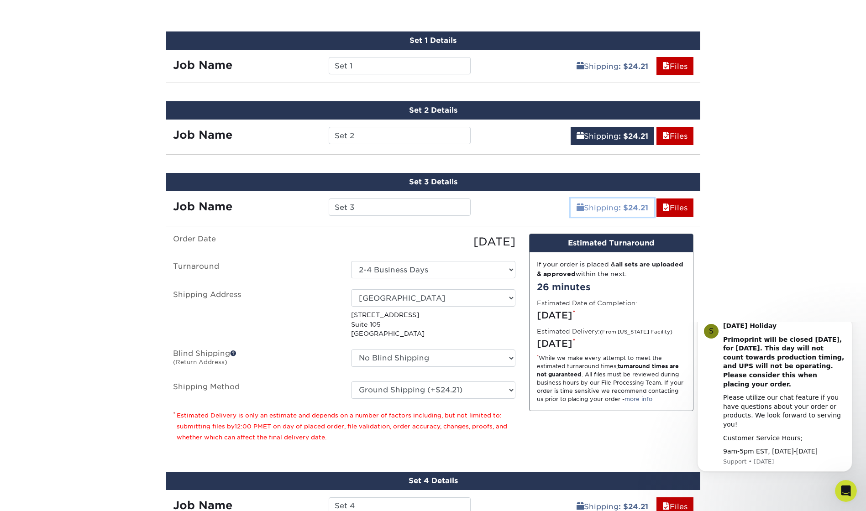
click at [605, 205] on link "Shipping : $24.21" at bounding box center [613, 208] width 84 height 18
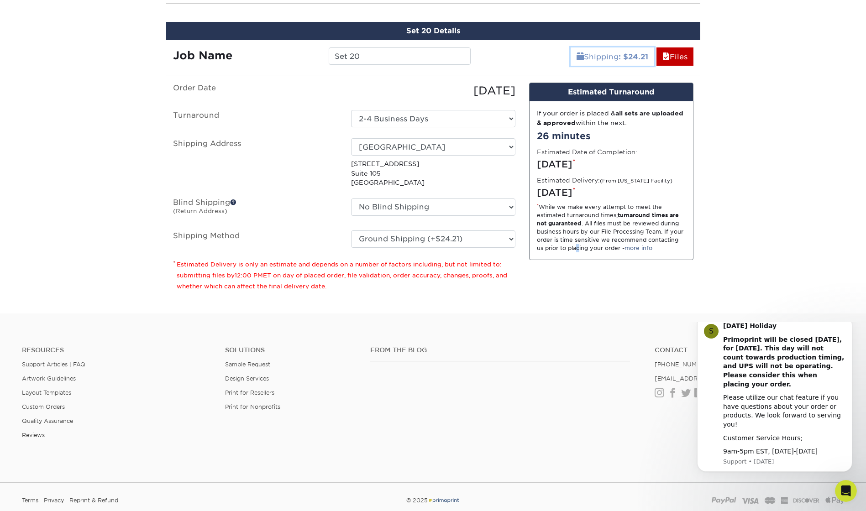
click at [585, 50] on link "Shipping : $24.21" at bounding box center [613, 56] width 84 height 18
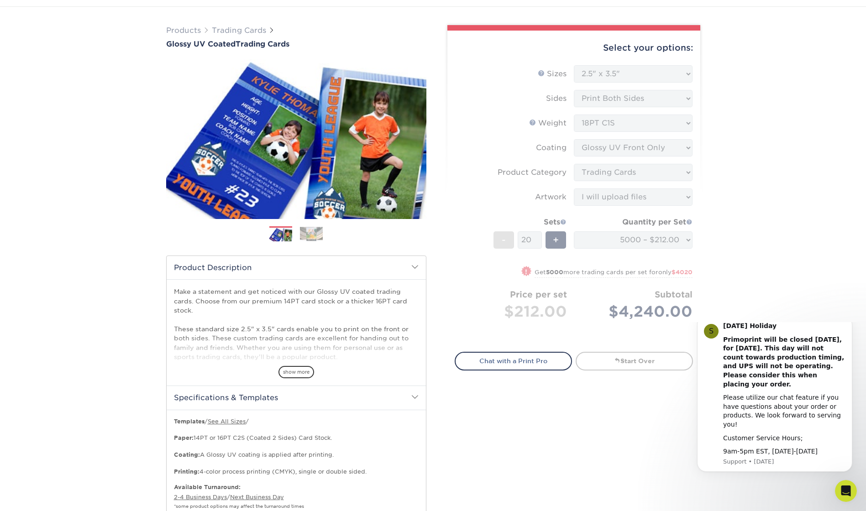
scroll to position [163, 0]
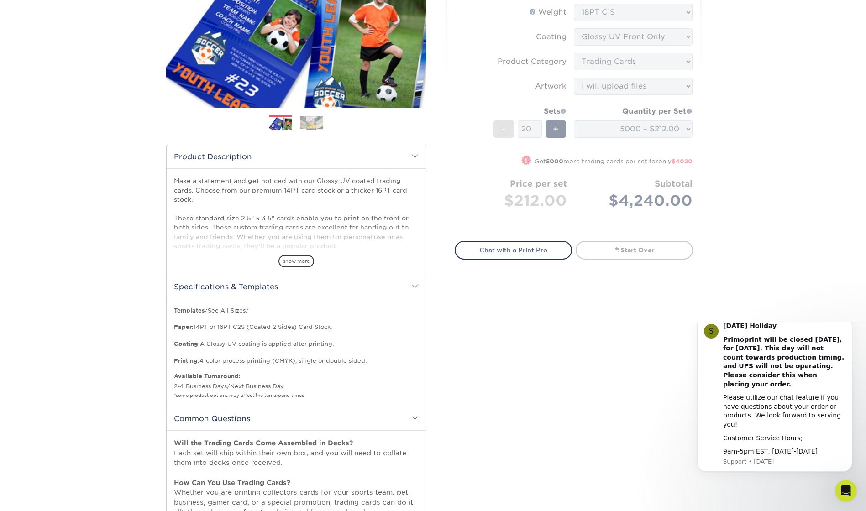
click at [416, 154] on span at bounding box center [414, 156] width 7 height 7
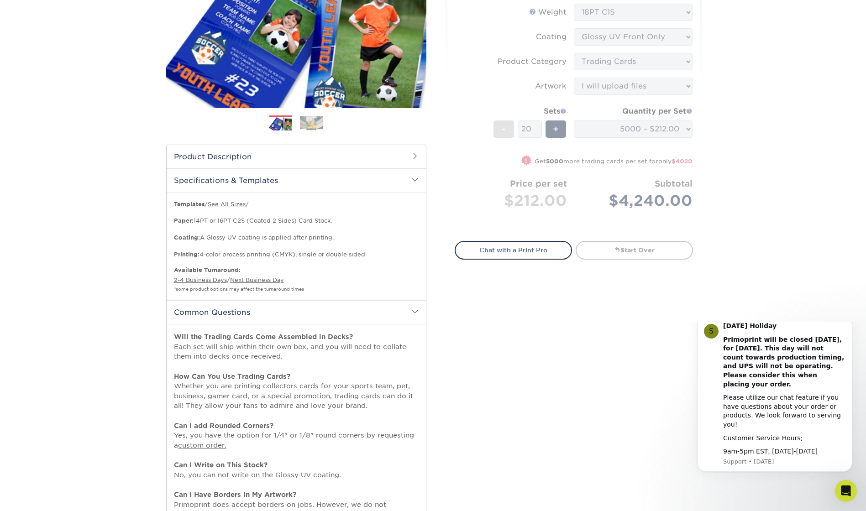
drag, startPoint x: 417, startPoint y: 180, endPoint x: 418, endPoint y: 184, distance: 4.6
click at [417, 179] on span at bounding box center [414, 179] width 7 height 7
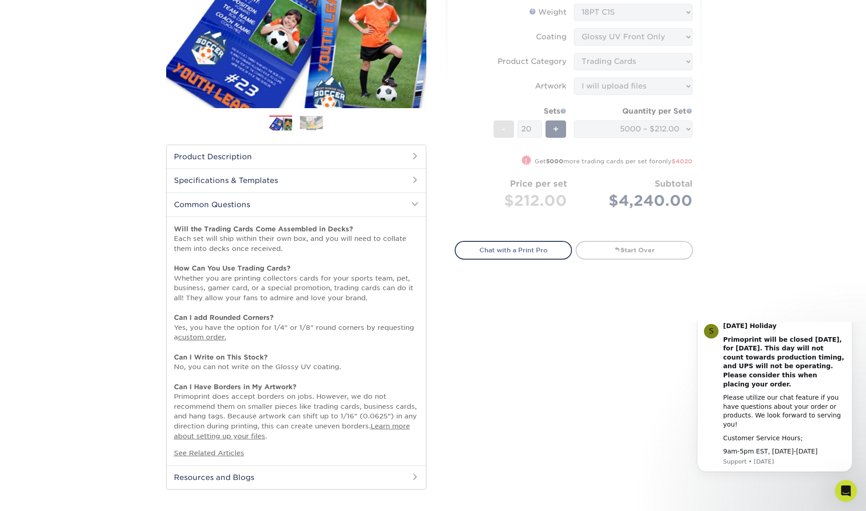
click at [413, 200] on h2 "Common Questions" at bounding box center [296, 205] width 259 height 24
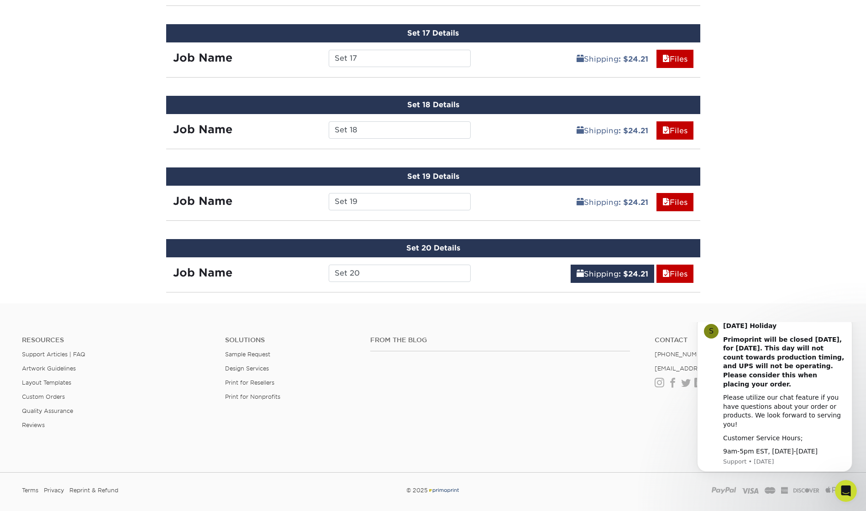
scroll to position [1632, 0]
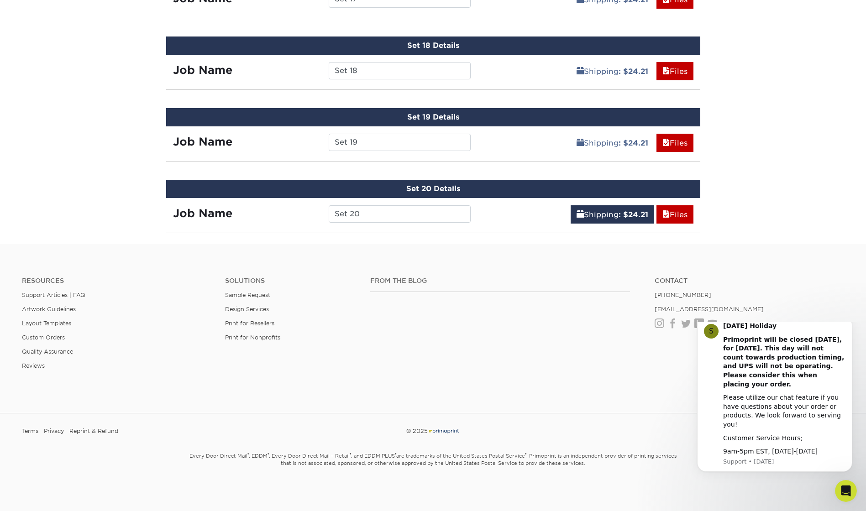
click at [578, 232] on div "Set 20 Details Job Name Set 20 Shipping : $24.21 Files Continue You've choosen …" at bounding box center [433, 206] width 534 height 53
click at [602, 212] on link "Shipping : $24.21" at bounding box center [613, 214] width 84 height 18
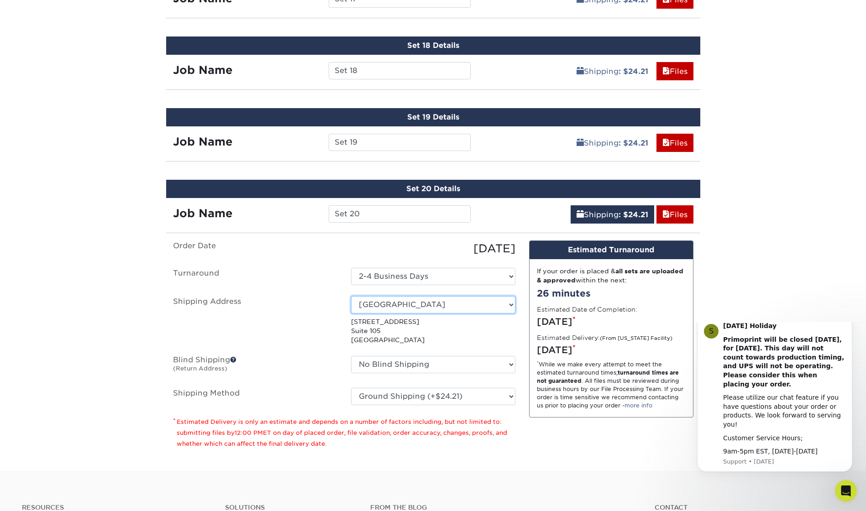
click at [423, 310] on select "Select One [GEOGRAPHIC_DATA] + Add New Address - Login" at bounding box center [433, 304] width 164 height 17
click at [351, 296] on select "Select One [GEOGRAPHIC_DATA] + Add New Address - Login" at bounding box center [433, 304] width 164 height 17
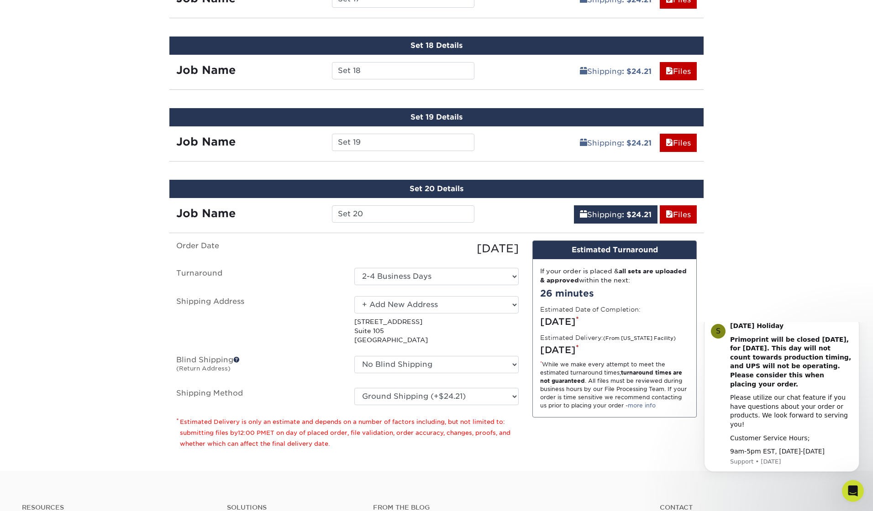
click at [0, 0] on div "× Add Address Address Book Title (for your reference only) Descriptive Title* […" at bounding box center [0, 0] width 0 height 0
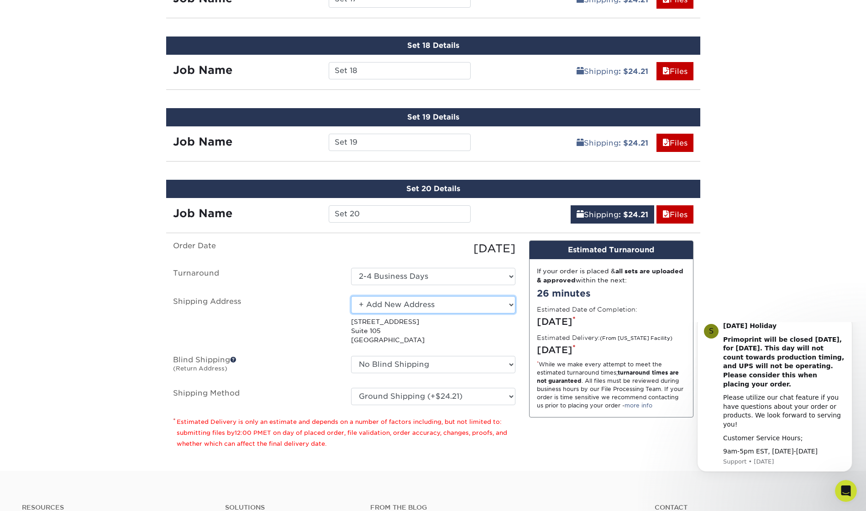
click at [421, 303] on select "Select One [GEOGRAPHIC_DATA] + Add New Address - Login" at bounding box center [433, 304] width 164 height 17
click at [351, 296] on select "Select One [GEOGRAPHIC_DATA] + Add New Address - Login" at bounding box center [433, 304] width 164 height 17
click at [432, 399] on select "Please Select Ground Shipping (+$24.21) 3 Day Shipping Service (+$43.75) 2 Day …" at bounding box center [433, 396] width 164 height 17
click at [351, 388] on select "Please Select Ground Shipping (+$24.21) 3 Day Shipping Service (+$43.75) 2 Day …" at bounding box center [433, 396] width 164 height 17
click at [529, 432] on div "Design Estimated Turnaround If your order is placed & all sets are uploaded & a…" at bounding box center [611, 349] width 178 height 216
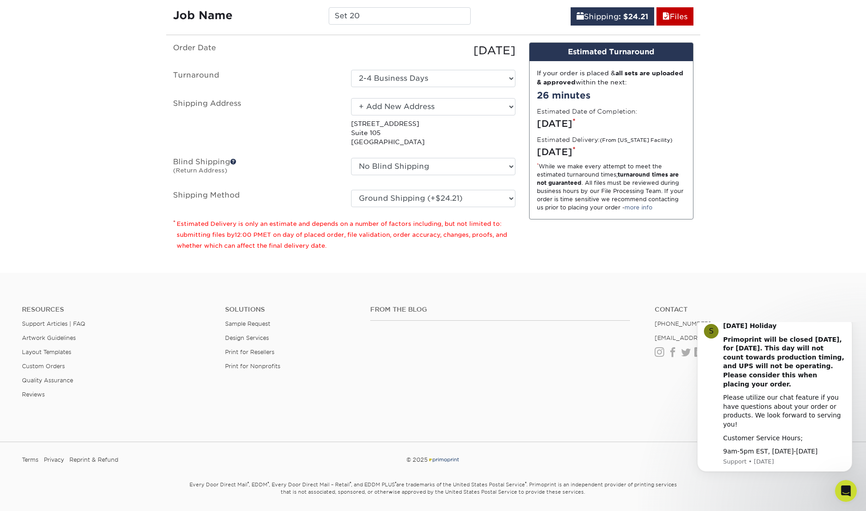
scroll to position [1859, 0]
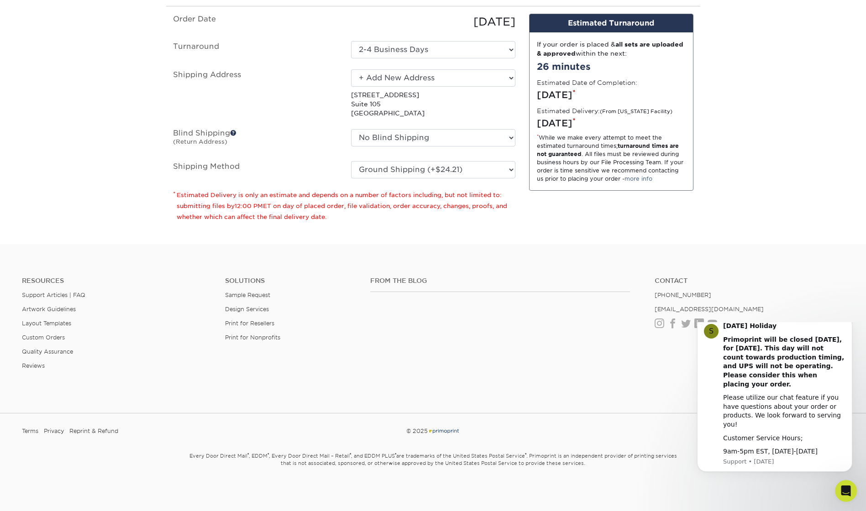
drag, startPoint x: 635, startPoint y: 239, endPoint x: 632, endPoint y: 231, distance: 9.4
click at [632, 231] on div "You've choosen mailing services! If you have a csv address list please upload i…" at bounding box center [433, 127] width 521 height 227
drag, startPoint x: 632, startPoint y: 231, endPoint x: 586, endPoint y: 242, distance: 47.0
click at [587, 242] on div at bounding box center [433, 243] width 866 height 4
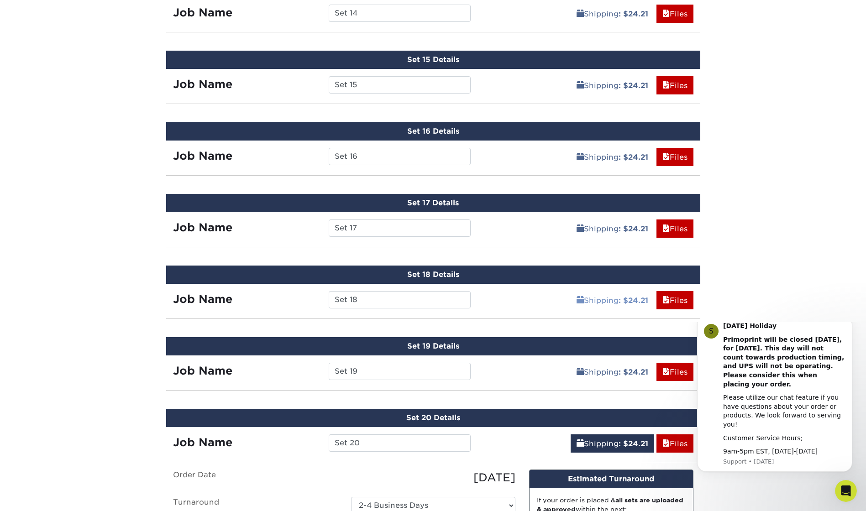
scroll to position [1539, 0]
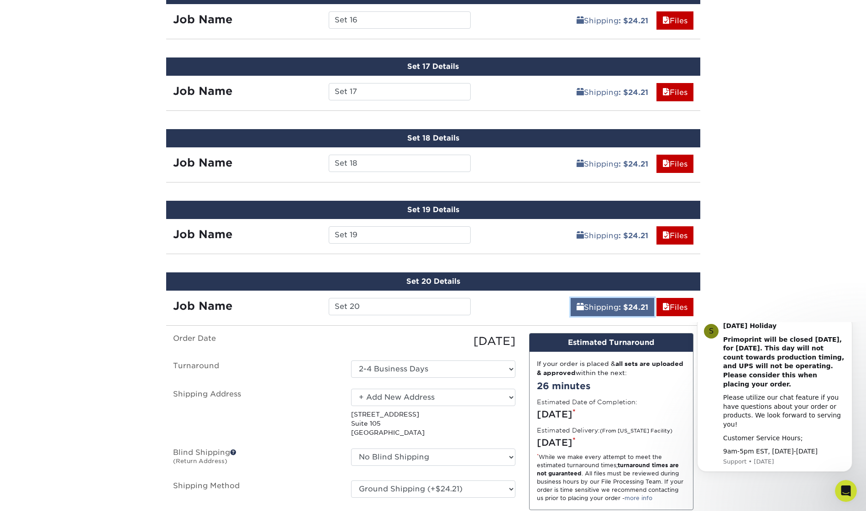
click at [616, 312] on link "Shipping : $24.21" at bounding box center [613, 307] width 84 height 18
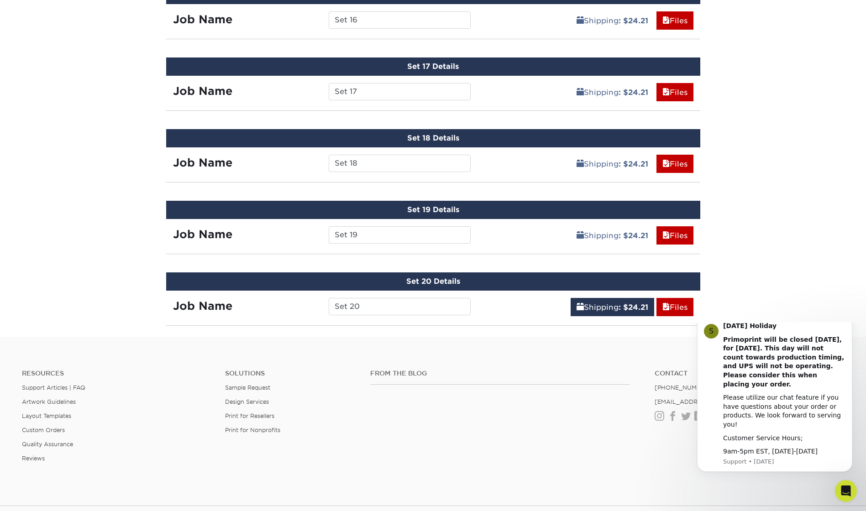
click at [516, 338] on footer "Resources Support Articles | FAQ Artwork Guidelines Layout Templates Custom Ord…" at bounding box center [433, 470] width 866 height 267
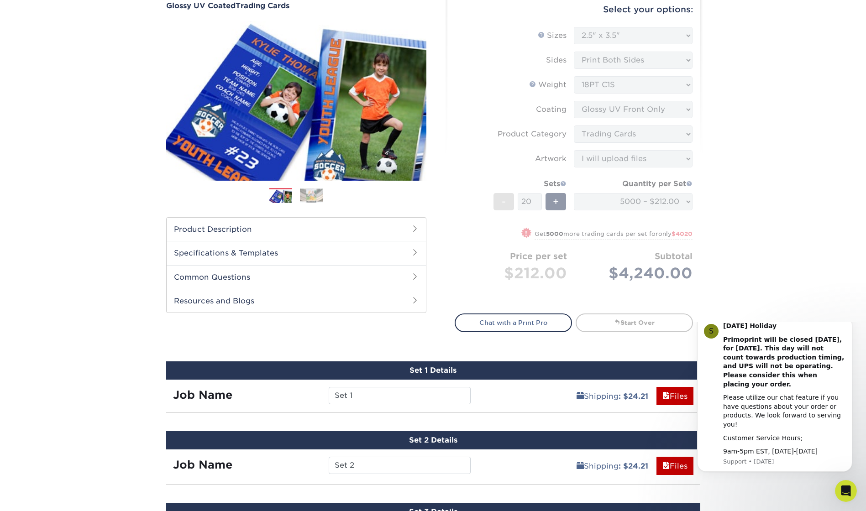
scroll to position [0, 0]
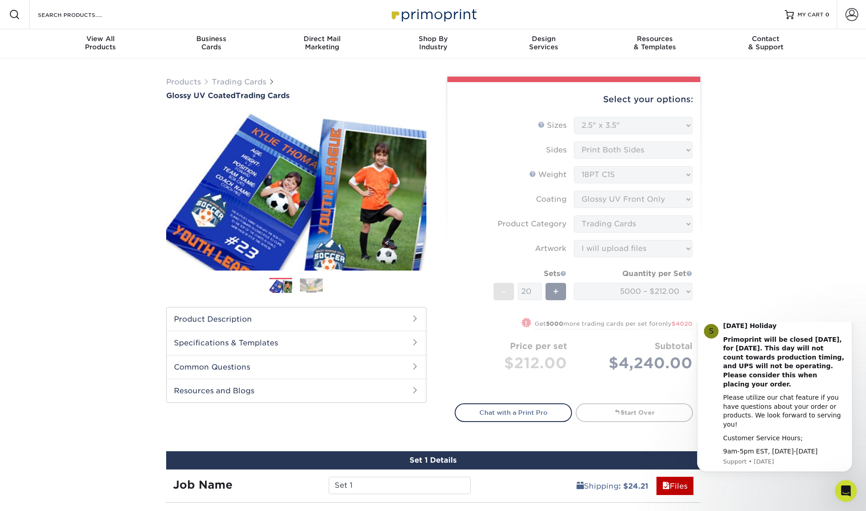
click at [653, 119] on form "Sizes Help Sizes Please Select 2.5" x 3.5" Sides Please Select 16PT - +" at bounding box center [574, 255] width 238 height 276
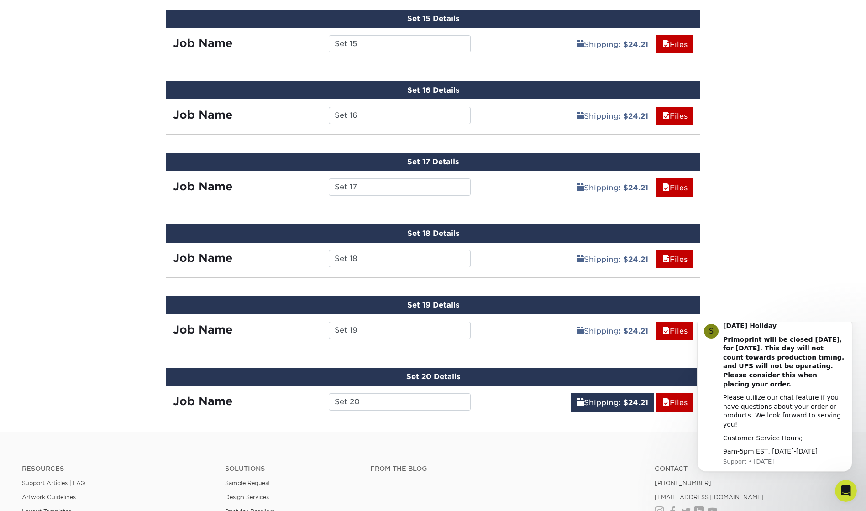
scroll to position [1632, 0]
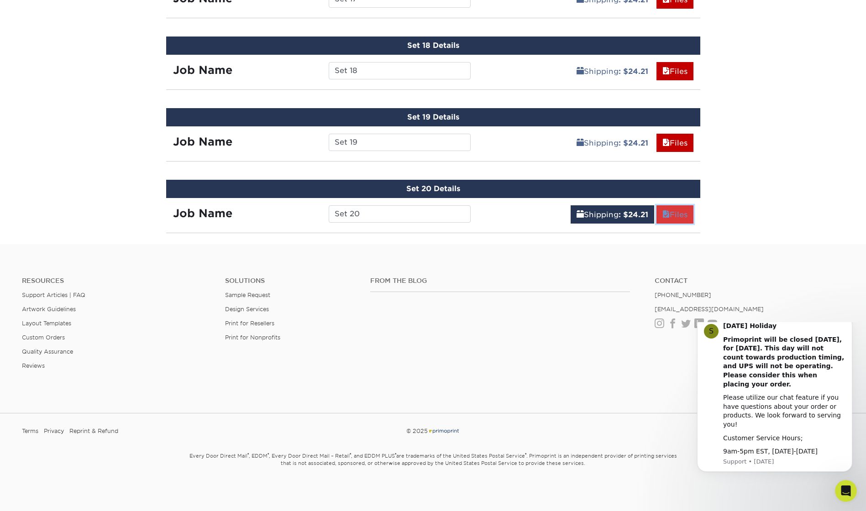
click at [674, 219] on link "Files" at bounding box center [675, 214] width 37 height 18
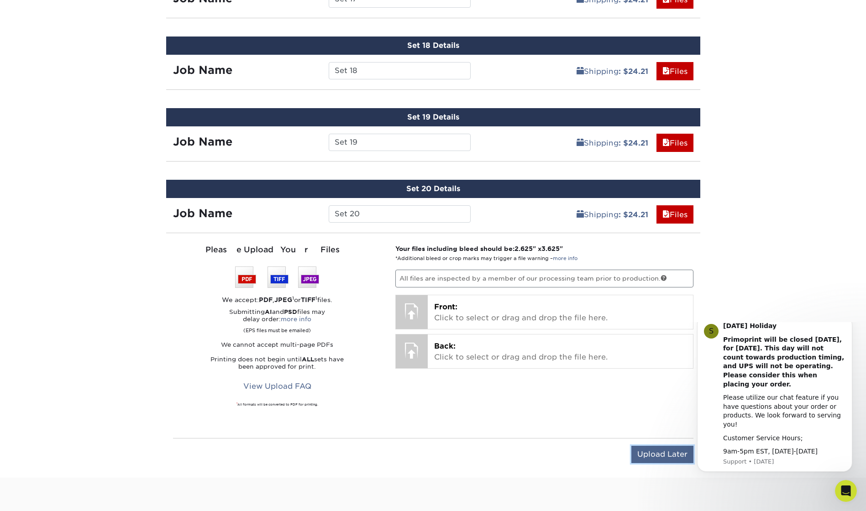
click at [669, 453] on input "Upload Later" at bounding box center [663, 454] width 62 height 17
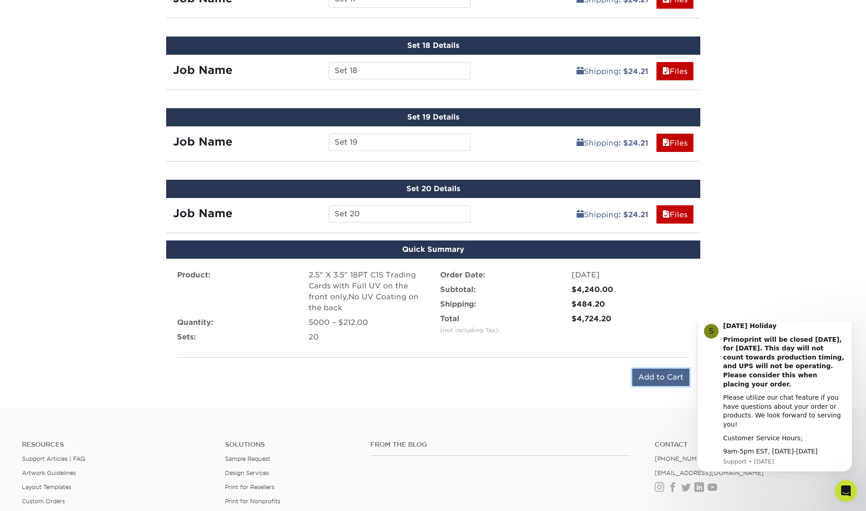
click at [653, 380] on input "Add to Cart" at bounding box center [660, 377] width 57 height 17
click at [659, 374] on input "Add to Cart" at bounding box center [660, 377] width 57 height 17
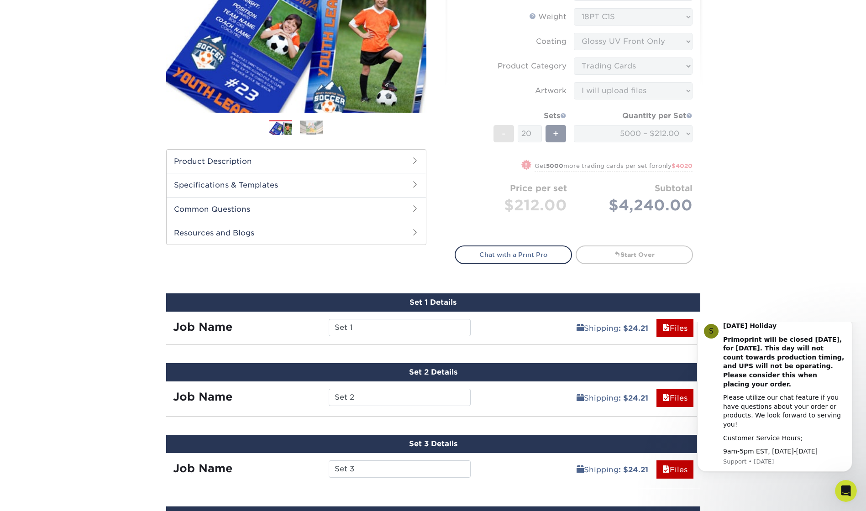
scroll to position [0, 0]
